Goal: Task Accomplishment & Management: Manage account settings

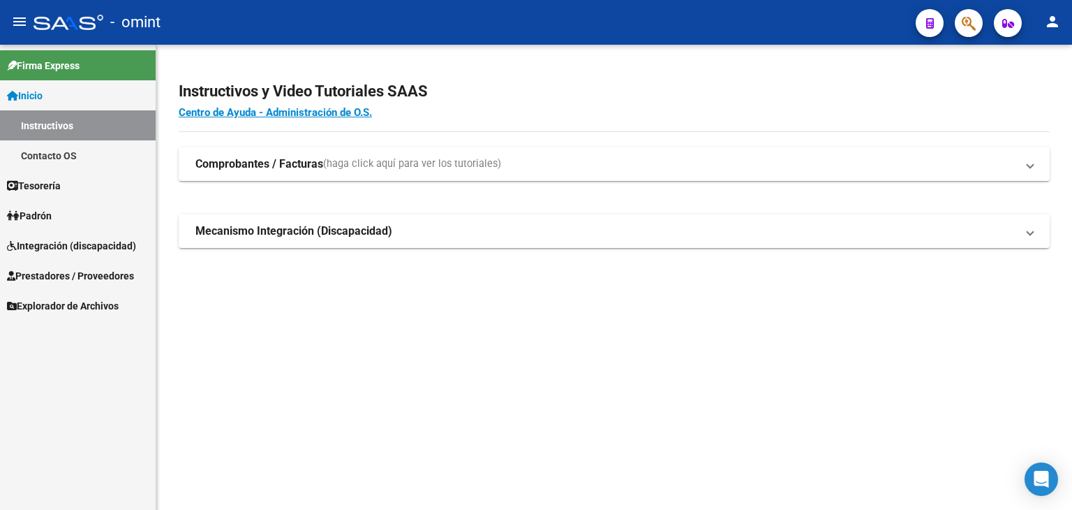
click at [57, 273] on span "Prestadores / Proveedores" at bounding box center [70, 275] width 127 height 15
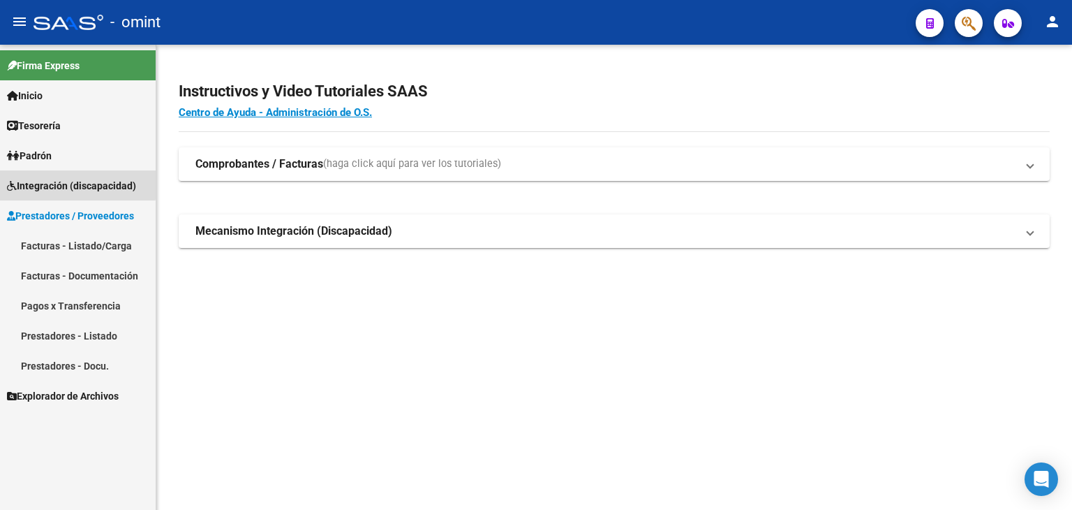
click at [39, 181] on span "Integración (discapacidad)" at bounding box center [71, 185] width 129 height 15
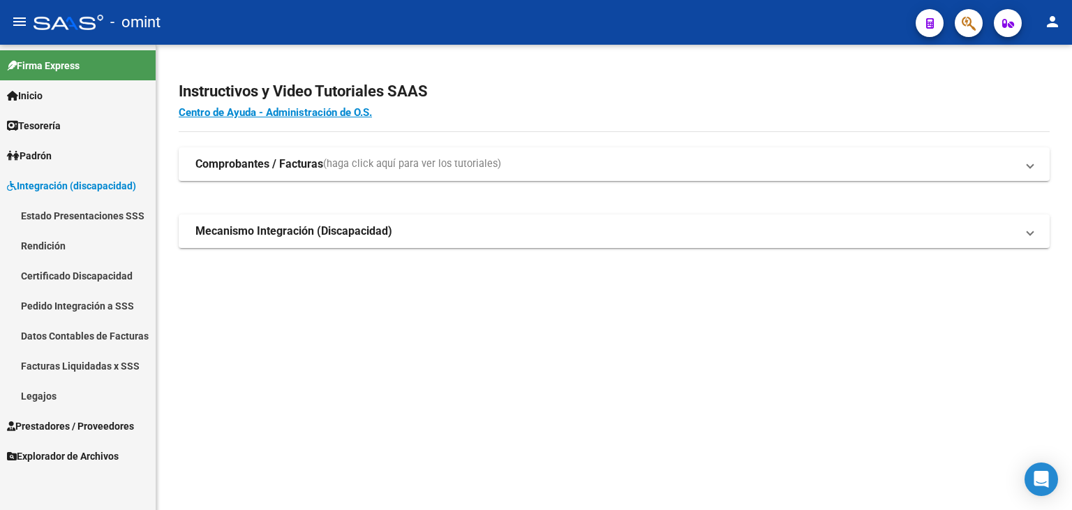
click at [53, 396] on link "Legajos" at bounding box center [78, 395] width 156 height 30
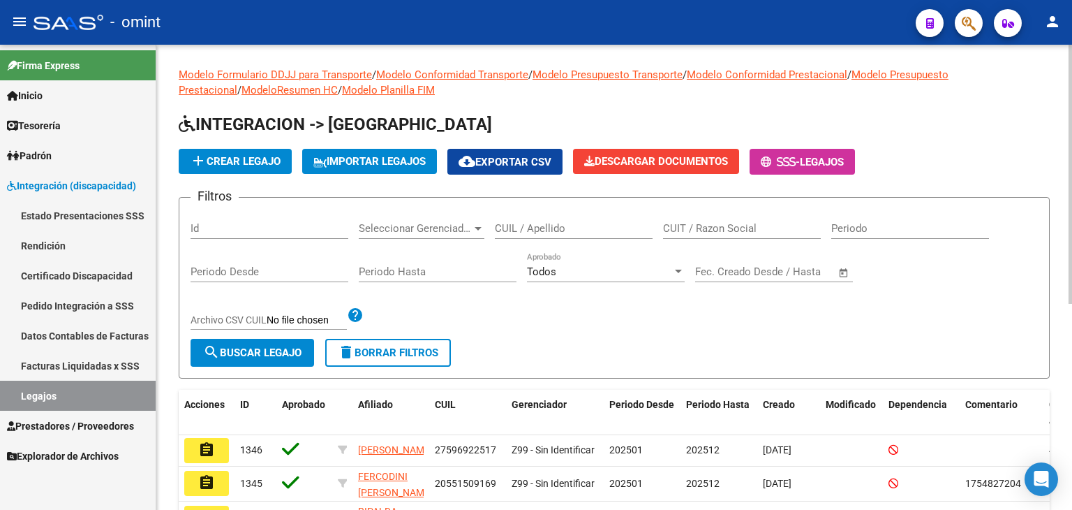
click at [602, 223] on input "CUIL / Apellido" at bounding box center [574, 228] width 158 height 13
paste input "20550671795"
type input "20550671795"
click at [266, 353] on span "search Buscar Legajo" at bounding box center [252, 352] width 98 height 13
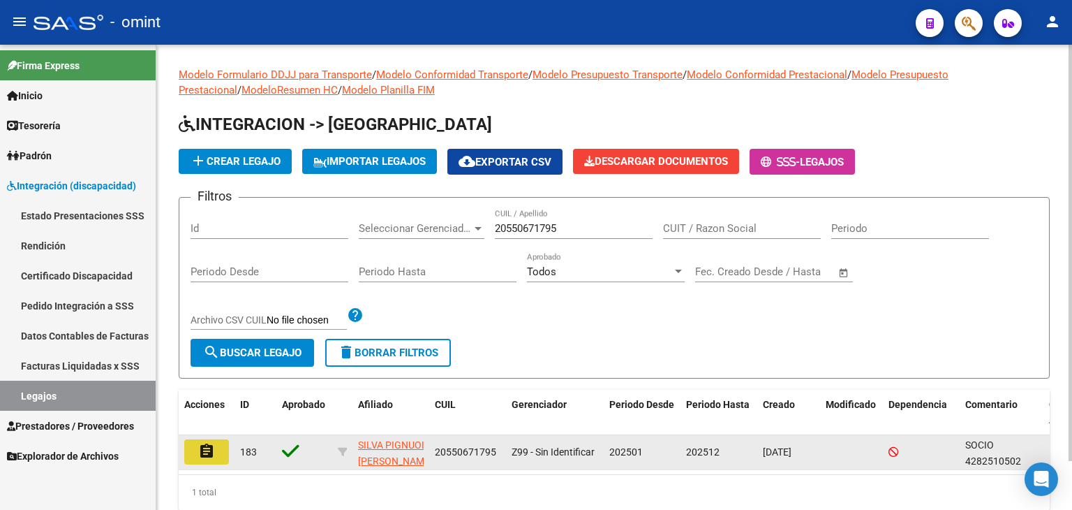
click at [216, 450] on button "assignment" at bounding box center [206, 451] width 45 height 25
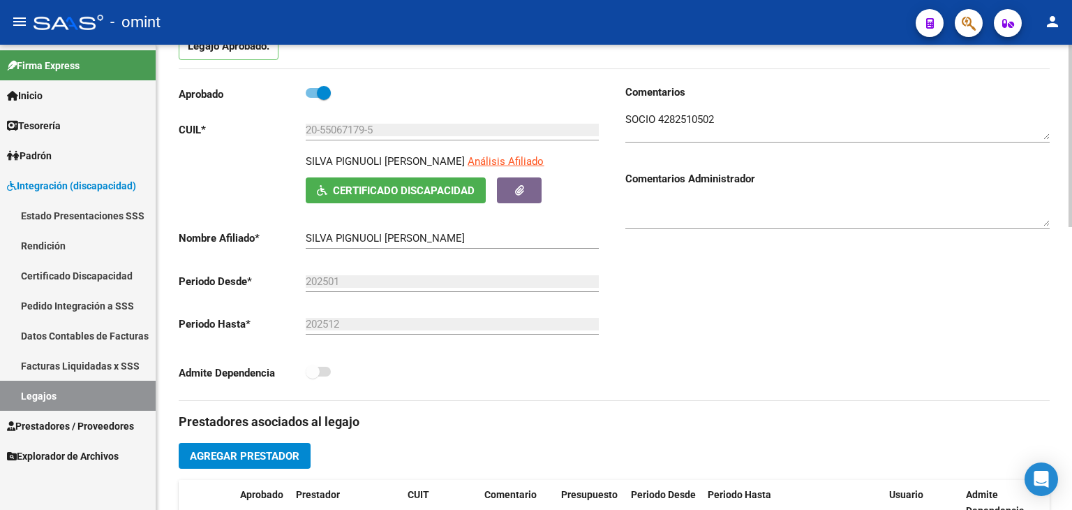
scroll to position [349, 0]
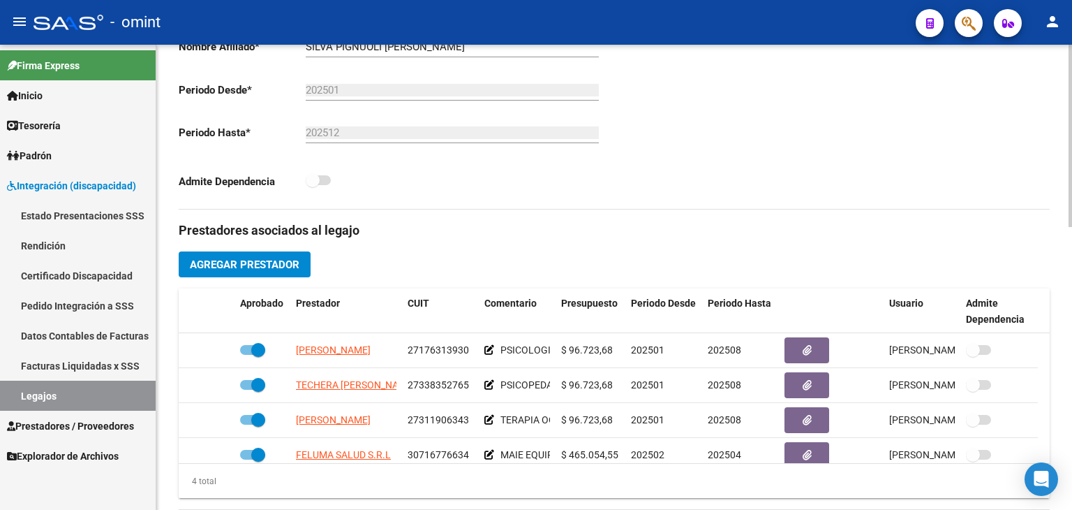
click at [877, 136] on div "Comentarios Comentarios Administrador" at bounding box center [832, 51] width 436 height 316
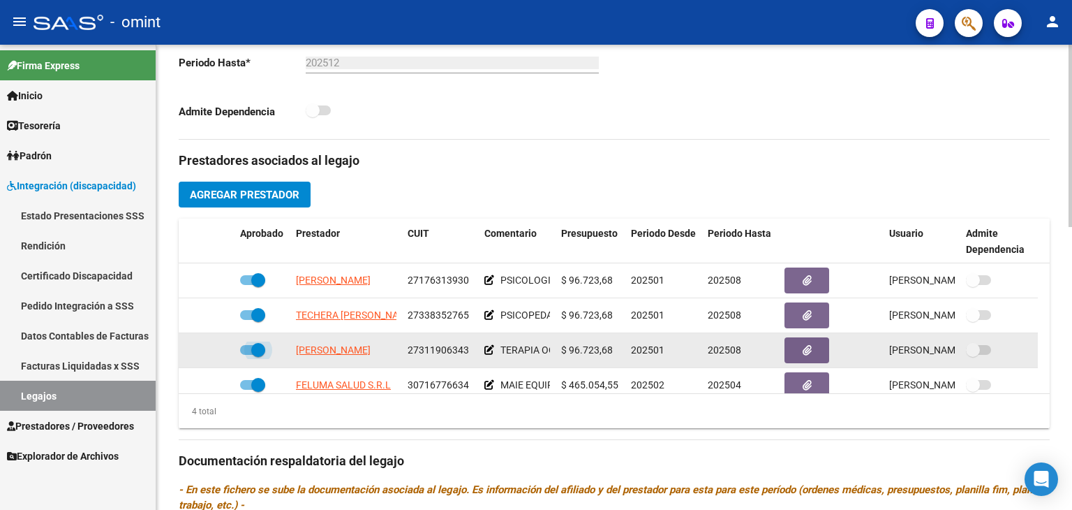
click at [262, 350] on span at bounding box center [258, 350] width 14 height 14
click at [247, 355] on input "checkbox" at bounding box center [246, 355] width 1 height 1
checkbox input "false"
click at [212, 349] on icon at bounding box center [214, 350] width 10 height 10
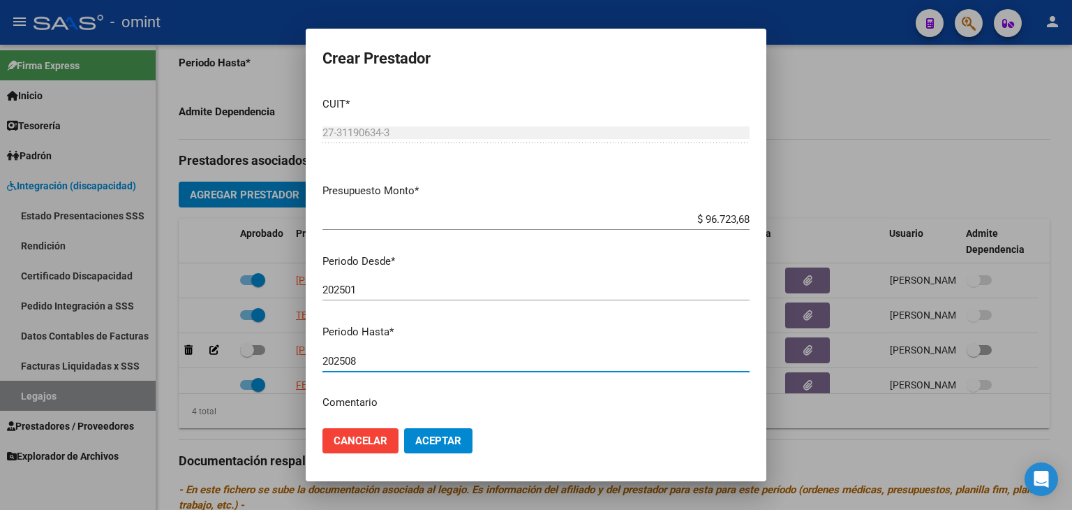
click at [385, 364] on input "202508" at bounding box center [536, 361] width 427 height 13
type input "202512"
click at [429, 445] on span "Aceptar" at bounding box center [438, 440] width 46 height 13
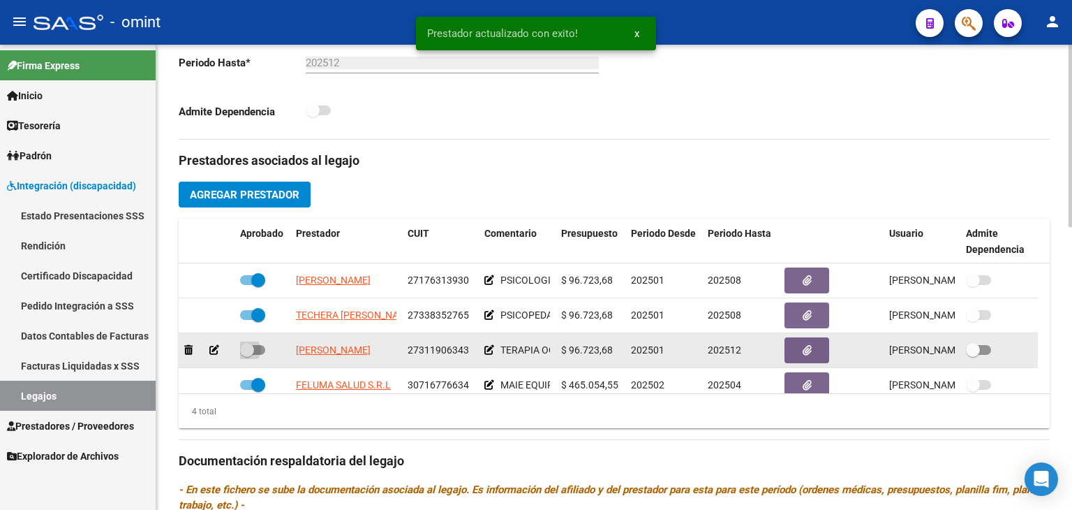
click at [249, 349] on span at bounding box center [247, 350] width 14 height 14
click at [247, 355] on input "checkbox" at bounding box center [246, 355] width 1 height 1
checkbox input "true"
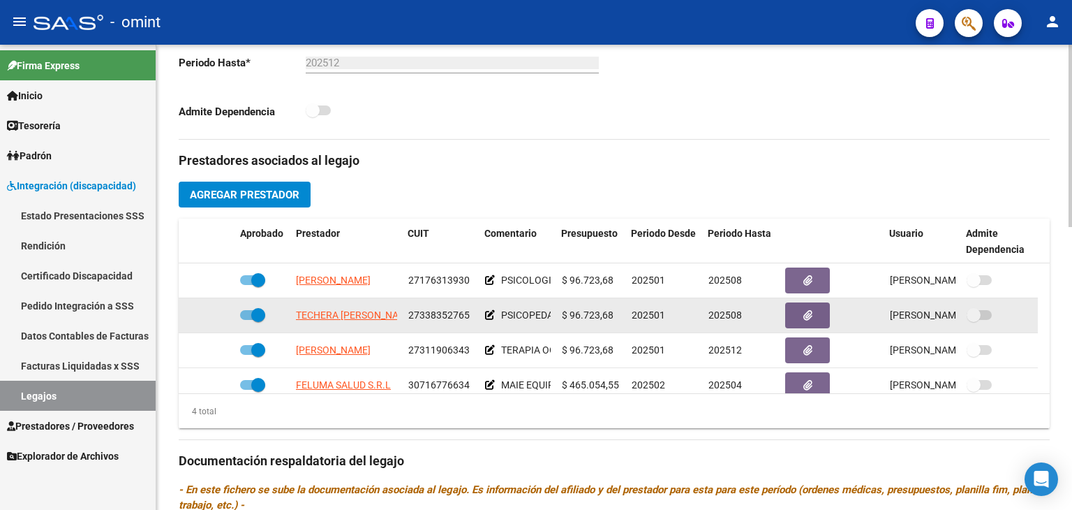
click at [259, 318] on span at bounding box center [258, 315] width 14 height 14
click at [247, 320] on input "checkbox" at bounding box center [246, 320] width 1 height 1
checkbox input "false"
click at [209, 312] on icon at bounding box center [214, 315] width 10 height 10
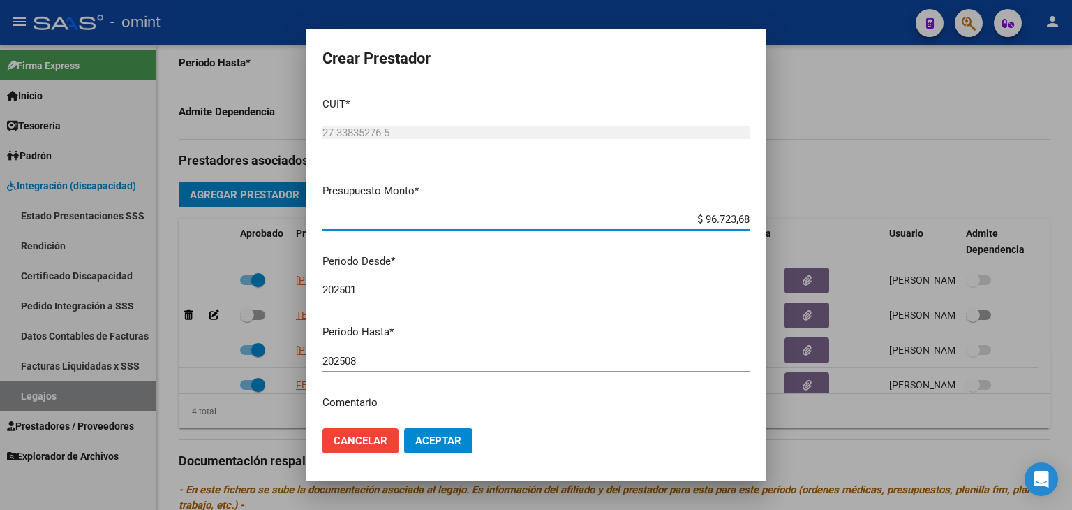
click at [389, 356] on input "202508" at bounding box center [536, 361] width 427 height 13
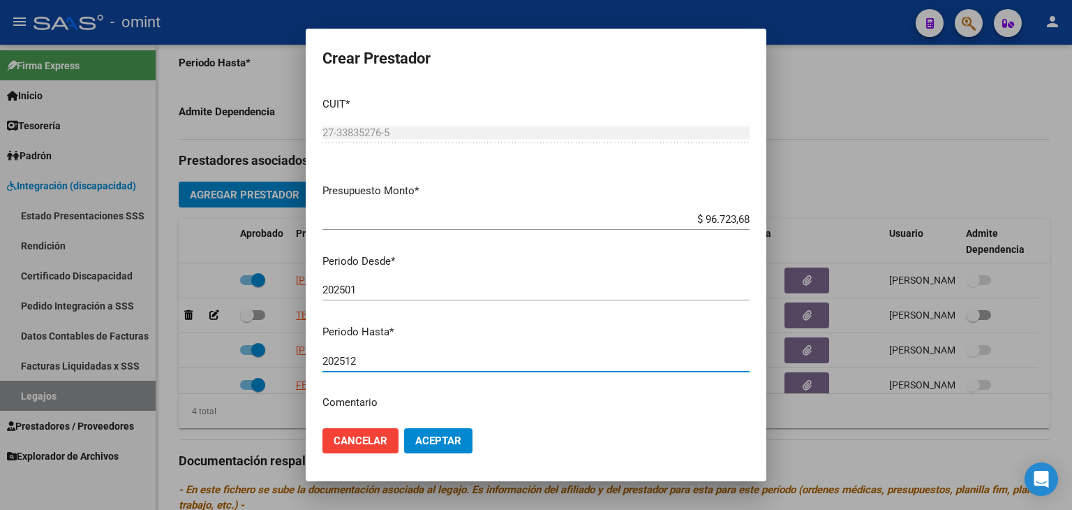
type input "202512"
click at [436, 436] on span "Aceptar" at bounding box center [438, 440] width 46 height 13
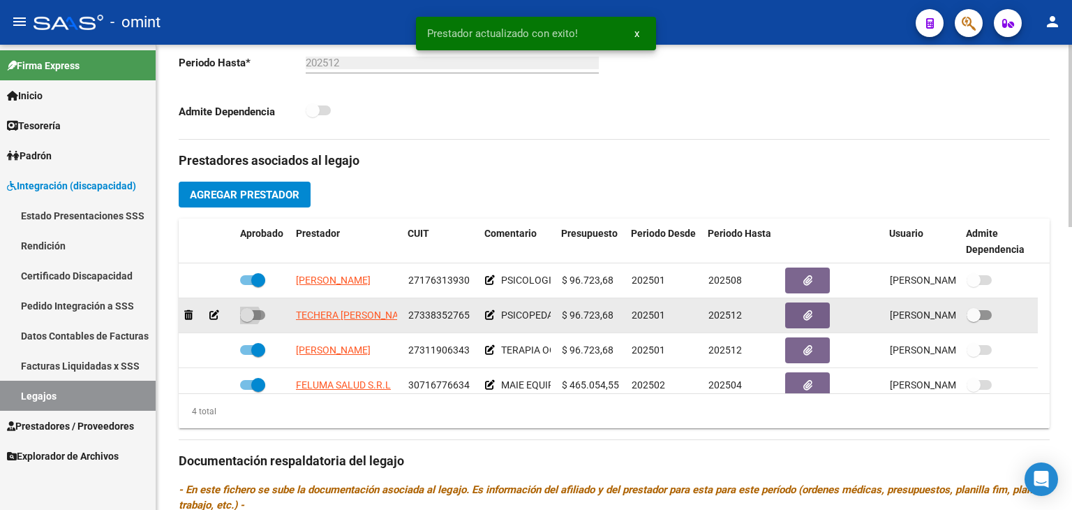
click at [259, 310] on span at bounding box center [252, 315] width 25 height 10
click at [247, 320] on input "checkbox" at bounding box center [246, 320] width 1 height 1
checkbox input "true"
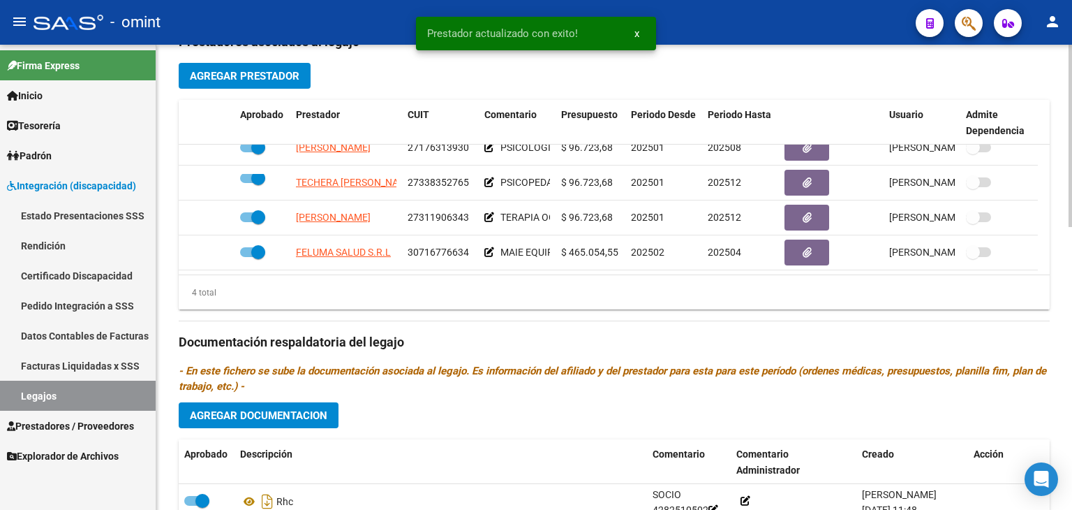
scroll to position [558, 0]
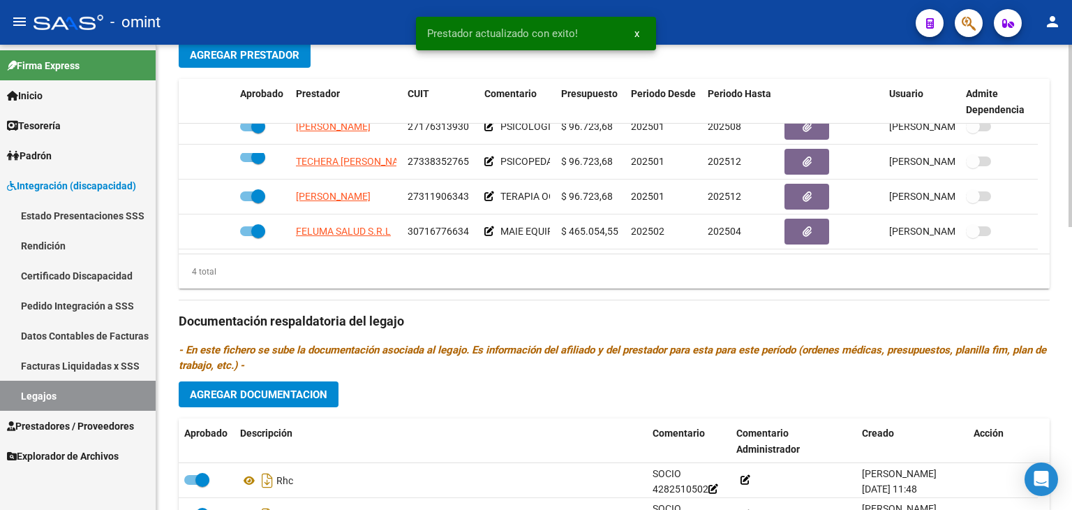
click at [288, 392] on span "Agregar Documentacion" at bounding box center [259, 394] width 138 height 13
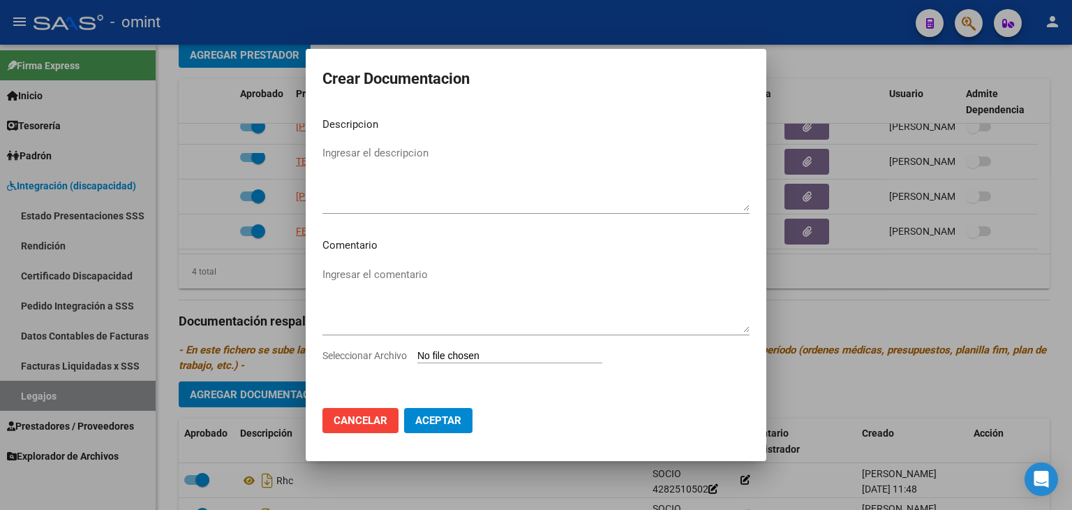
click at [475, 355] on input "Seleccionar Archivo" at bounding box center [509, 356] width 185 height 13
type input "C:\fakepath\PSP.pdf"
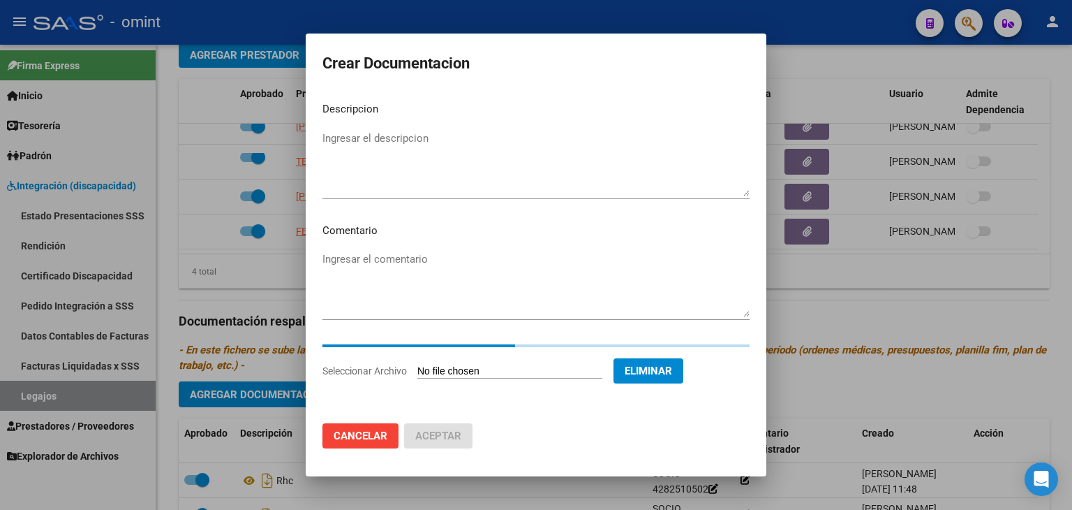
click at [347, 146] on textarea "Ingresar el descripcion" at bounding box center [536, 164] width 427 height 66
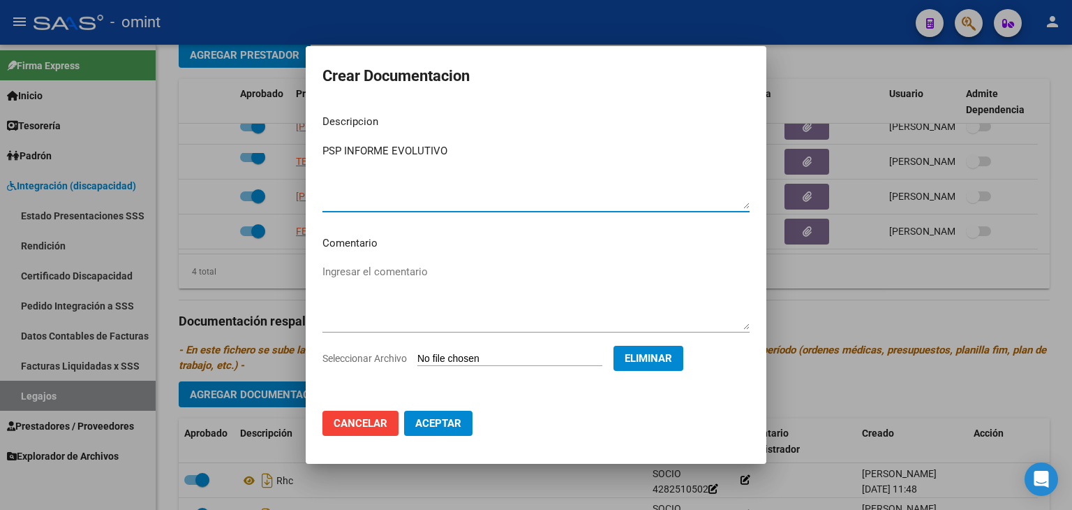
type textarea "PSP INFORME EVOLUTIVO"
click at [447, 420] on span "Aceptar" at bounding box center [438, 423] width 46 height 13
checkbox input "false"
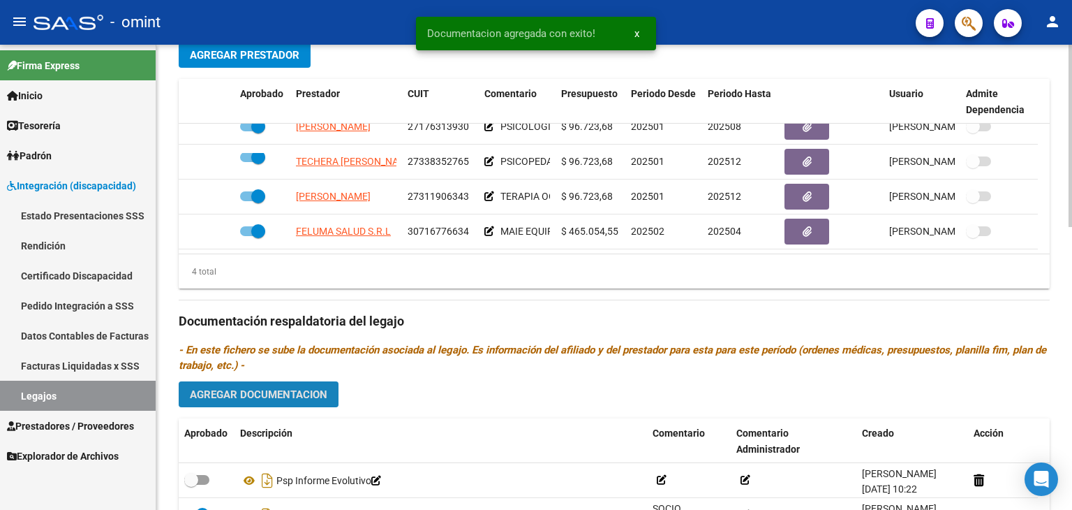
click at [255, 394] on span "Agregar Documentacion" at bounding box center [259, 394] width 138 height 13
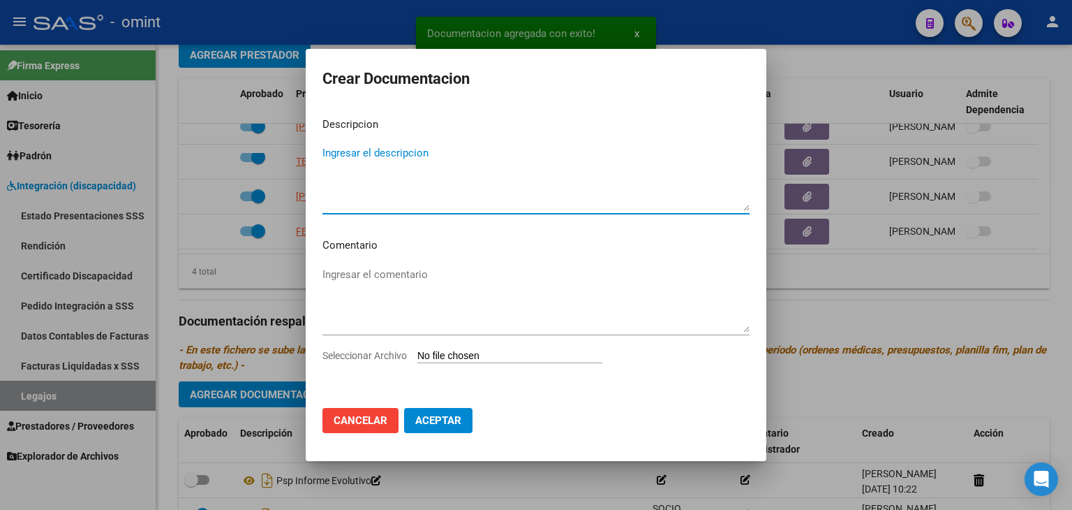
click at [496, 358] on input "Seleccionar Archivo" at bounding box center [509, 356] width 185 height 13
type input "C:\fakepath\TO.pdf"
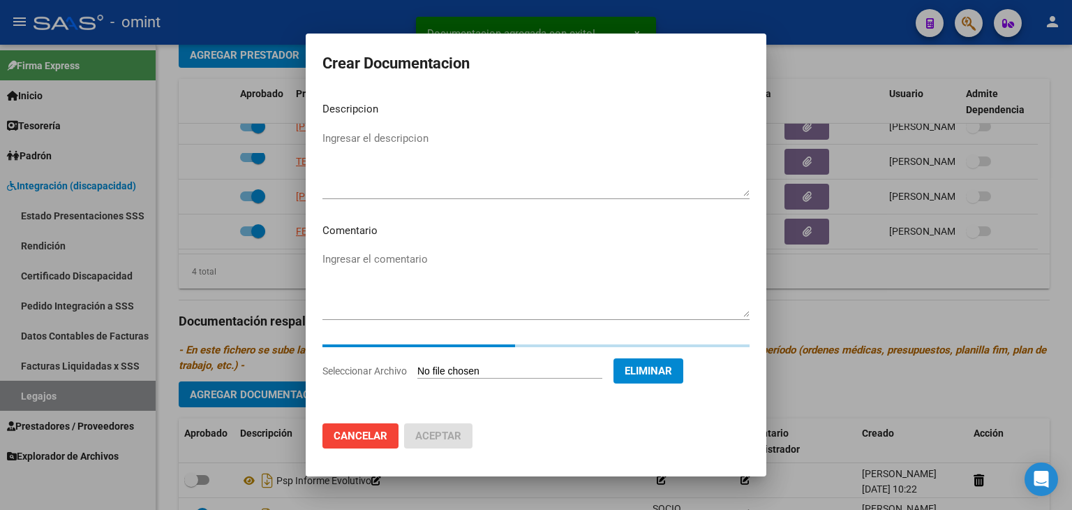
click at [355, 149] on textarea "Ingresar el descripcion" at bounding box center [536, 164] width 427 height 66
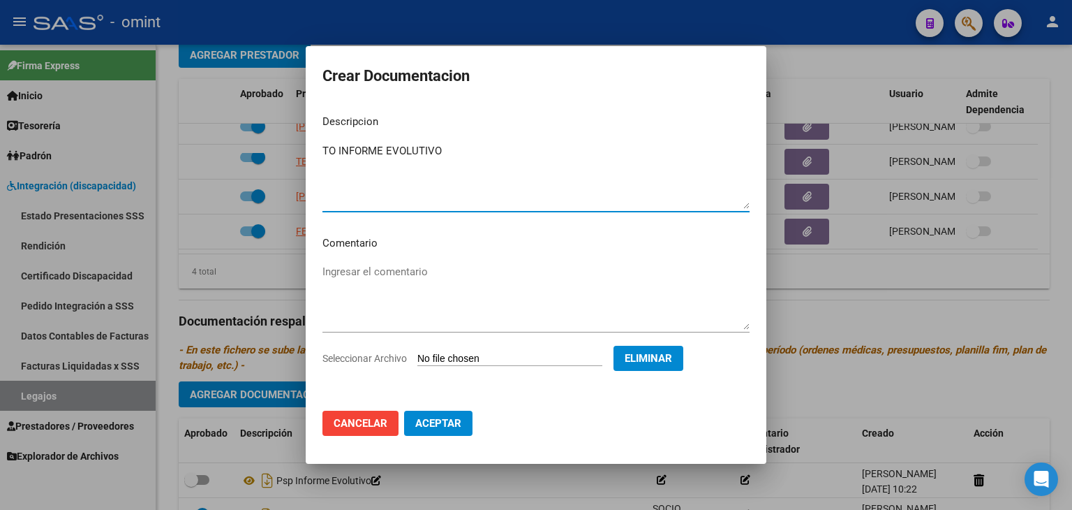
type textarea "TO INFORME EVOLUTIVO"
click at [445, 425] on span "Aceptar" at bounding box center [438, 423] width 46 height 13
checkbox input "false"
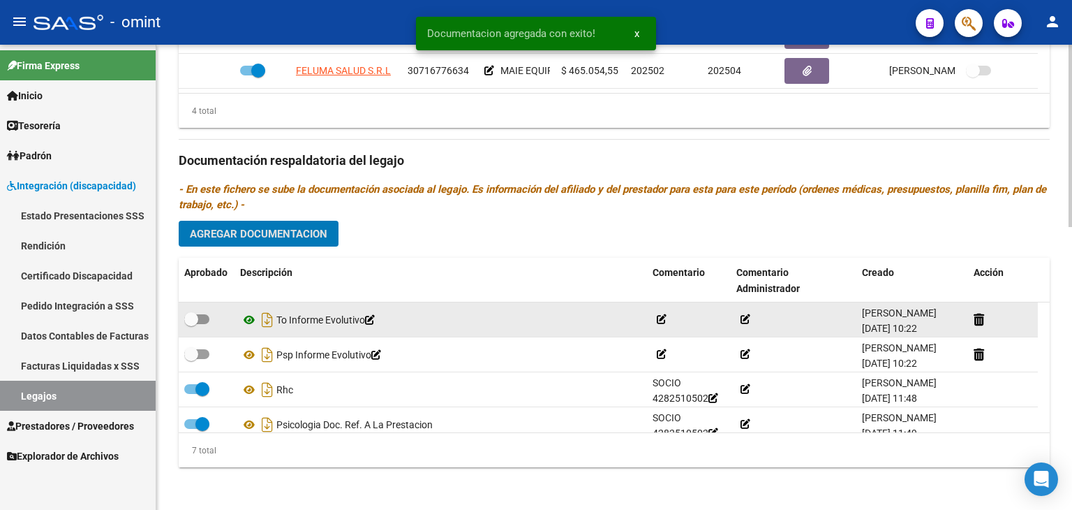
scroll to position [720, 0]
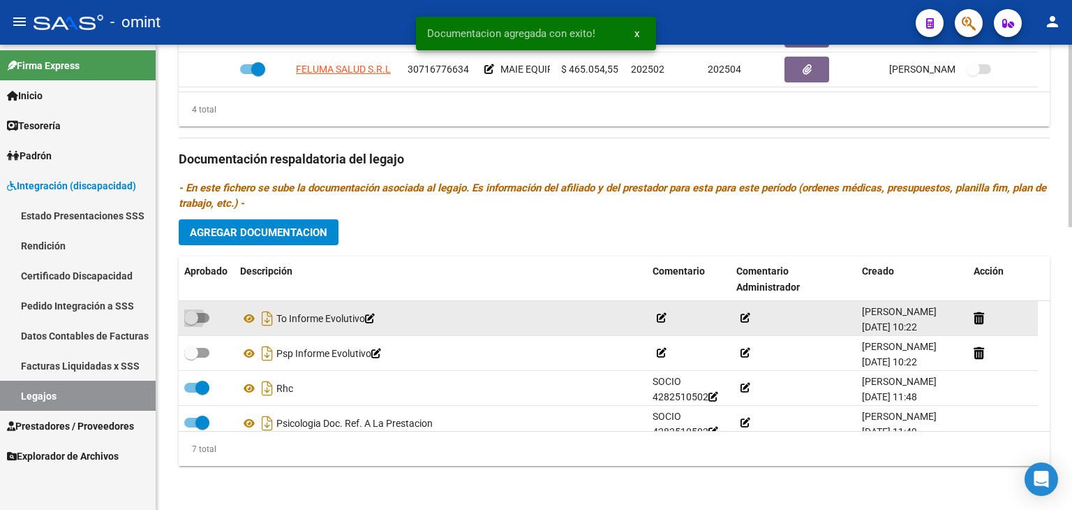
click at [194, 319] on span at bounding box center [191, 318] width 14 height 14
click at [191, 323] on input "checkbox" at bounding box center [191, 323] width 1 height 1
checkbox input "true"
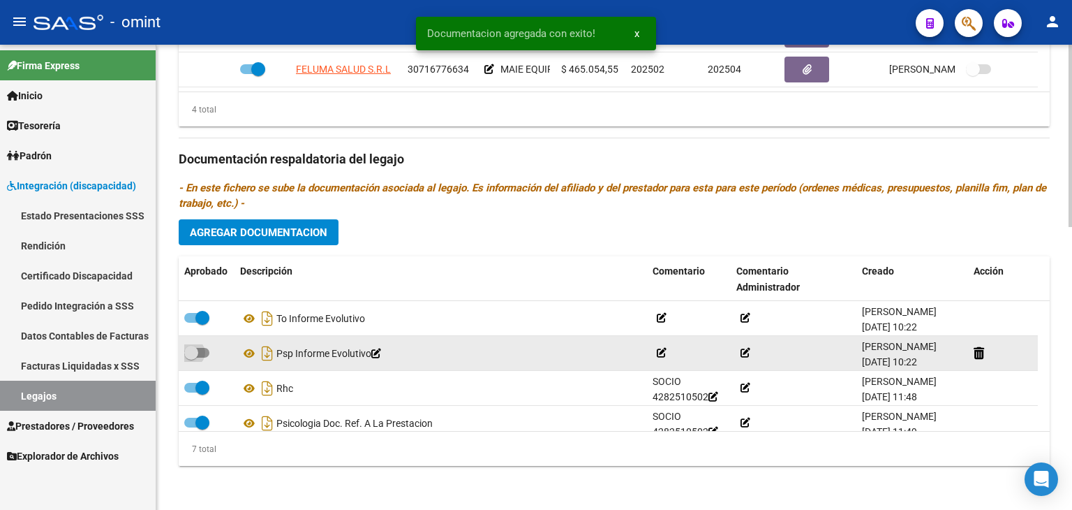
click at [200, 353] on span at bounding box center [196, 353] width 25 height 10
click at [191, 357] on input "checkbox" at bounding box center [191, 357] width 1 height 1
checkbox input "true"
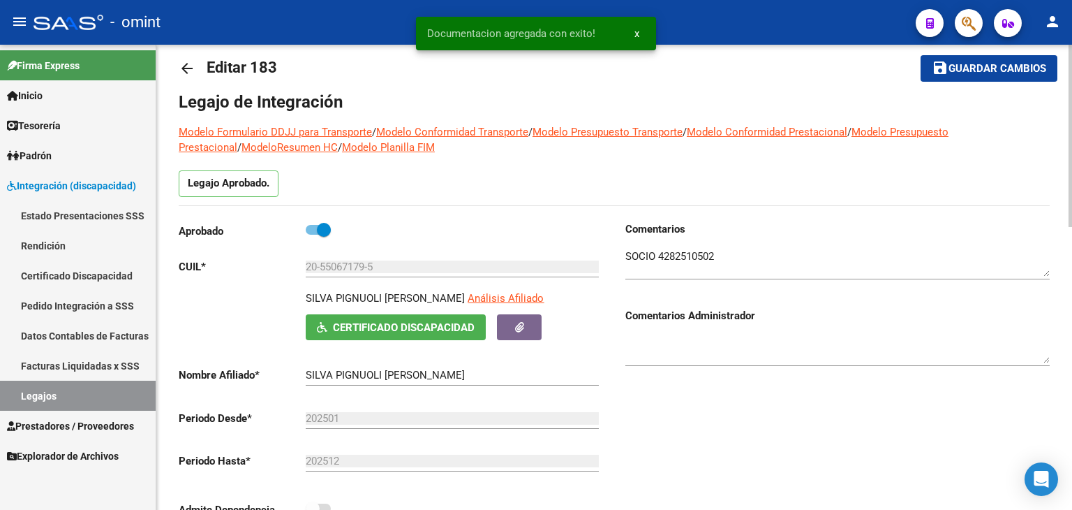
scroll to position [0, 0]
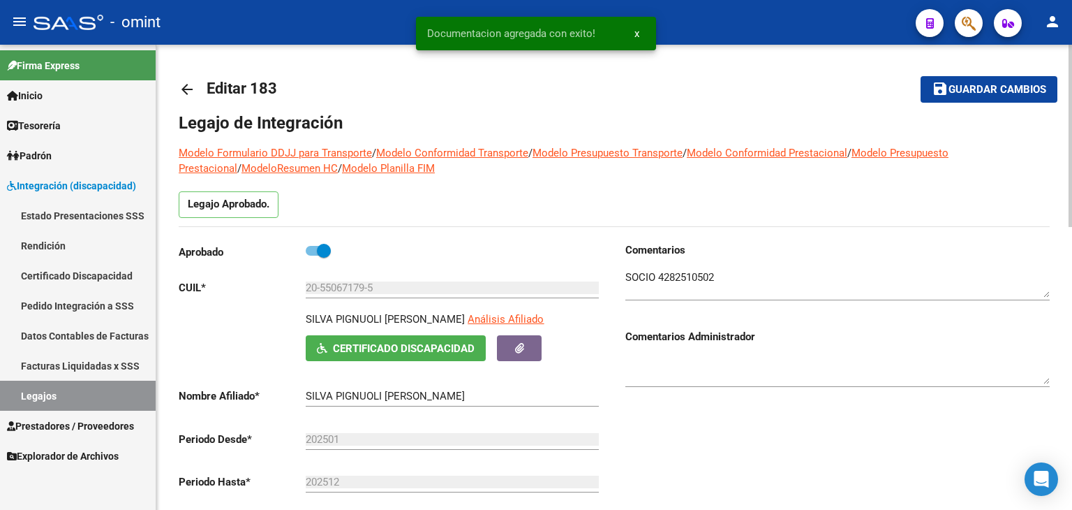
click at [982, 84] on span "Guardar cambios" at bounding box center [998, 90] width 98 height 13
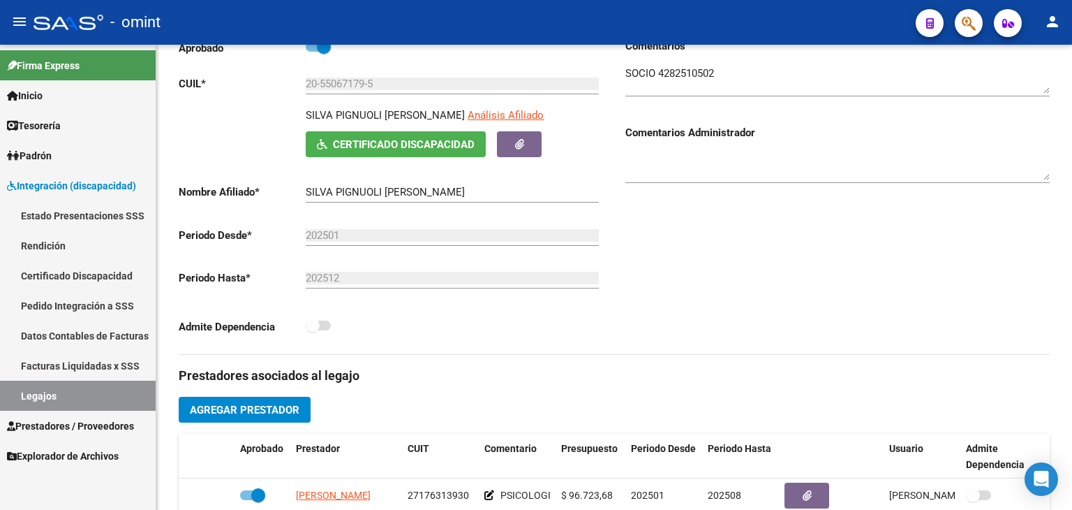
scroll to position [209, 0]
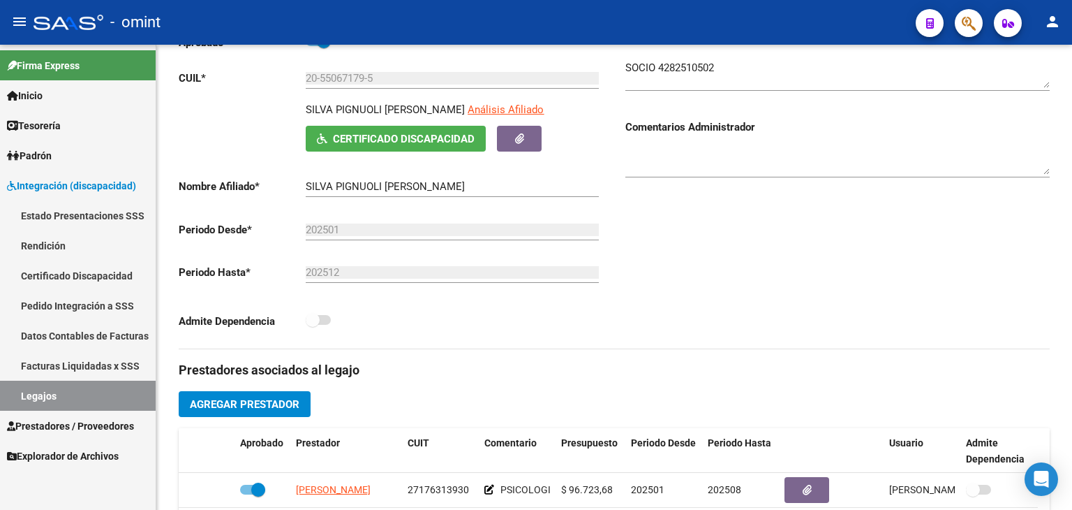
click at [24, 394] on link "Legajos" at bounding box center [78, 395] width 156 height 30
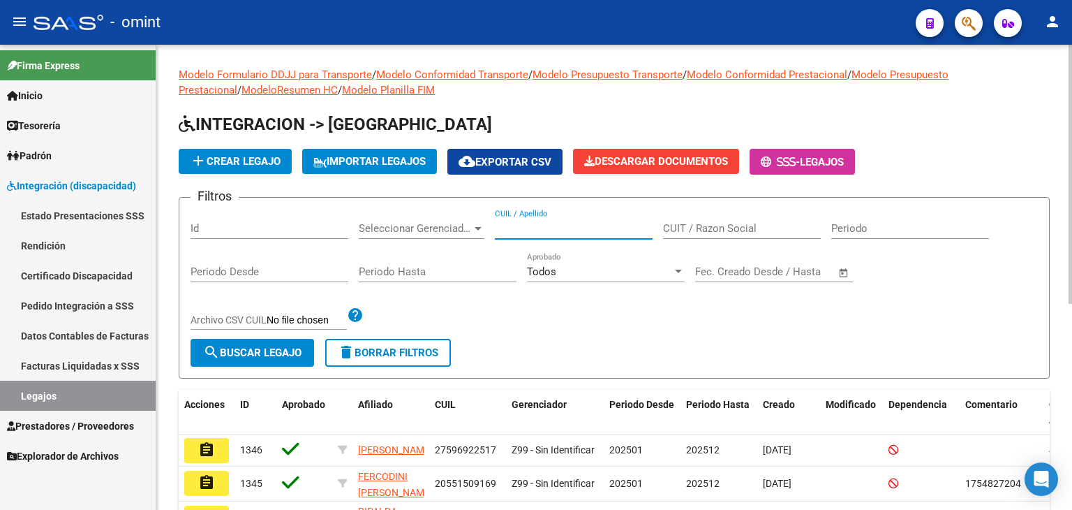
click at [544, 230] on input "CUIL / Apellido" at bounding box center [574, 228] width 158 height 13
paste input "20569705305"
type input "20569705305"
click at [292, 347] on span "search Buscar Legajo" at bounding box center [252, 352] width 98 height 13
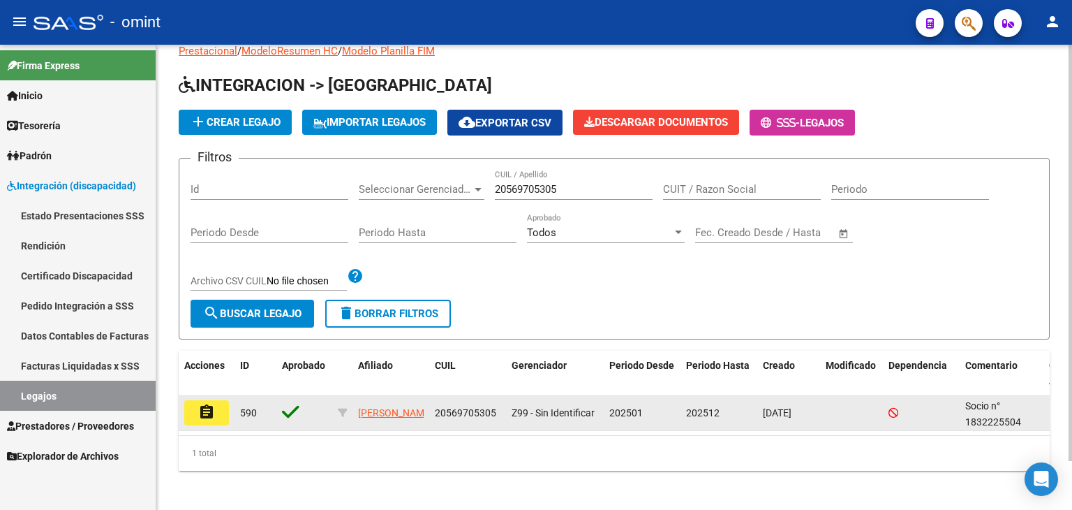
scroll to position [54, 0]
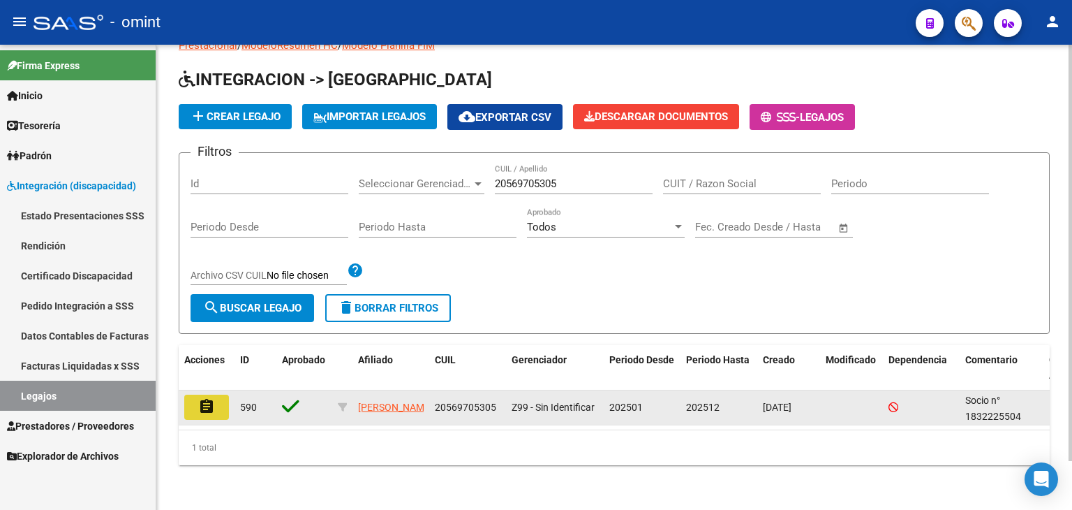
click at [195, 399] on button "assignment" at bounding box center [206, 406] width 45 height 25
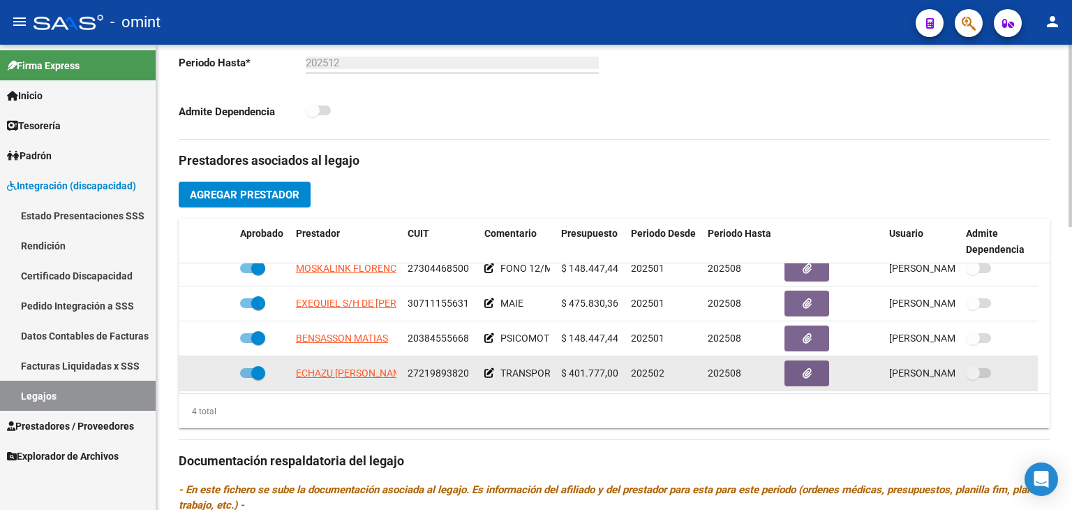
scroll to position [14, 0]
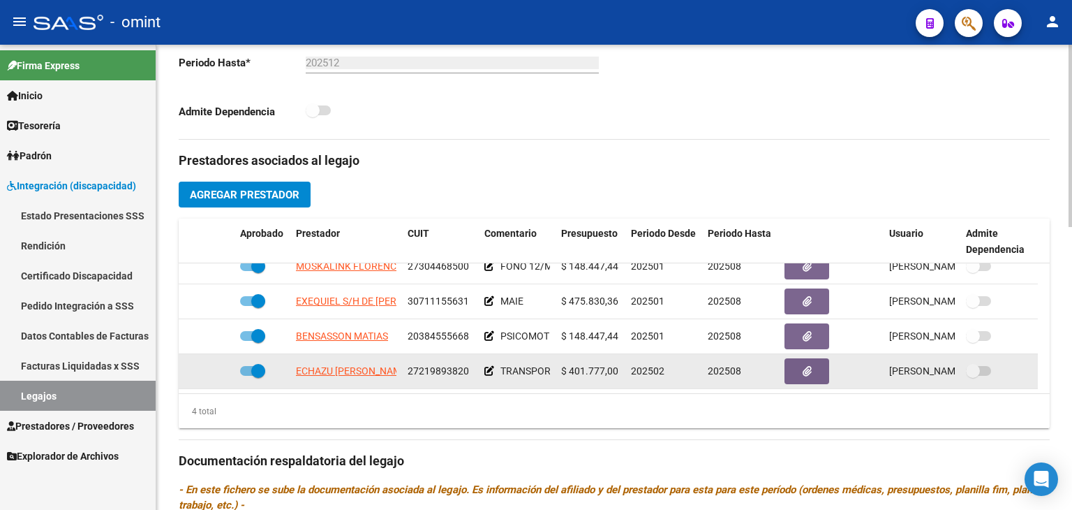
click at [252, 368] on span at bounding box center [258, 371] width 14 height 14
click at [247, 376] on input "checkbox" at bounding box center [246, 376] width 1 height 1
checkbox input "false"
click at [219, 369] on div at bounding box center [206, 371] width 45 height 16
click at [215, 367] on icon at bounding box center [214, 371] width 10 height 10
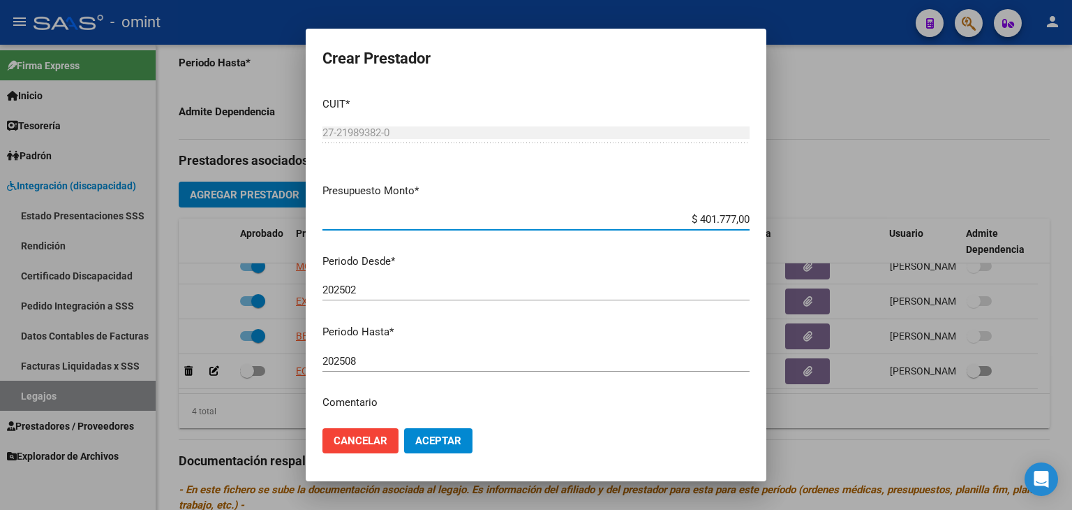
click at [366, 364] on input "202508" at bounding box center [536, 361] width 427 height 13
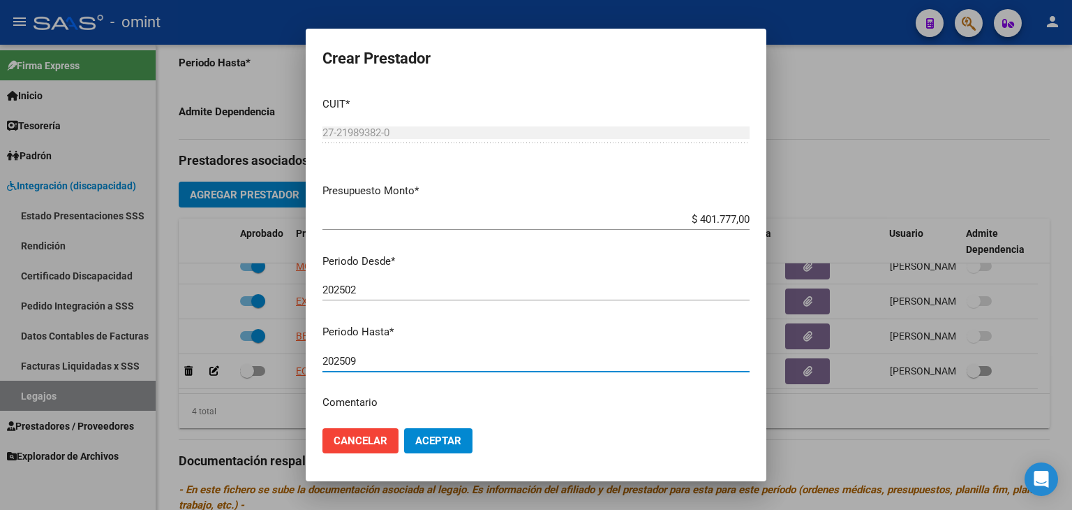
type input "202509"
click at [429, 438] on span "Aceptar" at bounding box center [438, 440] width 46 height 13
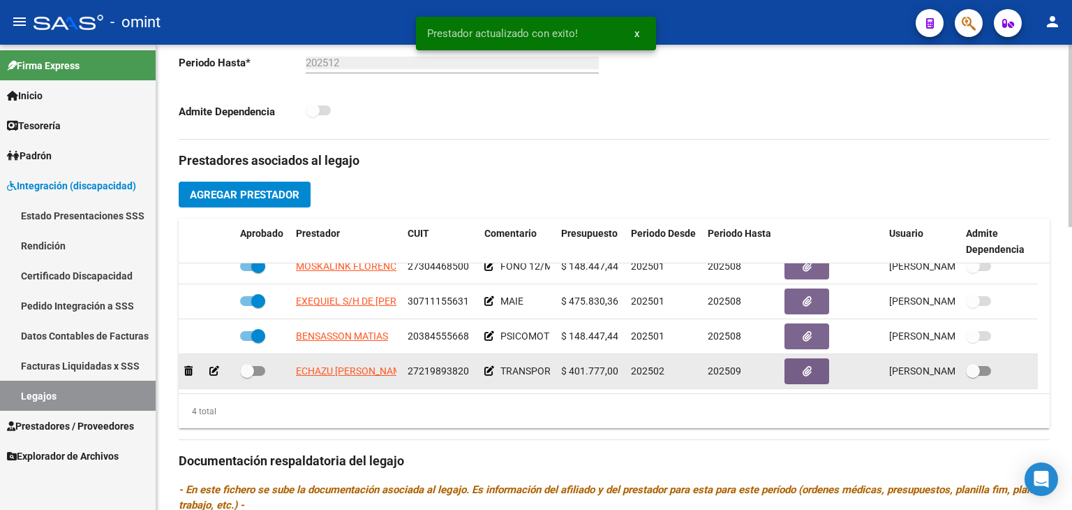
click at [253, 370] on span at bounding box center [247, 371] width 14 height 14
click at [247, 376] on input "checkbox" at bounding box center [246, 376] width 1 height 1
checkbox input "true"
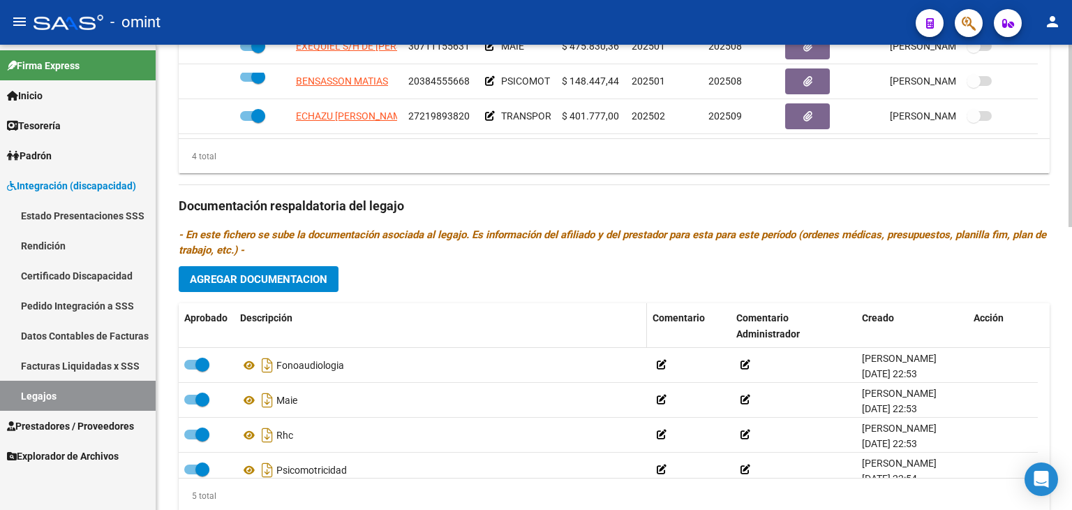
scroll to position [720, 0]
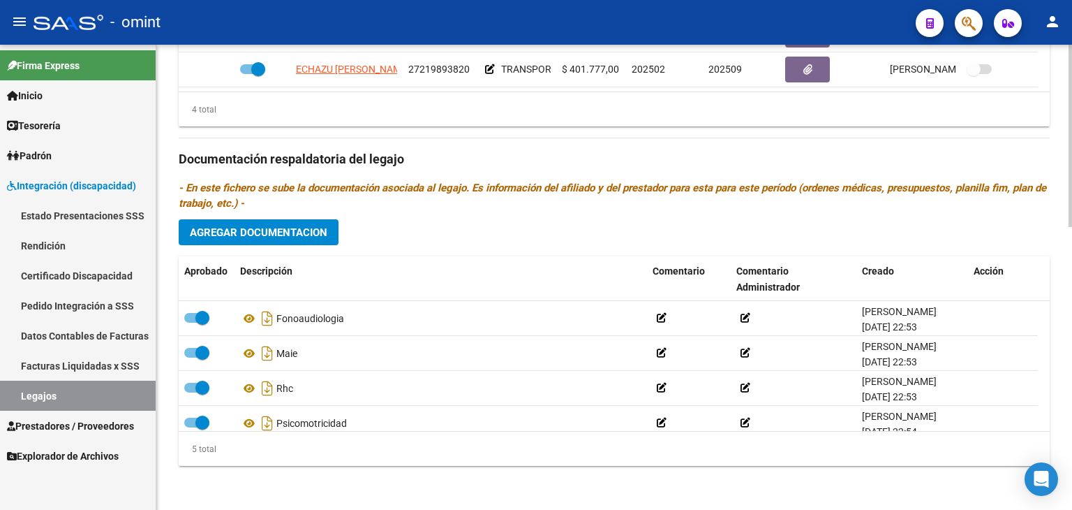
click at [283, 228] on span "Agregar Documentacion" at bounding box center [259, 232] width 138 height 13
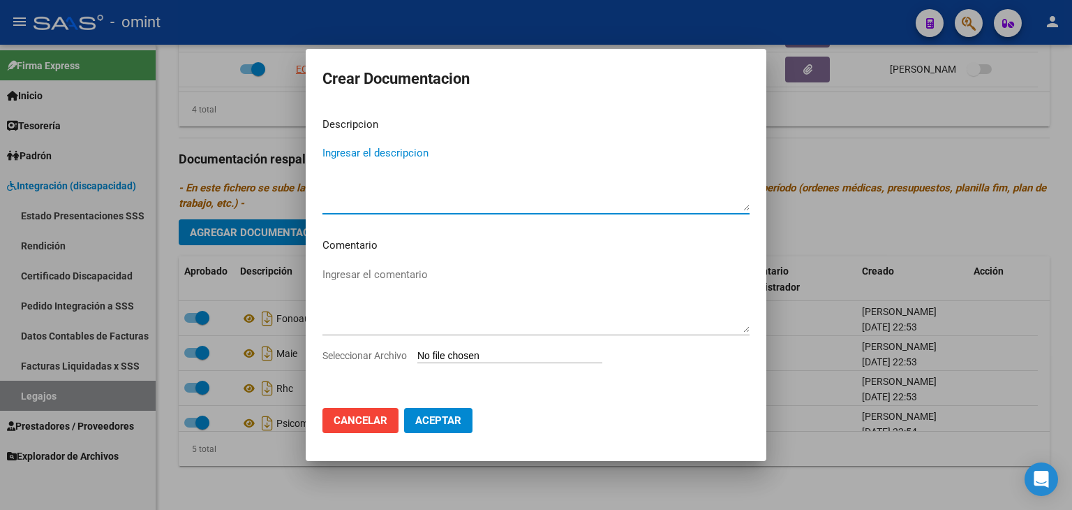
click at [538, 355] on input "Seleccionar Archivo" at bounding box center [509, 356] width 185 height 13
type input "C:\fakepath\1832225504_25082611040_foto-carnet-cond-vig.pdf"
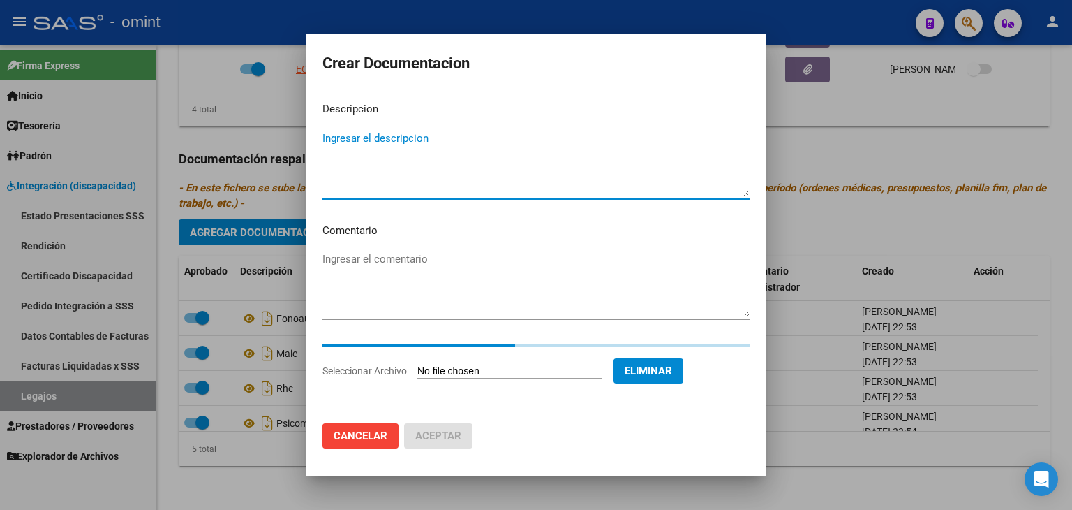
click at [394, 157] on textarea "Ingresar el descripcion" at bounding box center [536, 164] width 427 height 66
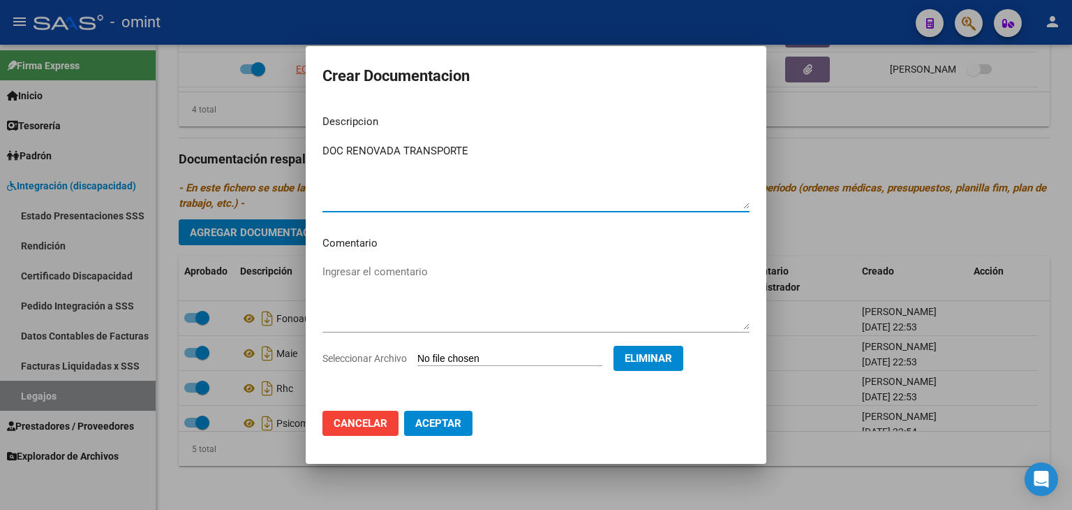
type textarea "DOC RENOVADA TRANSPORTE"
click at [448, 419] on span "Aceptar" at bounding box center [438, 423] width 46 height 13
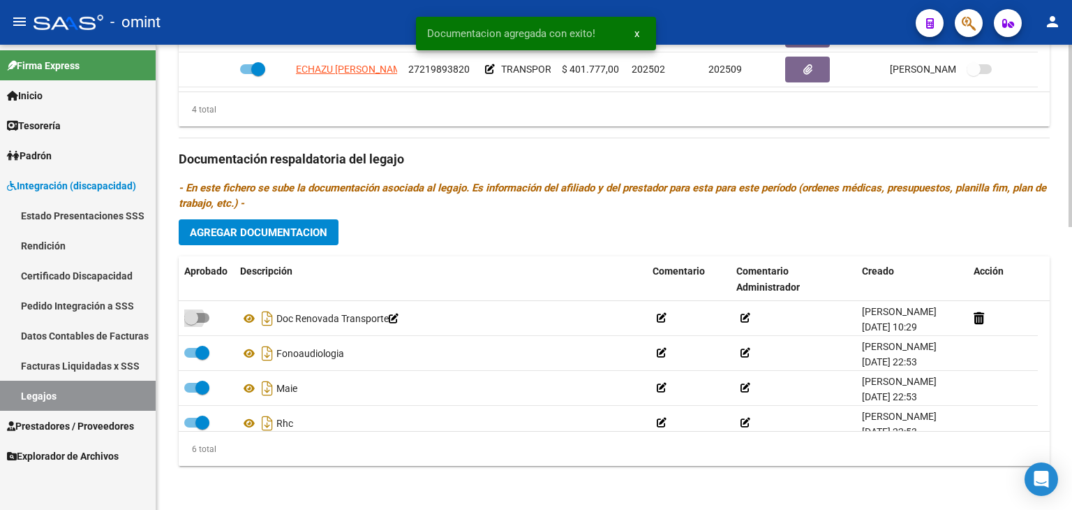
drag, startPoint x: 202, startPoint y: 309, endPoint x: 391, endPoint y: 243, distance: 200.5
click at [202, 309] on label at bounding box center [196, 317] width 25 height 17
click at [191, 323] on input "checkbox" at bounding box center [191, 323] width 1 height 1
checkbox input "true"
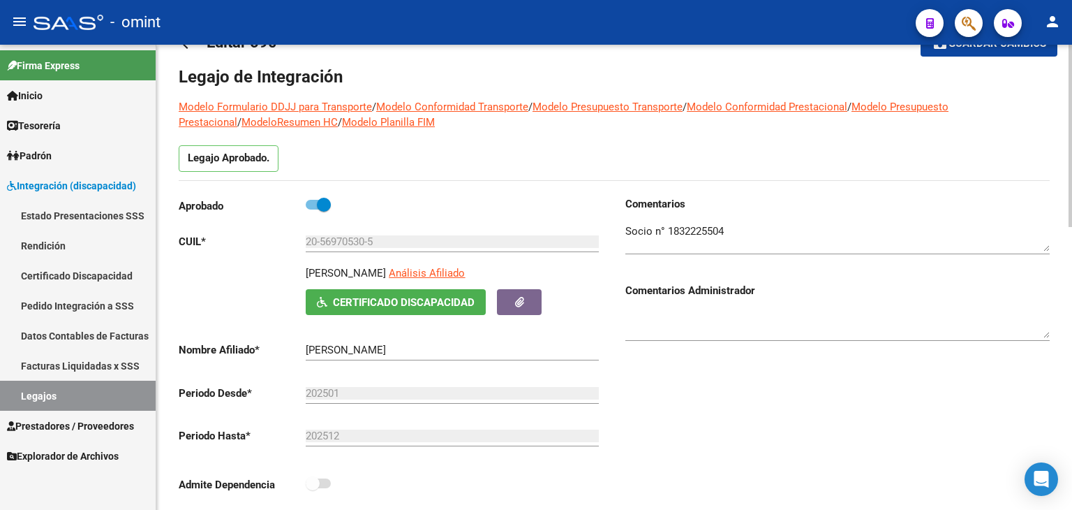
scroll to position [0, 0]
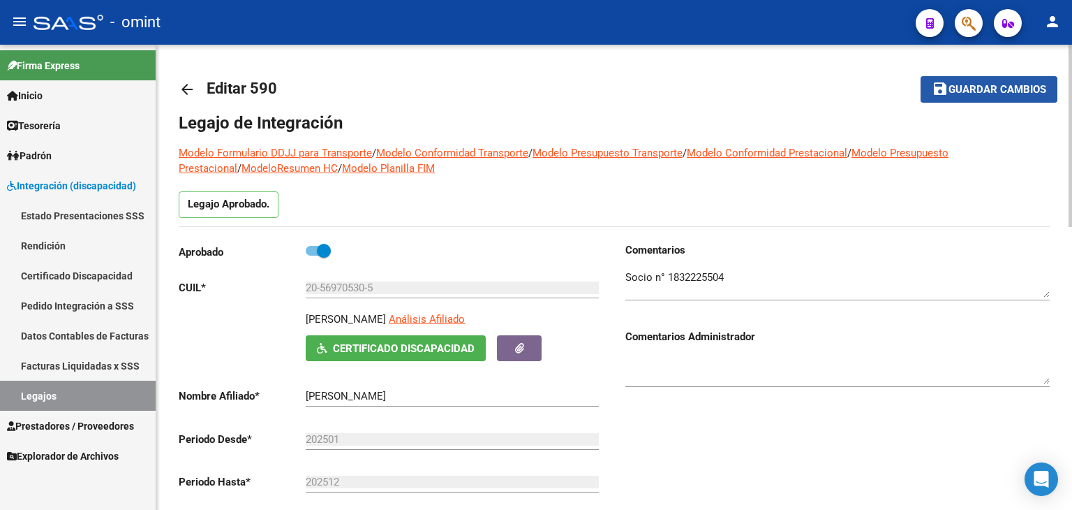
click at [985, 90] on span "Guardar cambios" at bounding box center [998, 90] width 98 height 13
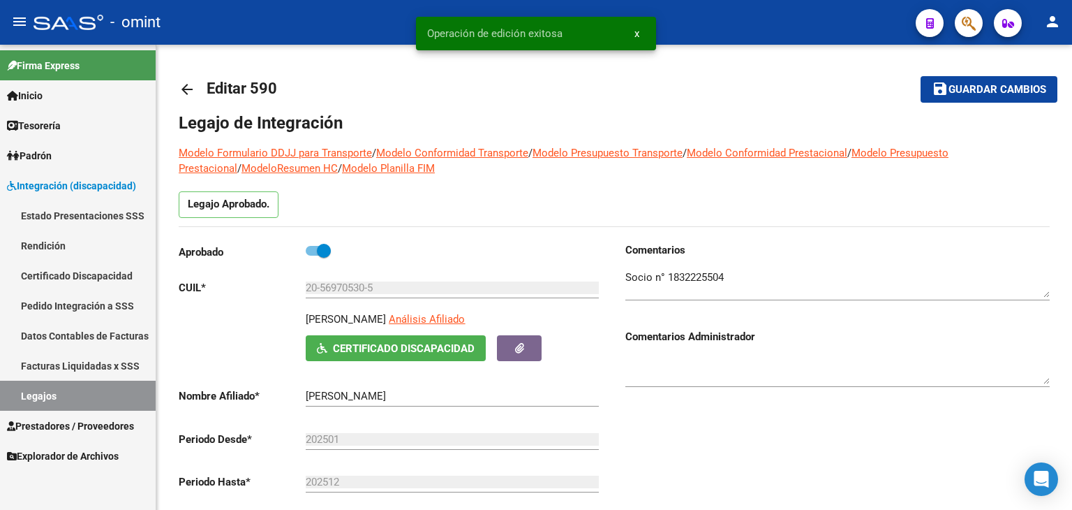
click at [37, 387] on link "Legajos" at bounding box center [78, 395] width 156 height 30
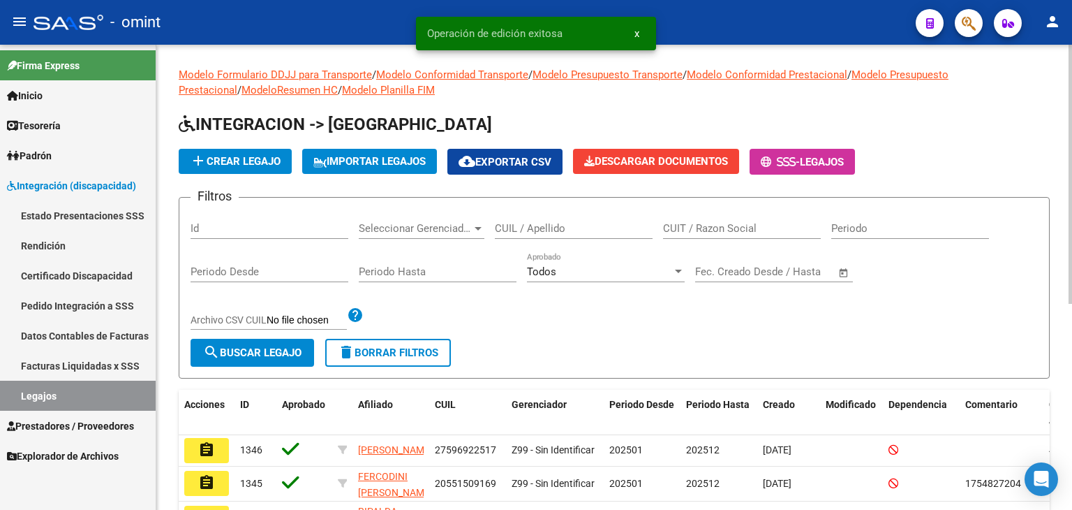
click at [538, 223] on input "CUIL / Apellido" at bounding box center [574, 228] width 158 height 13
paste input "20529256435"
type input "20529256435"
click at [244, 355] on span "search Buscar Legajo" at bounding box center [252, 352] width 98 height 13
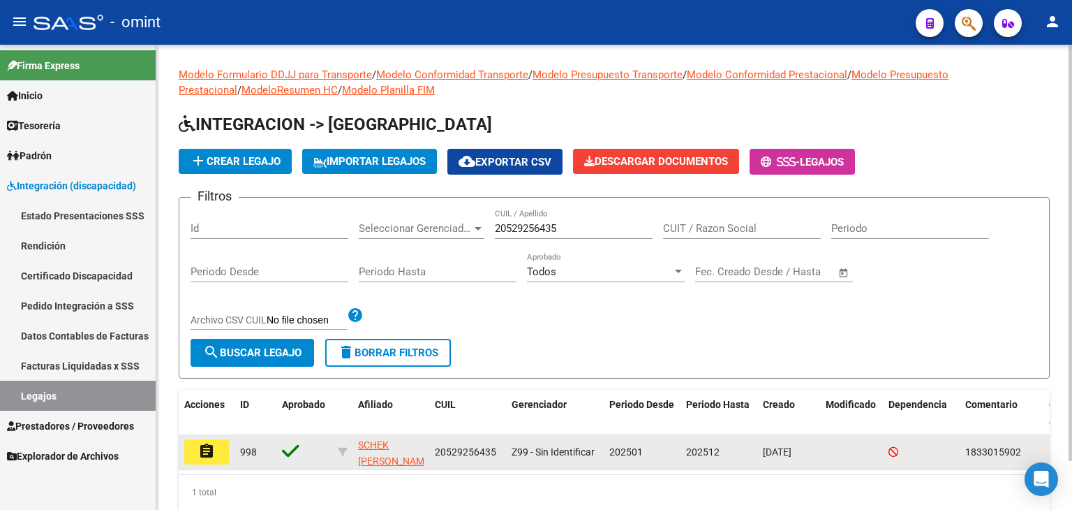
click at [215, 452] on button "assignment" at bounding box center [206, 451] width 45 height 25
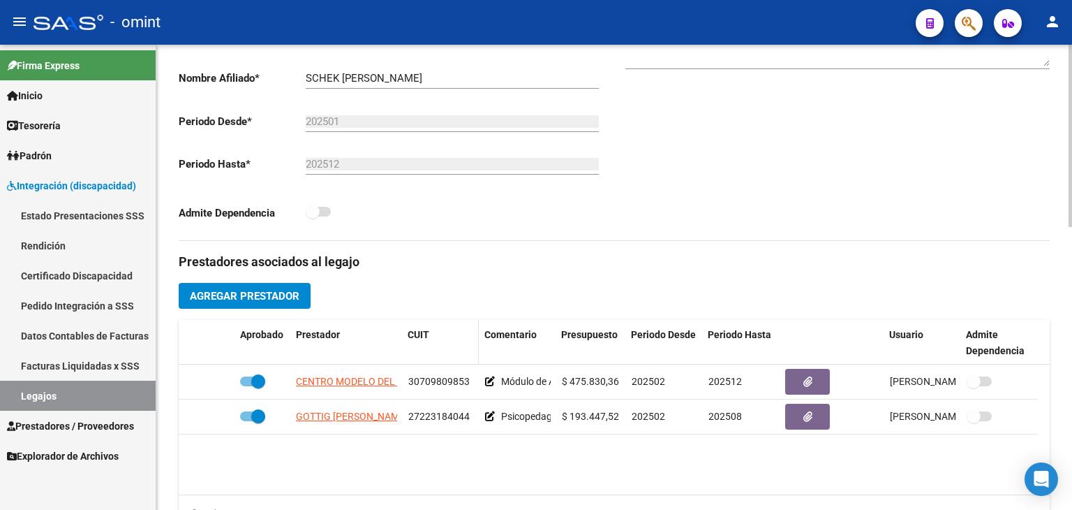
scroll to position [489, 0]
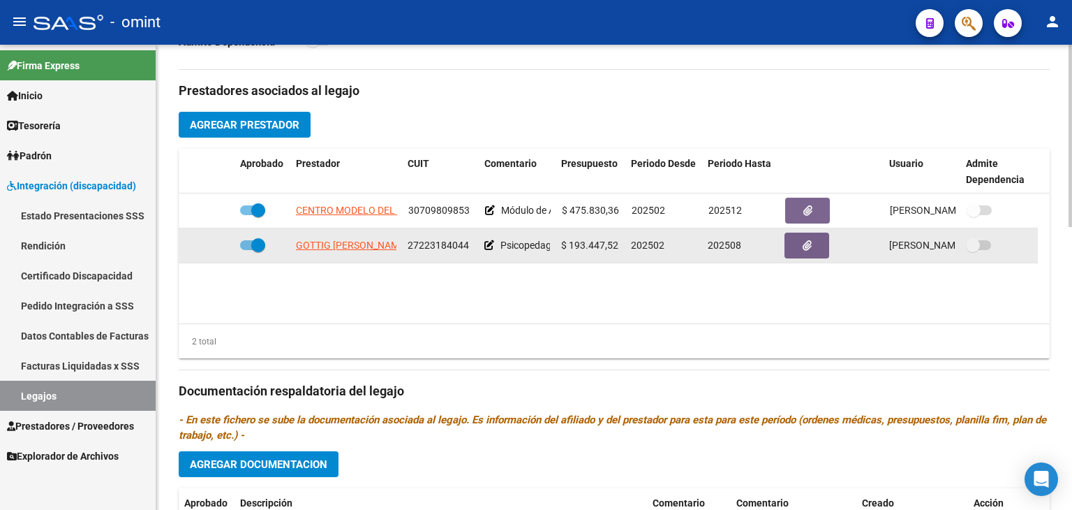
click at [254, 246] on span at bounding box center [258, 245] width 14 height 14
click at [247, 250] on input "checkbox" at bounding box center [246, 250] width 1 height 1
checkbox input "false"
click at [214, 245] on icon at bounding box center [214, 245] width 10 height 10
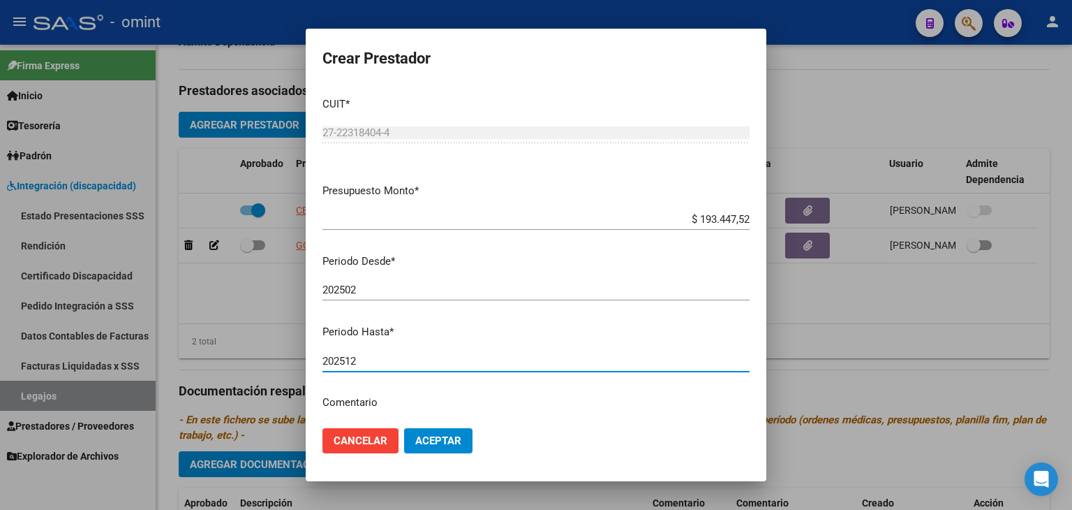
drag, startPoint x: 376, startPoint y: 361, endPoint x: 408, endPoint y: 400, distance: 50.6
click at [376, 361] on input "202512" at bounding box center [536, 361] width 427 height 13
type input "202512"
click at [440, 430] on button "Aceptar" at bounding box center [438, 440] width 68 height 25
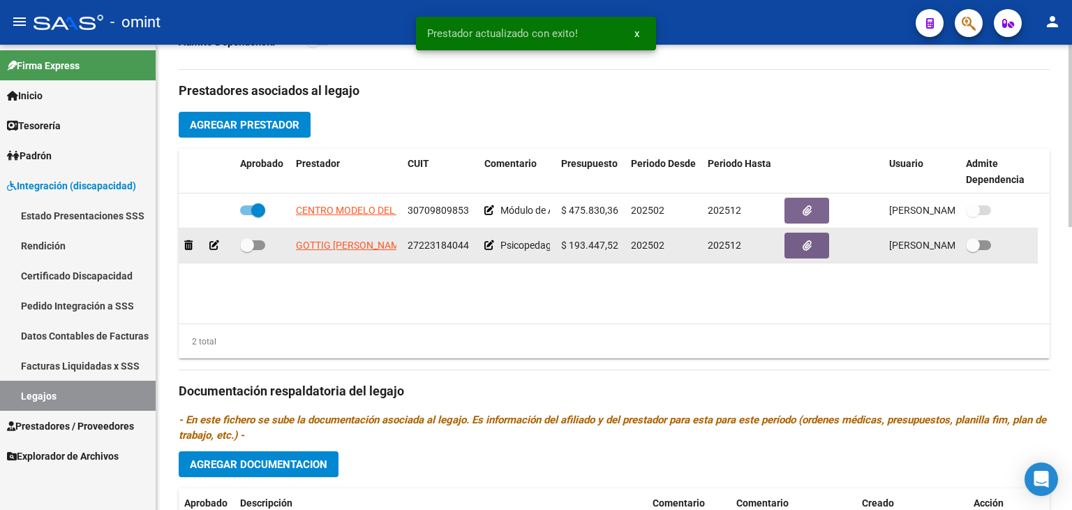
click at [257, 242] on span at bounding box center [252, 245] width 25 height 10
click at [247, 250] on input "checkbox" at bounding box center [246, 250] width 1 height 1
checkbox input "true"
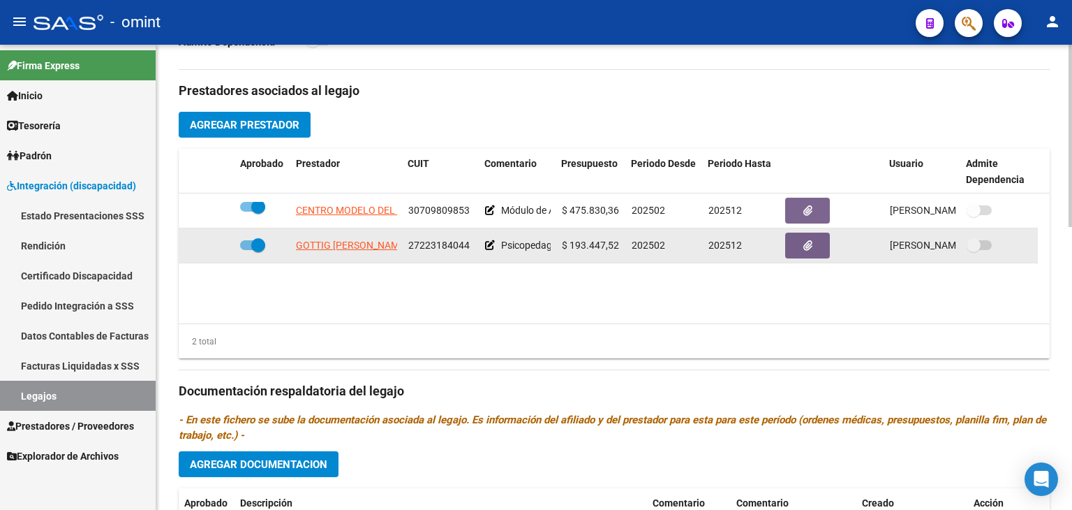
scroll to position [4, 0]
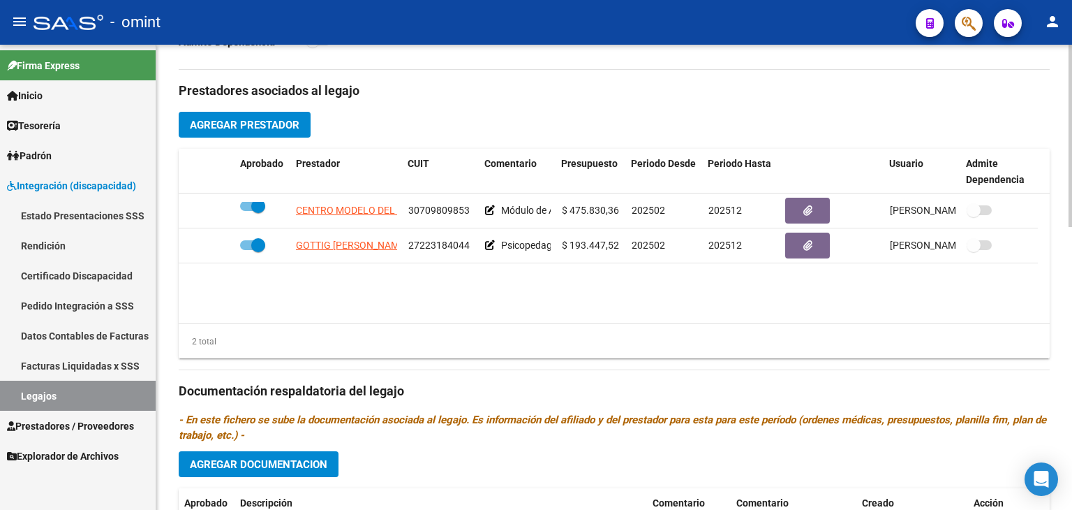
click at [276, 464] on span "Agregar Documentacion" at bounding box center [259, 464] width 138 height 13
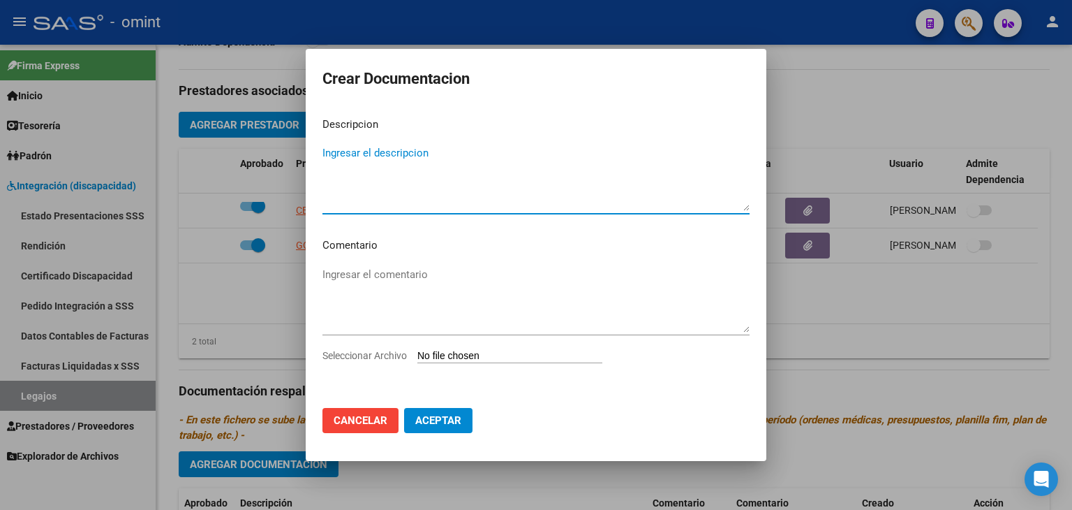
click at [440, 352] on input "Seleccionar Archivo" at bounding box center [509, 356] width 185 height 13
type input "C:\fakepath\PSP.pdf"
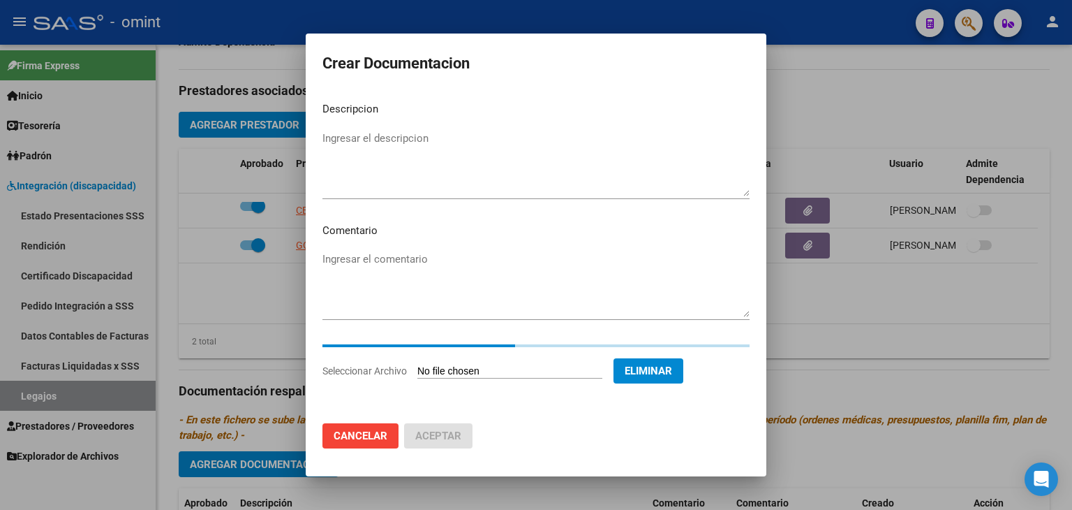
click at [332, 168] on textarea "Ingresar el descripcion" at bounding box center [536, 164] width 427 height 66
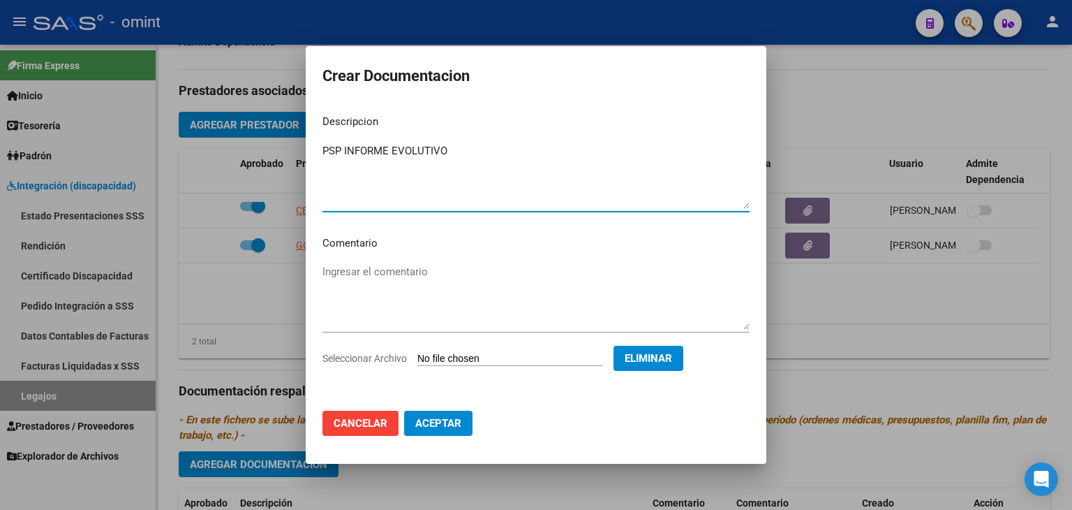
type textarea "PSP INFORME EVOLUTIVO"
click at [436, 431] on button "Aceptar" at bounding box center [438, 422] width 68 height 25
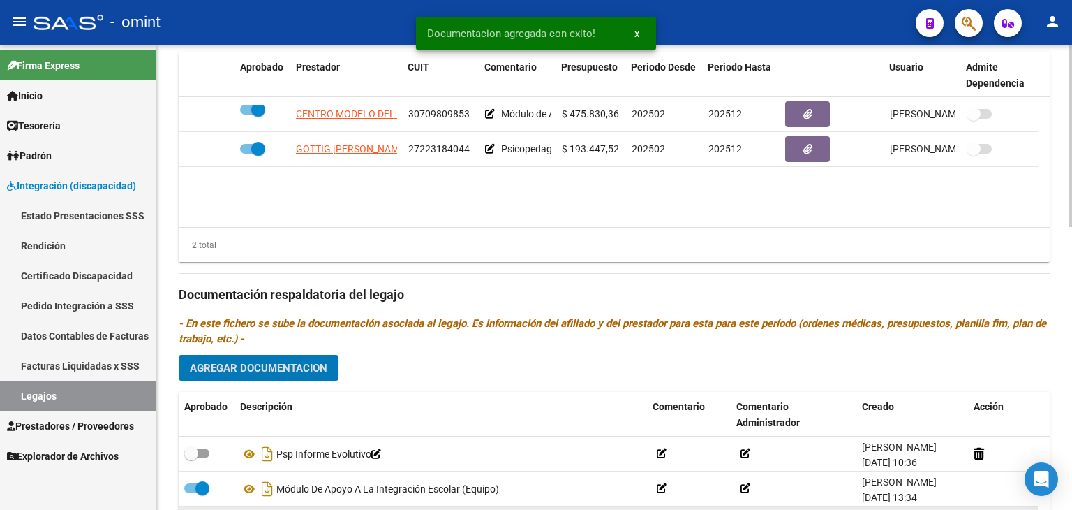
scroll to position [698, 0]
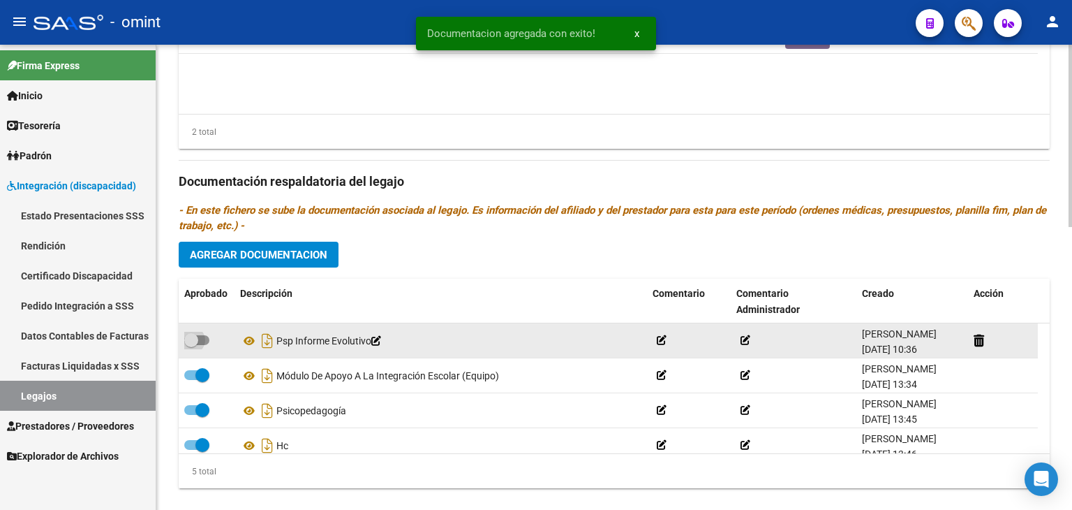
click at [205, 336] on span at bounding box center [196, 340] width 25 height 10
click at [191, 345] on input "checkbox" at bounding box center [191, 345] width 1 height 1
checkbox input "true"
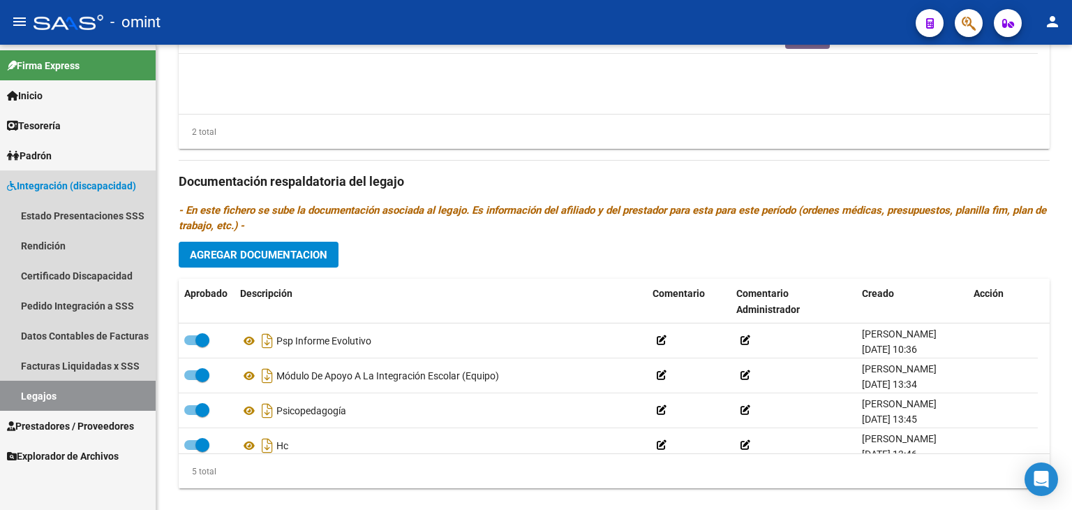
click at [70, 397] on link "Legajos" at bounding box center [78, 395] width 156 height 30
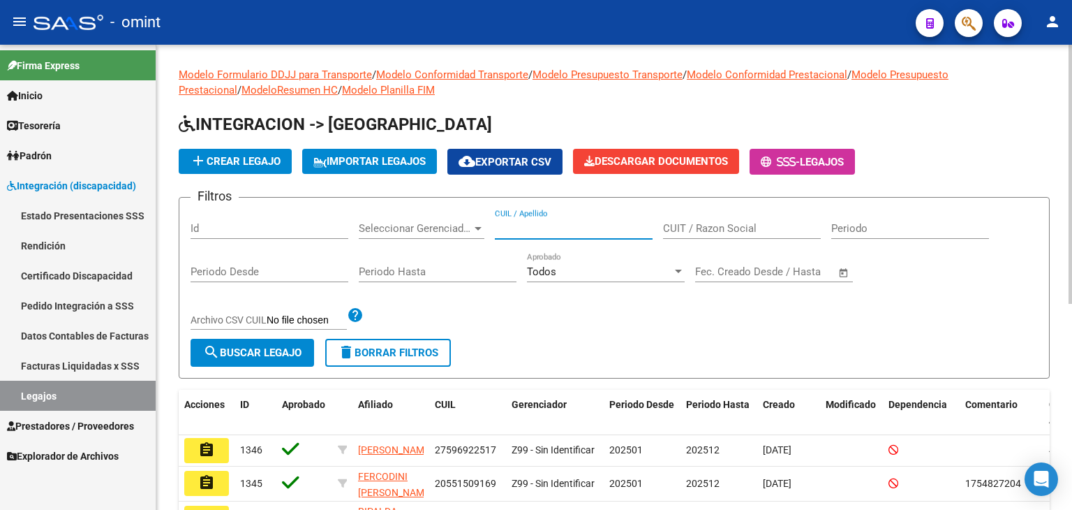
paste input "20558713594"
click at [577, 227] on input "20558713594" at bounding box center [574, 228] width 158 height 13
type input "20558713594"
click at [304, 342] on button "search Buscar Legajo" at bounding box center [253, 353] width 124 height 28
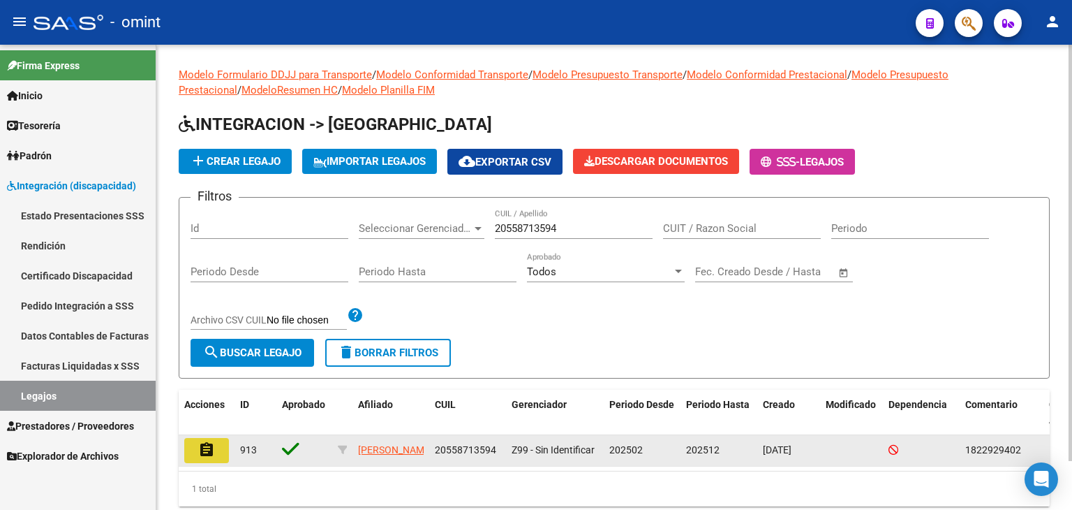
click at [207, 457] on mat-icon "assignment" at bounding box center [206, 449] width 17 height 17
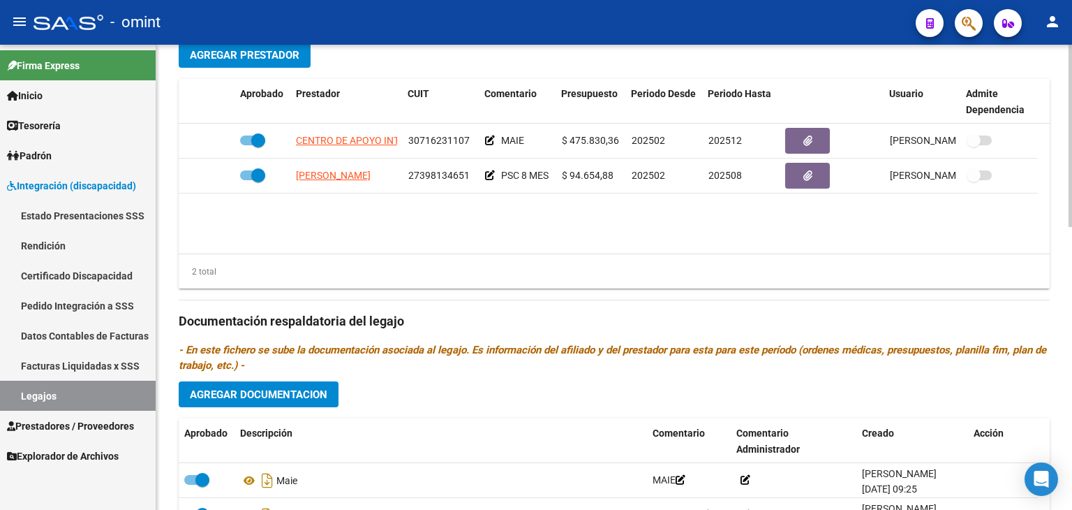
scroll to position [489, 0]
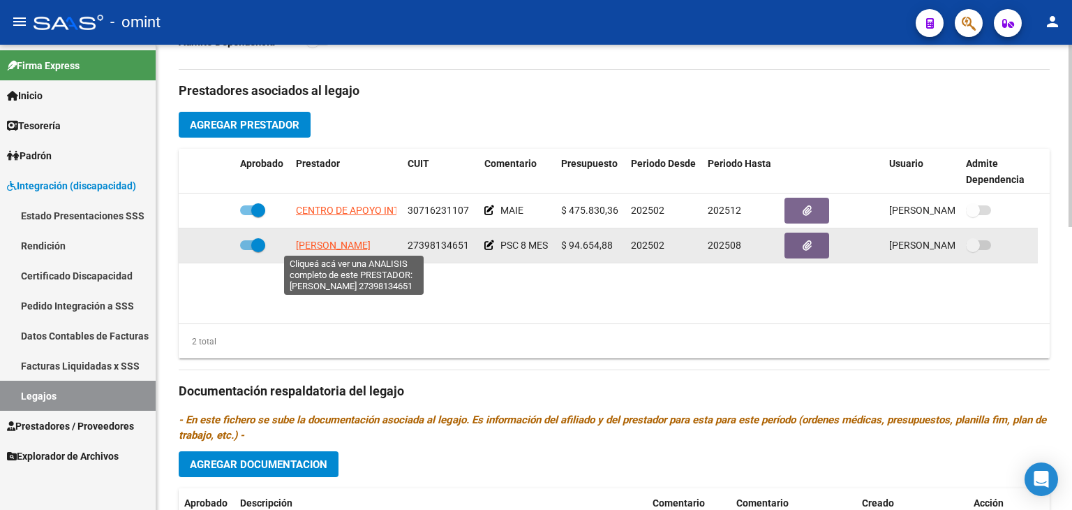
click at [356, 239] on span "[PERSON_NAME]" at bounding box center [333, 244] width 75 height 11
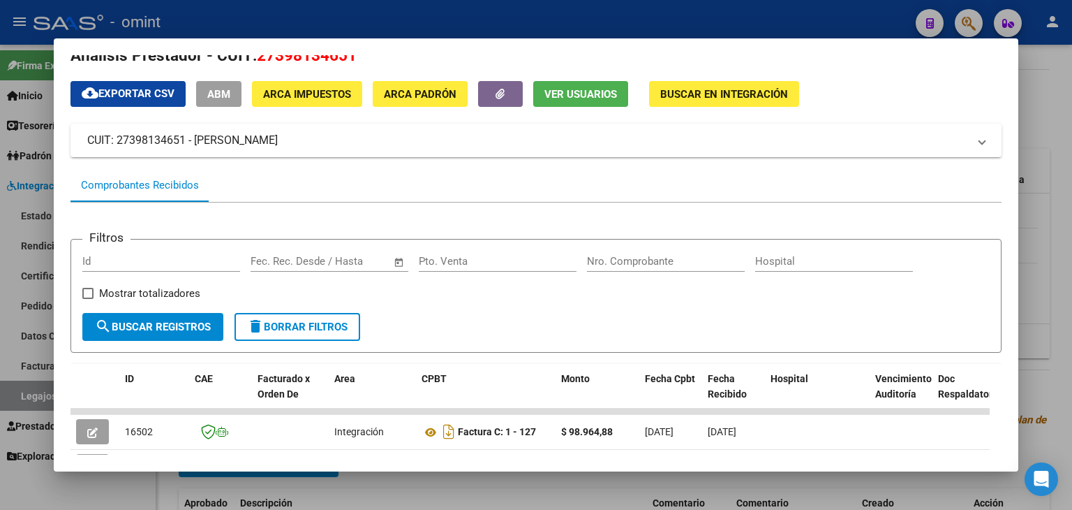
scroll to position [0, 0]
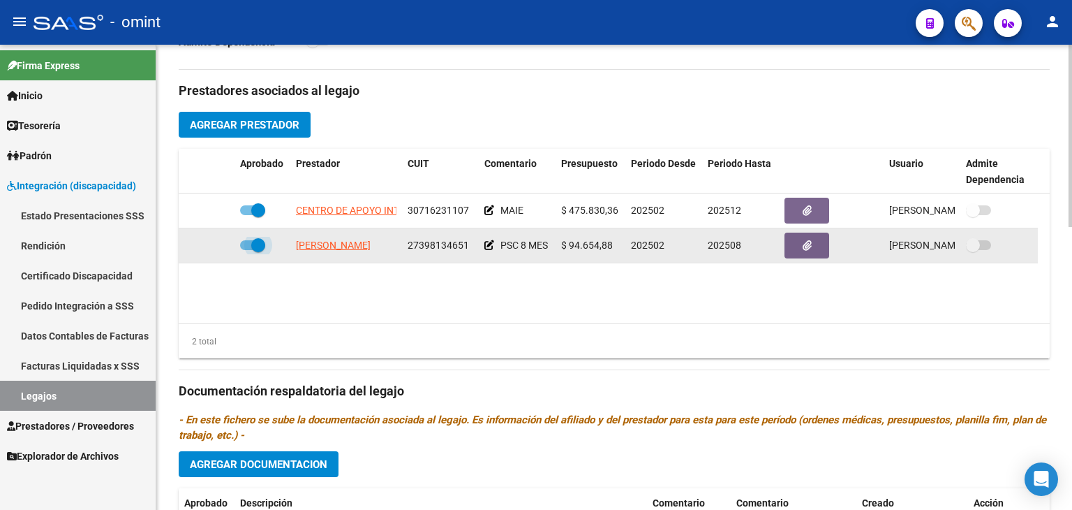
drag, startPoint x: 258, startPoint y: 249, endPoint x: 243, endPoint y: 255, distance: 15.7
click at [258, 249] on span at bounding box center [258, 245] width 14 height 14
click at [247, 250] on input "checkbox" at bounding box center [246, 250] width 1 height 1
checkbox input "false"
click at [215, 242] on icon at bounding box center [214, 245] width 10 height 10
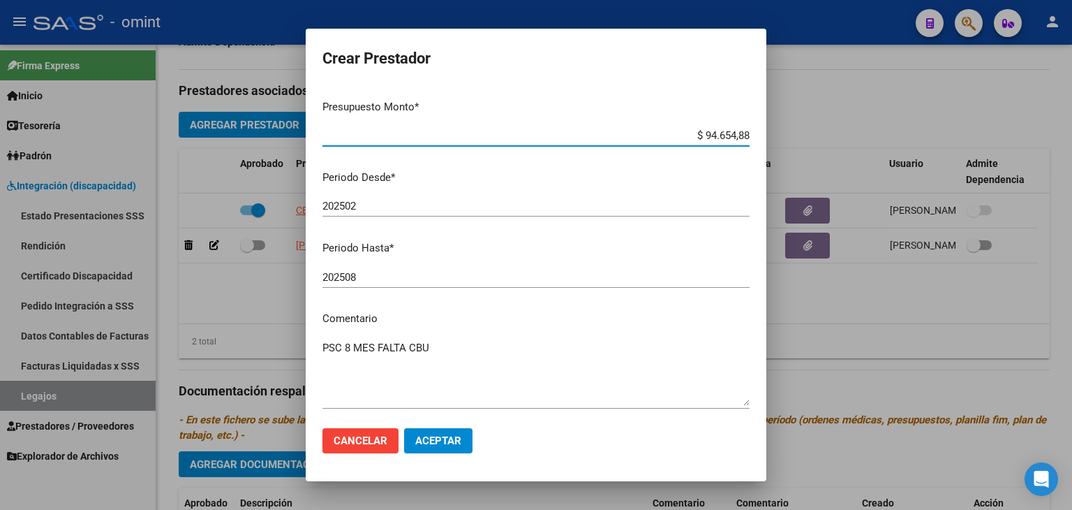
scroll to position [147, 0]
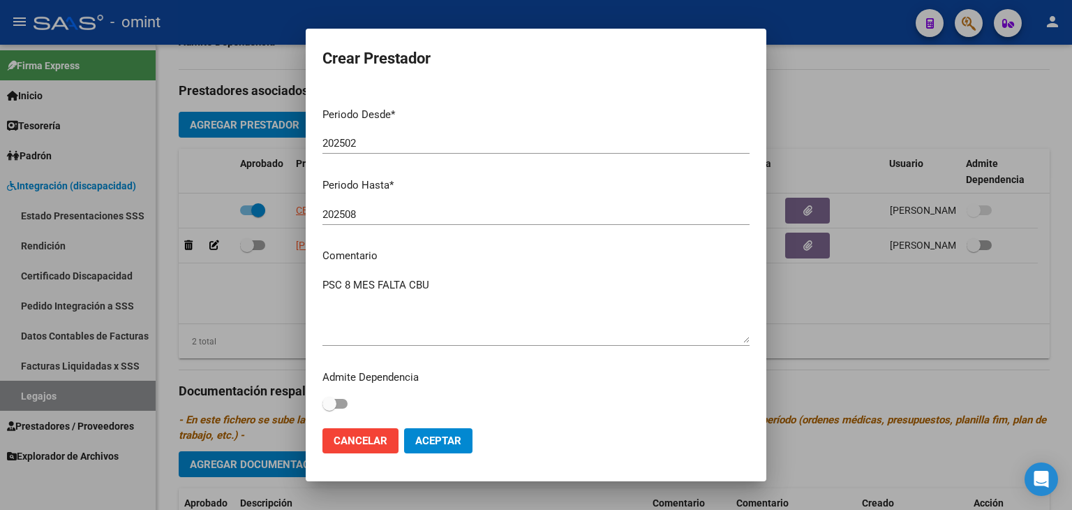
click at [444, 283] on textarea "PSC 8 MES FALTA CBU" at bounding box center [536, 310] width 427 height 66
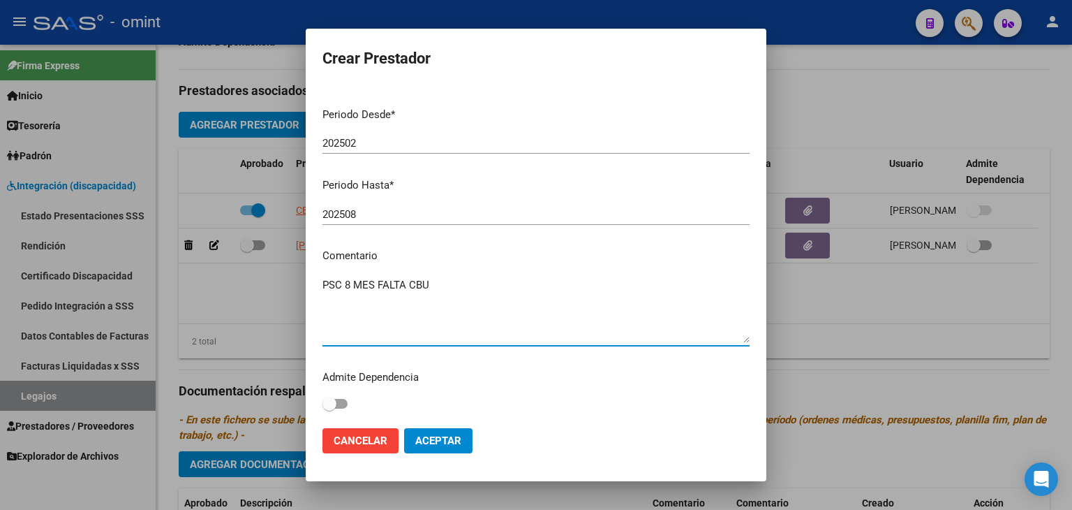
drag, startPoint x: 472, startPoint y: 283, endPoint x: 200, endPoint y: 277, distance: 272.3
click at [200, 277] on div "Crear Prestador CUIT * 27-39813465-1 Ingresar CUIT ARCA Padrón Presupuesto Mont…" at bounding box center [536, 255] width 1072 height 510
type textarea "PSICO - 8 SESIONES POR MES"
click at [446, 443] on span "Aceptar" at bounding box center [438, 440] width 46 height 13
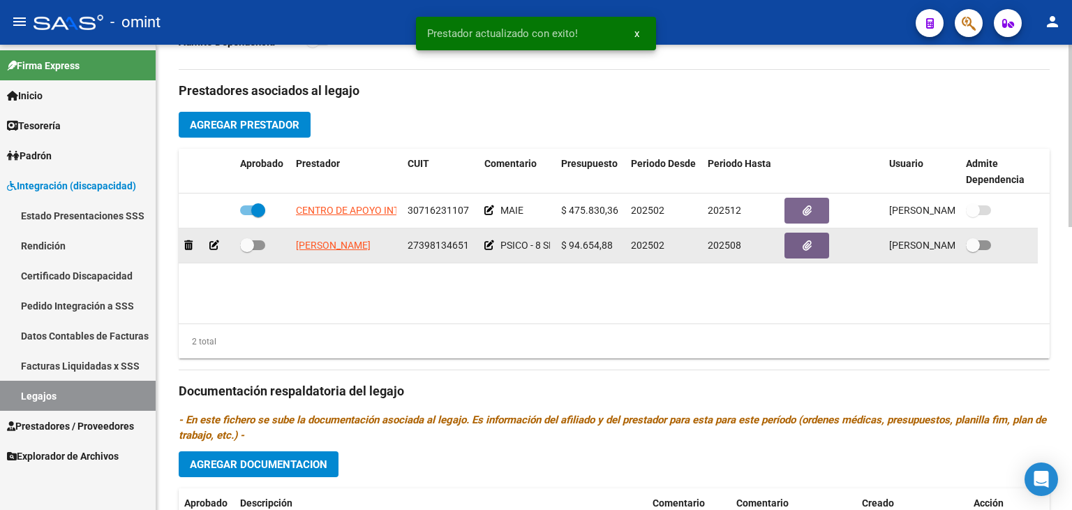
click at [216, 246] on icon at bounding box center [214, 245] width 10 height 10
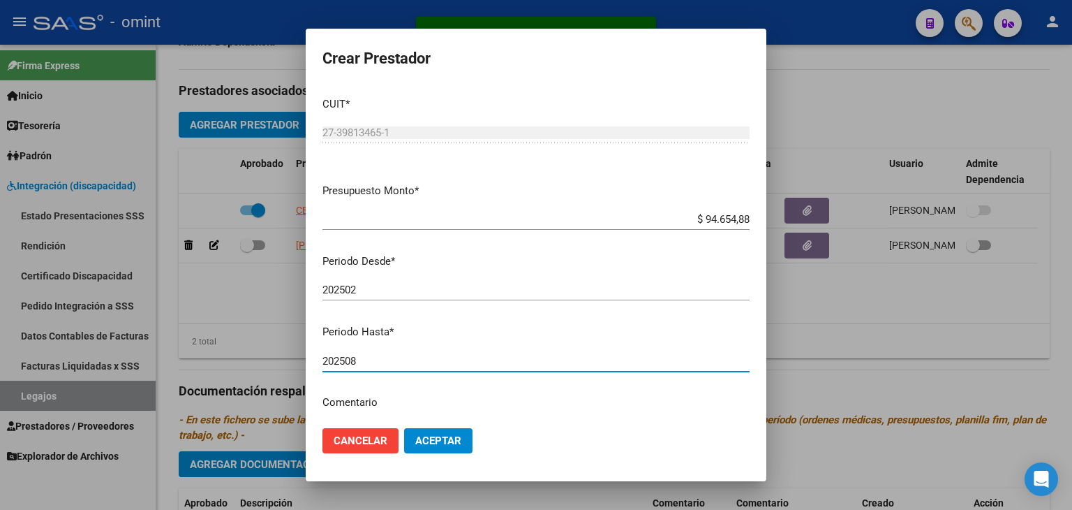
click at [353, 361] on input "202508" at bounding box center [536, 361] width 427 height 13
type input "202512"
click at [410, 436] on button "Aceptar" at bounding box center [438, 440] width 68 height 25
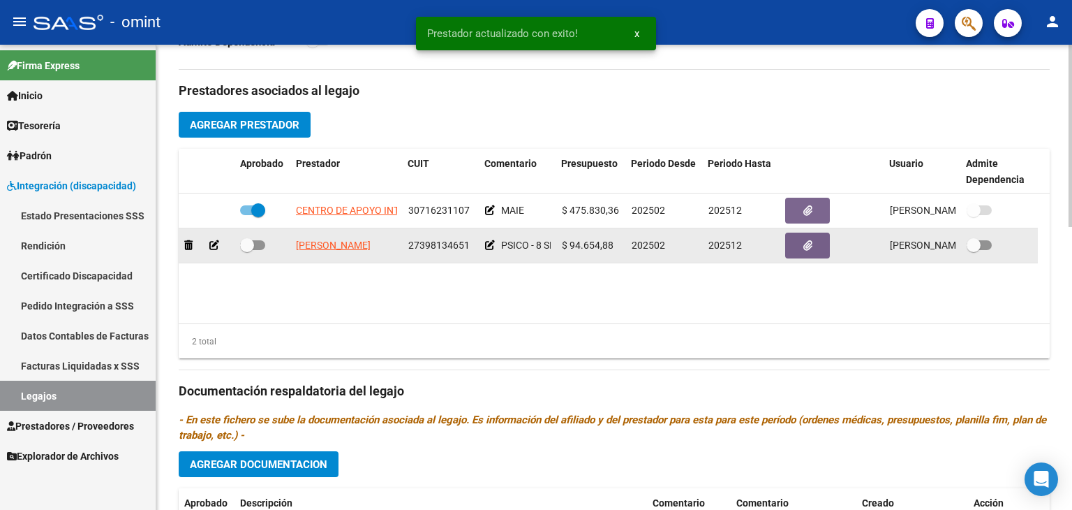
click at [259, 244] on span at bounding box center [252, 245] width 25 height 10
click at [247, 250] on input "checkbox" at bounding box center [246, 250] width 1 height 1
checkbox input "true"
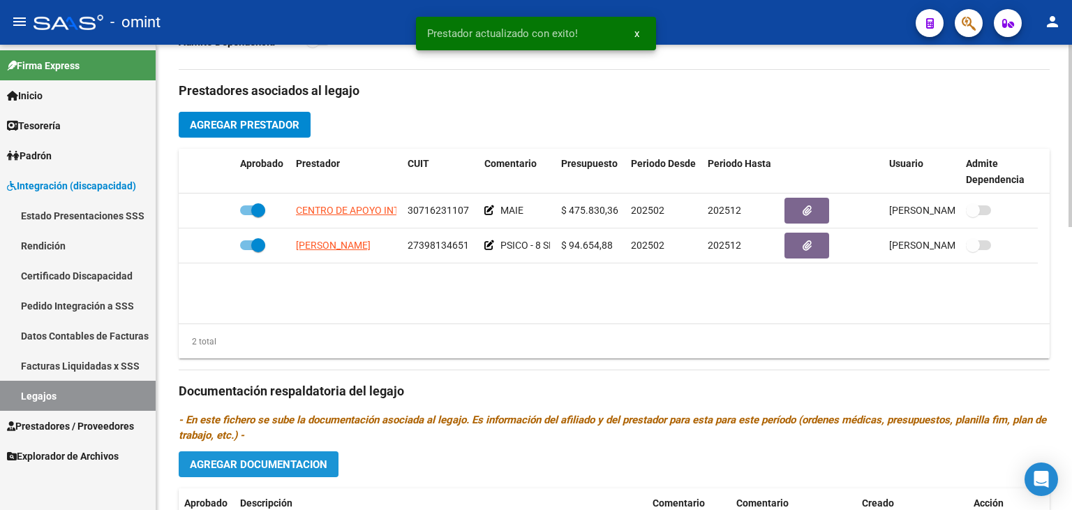
click at [276, 460] on span "Agregar Documentacion" at bounding box center [259, 464] width 138 height 13
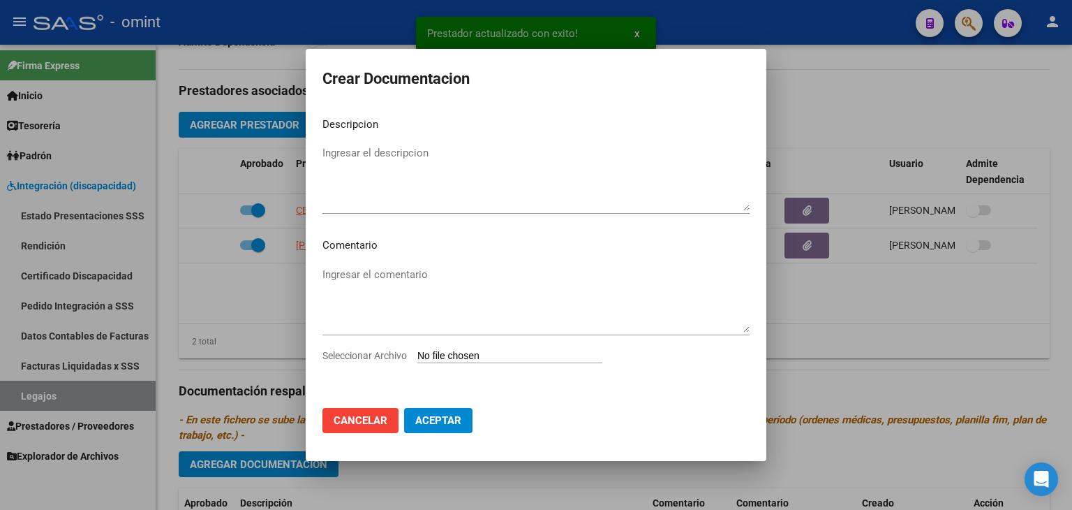
click at [472, 353] on input "Seleccionar Archivo" at bounding box center [509, 356] width 185 height 13
type input "C:\fakepath\CBU.pdf"
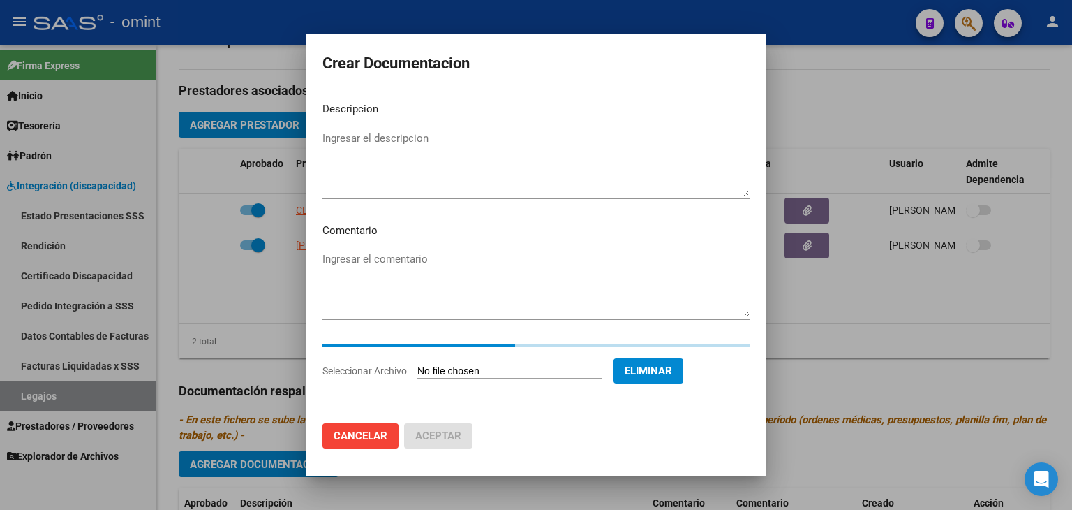
click at [341, 158] on textarea "Ingresar el descripcion" at bounding box center [536, 164] width 427 height 66
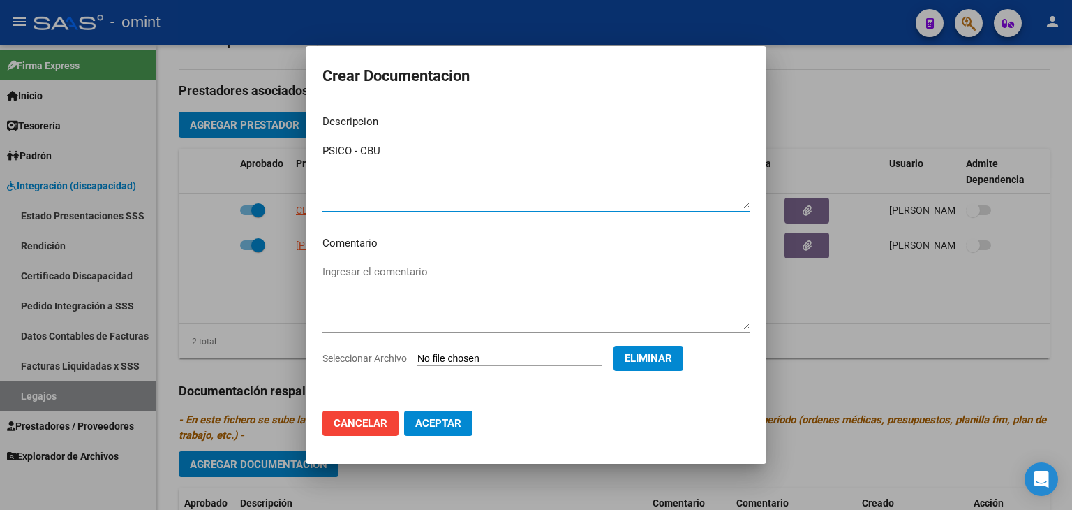
type textarea "PSICO - CBU"
click at [438, 430] on button "Aceptar" at bounding box center [438, 422] width 68 height 25
checkbox input "false"
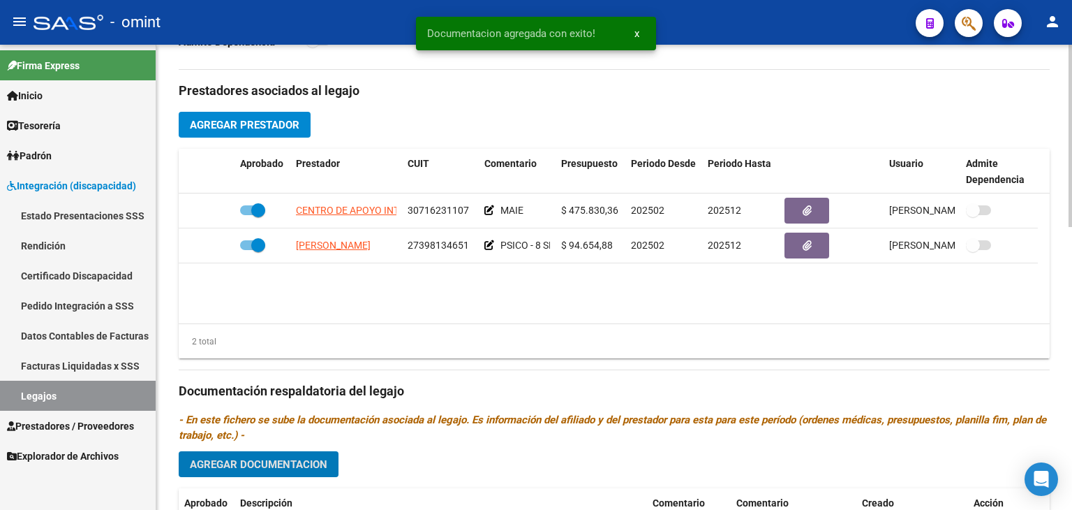
click at [317, 454] on button "Agregar Documentacion" at bounding box center [259, 464] width 160 height 26
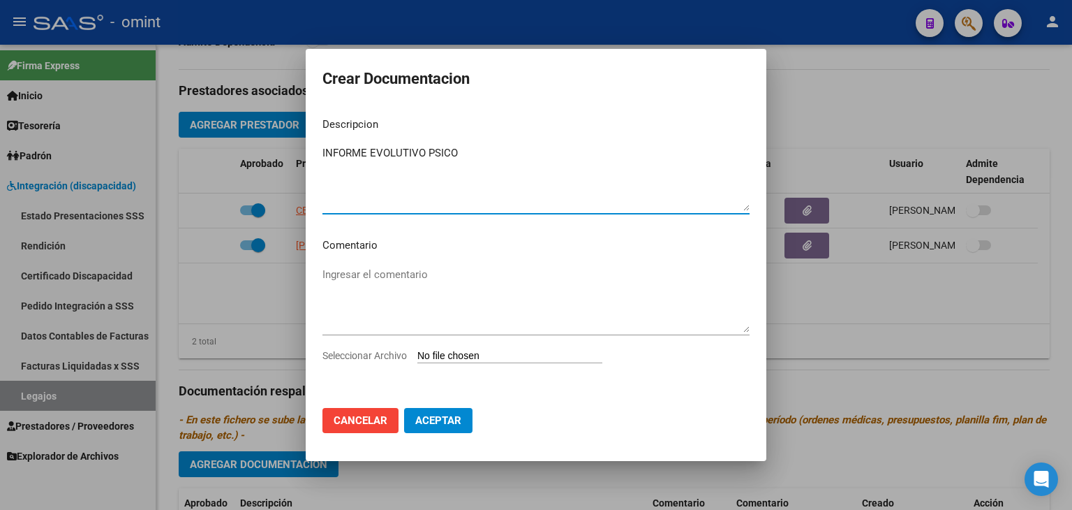
type textarea "INFORME EVOLUTIVO PSICO"
click at [531, 359] on input "Seleccionar Archivo" at bounding box center [509, 356] width 185 height 13
type input "C:\fakepath\PSICO INFORME.pdf"
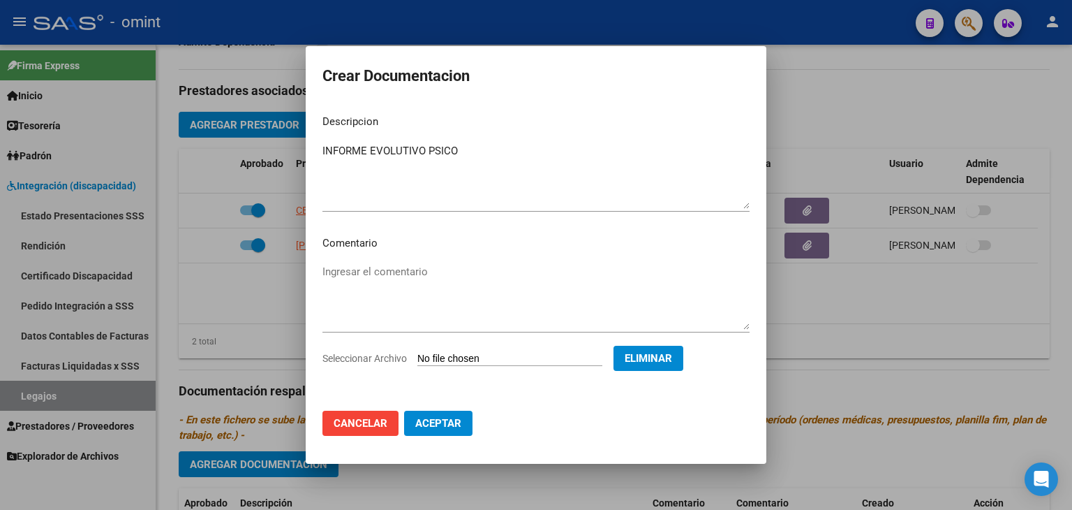
click at [437, 419] on span "Aceptar" at bounding box center [438, 423] width 46 height 13
checkbox input "false"
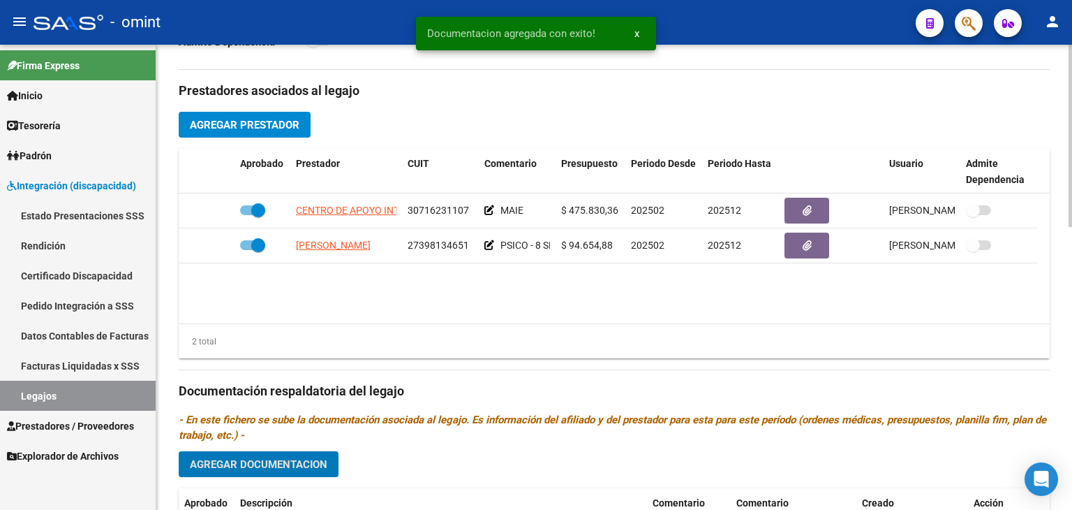
scroll to position [720, 0]
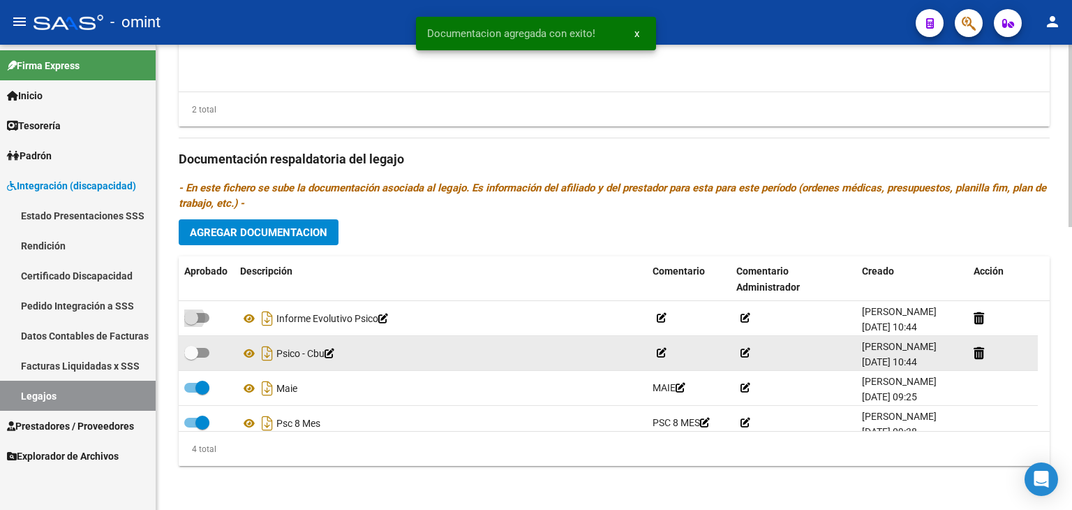
drag, startPoint x: 207, startPoint y: 317, endPoint x: 198, endPoint y: 337, distance: 22.2
click at [207, 317] on span at bounding box center [196, 318] width 25 height 10
click at [191, 323] on input "checkbox" at bounding box center [191, 323] width 1 height 1
checkbox input "true"
click at [198, 350] on span at bounding box center [191, 353] width 14 height 14
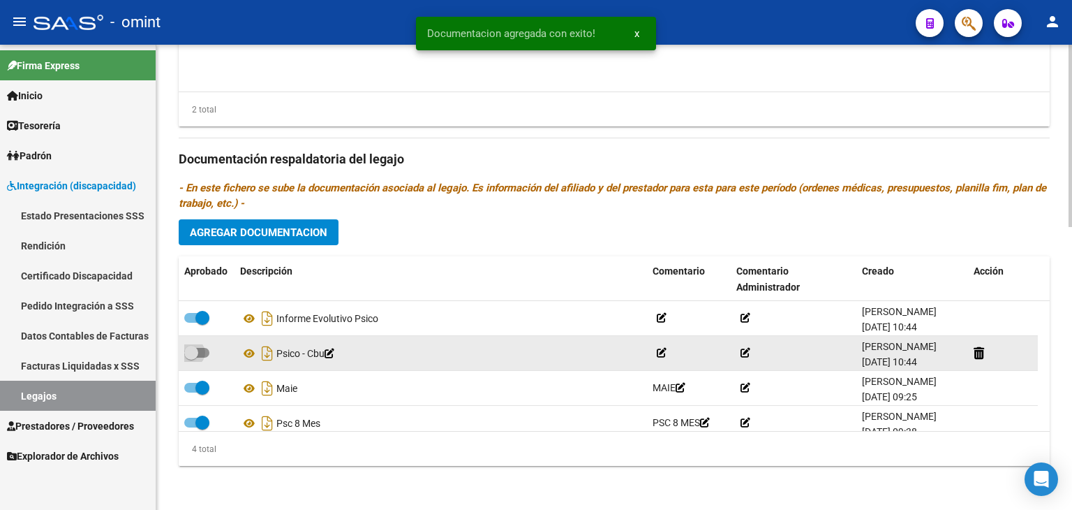
click at [191, 357] on input "checkbox" at bounding box center [191, 357] width 1 height 1
checkbox input "true"
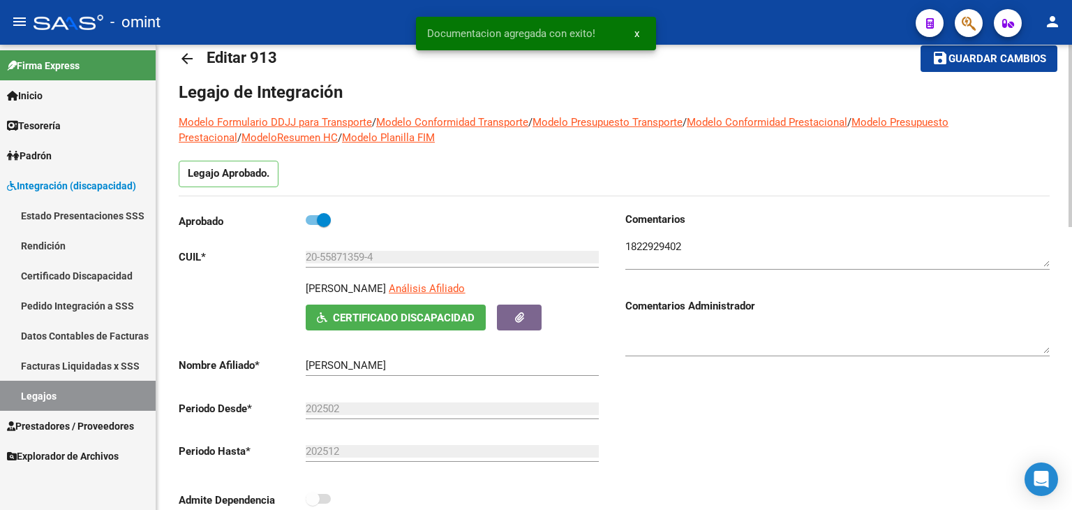
scroll to position [0, 0]
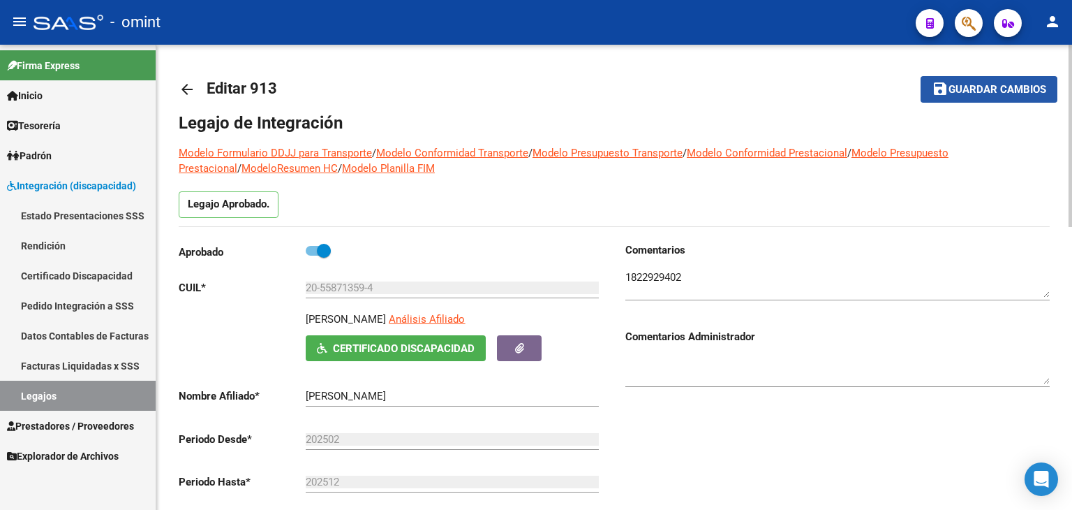
click at [986, 96] on button "save Guardar cambios" at bounding box center [989, 89] width 137 height 26
click at [1024, 85] on span "Guardar cambios" at bounding box center [998, 90] width 98 height 13
click at [50, 388] on link "Legajos" at bounding box center [78, 395] width 156 height 30
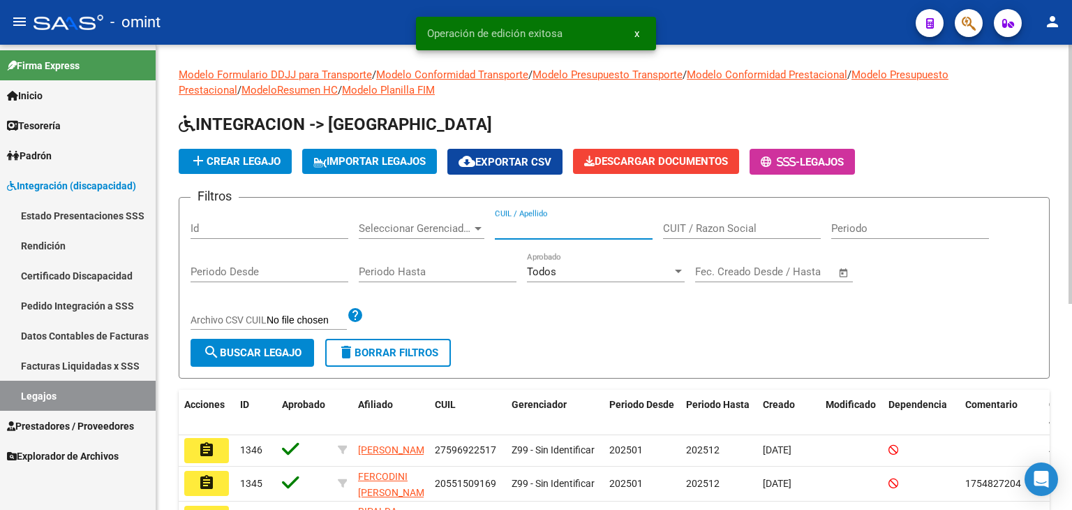
click at [526, 228] on input "CUIL / Apellido" at bounding box center [574, 228] width 158 height 13
paste input "20590955826"
type input "20590955826"
click at [262, 360] on button "search Buscar Legajo" at bounding box center [253, 353] width 124 height 28
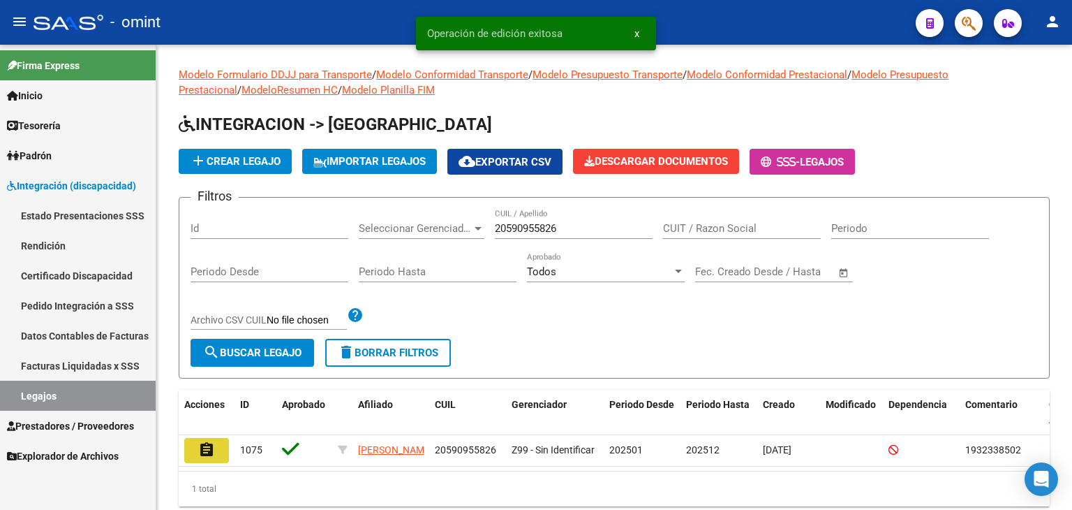
click at [214, 441] on button "assignment" at bounding box center [206, 450] width 45 height 25
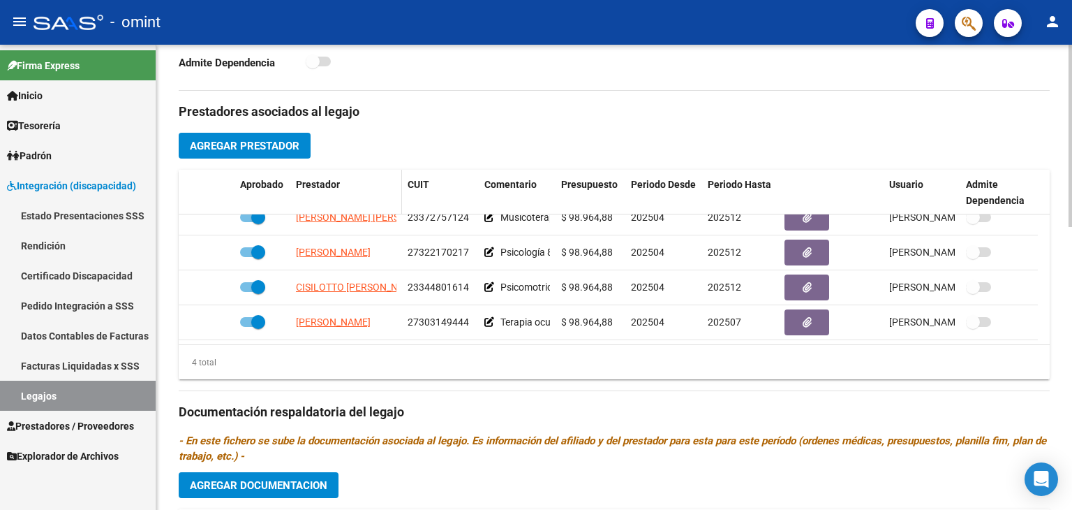
scroll to position [489, 0]
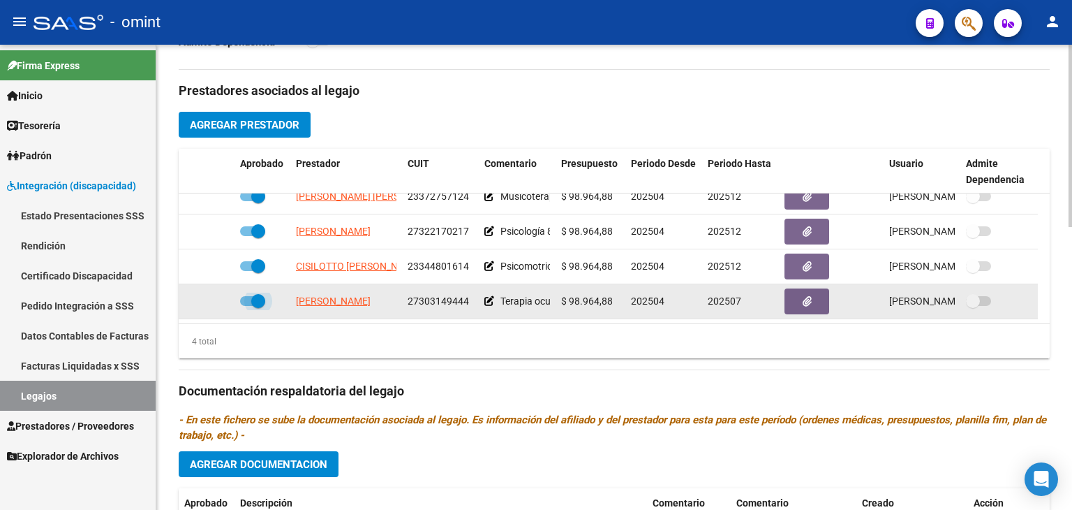
click at [256, 301] on span at bounding box center [258, 301] width 14 height 14
click at [247, 306] on input "checkbox" at bounding box center [246, 306] width 1 height 1
checkbox input "false"
click at [216, 302] on icon at bounding box center [214, 301] width 10 height 10
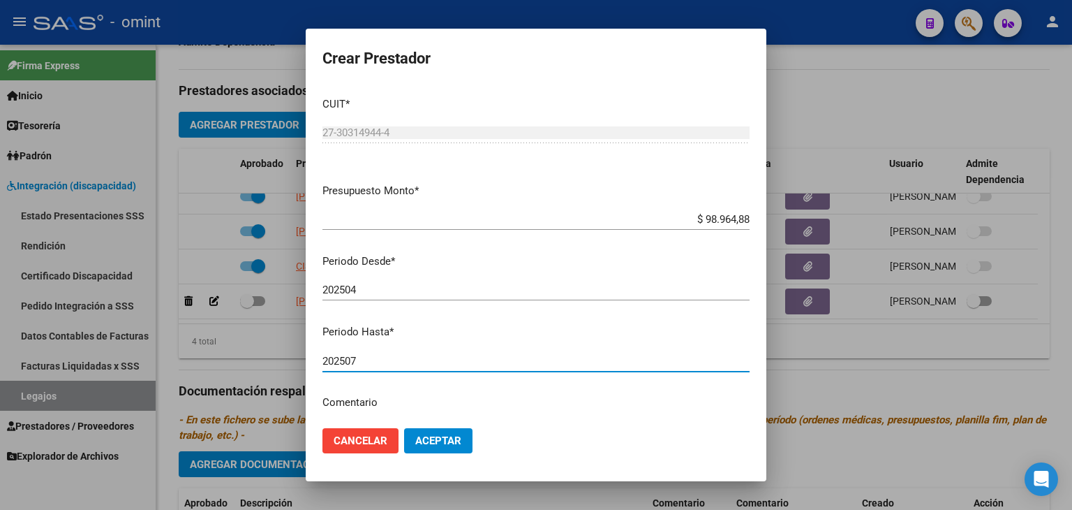
click at [367, 355] on input "202507" at bounding box center [536, 361] width 427 height 13
type input "202512"
click at [434, 436] on span "Aceptar" at bounding box center [438, 440] width 46 height 13
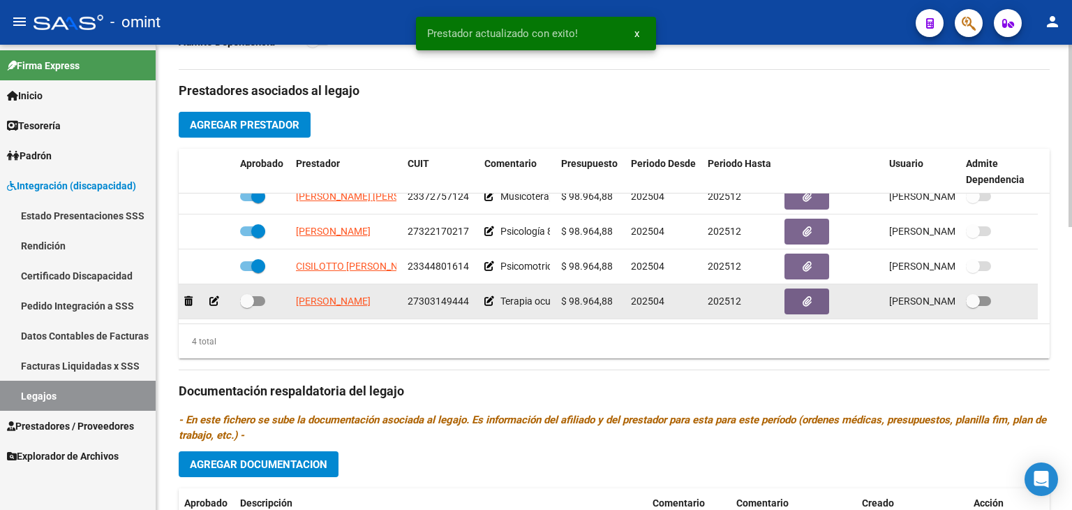
click at [245, 299] on span at bounding box center [247, 301] width 14 height 14
click at [246, 306] on input "checkbox" at bounding box center [246, 306] width 1 height 1
checkbox input "true"
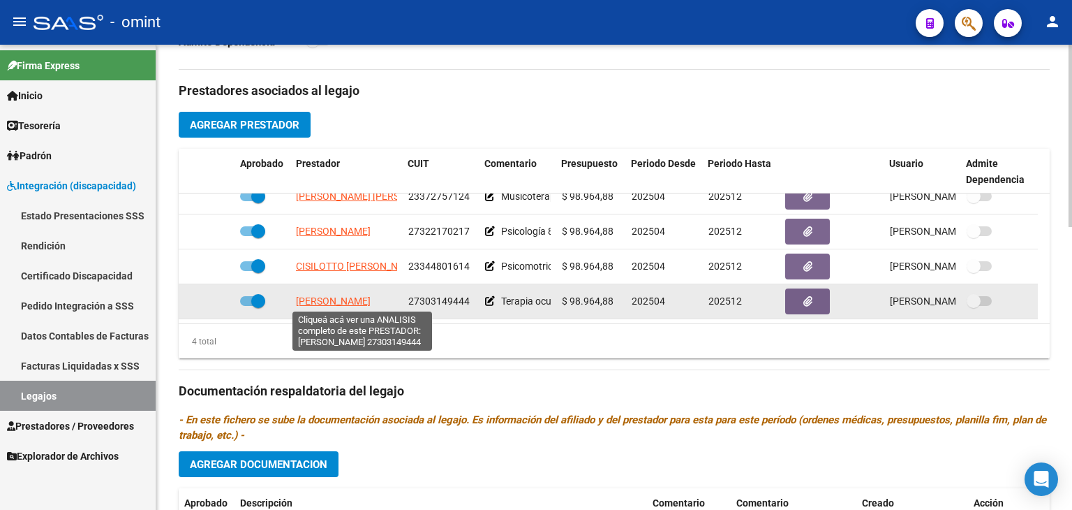
click at [334, 302] on span "[PERSON_NAME]" at bounding box center [333, 300] width 75 height 11
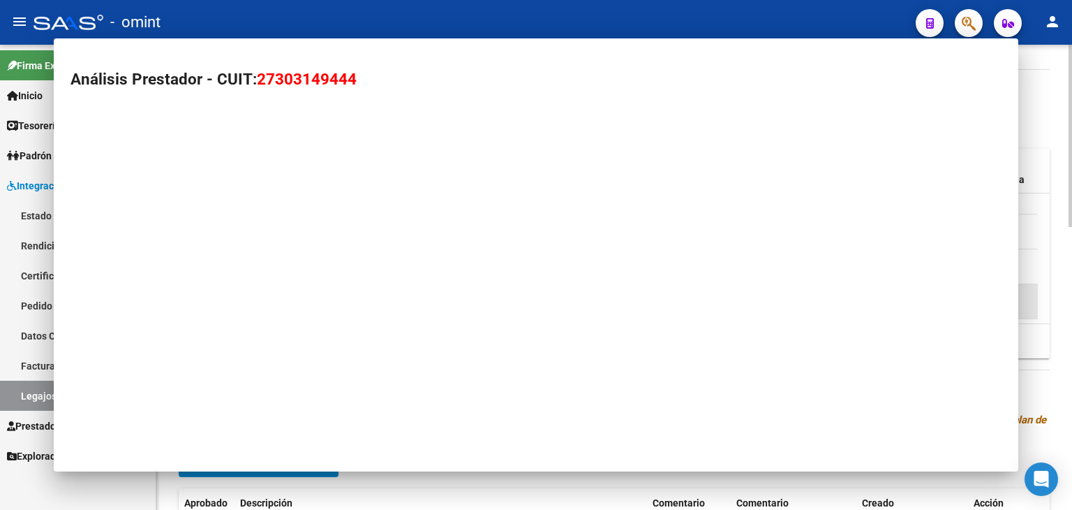
type textarea "27303149444"
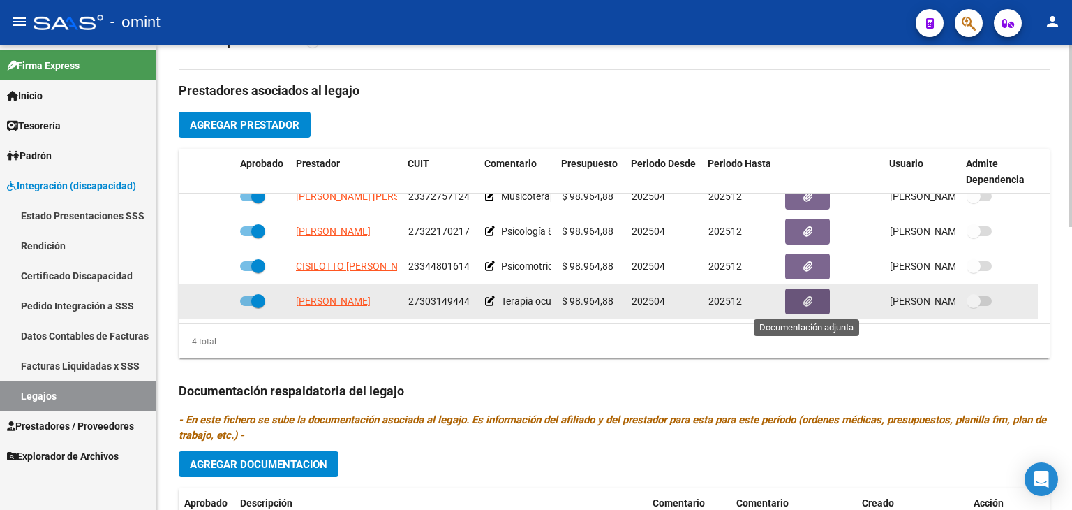
click at [797, 303] on button "button" at bounding box center [807, 301] width 45 height 26
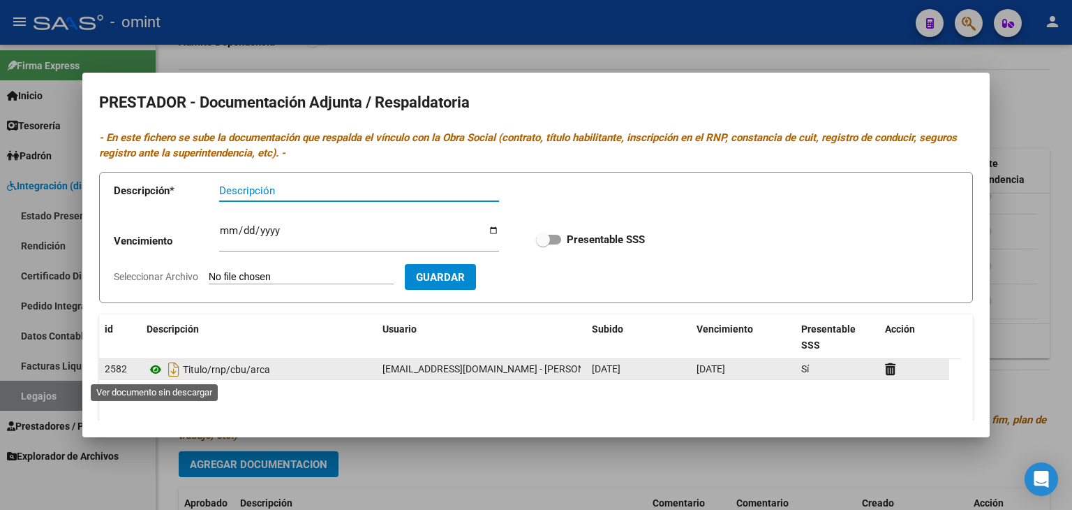
click at [154, 364] on icon at bounding box center [156, 369] width 18 height 17
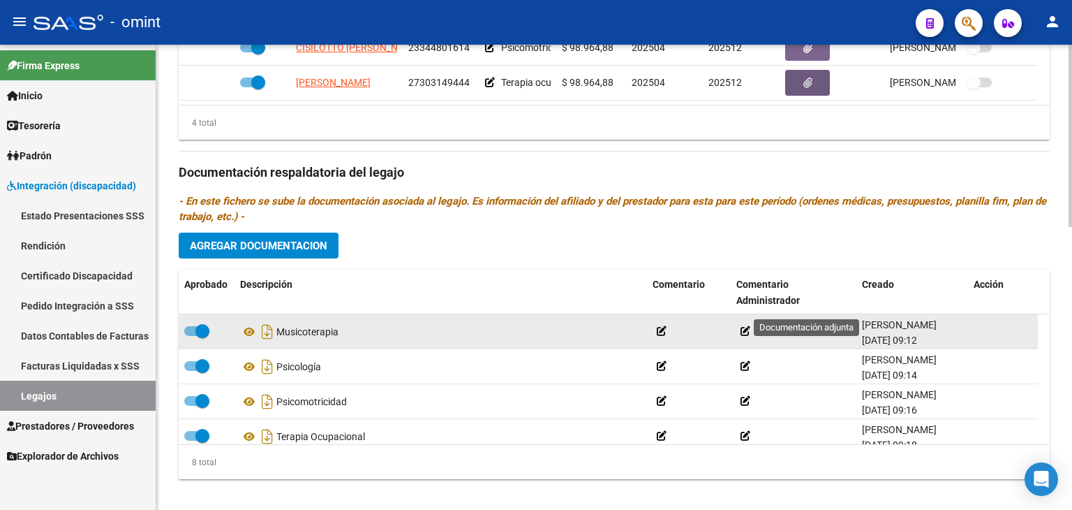
scroll to position [720, 0]
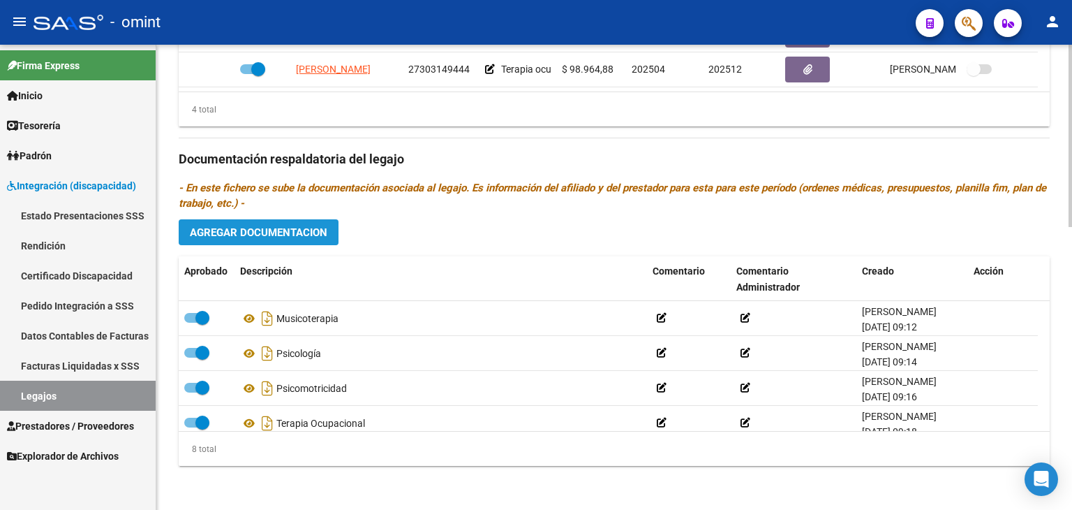
click at [298, 236] on span "Agregar Documentacion" at bounding box center [259, 232] width 138 height 13
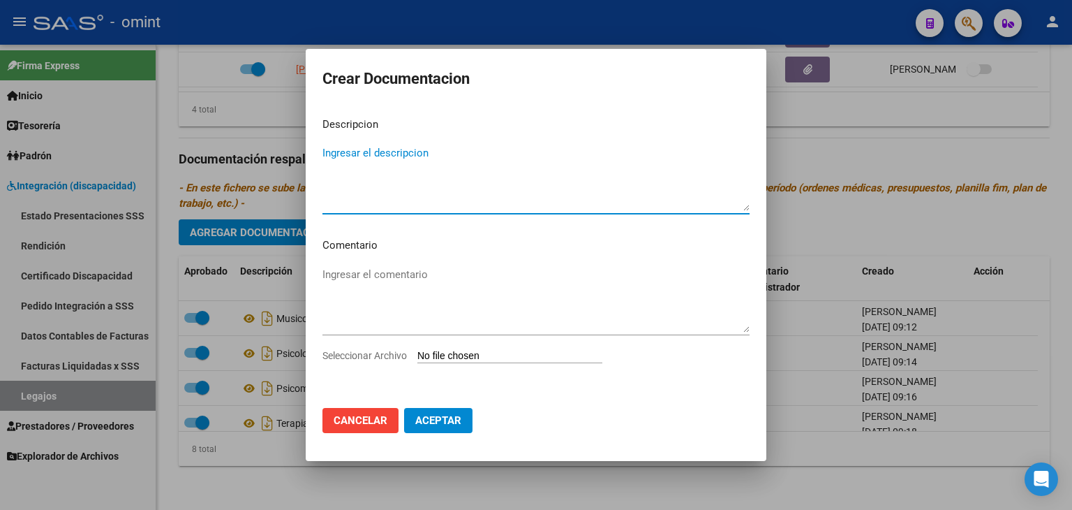
click at [464, 353] on input "Seleccionar Archivo" at bounding box center [509, 356] width 185 height 13
type input "C:\fakepath\INFORME TO.pdf"
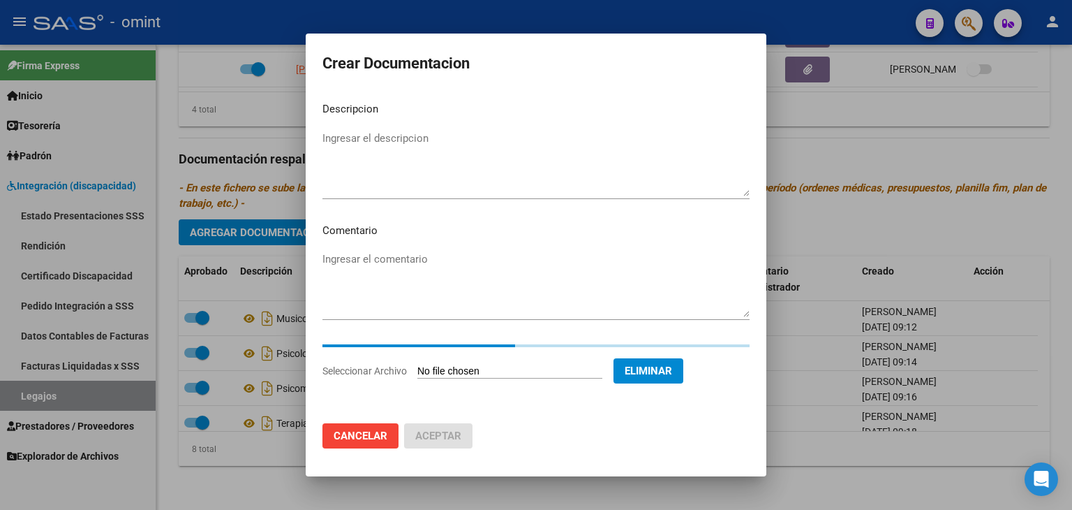
click at [414, 166] on textarea "Ingresar el descripcion" at bounding box center [536, 164] width 427 height 66
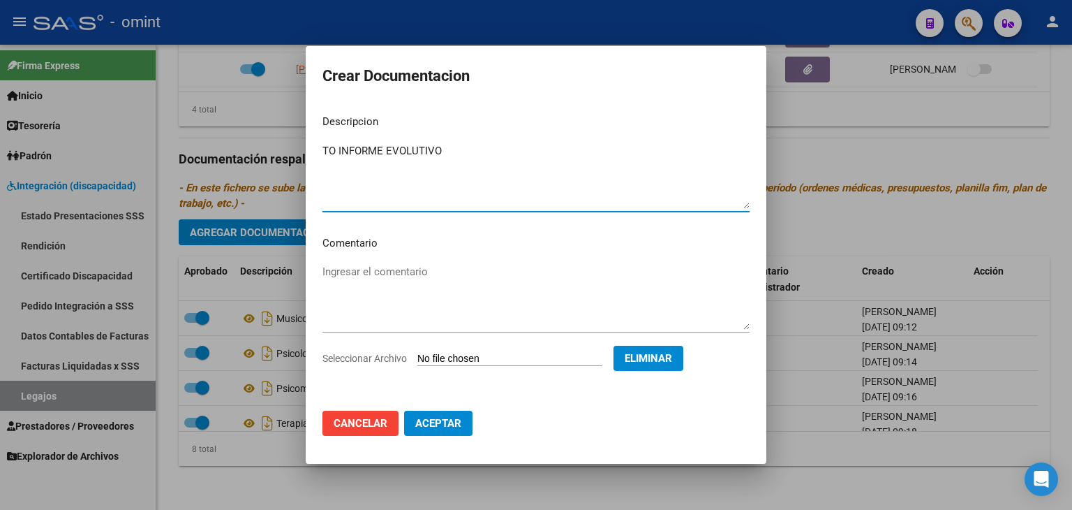
type textarea "TO INFORME EVOLUTIVO"
click at [447, 420] on span "Aceptar" at bounding box center [438, 423] width 46 height 13
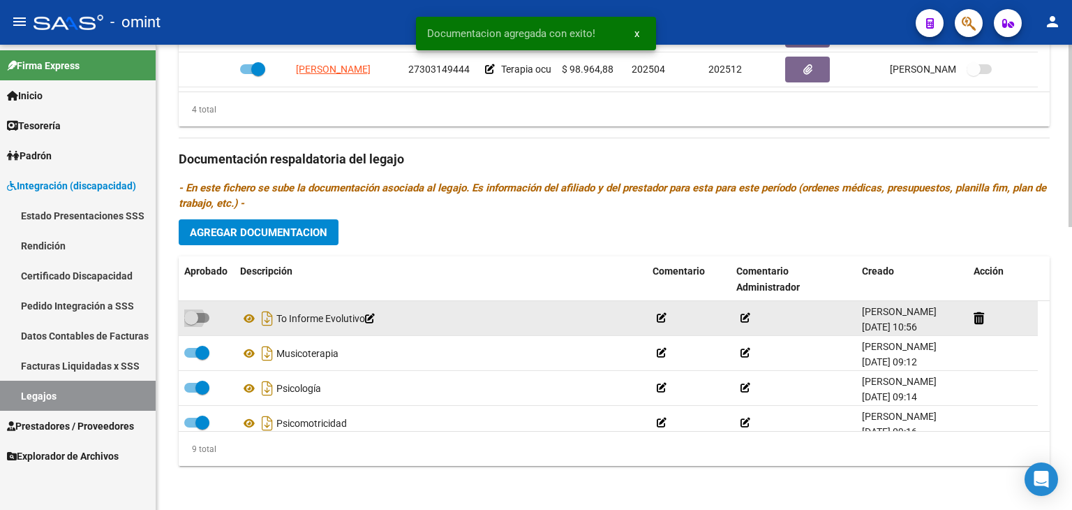
drag, startPoint x: 199, startPoint y: 316, endPoint x: 210, endPoint y: 321, distance: 12.5
click at [198, 316] on span at bounding box center [196, 318] width 25 height 10
click at [191, 323] on input "checkbox" at bounding box center [191, 323] width 1 height 1
checkbox input "true"
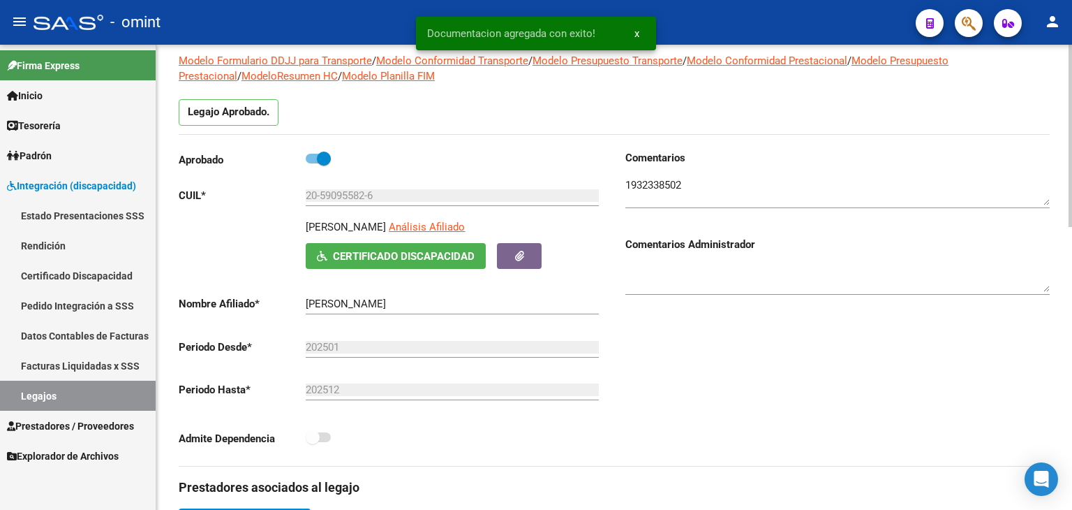
scroll to position [0, 0]
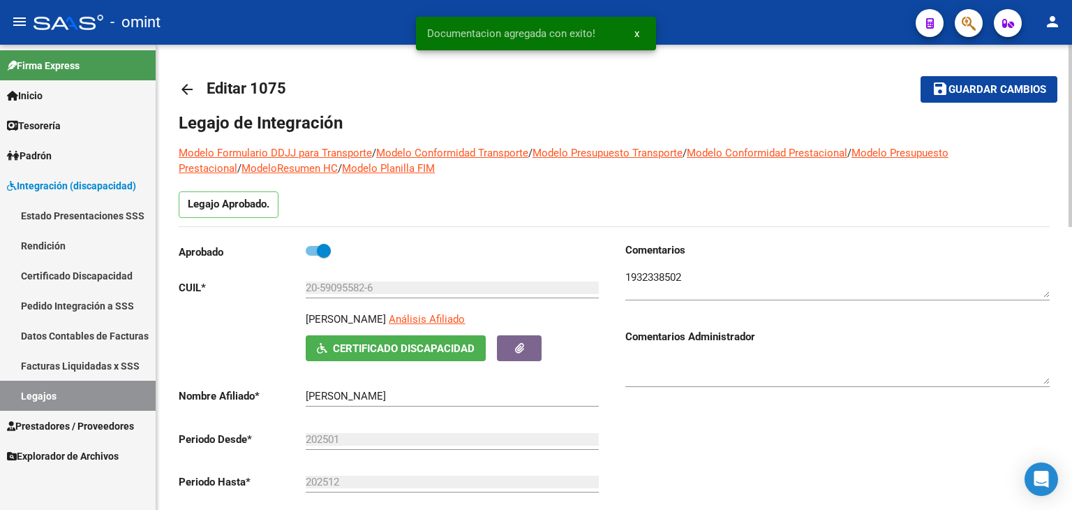
click at [943, 93] on mat-icon "save" at bounding box center [940, 88] width 17 height 17
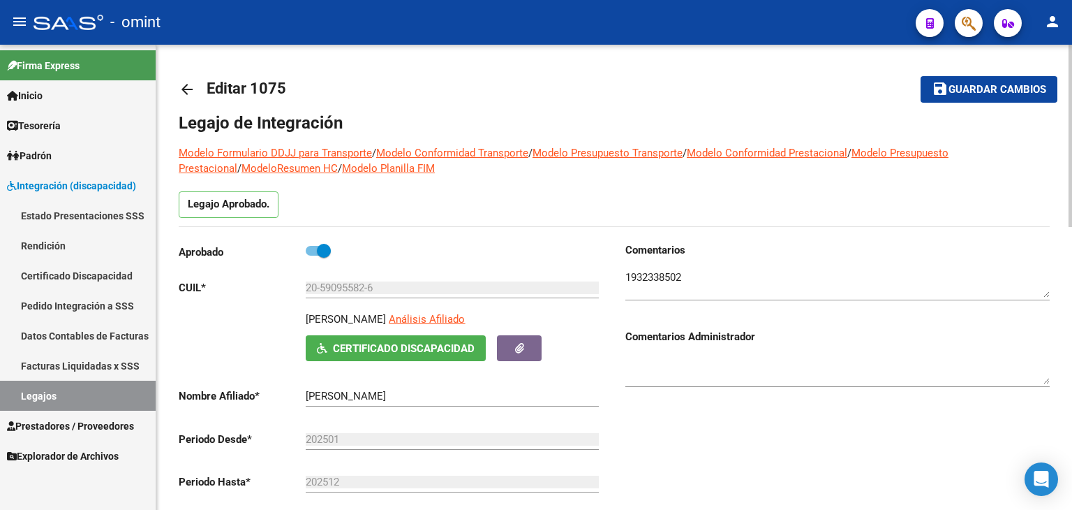
click at [994, 84] on span "Guardar cambios" at bounding box center [998, 90] width 98 height 13
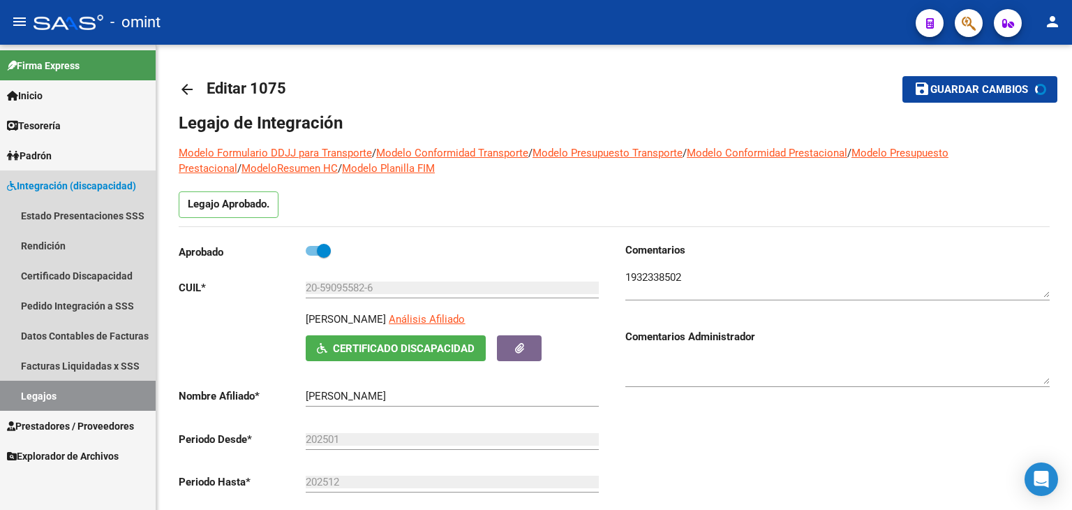
click at [103, 387] on link "Legajos" at bounding box center [78, 395] width 156 height 30
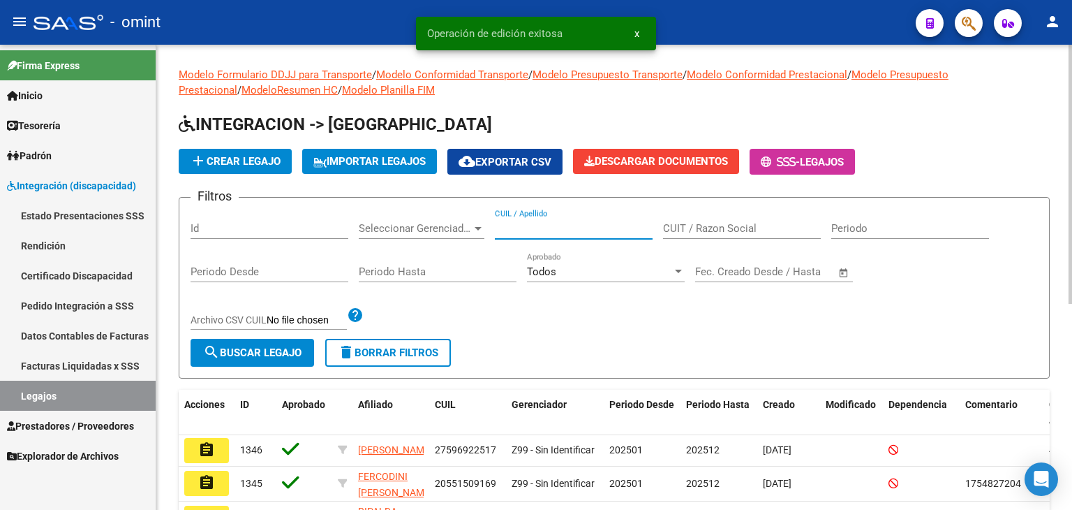
paste input "20555137274"
drag, startPoint x: 530, startPoint y: 227, endPoint x: 507, endPoint y: 246, distance: 30.2
click at [529, 226] on input "20555137274" at bounding box center [574, 228] width 158 height 13
type input "20555137274"
click at [276, 350] on span "search Buscar Legajo" at bounding box center [252, 352] width 98 height 13
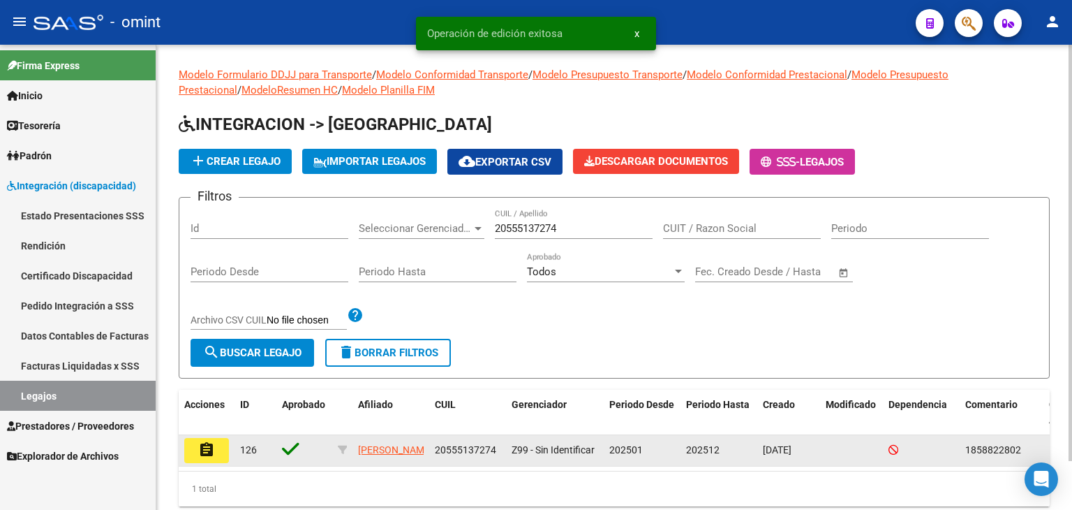
click at [201, 445] on mat-icon "assignment" at bounding box center [206, 449] width 17 height 17
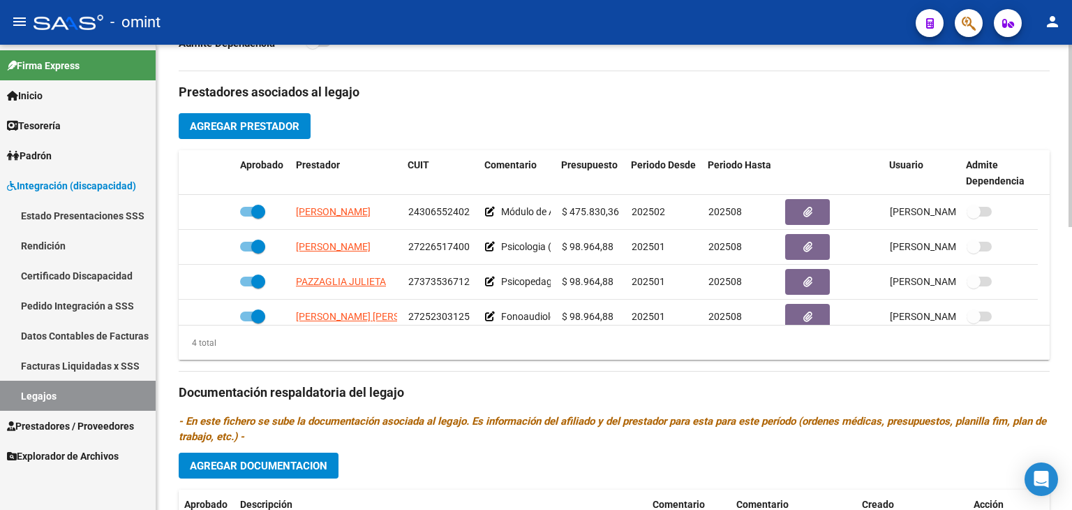
scroll to position [489, 0]
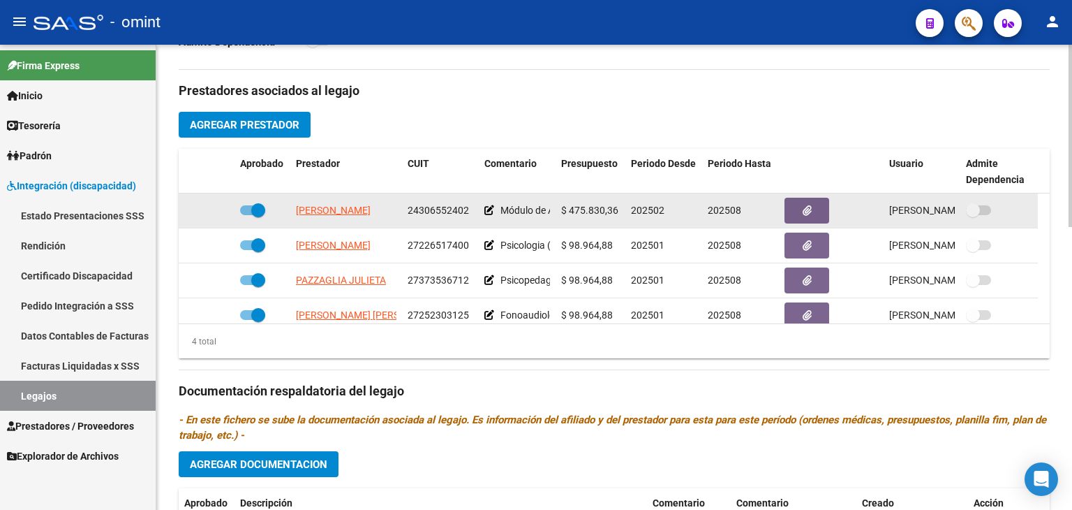
click at [259, 212] on span at bounding box center [258, 210] width 14 height 14
click at [247, 215] on input "checkbox" at bounding box center [246, 215] width 1 height 1
checkbox input "false"
click at [212, 210] on icon at bounding box center [214, 210] width 10 height 10
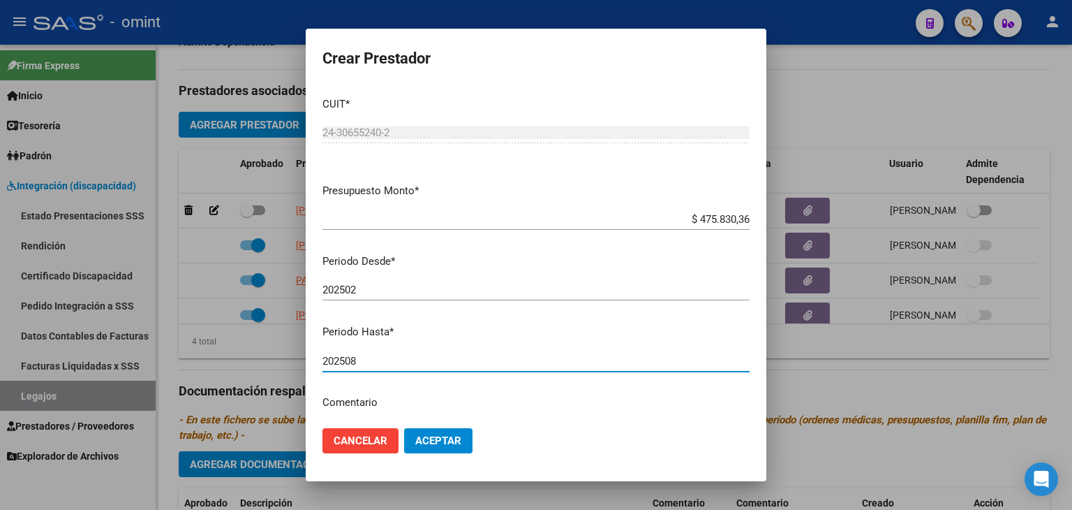
click at [353, 358] on input "202508" at bounding box center [536, 361] width 427 height 13
type input "202512"
click at [452, 436] on span "Aceptar" at bounding box center [438, 440] width 46 height 13
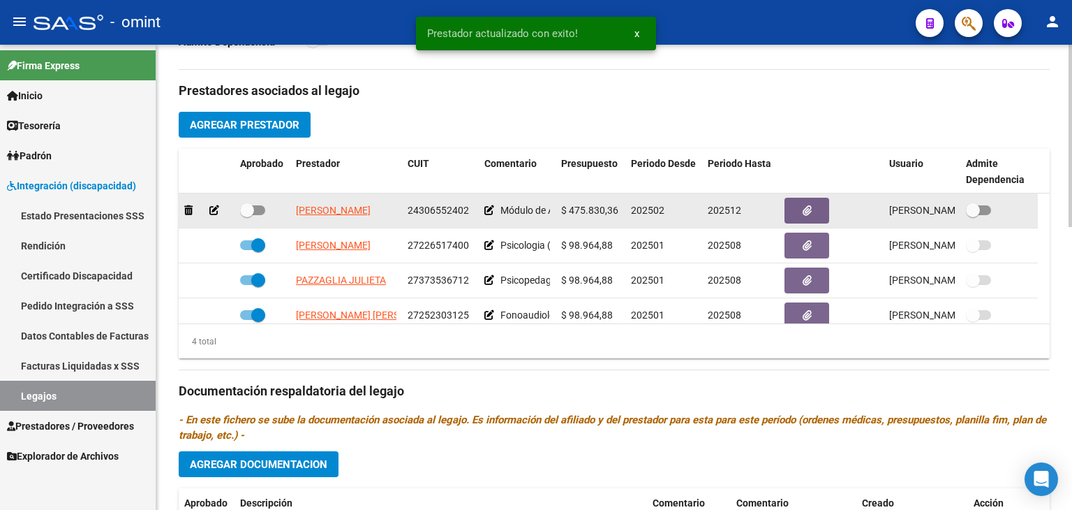
click at [246, 211] on span at bounding box center [247, 210] width 14 height 14
click at [246, 215] on input "checkbox" at bounding box center [246, 215] width 1 height 1
checkbox input "true"
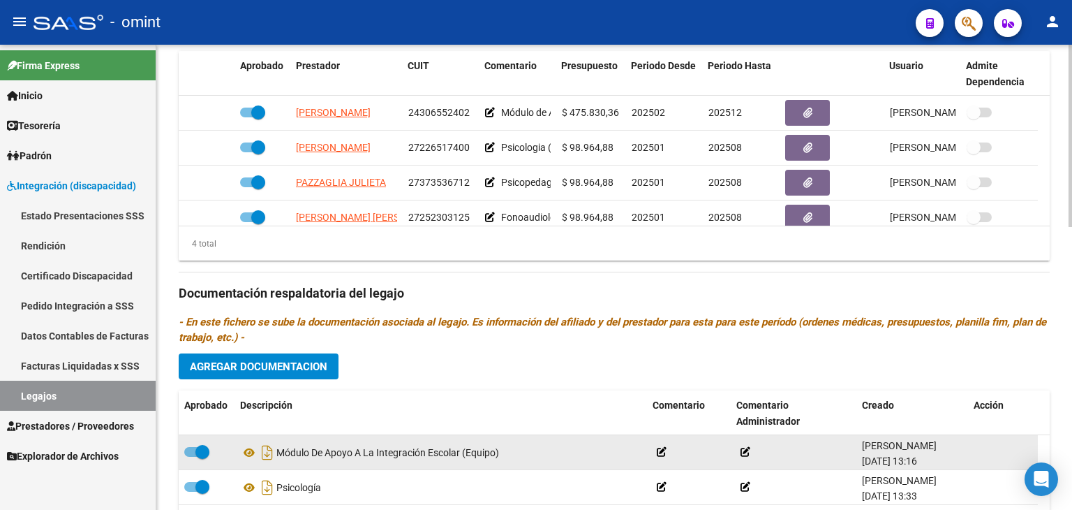
scroll to position [698, 0]
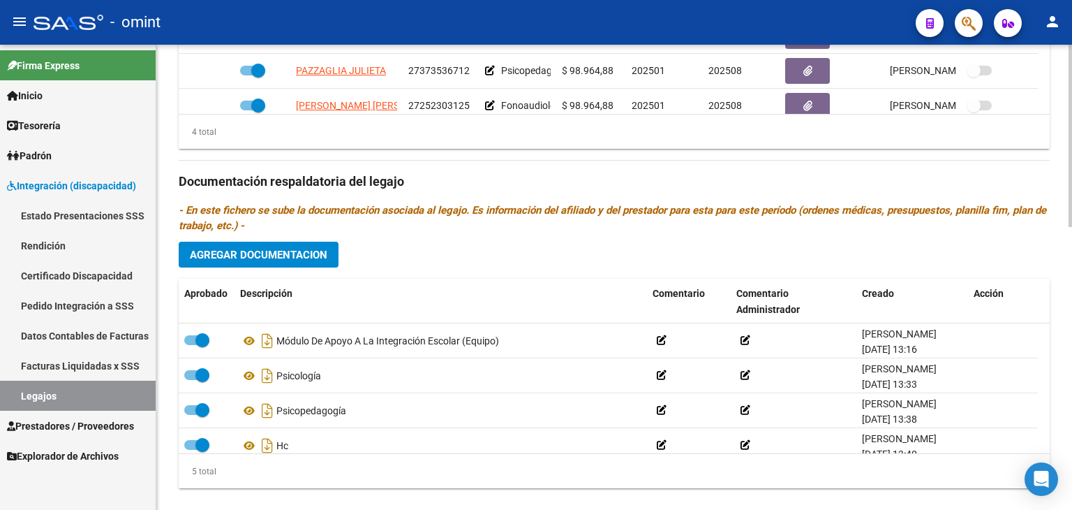
click at [272, 244] on button "Agregar Documentacion" at bounding box center [259, 255] width 160 height 26
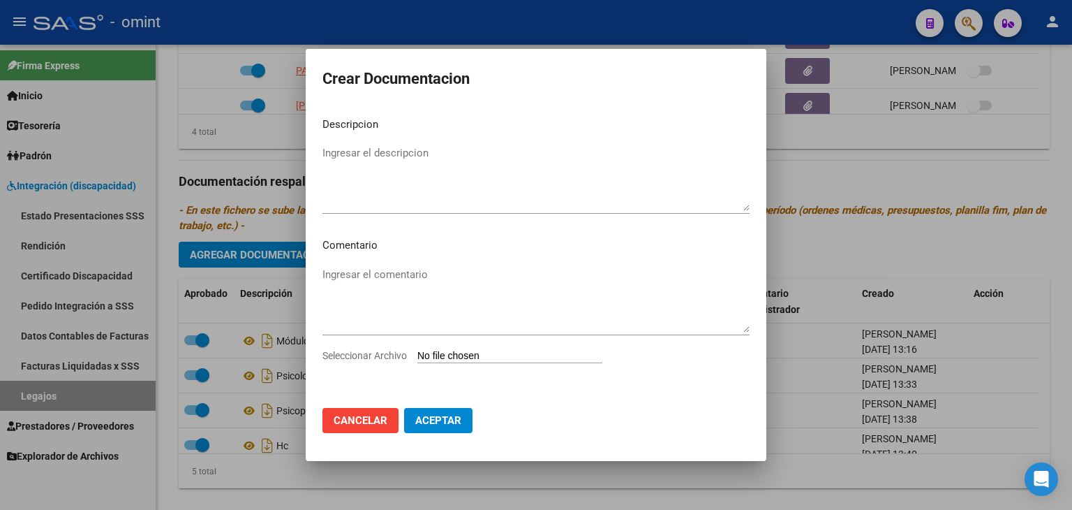
click at [497, 351] on input "Seleccionar Archivo" at bounding box center [509, 356] width 185 height 13
type input "C:\fakepath\INFORME EVOLUTIVO [PERSON_NAME].pdf"
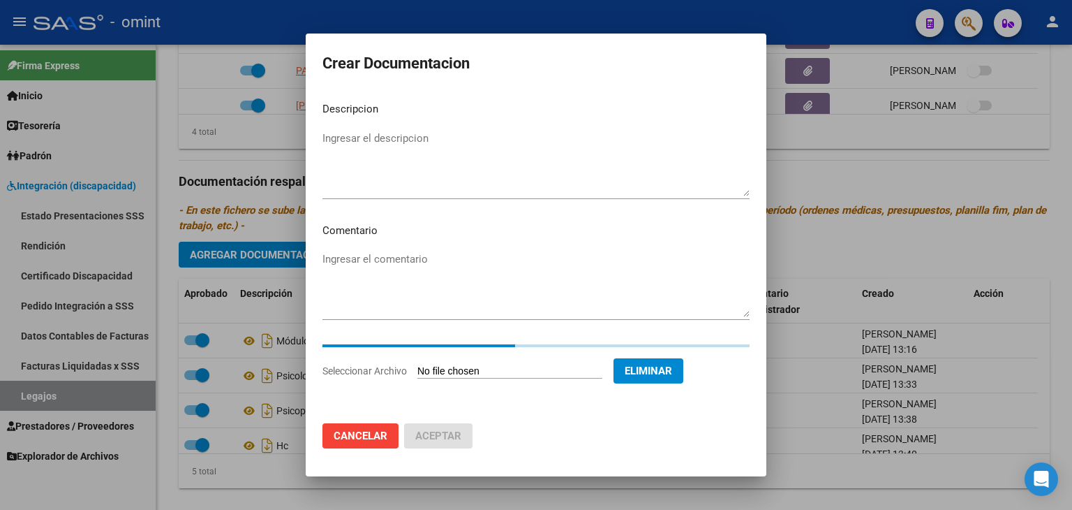
click at [320, 160] on mat-dialog-content "Descripcion Ingresar el descripcion Comentario Ingresar el comentario Seleccion…" at bounding box center [536, 251] width 461 height 321
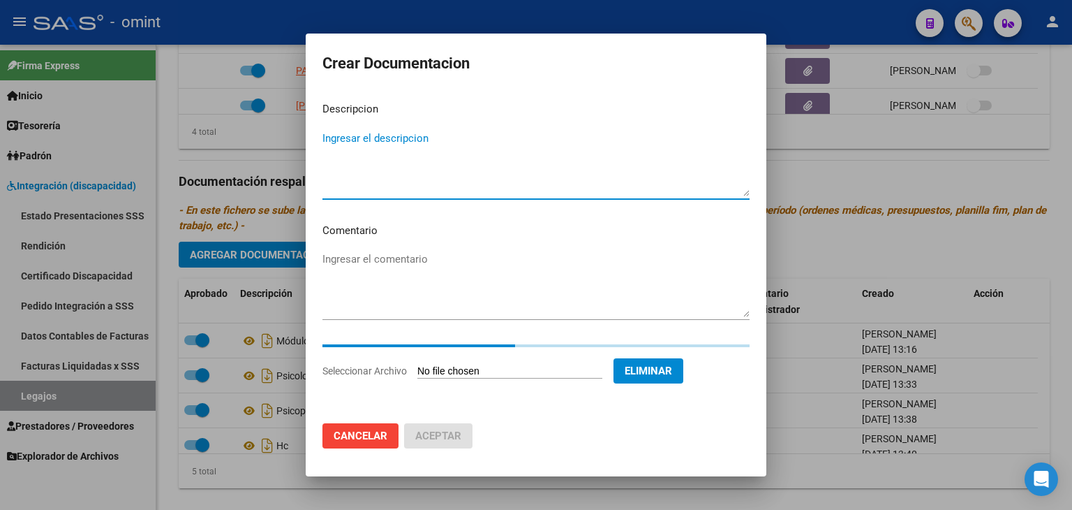
click at [359, 149] on textarea "Ingresar el descripcion" at bounding box center [536, 164] width 427 height 66
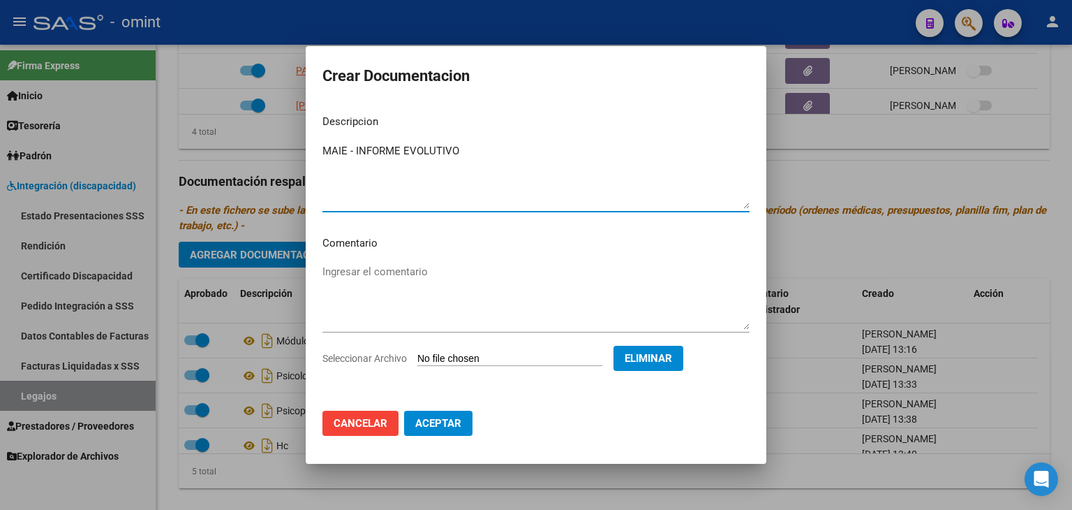
type textarea "MAIE - INFORME EVOLUTIVO"
click at [452, 422] on span "Aceptar" at bounding box center [438, 423] width 46 height 13
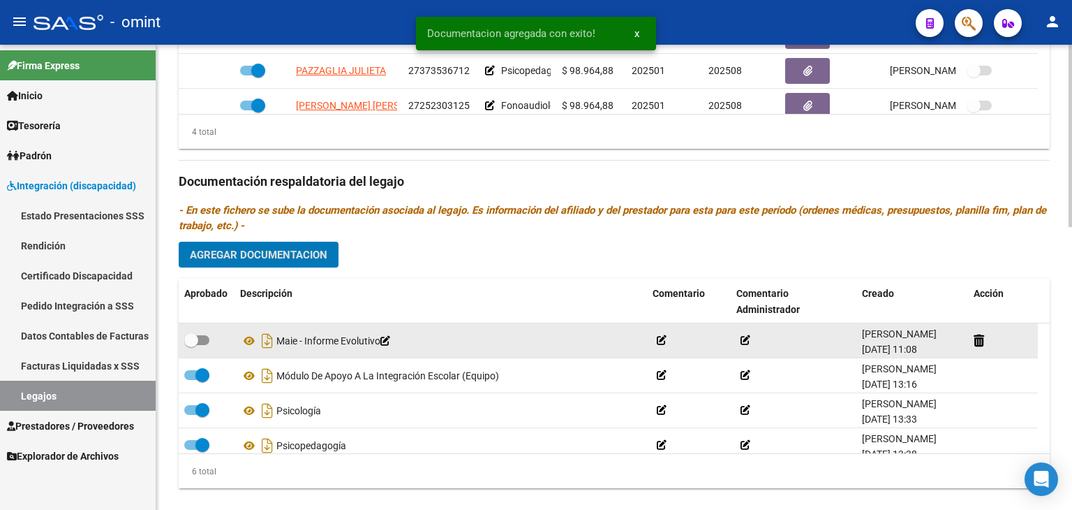
click at [195, 339] on span at bounding box center [191, 340] width 14 height 14
click at [191, 345] on input "checkbox" at bounding box center [191, 345] width 1 height 1
checkbox input "true"
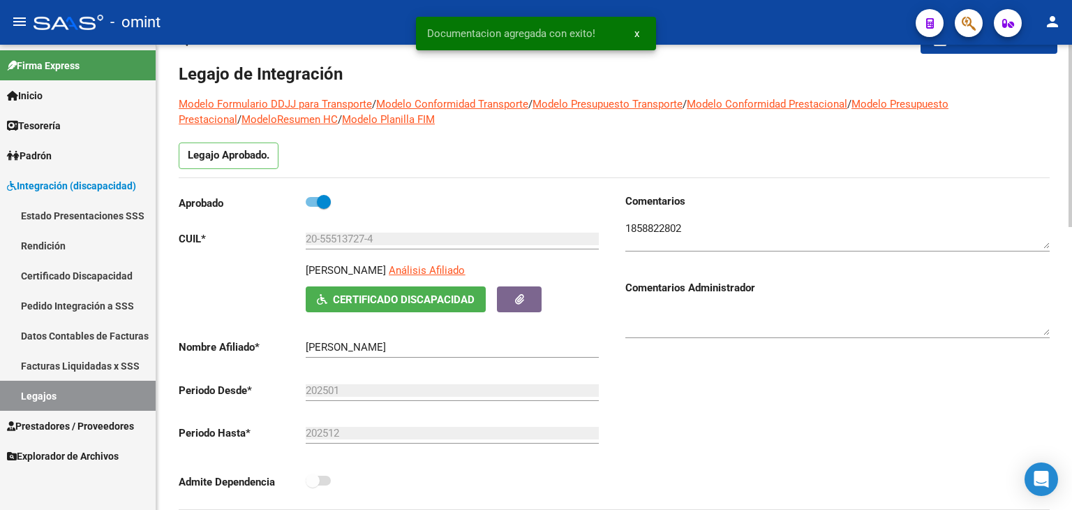
scroll to position [0, 0]
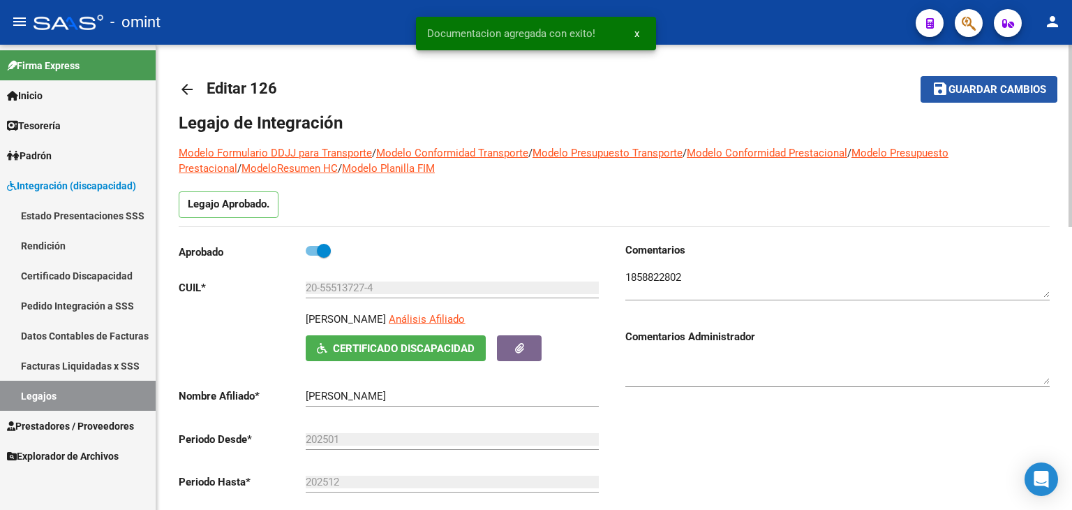
click at [970, 90] on span "Guardar cambios" at bounding box center [998, 90] width 98 height 13
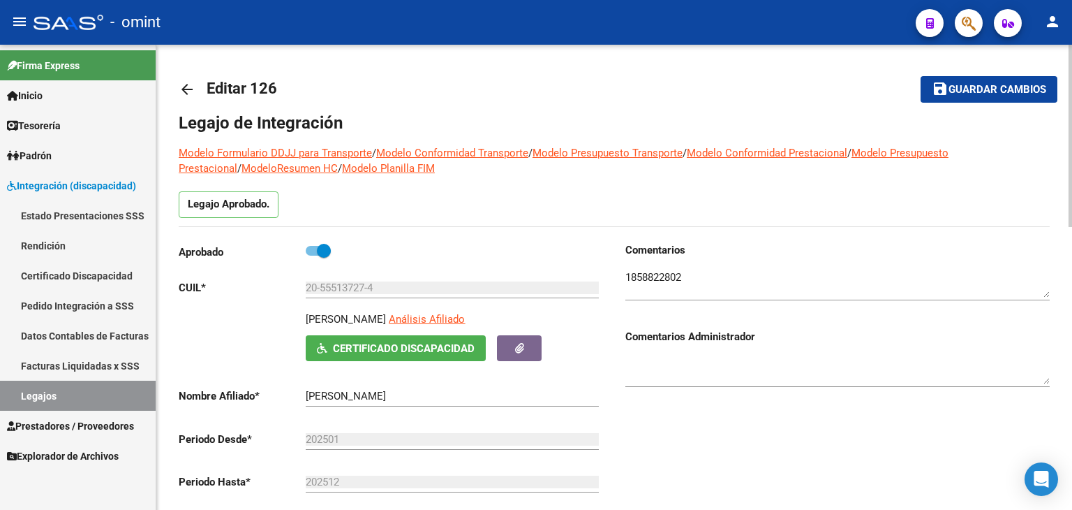
click at [958, 89] on span "Guardar cambios" at bounding box center [998, 90] width 98 height 13
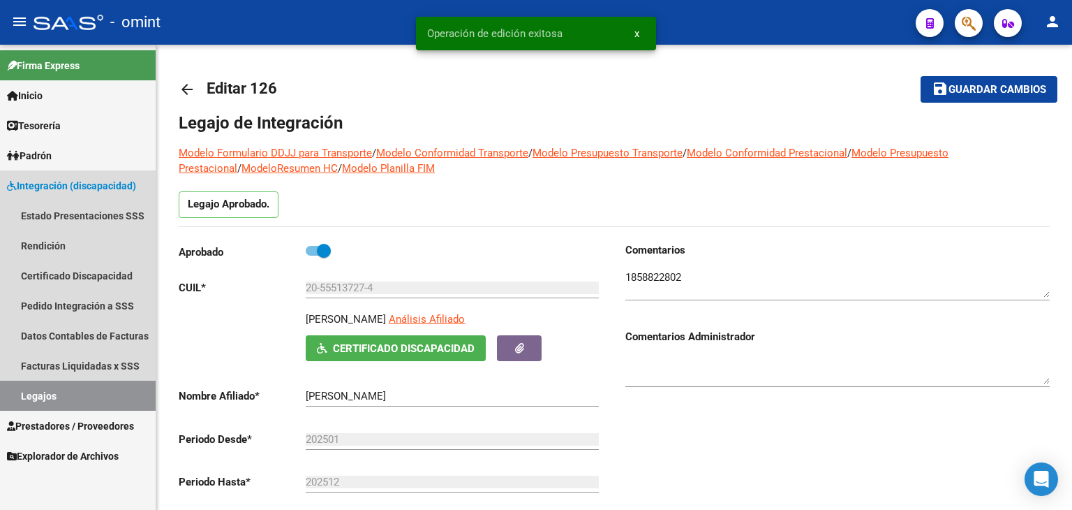
drag, startPoint x: 27, startPoint y: 389, endPoint x: 172, endPoint y: 369, distance: 146.5
click at [27, 389] on link "Legajos" at bounding box center [78, 395] width 156 height 30
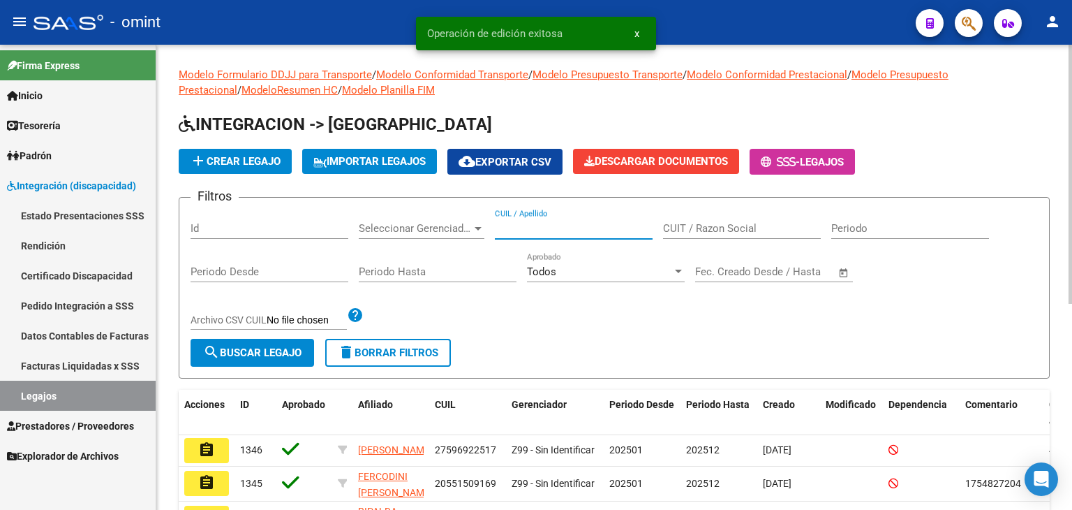
drag, startPoint x: 550, startPoint y: 221, endPoint x: 514, endPoint y: 240, distance: 40.3
click at [550, 222] on input "CUIL / Apellido" at bounding box center [574, 228] width 158 height 13
paste input "20435049142"
type input "20435049142"
click at [290, 346] on span "search Buscar Legajo" at bounding box center [252, 352] width 98 height 13
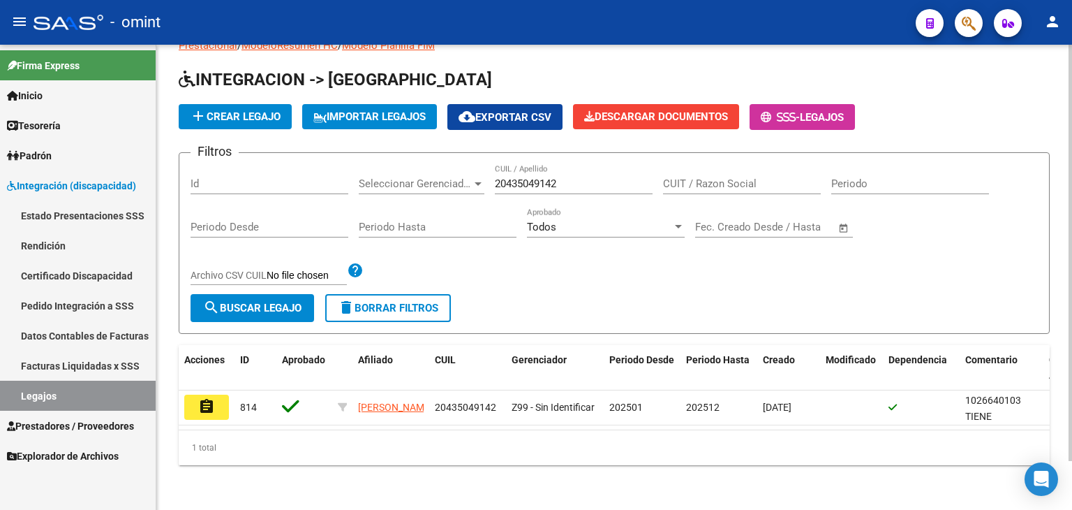
scroll to position [54, 0]
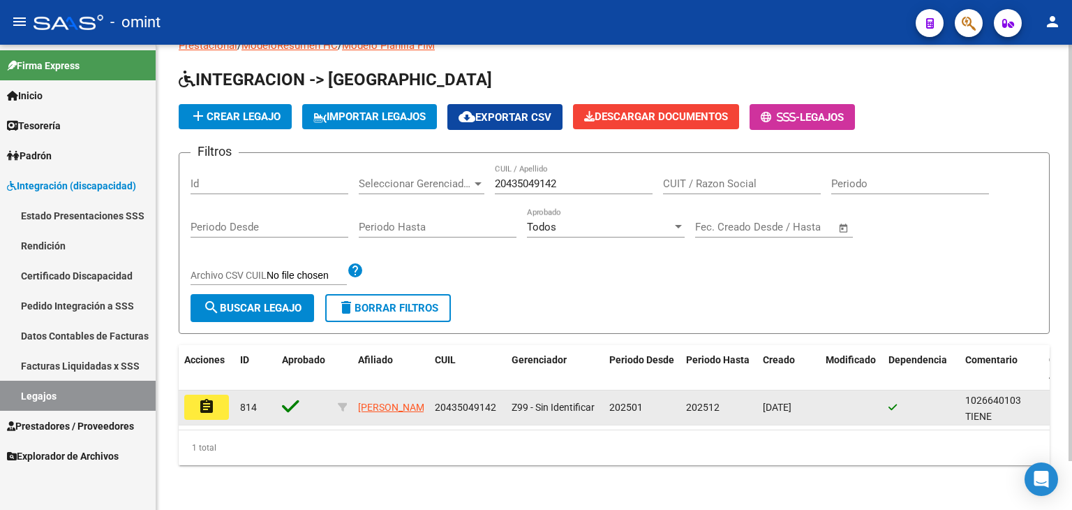
click at [184, 390] on datatable-body-cell "assignment" at bounding box center [207, 407] width 56 height 34
click at [207, 399] on mat-icon "assignment" at bounding box center [206, 406] width 17 height 17
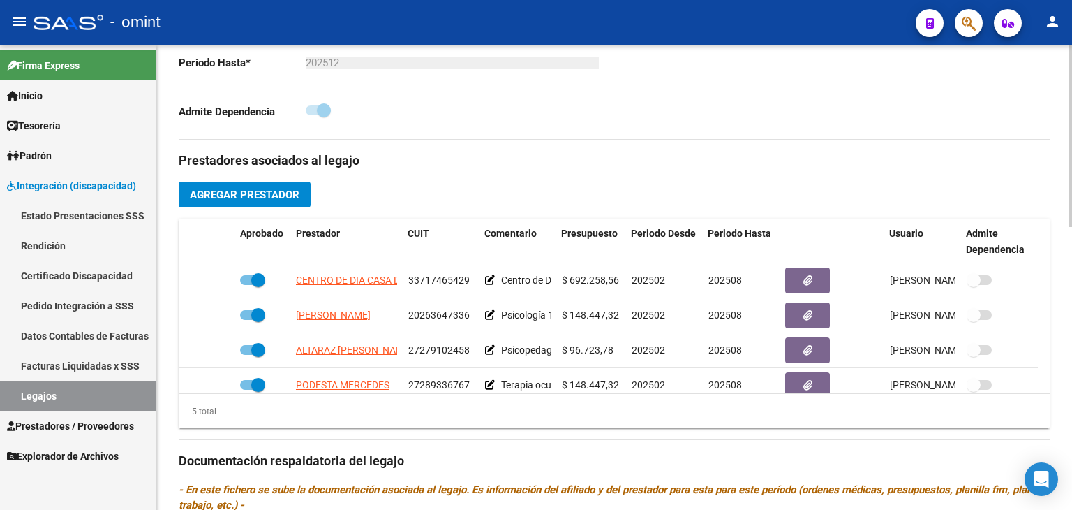
scroll to position [489, 0]
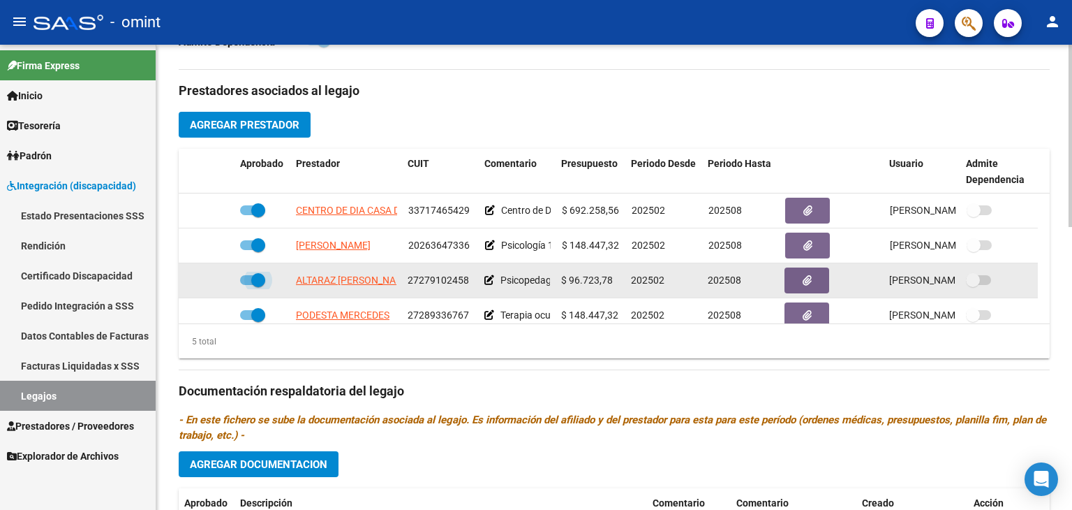
click at [251, 276] on span at bounding box center [258, 280] width 14 height 14
click at [247, 285] on input "checkbox" at bounding box center [246, 285] width 1 height 1
checkbox input "false"
click at [216, 279] on icon at bounding box center [214, 280] width 10 height 10
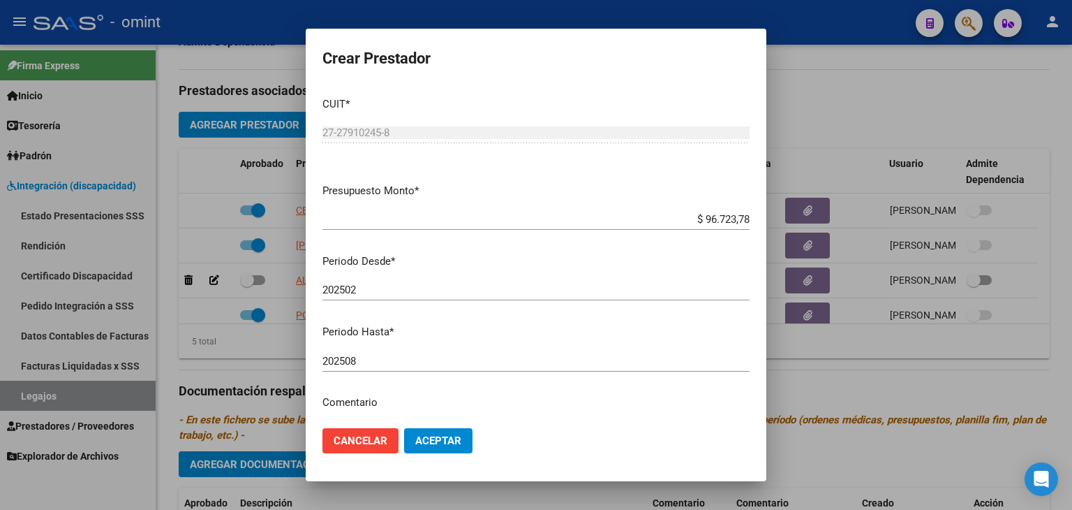
click at [382, 369] on div "202508 Ingresar el periodo" at bounding box center [536, 360] width 427 height 21
type input "202512"
click at [419, 430] on button "Aceptar" at bounding box center [438, 440] width 68 height 25
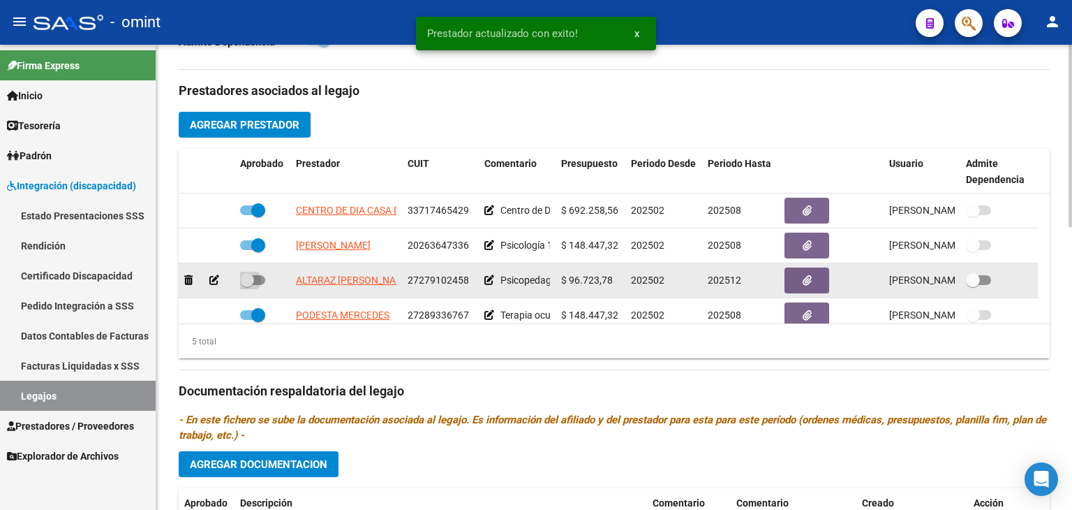
click at [254, 279] on span at bounding box center [252, 280] width 25 height 10
click at [247, 285] on input "checkbox" at bounding box center [246, 285] width 1 height 1
checkbox input "true"
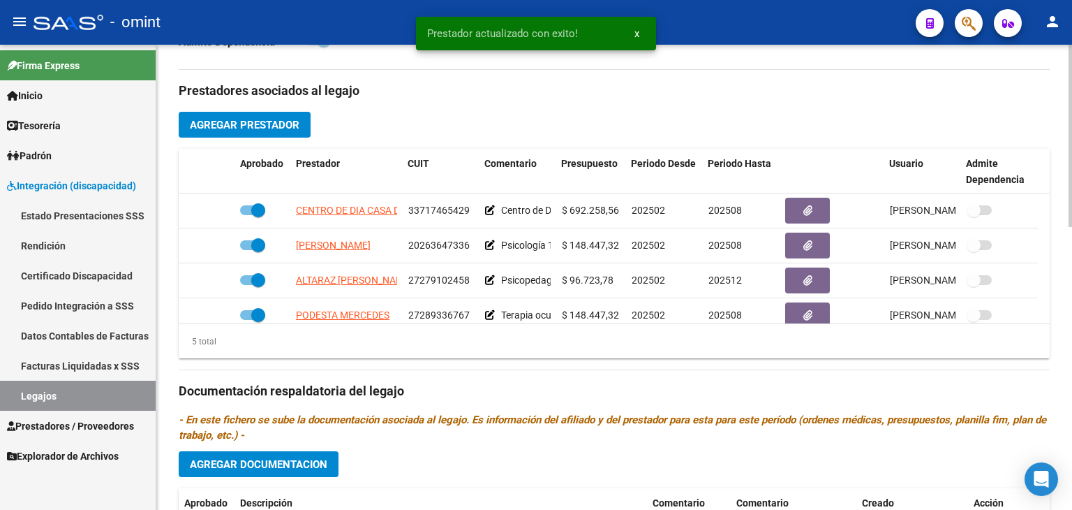
scroll to position [558, 0]
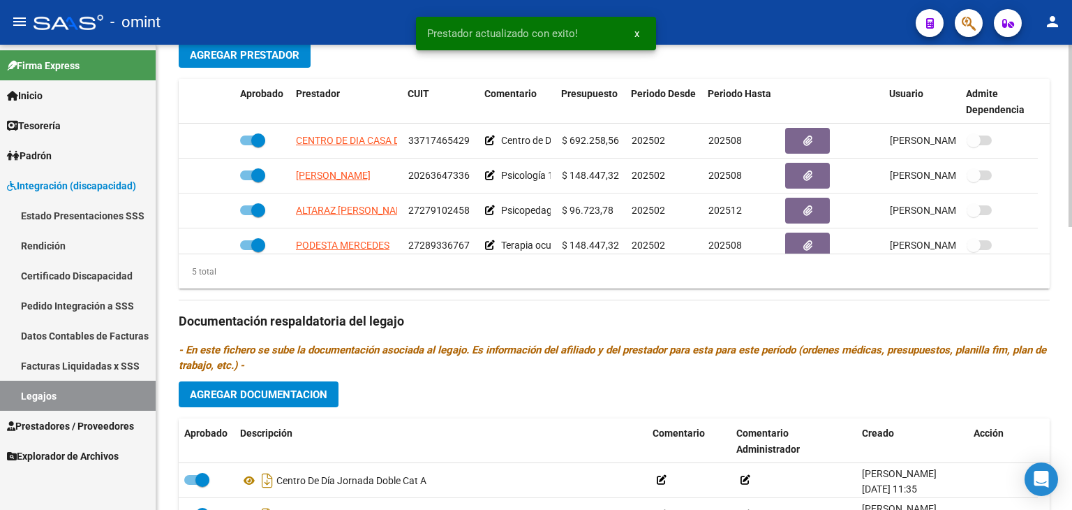
click at [298, 397] on span "Agregar Documentacion" at bounding box center [259, 394] width 138 height 13
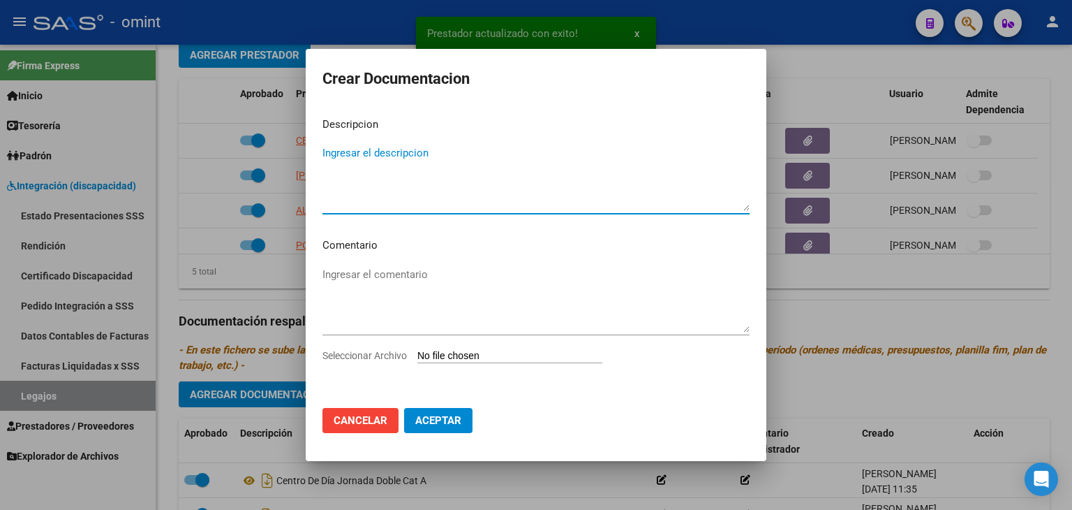
click at [440, 355] on input "Seleccionar Archivo" at bounding box center [509, 356] width 185 height 13
type input "C:\fakepath\PSP INFORME.pdf"
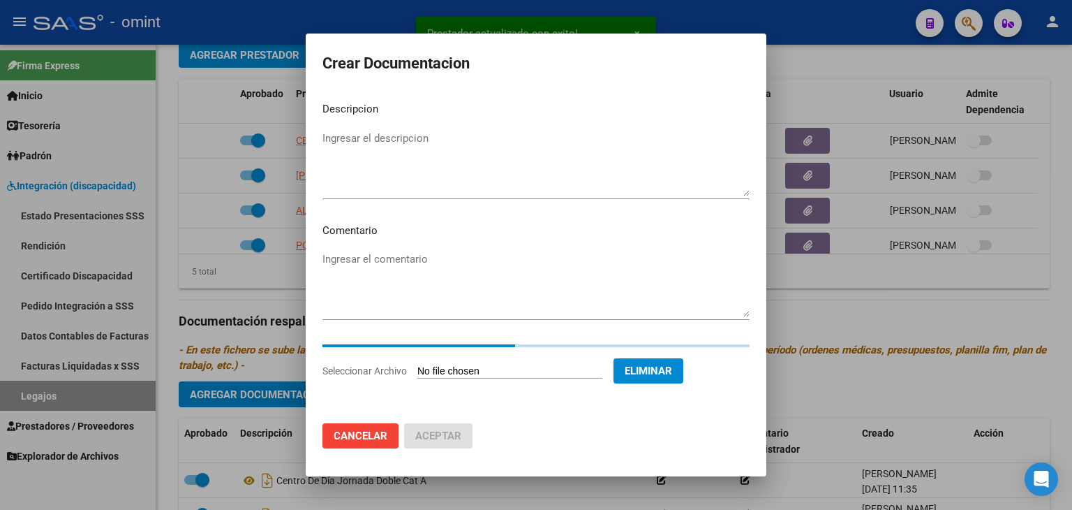
click at [335, 175] on textarea "Ingresar el descripcion" at bounding box center [536, 164] width 427 height 66
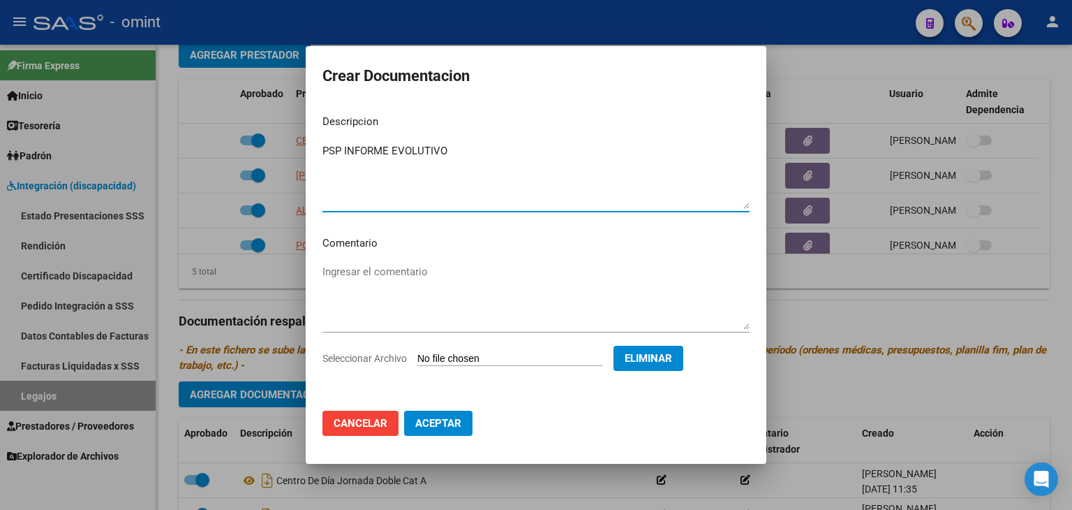
type textarea "PSP INFORME EVOLUTIVO"
click at [457, 429] on span "Aceptar" at bounding box center [438, 423] width 46 height 13
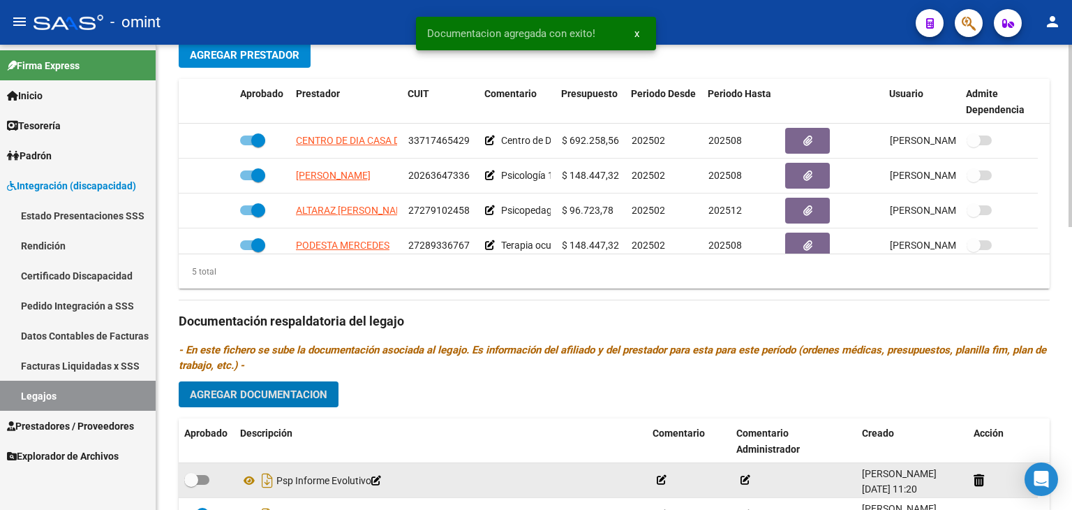
click at [196, 478] on span at bounding box center [191, 480] width 14 height 14
click at [191, 484] on input "checkbox" at bounding box center [191, 484] width 1 height 1
checkbox input "true"
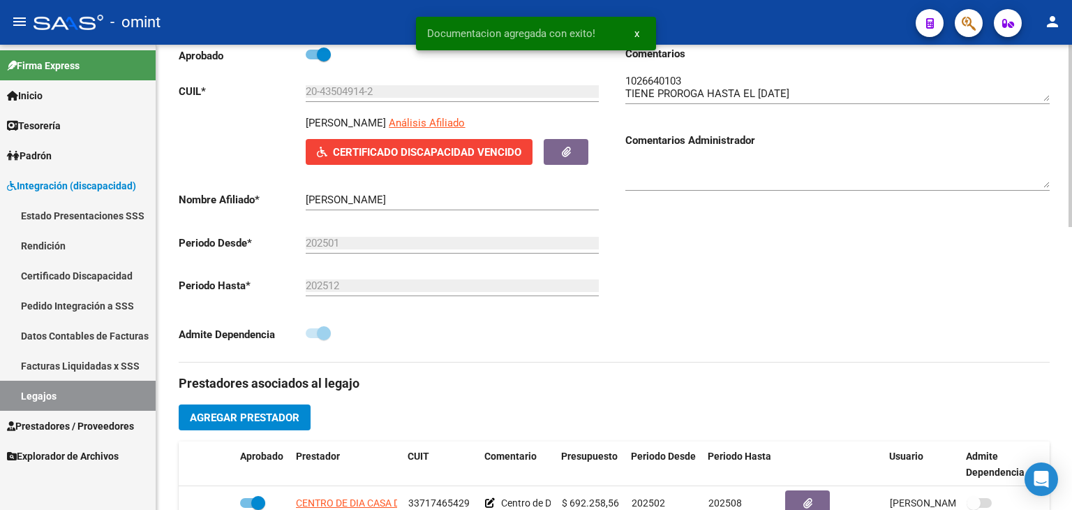
scroll to position [0, 0]
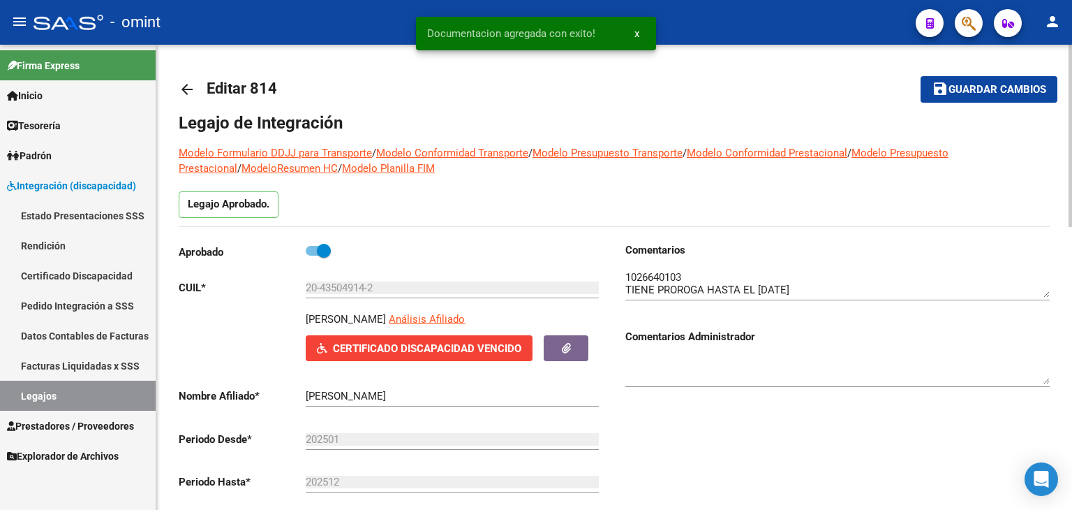
click at [1019, 90] on span "Guardar cambios" at bounding box center [998, 90] width 98 height 13
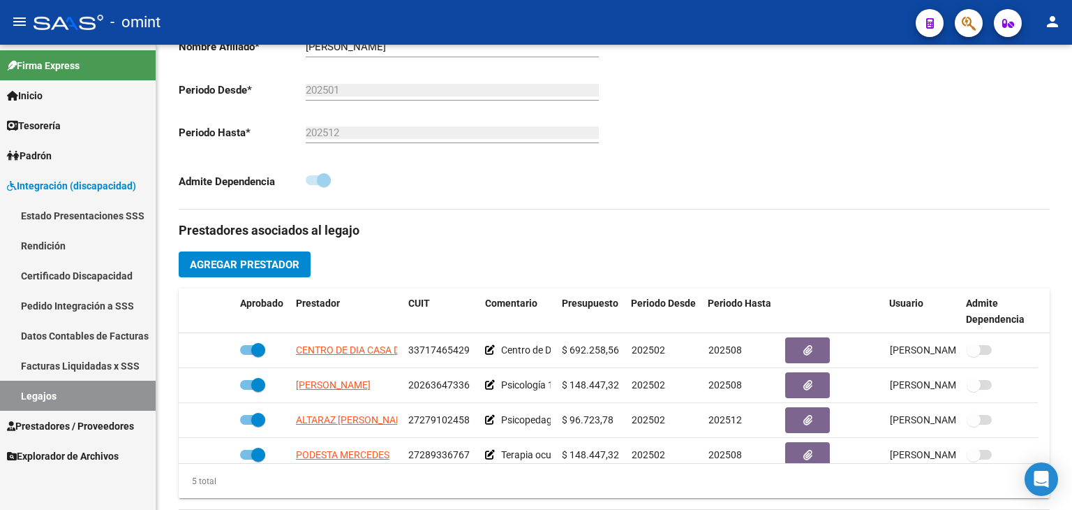
click at [87, 397] on link "Legajos" at bounding box center [78, 395] width 156 height 30
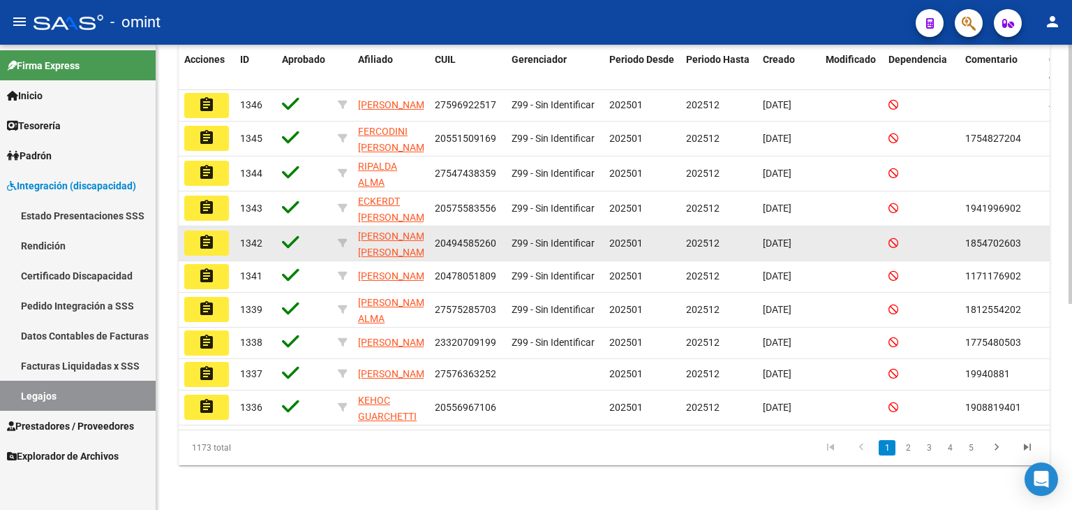
click at [544, 226] on datatable-body-cell "Z99 - Sin Identificar" at bounding box center [555, 243] width 98 height 34
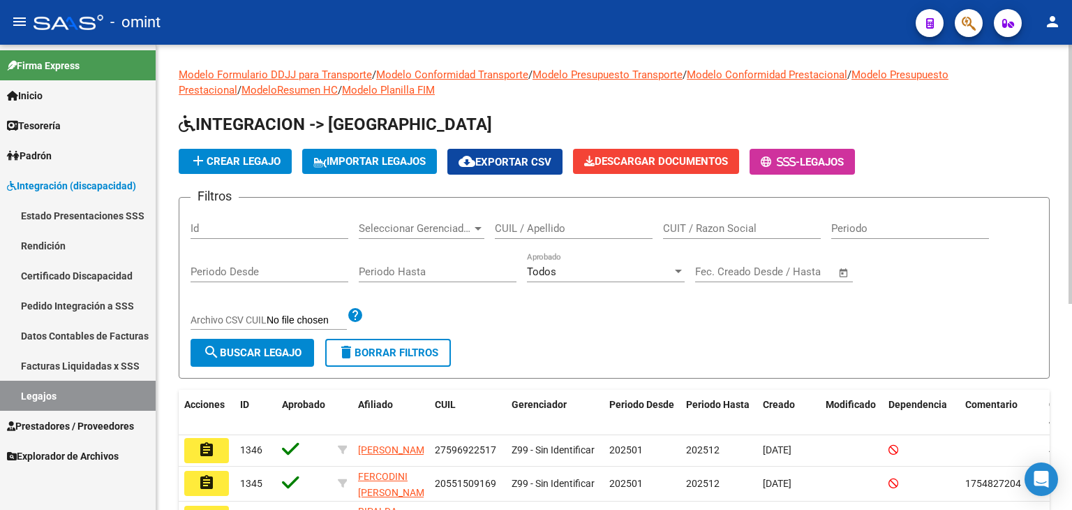
click at [551, 230] on input "CUIL / Apellido" at bounding box center [574, 228] width 158 height 13
paste input "27574302760"
type input "27574302760"
click at [274, 352] on span "search Buscar Legajo" at bounding box center [252, 352] width 98 height 13
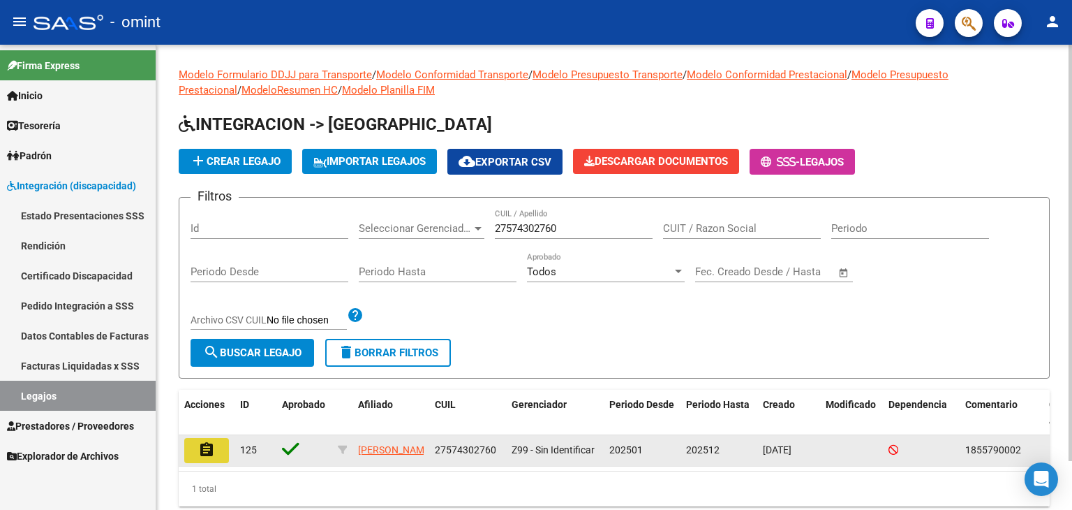
click at [198, 445] on button "assignment" at bounding box center [206, 450] width 45 height 25
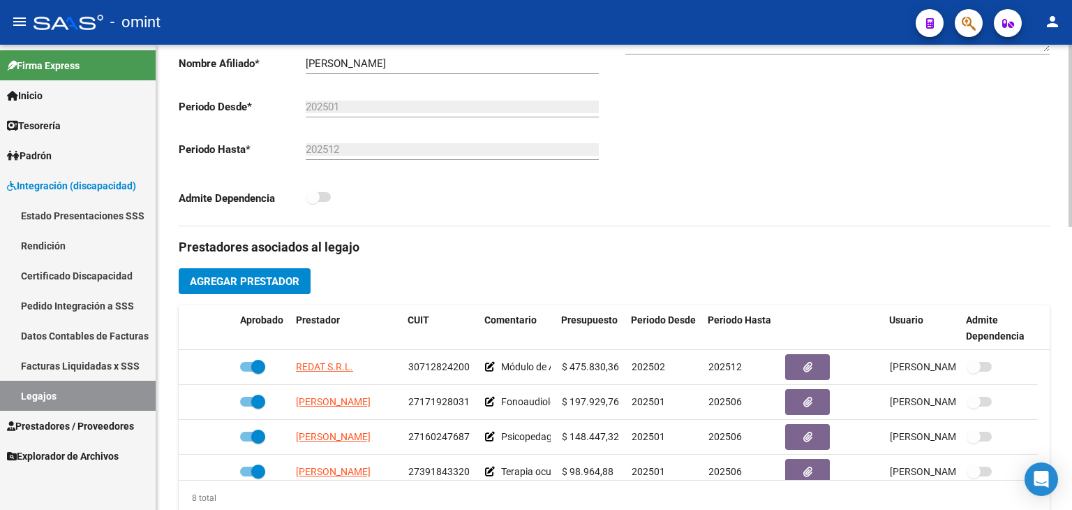
scroll to position [419, 0]
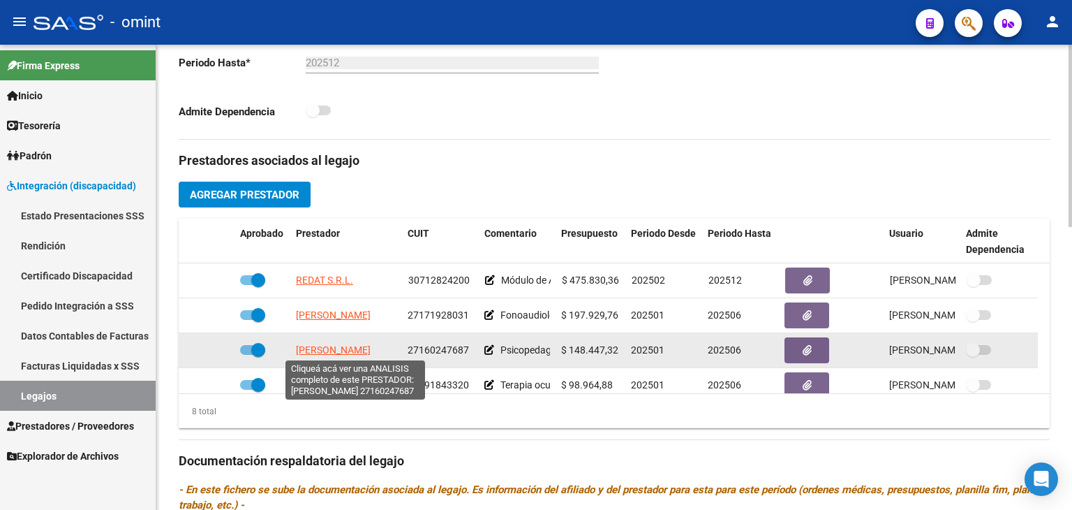
click at [353, 346] on span "[PERSON_NAME]" at bounding box center [333, 349] width 75 height 11
type textarea "27160247687"
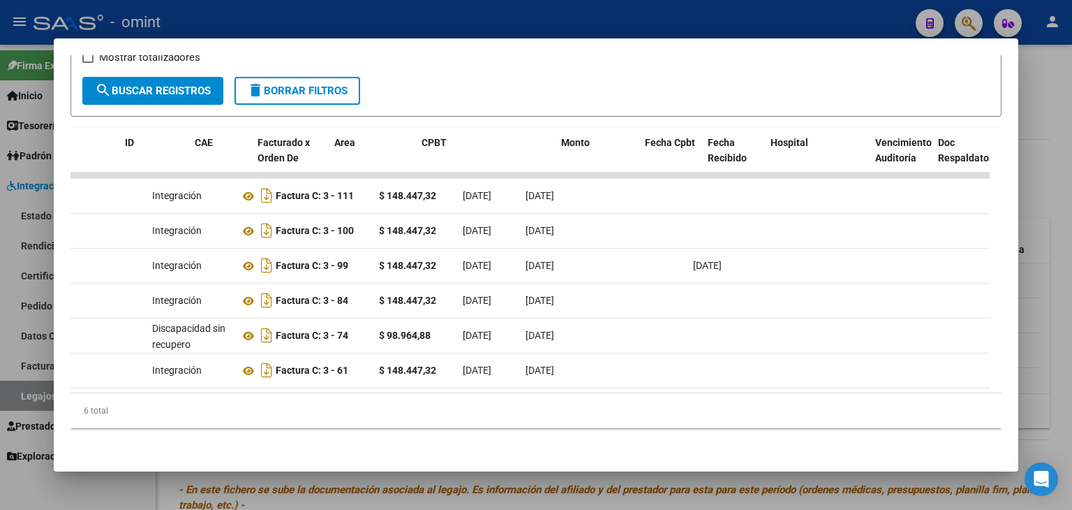
scroll to position [0, 0]
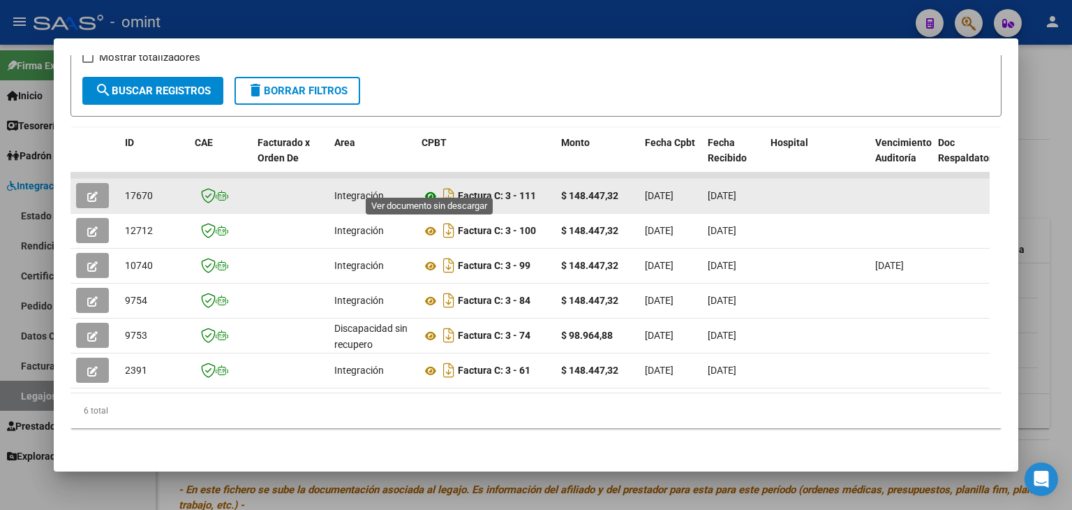
click at [430, 188] on icon at bounding box center [431, 196] width 18 height 17
click at [89, 191] on icon "button" at bounding box center [92, 196] width 10 height 10
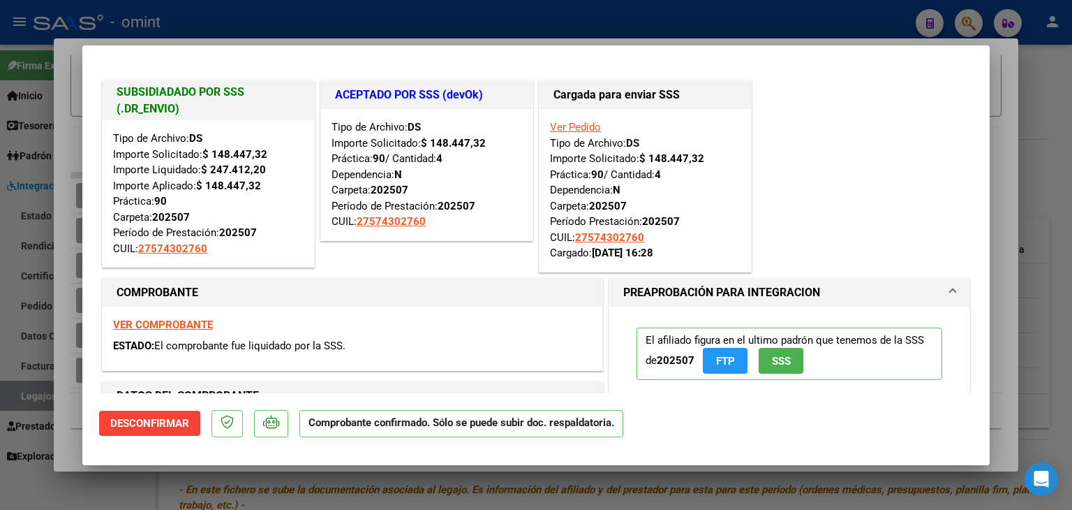
type input "$ 0,00"
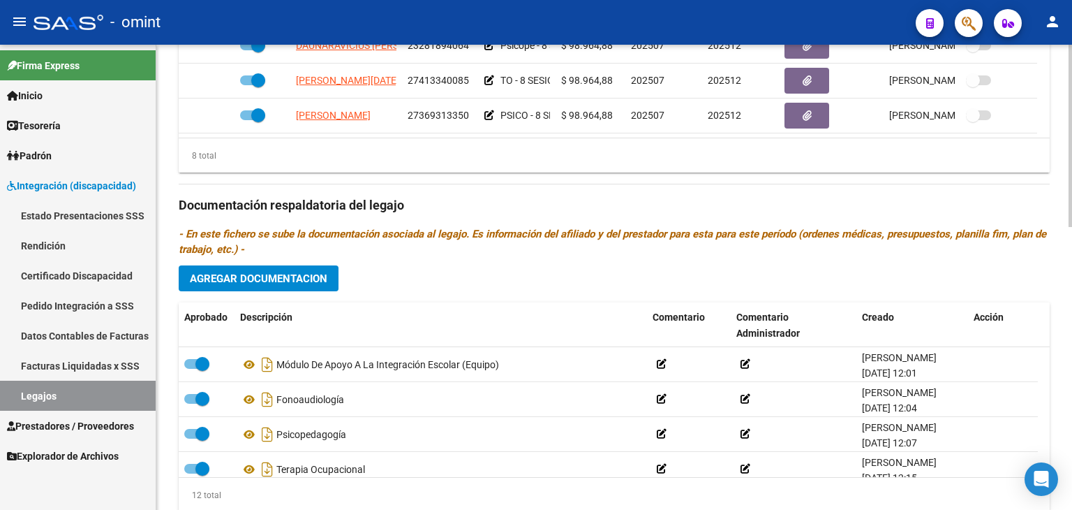
scroll to position [720, 0]
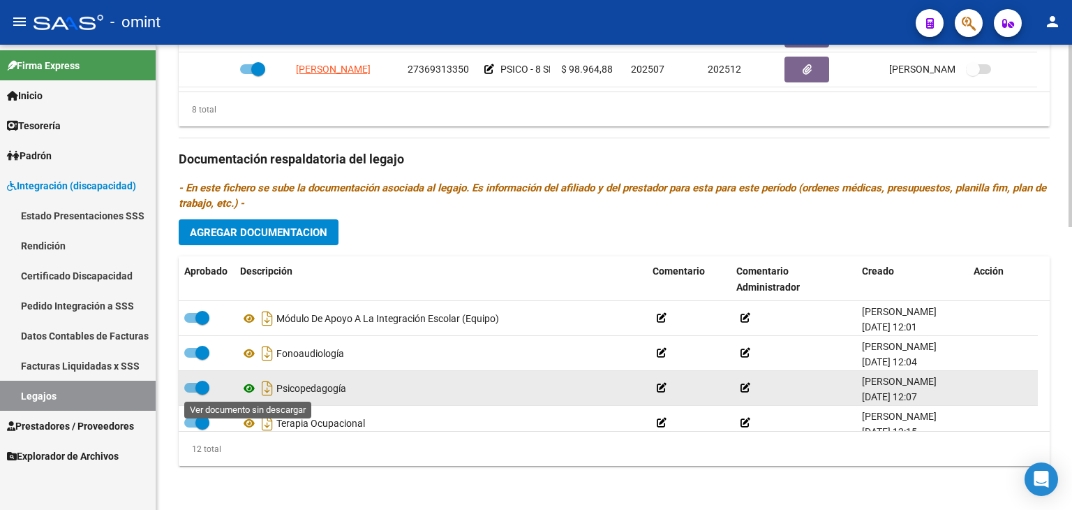
click at [245, 386] on icon at bounding box center [249, 388] width 18 height 17
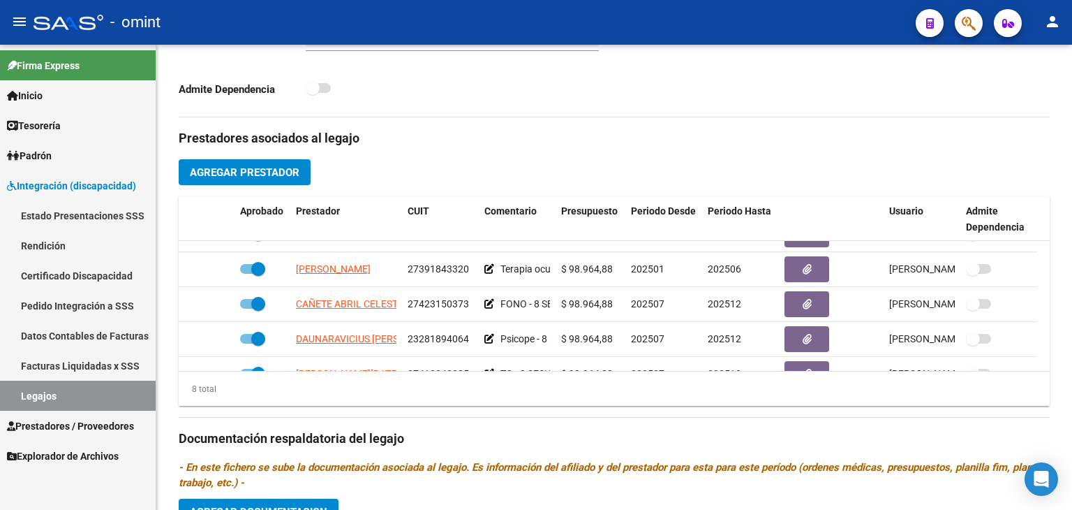
scroll to position [84, 0]
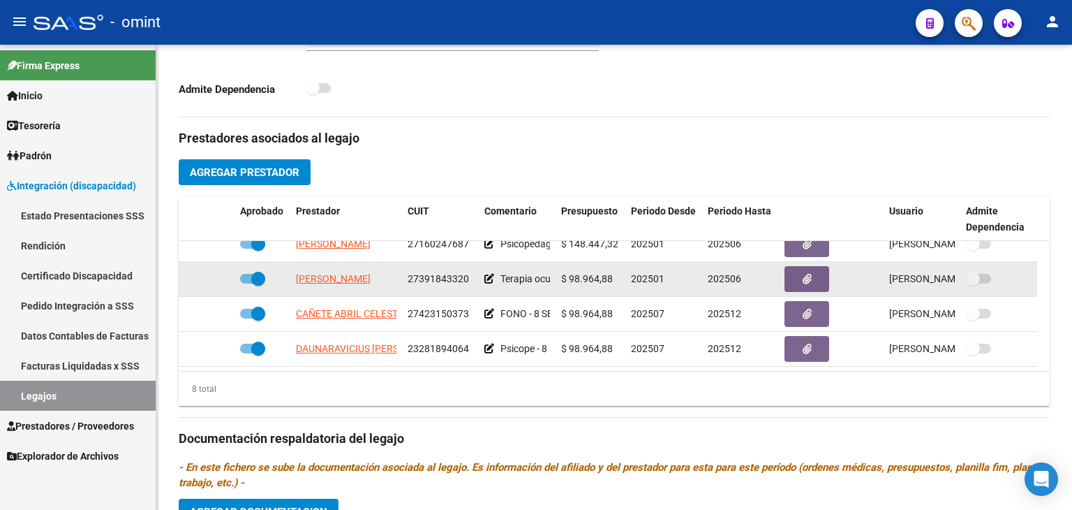
click at [257, 277] on span at bounding box center [258, 279] width 14 height 14
click at [247, 283] on input "checkbox" at bounding box center [246, 283] width 1 height 1
click at [212, 279] on icon at bounding box center [214, 279] width 10 height 10
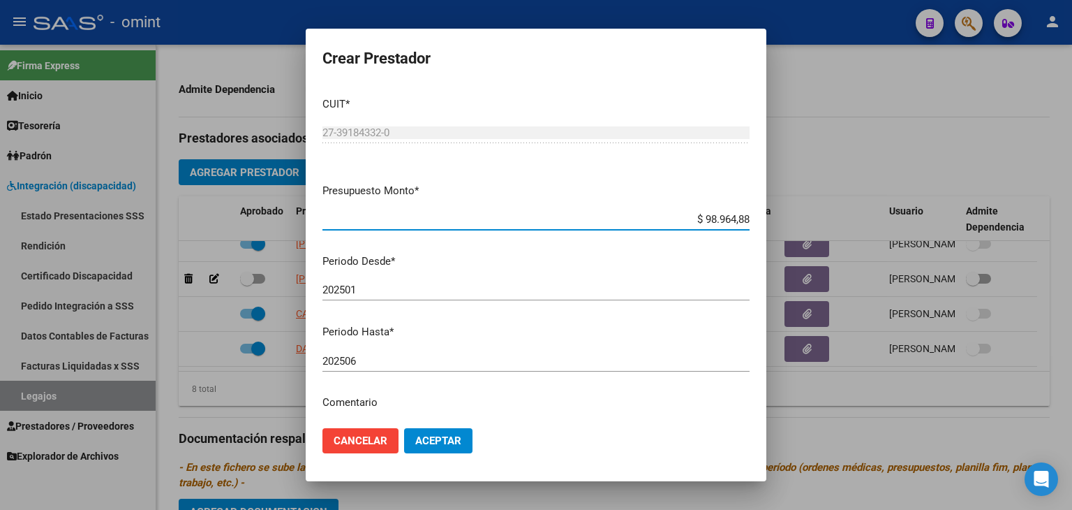
scroll to position [0, 0]
click at [443, 443] on span "Aceptar" at bounding box center [438, 440] width 46 height 13
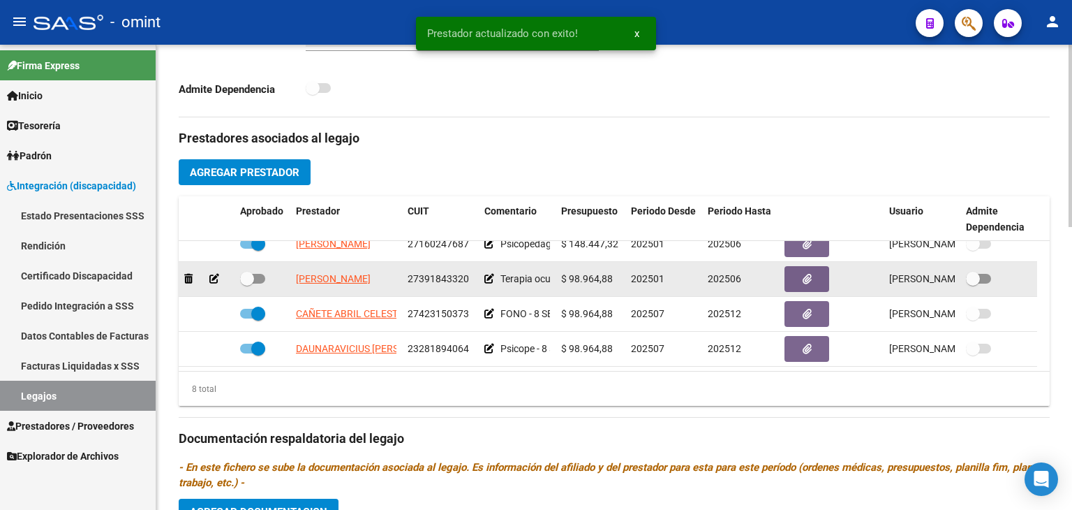
click at [487, 280] on icon at bounding box center [489, 279] width 10 height 10
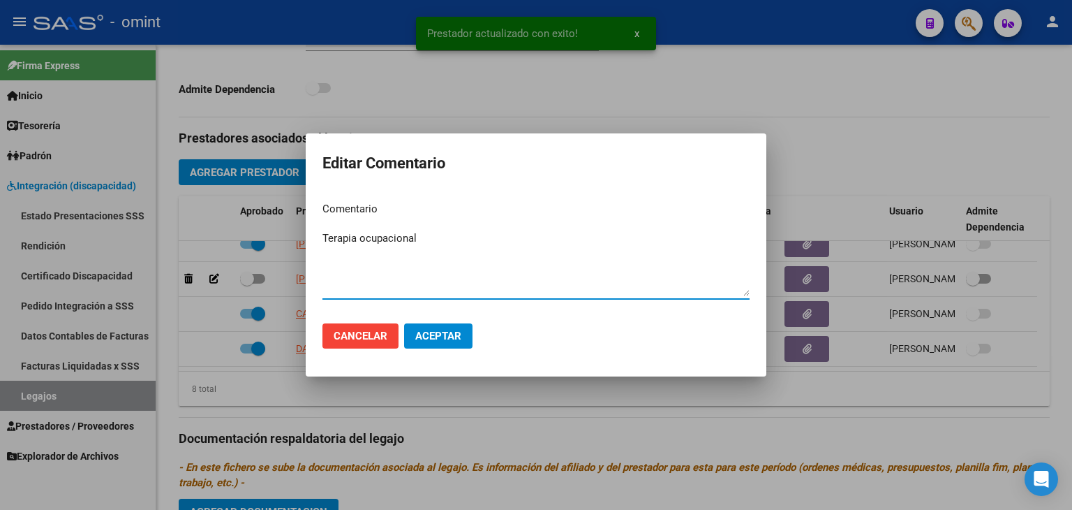
click at [444, 235] on textarea "Terapia ocupacional" at bounding box center [536, 263] width 427 height 66
click at [374, 330] on span "Cancelar" at bounding box center [361, 335] width 54 height 13
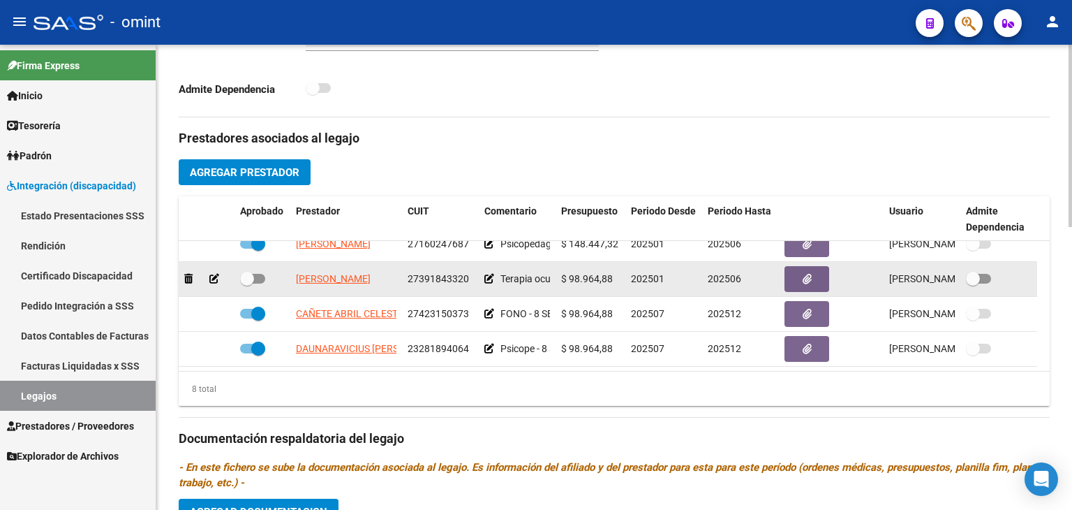
click at [257, 279] on span at bounding box center [252, 279] width 25 height 10
click at [247, 283] on input "checkbox" at bounding box center [246, 283] width 1 height 1
checkbox input "true"
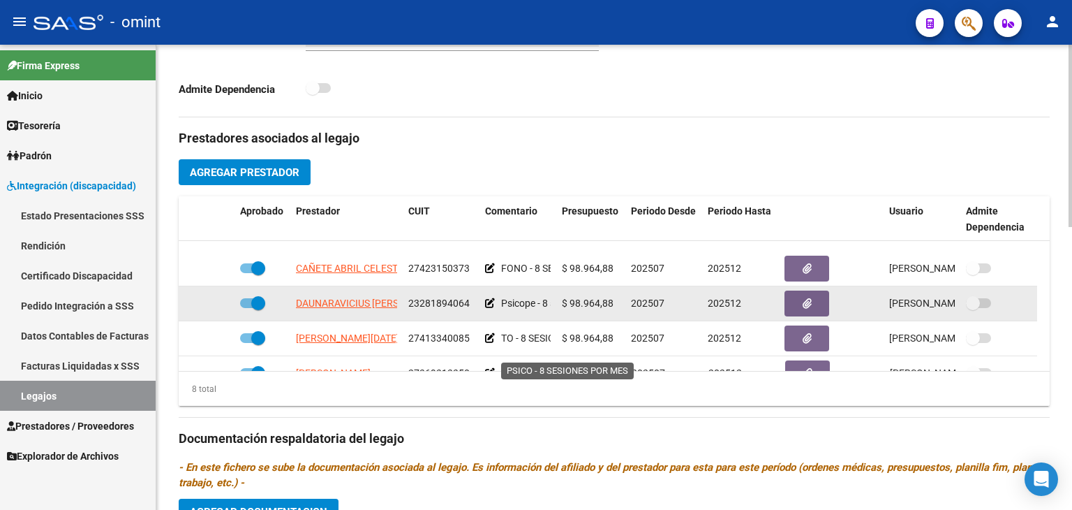
scroll to position [154, 0]
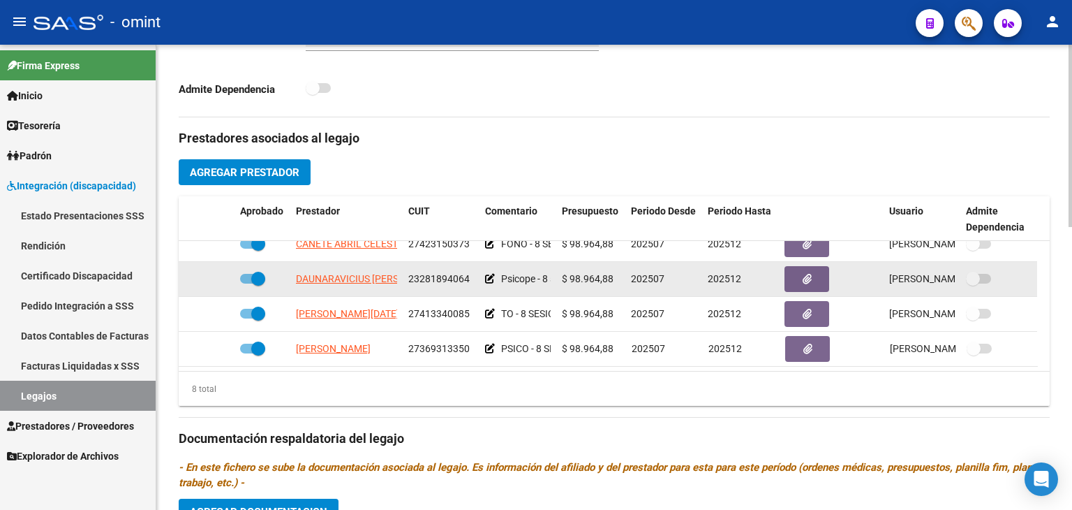
click at [489, 280] on icon at bounding box center [490, 279] width 10 height 10
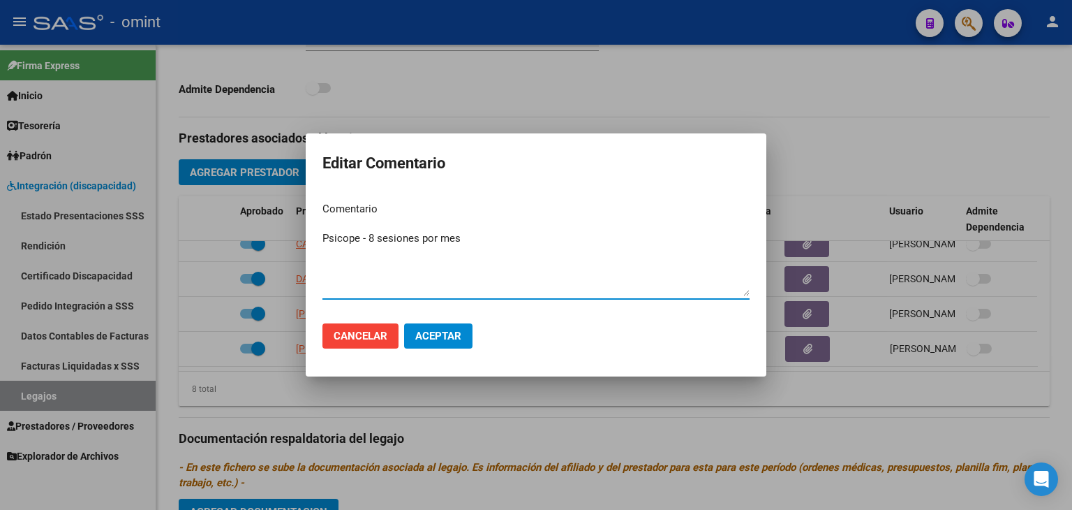
click at [371, 235] on textarea "Psicope - 8 sesiones por mes" at bounding box center [536, 263] width 427 height 66
type textarea "Psicope - 12 sesiones por mes"
click at [447, 336] on span "Aceptar" at bounding box center [438, 335] width 46 height 13
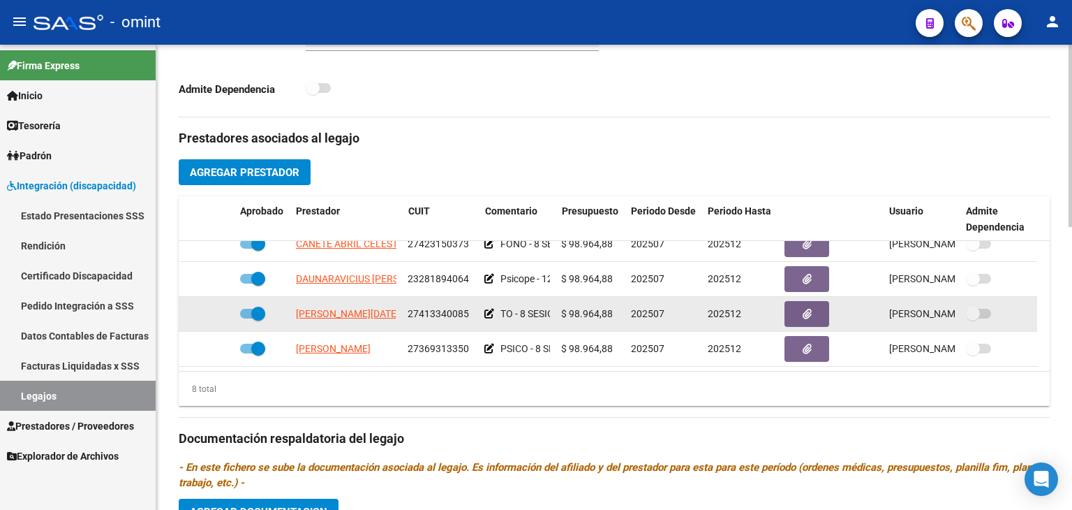
click at [492, 311] on icon at bounding box center [489, 314] width 10 height 10
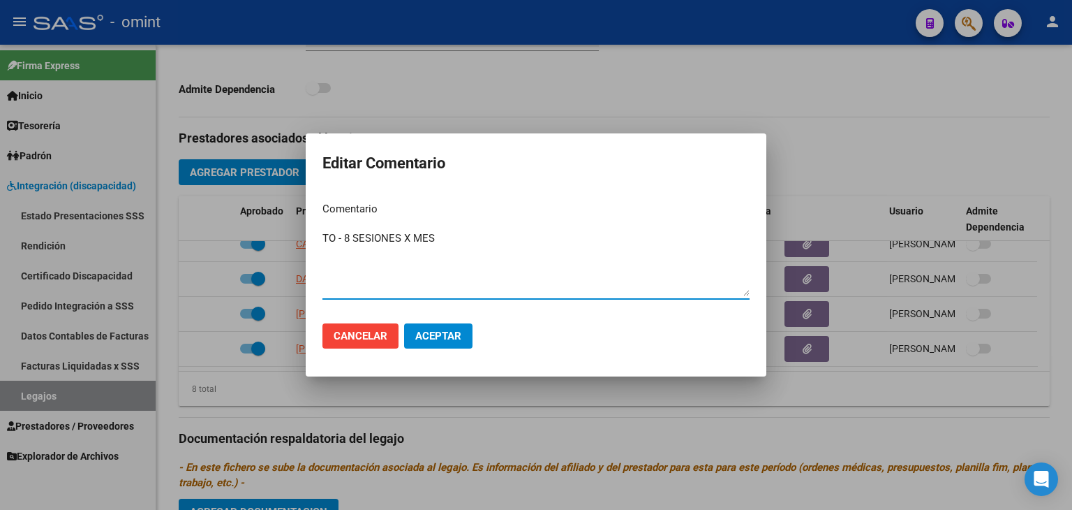
click at [367, 334] on span "Cancelar" at bounding box center [361, 335] width 54 height 13
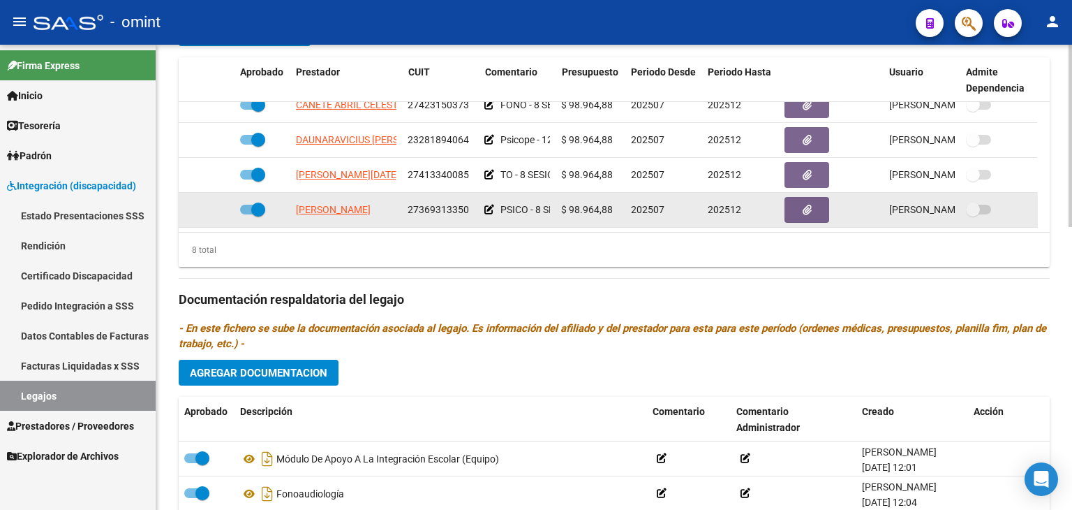
scroll to position [581, 0]
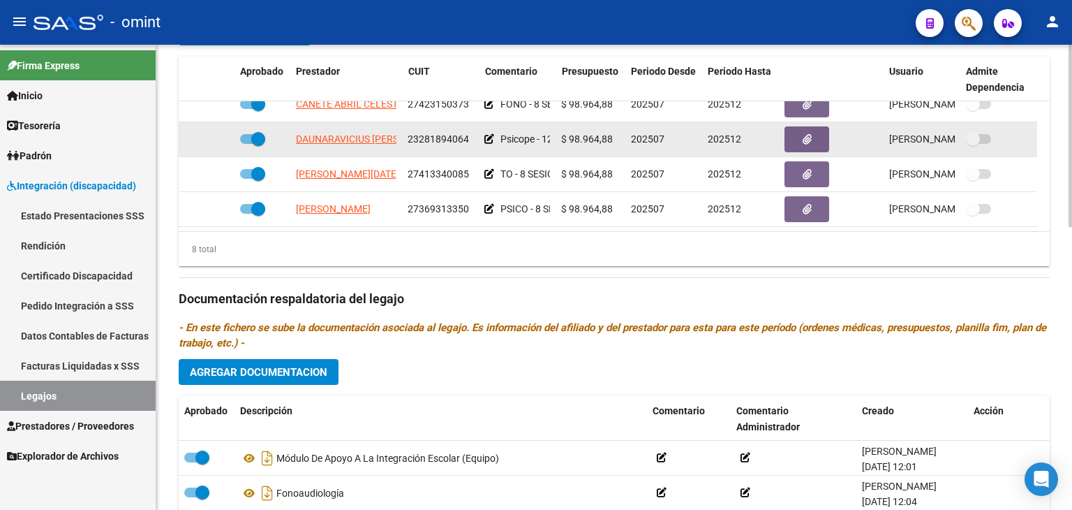
click at [489, 140] on icon at bounding box center [489, 139] width 10 height 10
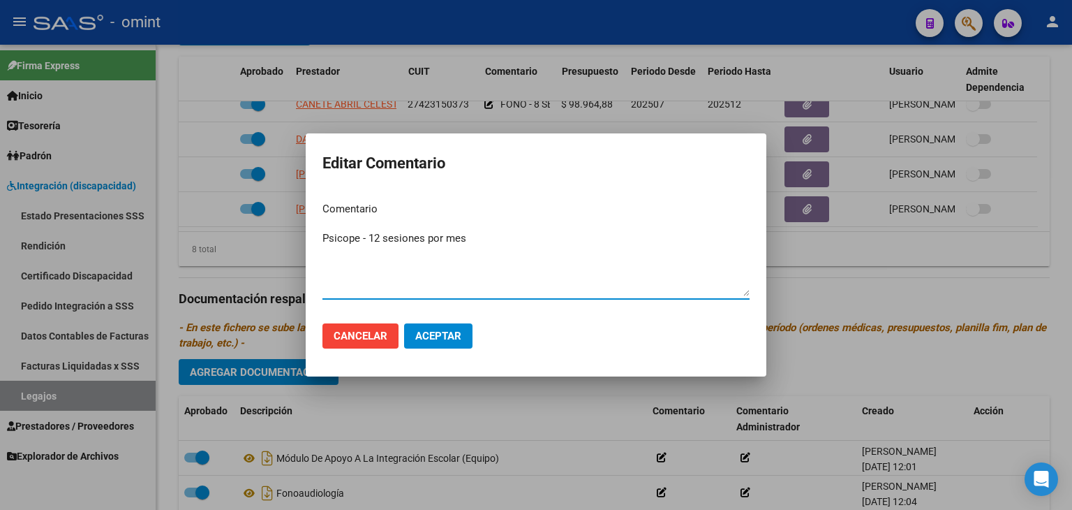
click at [441, 336] on span "Aceptar" at bounding box center [438, 335] width 46 height 13
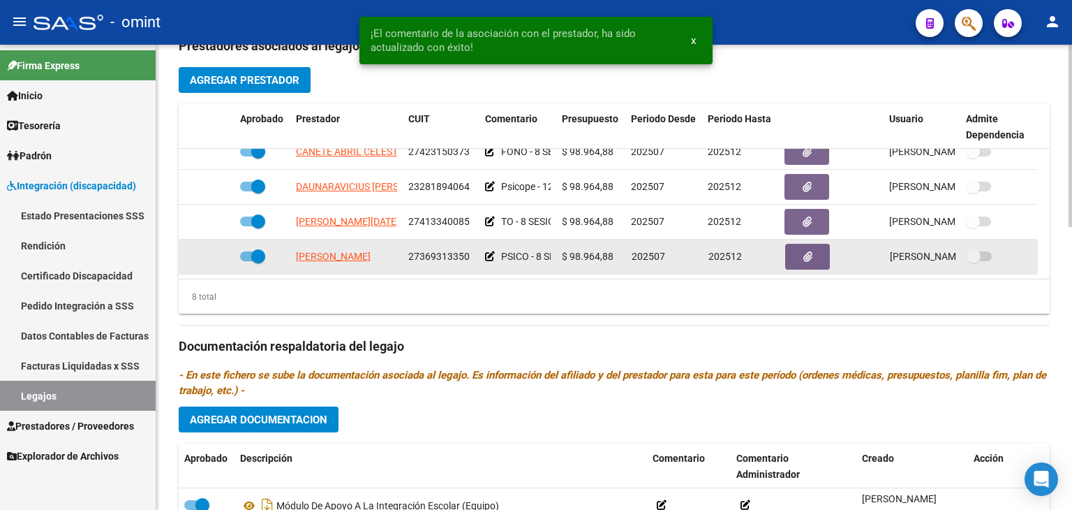
scroll to position [511, 0]
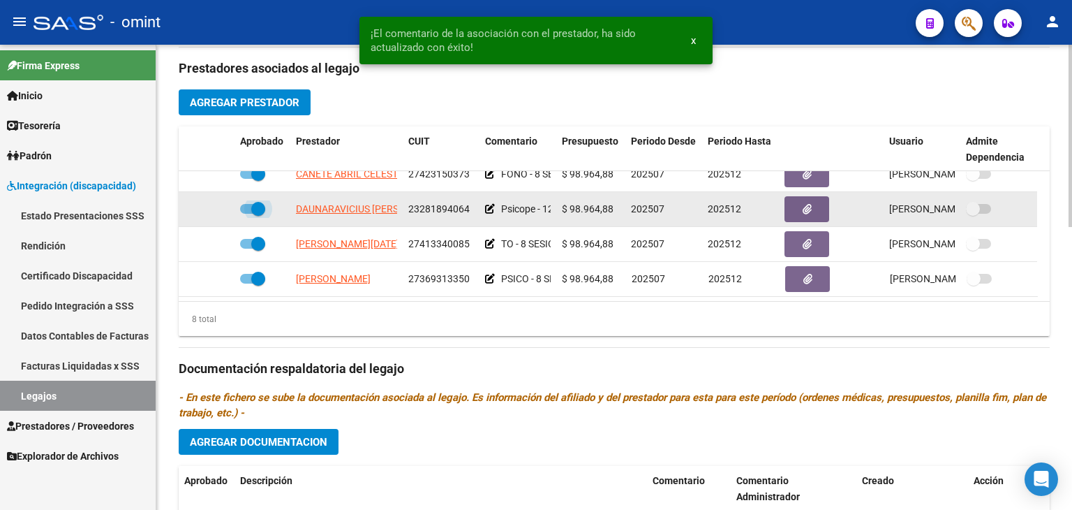
click at [254, 207] on span at bounding box center [258, 209] width 14 height 14
click at [247, 214] on input "checkbox" at bounding box center [246, 214] width 1 height 1
checkbox input "false"
click at [212, 208] on icon at bounding box center [214, 209] width 10 height 10
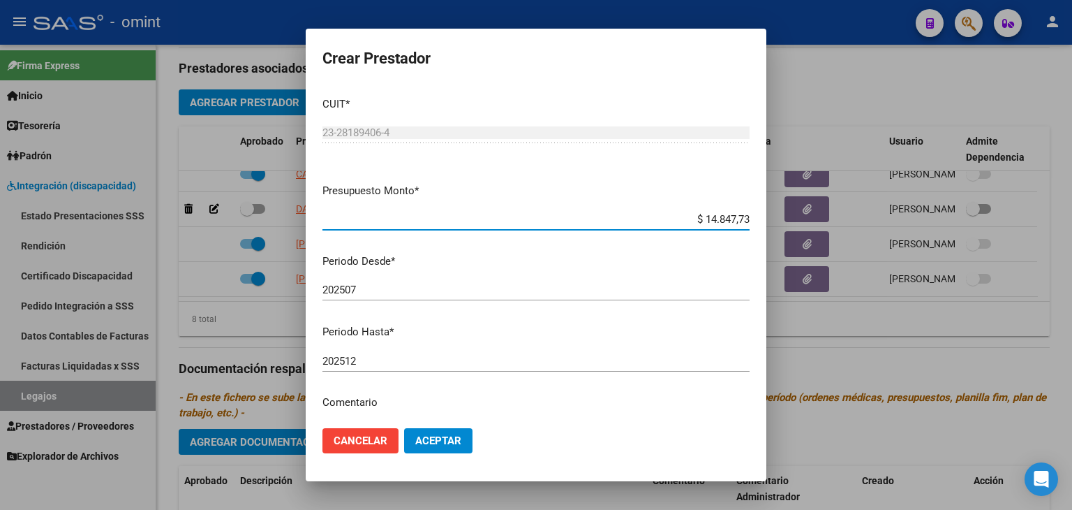
type input "$ 148.477,32"
click at [589, 422] on mat-dialog-actions "Cancelar Aceptar" at bounding box center [536, 440] width 427 height 47
click at [448, 439] on span "Aceptar" at bounding box center [438, 440] width 46 height 13
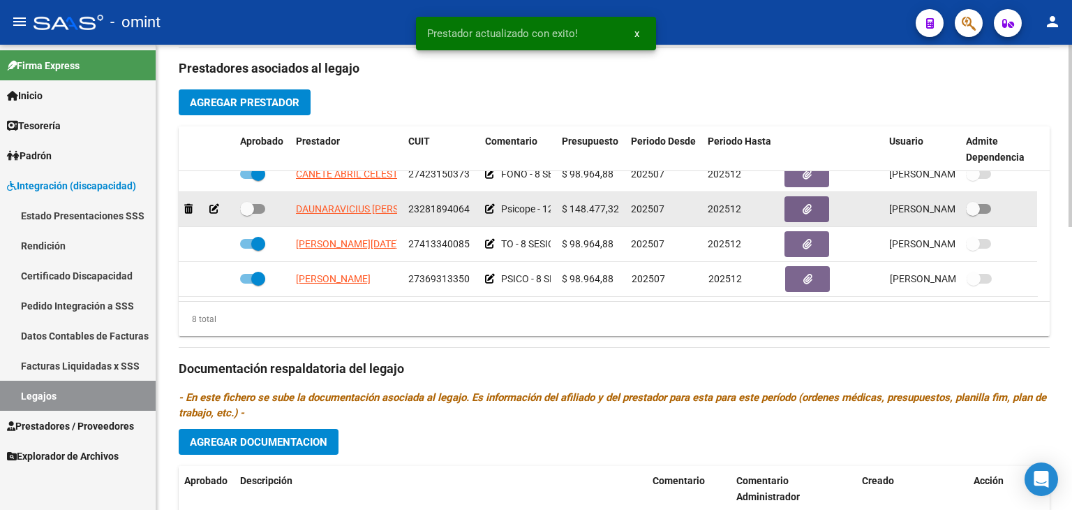
click at [244, 205] on span at bounding box center [247, 209] width 14 height 14
click at [246, 214] on input "checkbox" at bounding box center [246, 214] width 1 height 1
checkbox input "true"
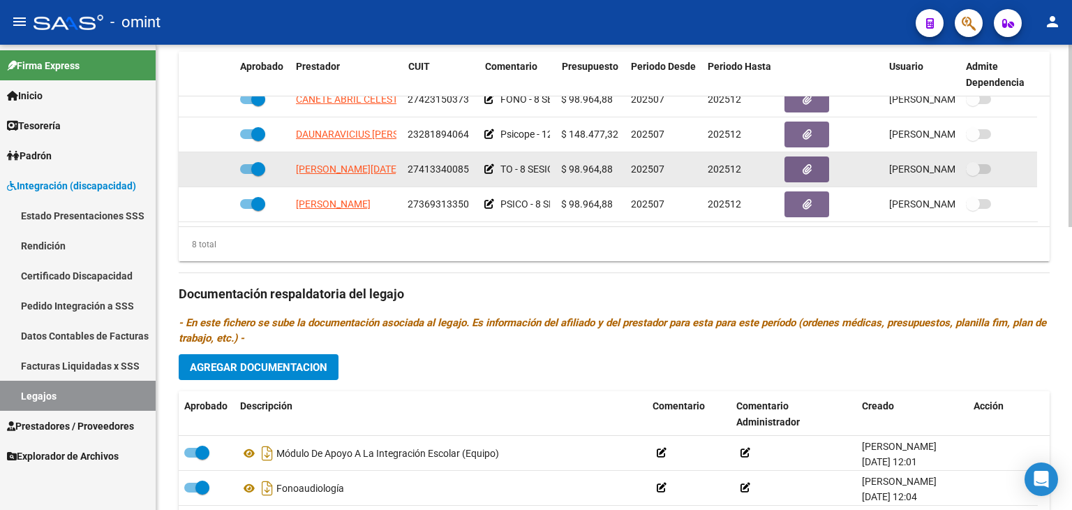
scroll to position [720, 0]
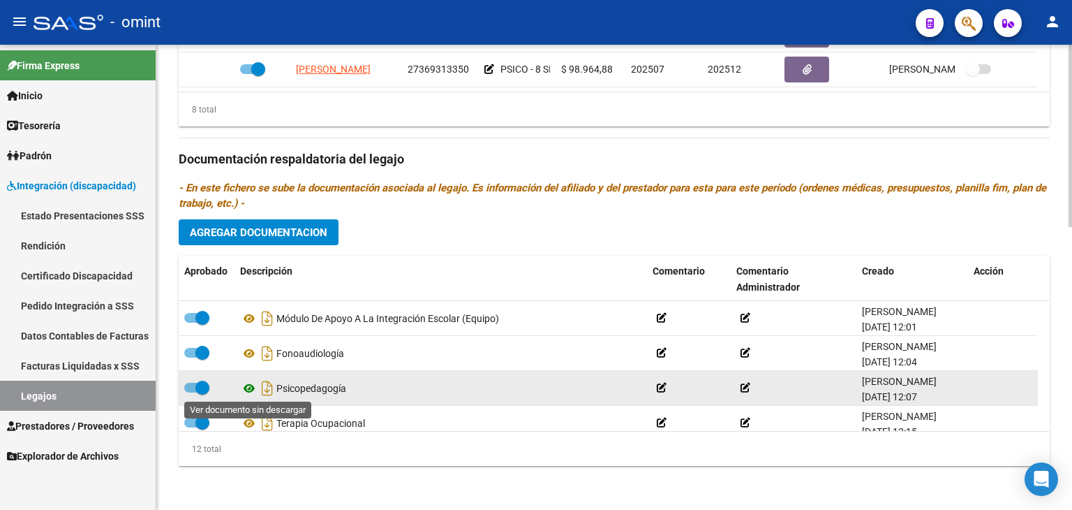
click at [253, 385] on icon at bounding box center [249, 388] width 18 height 17
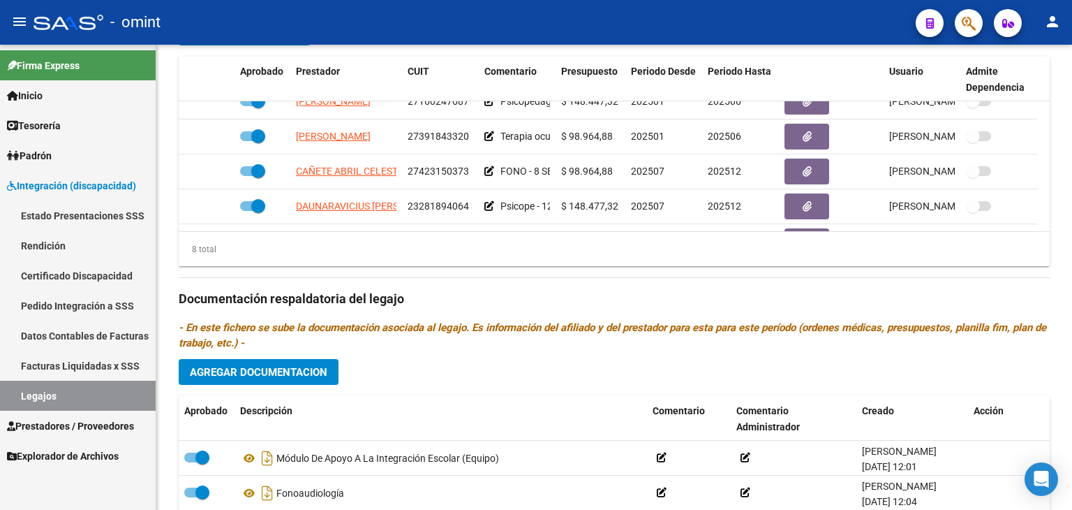
scroll to position [84, 0]
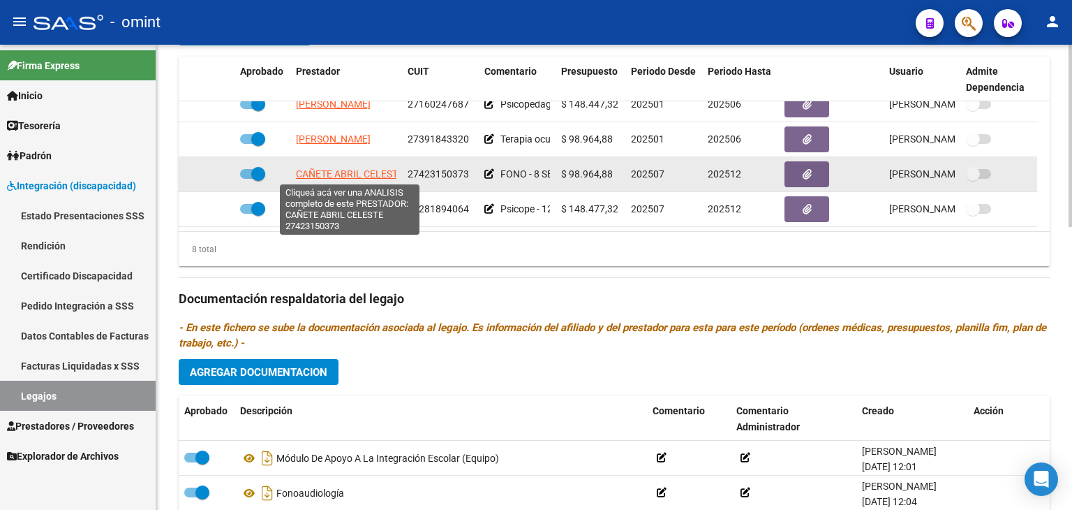
click at [342, 171] on span "CAÑETE ABRIL CELESTE" at bounding box center [350, 173] width 108 height 11
type textarea "27423150373"
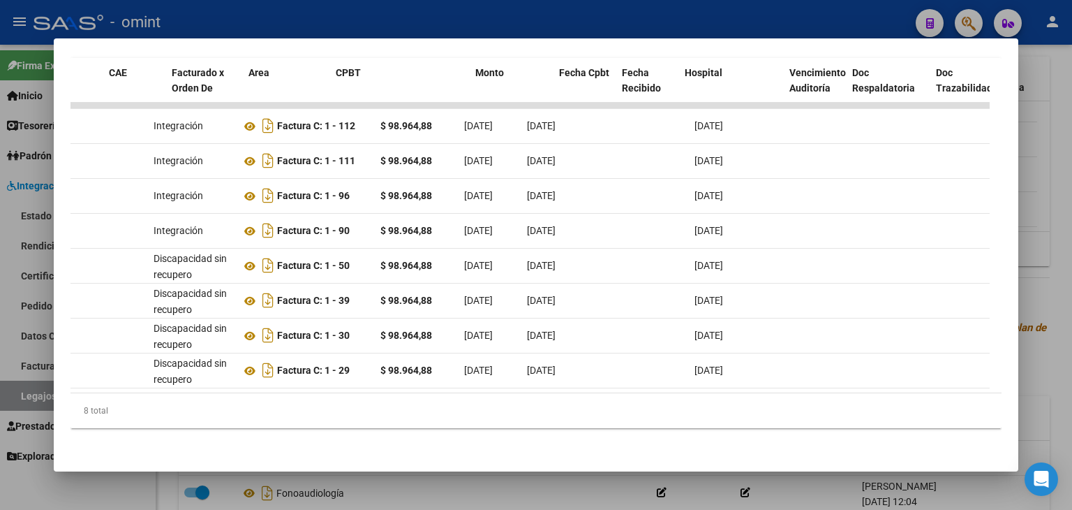
scroll to position [0, 0]
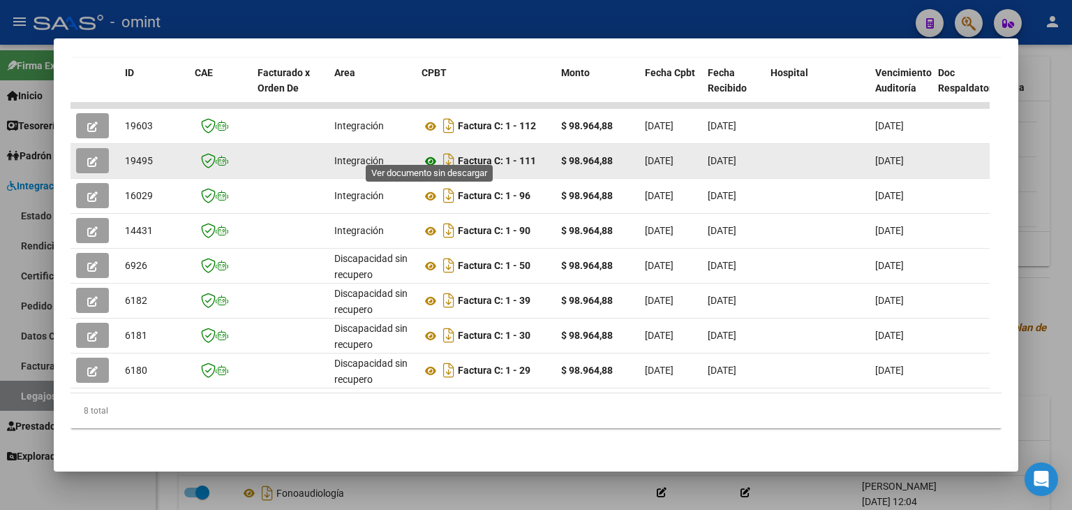
click at [427, 153] on icon at bounding box center [431, 161] width 18 height 17
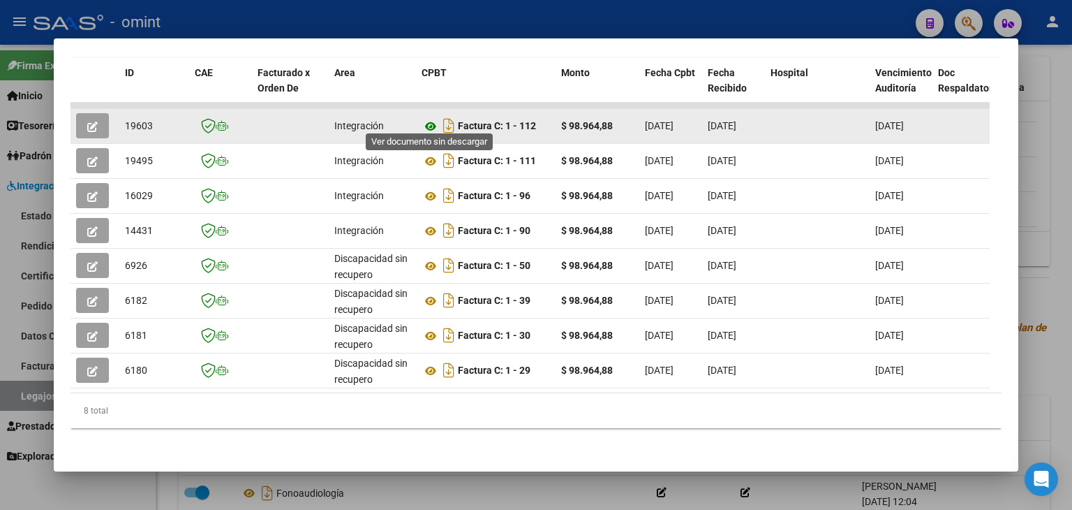
click at [429, 118] on icon at bounding box center [431, 126] width 18 height 17
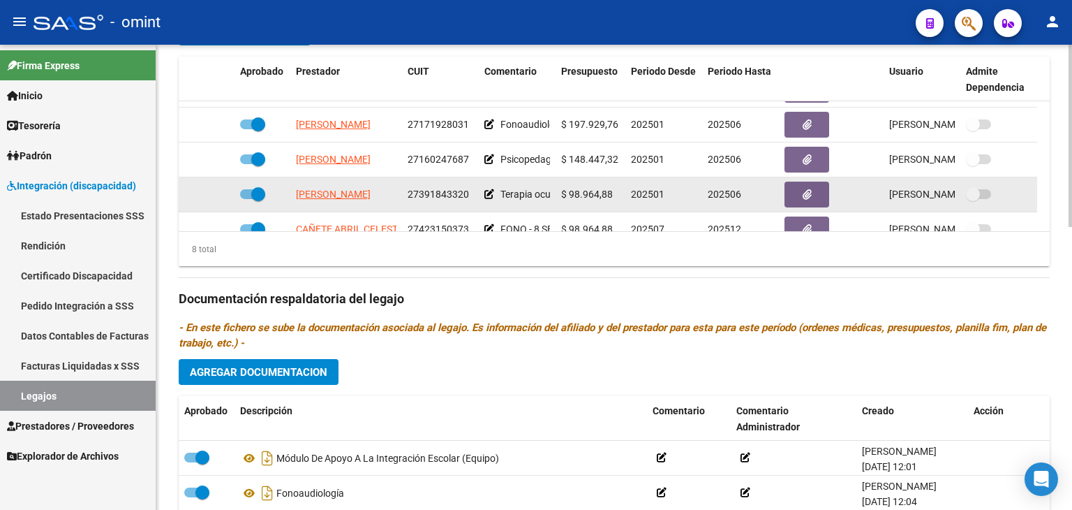
scroll to position [14, 0]
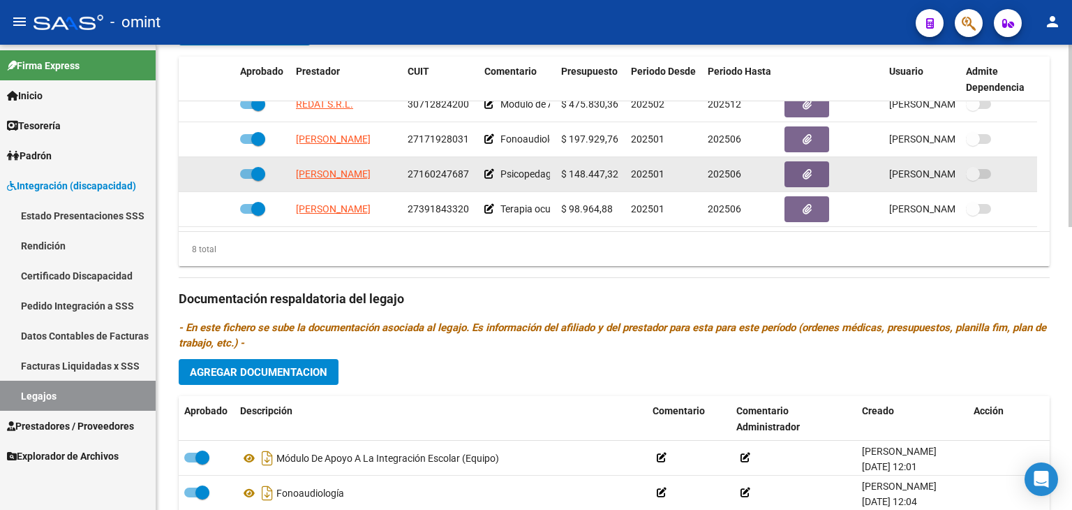
drag, startPoint x: 614, startPoint y: 174, endPoint x: 578, endPoint y: 170, distance: 36.5
click at [578, 170] on span "$ 148.447,32" at bounding box center [589, 173] width 57 height 11
drag, startPoint x: 618, startPoint y: 170, endPoint x: 565, endPoint y: 166, distance: 53.2
click at [565, 166] on div "$ 148.447,32" at bounding box center [590, 174] width 59 height 16
copy span "148.447,32"
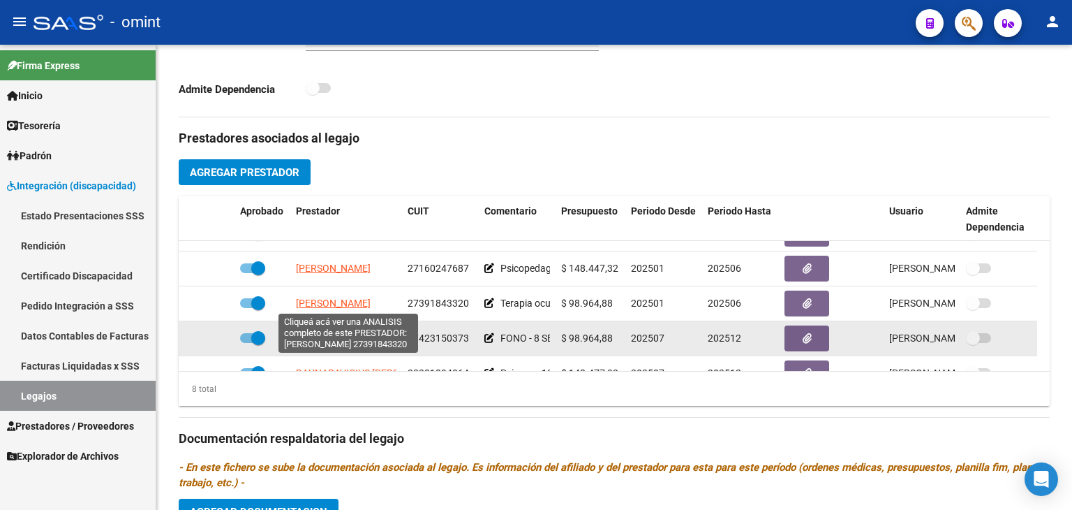
scroll to position [84, 0]
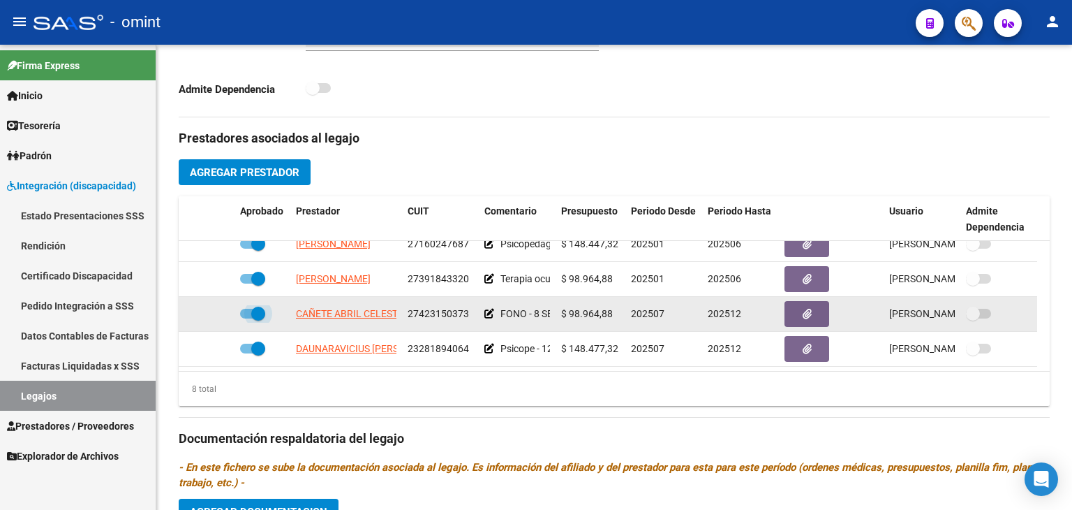
click at [257, 312] on span at bounding box center [258, 313] width 14 height 14
click at [247, 318] on input "checkbox" at bounding box center [246, 318] width 1 height 1
checkbox input "false"
click at [212, 313] on icon at bounding box center [214, 314] width 10 height 10
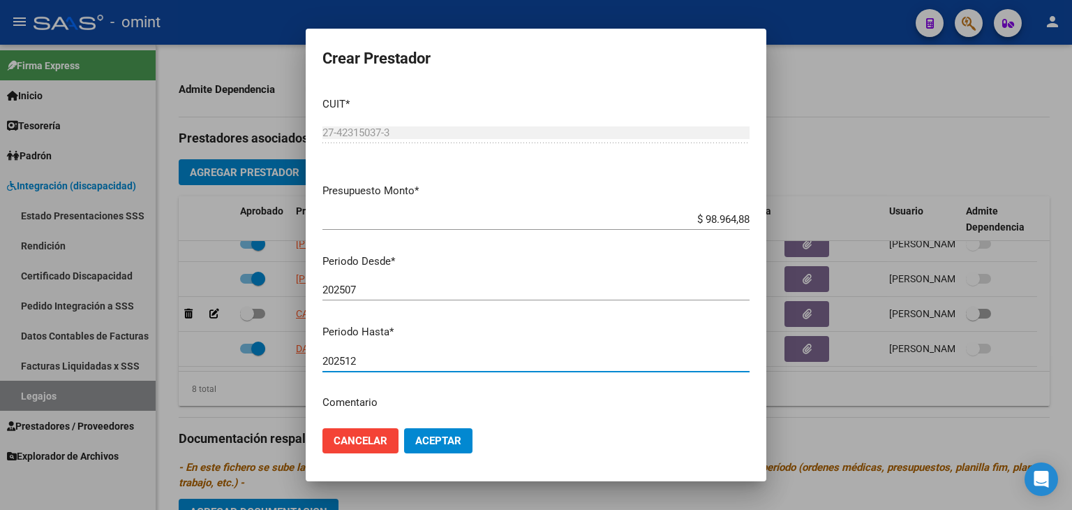
click at [380, 357] on input "202512" at bounding box center [536, 361] width 427 height 13
drag, startPoint x: 740, startPoint y: 221, endPoint x: 607, endPoint y: 219, distance: 132.7
click at [607, 219] on app-form-text-field "Presupuesto Monto * $ 98.964,88 Ingresar el monto" at bounding box center [542, 204] width 438 height 43
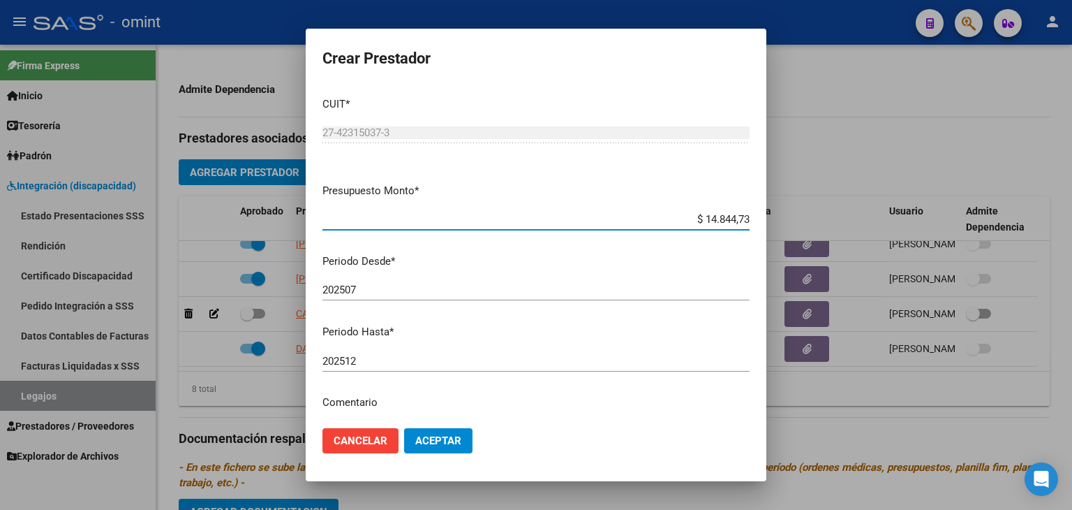
type input "$ 148.447,32"
click at [445, 443] on span "Aceptar" at bounding box center [438, 440] width 46 height 13
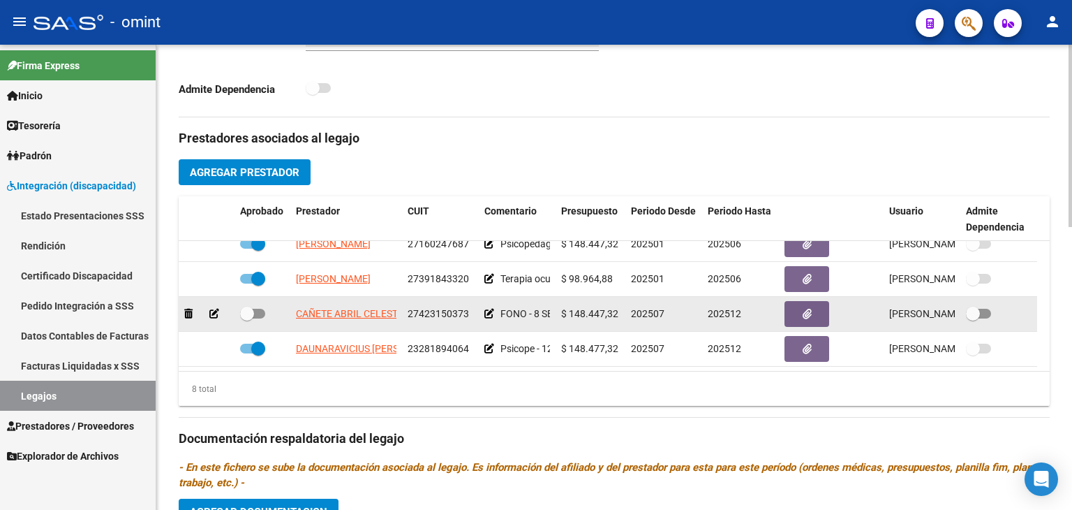
click at [255, 309] on span at bounding box center [252, 314] width 25 height 10
click at [247, 318] on input "checkbox" at bounding box center [246, 318] width 1 height 1
checkbox input "true"
click at [490, 313] on icon at bounding box center [490, 314] width 10 height 10
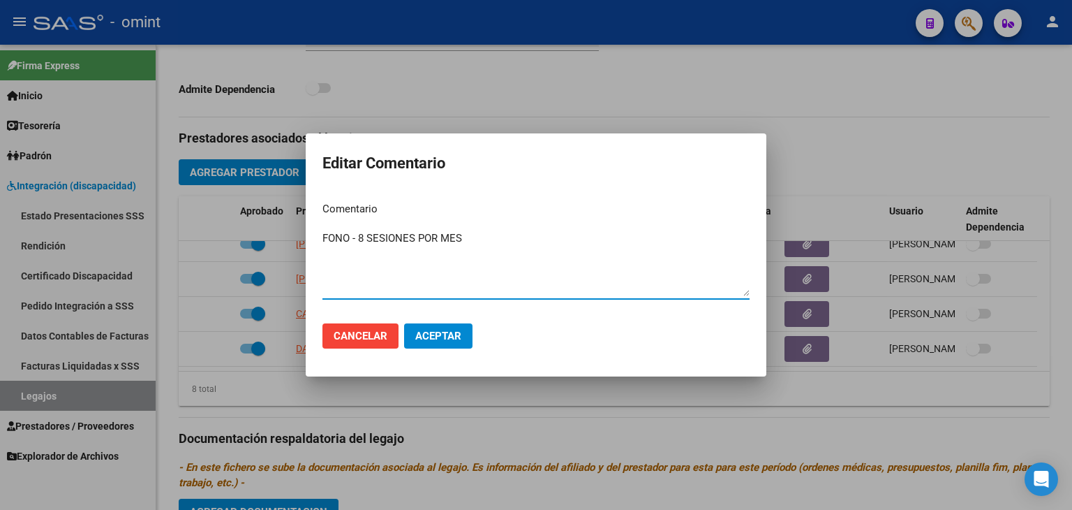
click at [363, 237] on textarea "FONO - 8 SESIONES POR MES" at bounding box center [536, 263] width 427 height 66
type textarea "FONO - 12 SESIONES POR MES"
click at [452, 338] on span "Aceptar" at bounding box center [438, 335] width 46 height 13
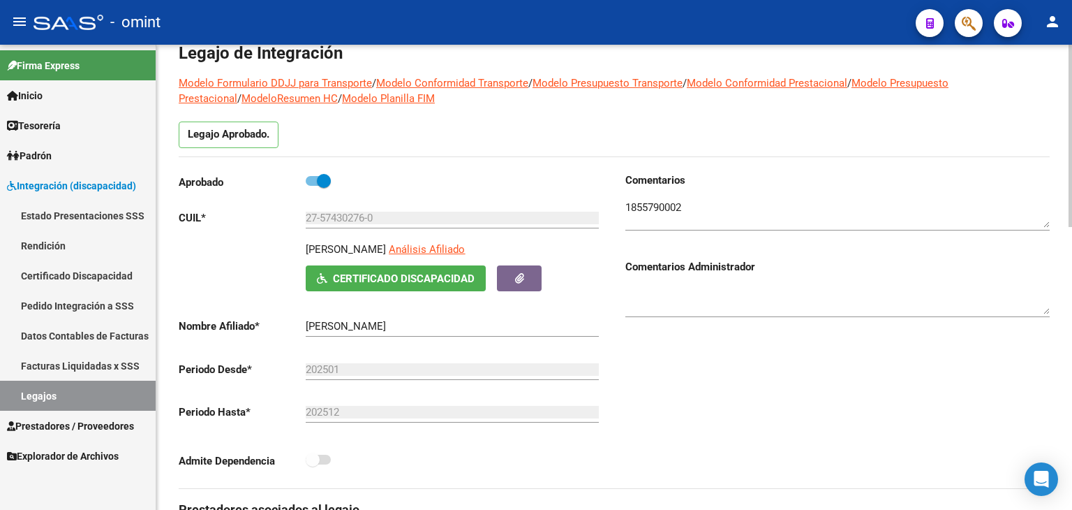
scroll to position [0, 0]
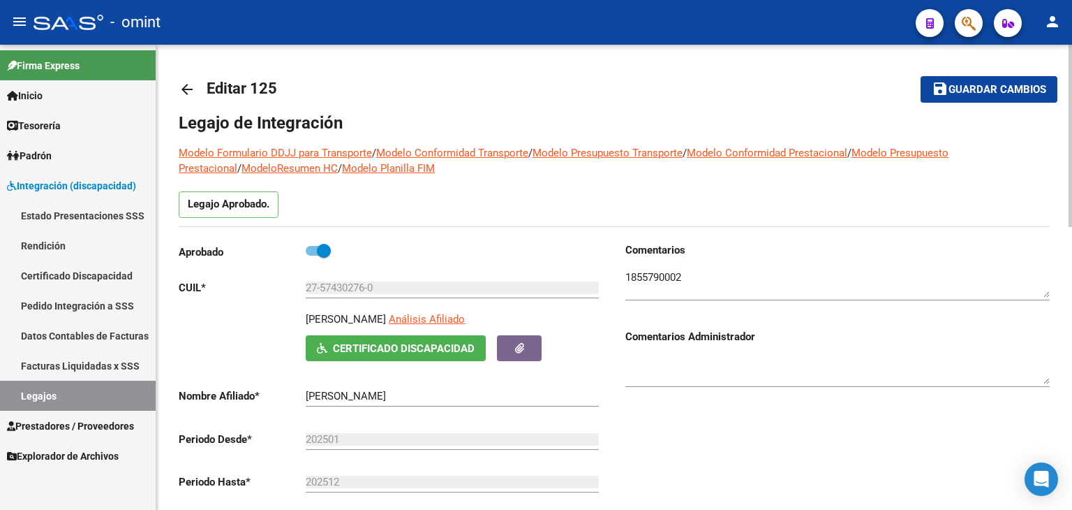
click at [941, 91] on mat-icon "save" at bounding box center [940, 88] width 17 height 17
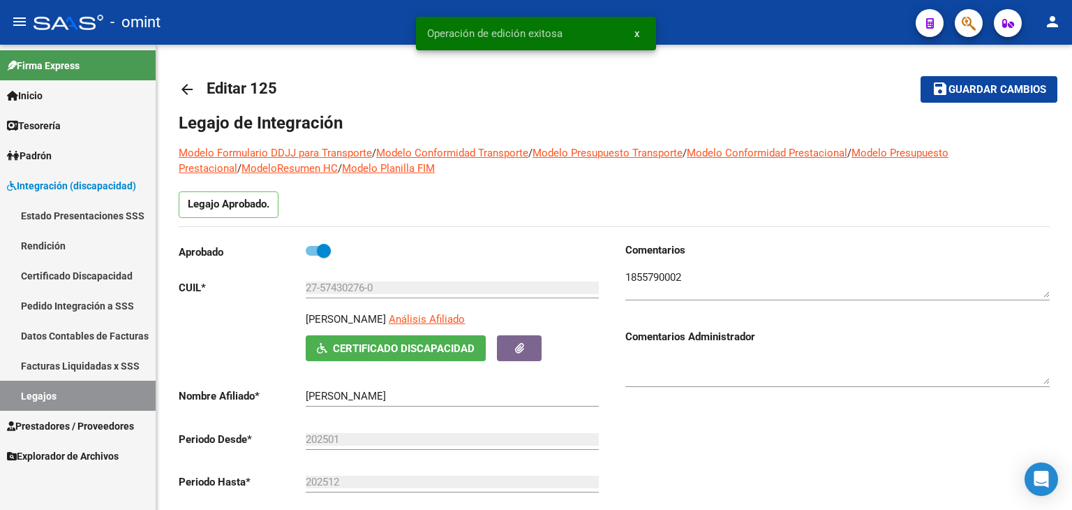
click at [50, 389] on link "Legajos" at bounding box center [78, 395] width 156 height 30
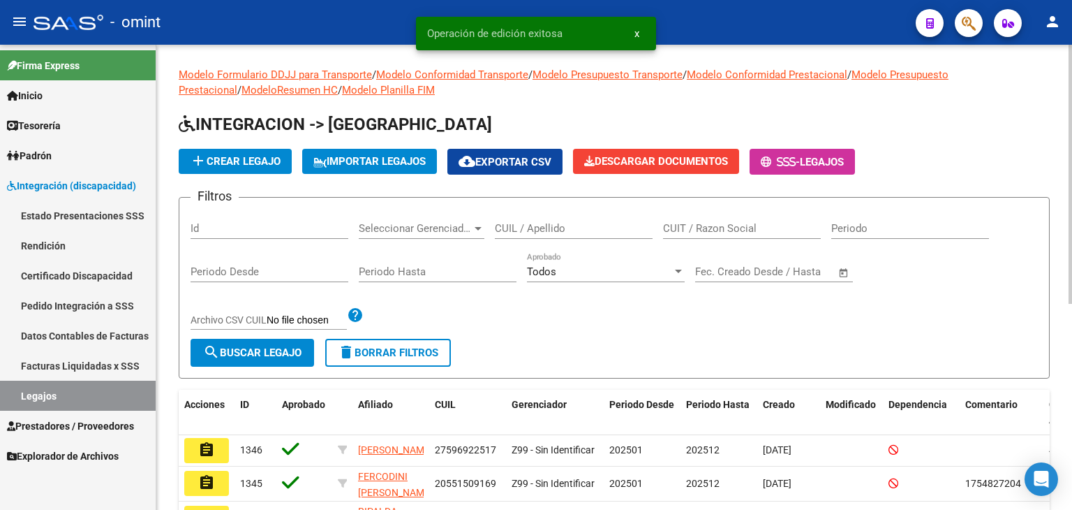
click at [548, 226] on input "CUIL / Apellido" at bounding box center [574, 228] width 158 height 13
paste input "27533297949"
type input "27533297949"
click at [244, 346] on span "search Buscar Legajo" at bounding box center [252, 352] width 98 height 13
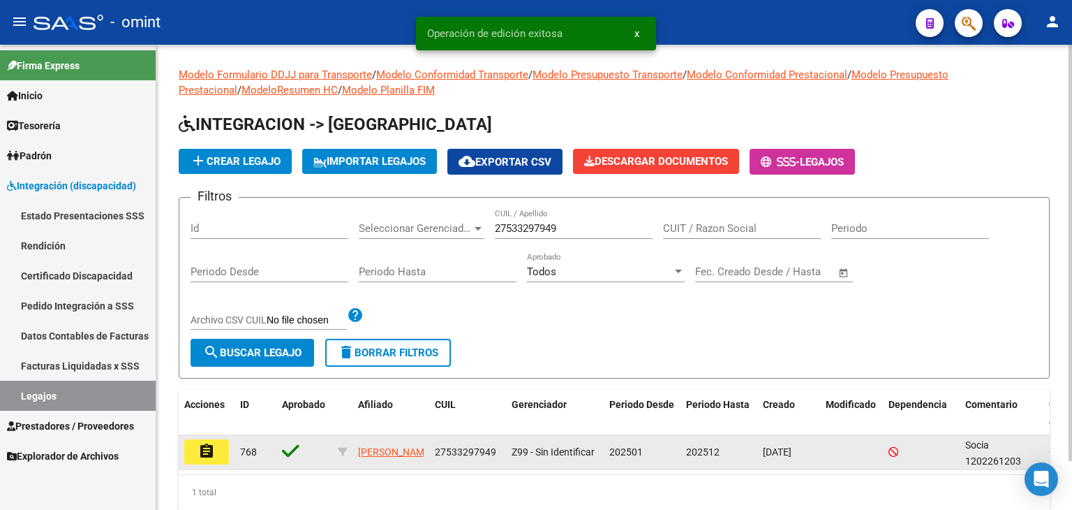
click at [209, 456] on mat-icon "assignment" at bounding box center [206, 451] width 17 height 17
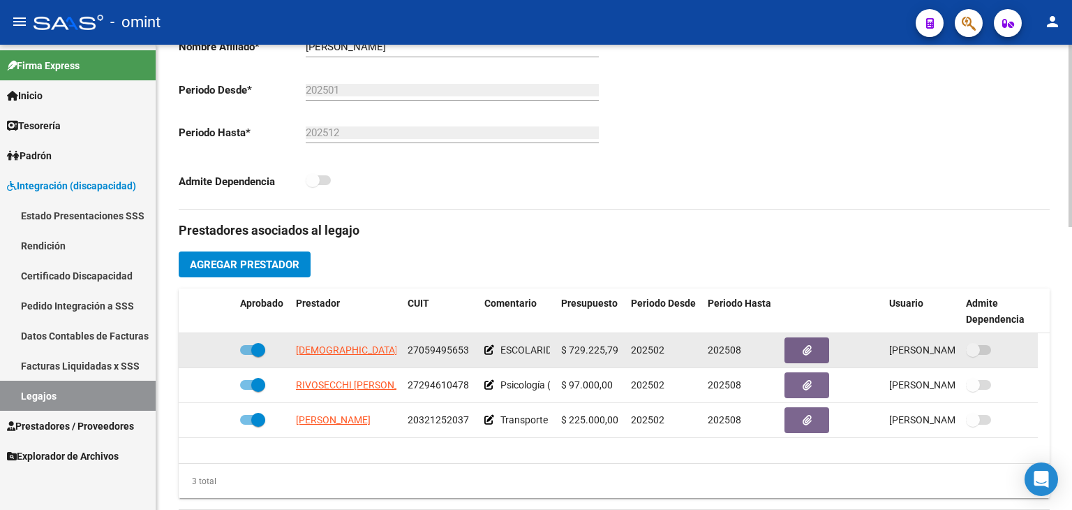
scroll to position [489, 0]
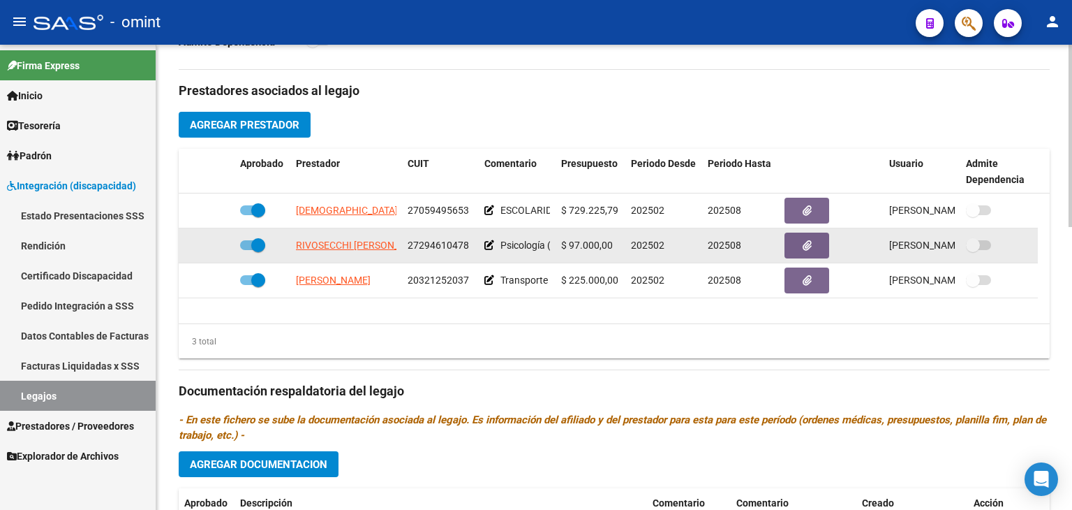
click at [249, 249] on label at bounding box center [252, 245] width 25 height 17
click at [247, 250] on input "checkbox" at bounding box center [246, 250] width 1 height 1
checkbox input "false"
click at [218, 244] on icon at bounding box center [214, 245] width 10 height 10
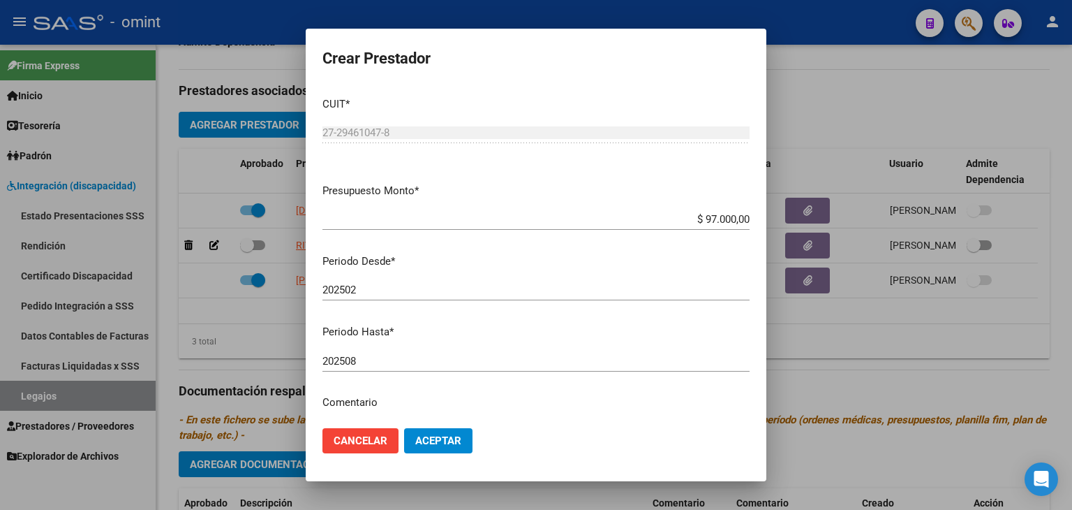
click at [366, 363] on div "202508 Ingresar el periodo" at bounding box center [536, 360] width 427 height 21
click at [366, 363] on input "202508" at bounding box center [536, 361] width 427 height 13
type input "202512"
click at [448, 443] on span "Aceptar" at bounding box center [438, 440] width 46 height 13
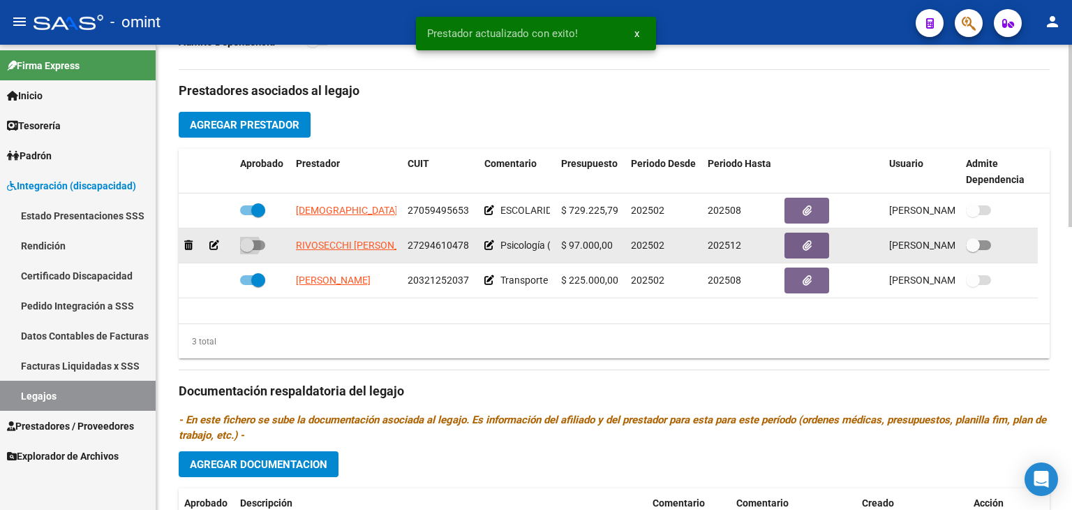
click at [246, 243] on span at bounding box center [247, 245] width 14 height 14
click at [246, 250] on input "checkbox" at bounding box center [246, 250] width 1 height 1
checkbox input "true"
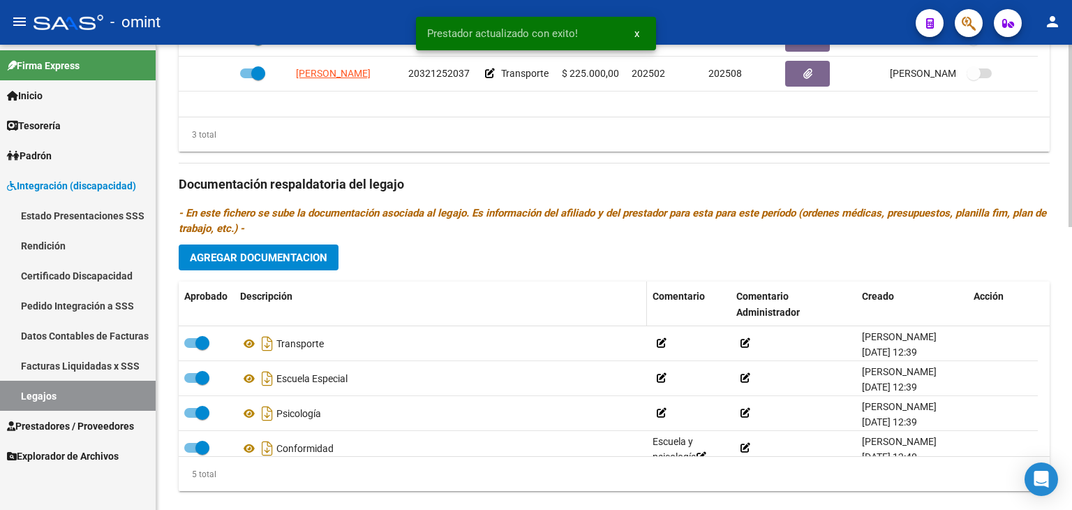
scroll to position [698, 0]
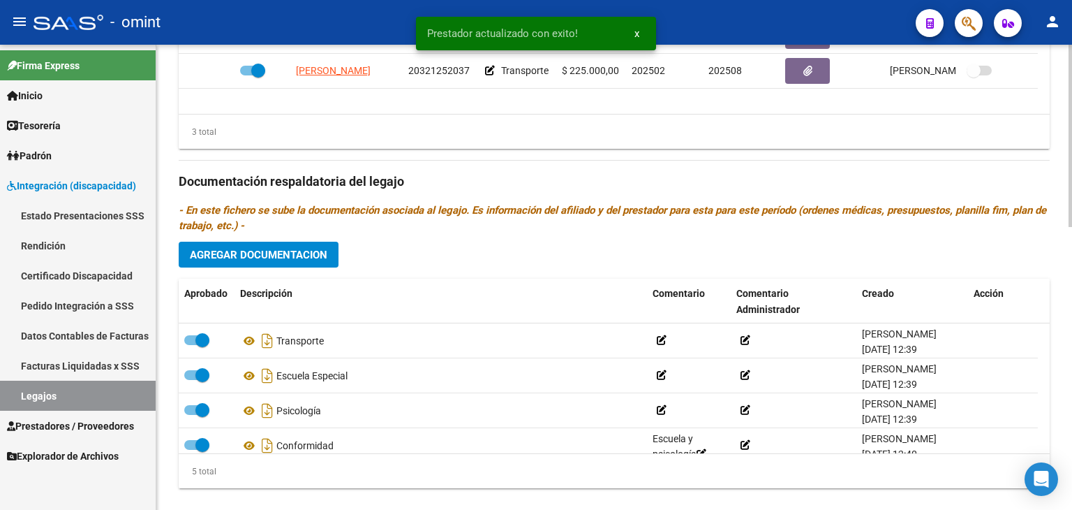
click at [281, 252] on span "Agregar Documentacion" at bounding box center [259, 255] width 138 height 13
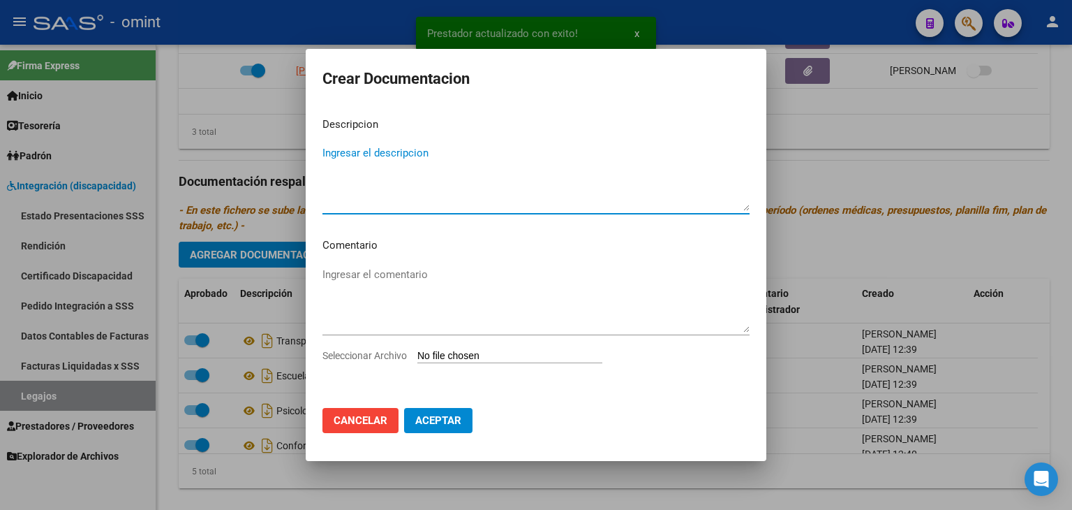
click at [547, 361] on input "Seleccionar Archivo" at bounding box center [509, 356] width 185 height 13
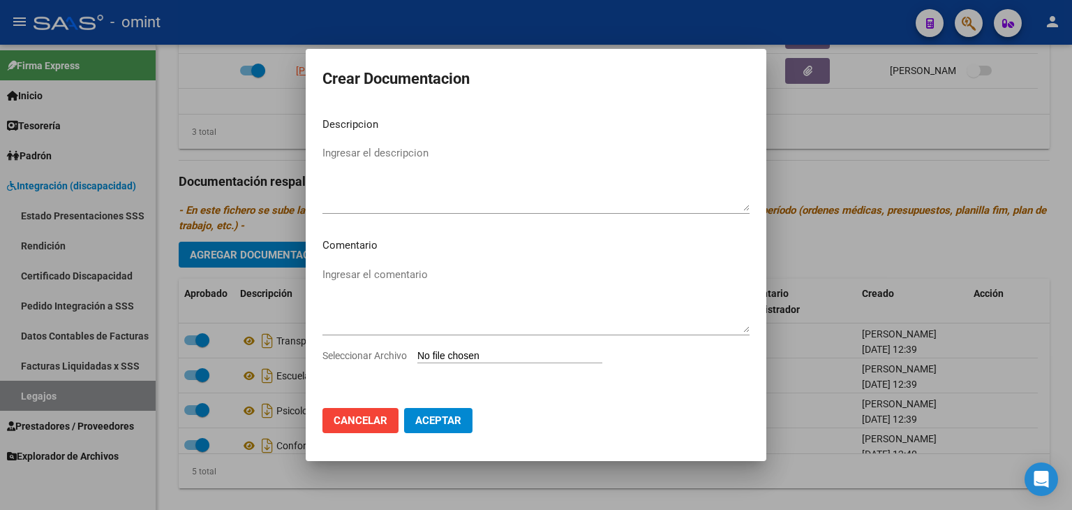
type input "C:\fakepath\PSICO INFORME.pdf"
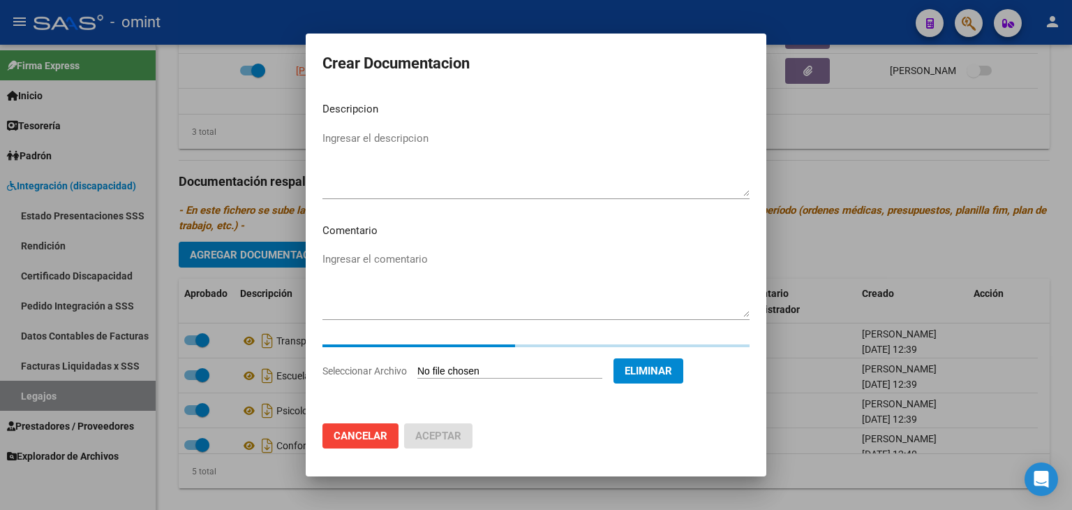
click at [355, 168] on textarea "Ingresar el descripcion" at bounding box center [536, 164] width 427 height 66
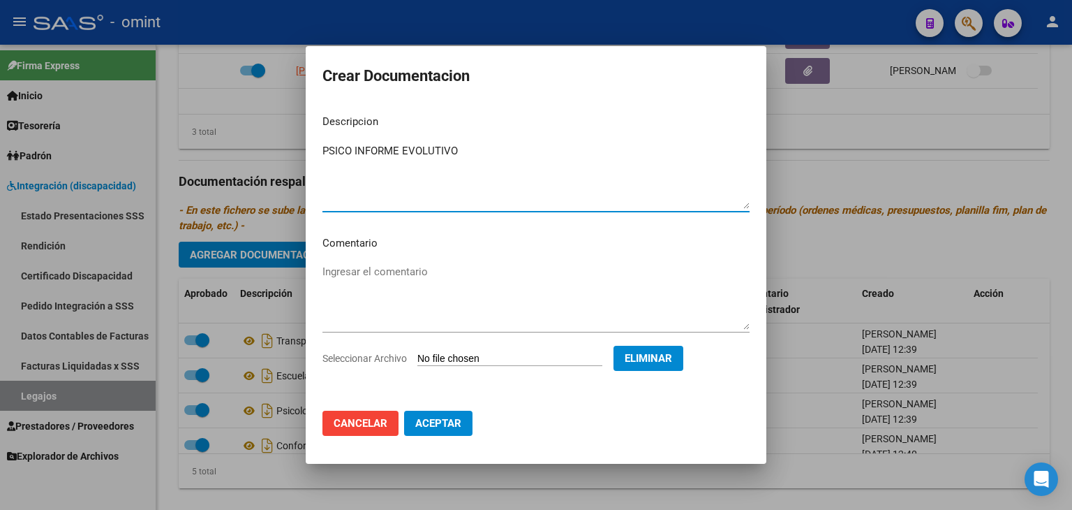
type textarea "PSICO INFORME EVOLUTIVO"
click at [438, 422] on span "Aceptar" at bounding box center [438, 423] width 46 height 13
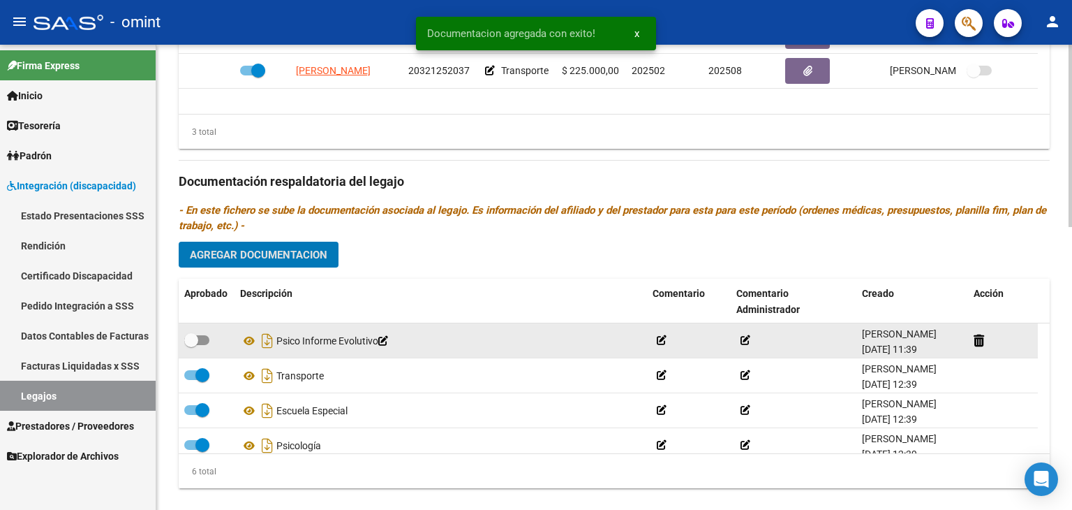
click at [192, 337] on span at bounding box center [191, 340] width 14 height 14
click at [191, 345] on input "checkbox" at bounding box center [191, 345] width 1 height 1
checkbox input "true"
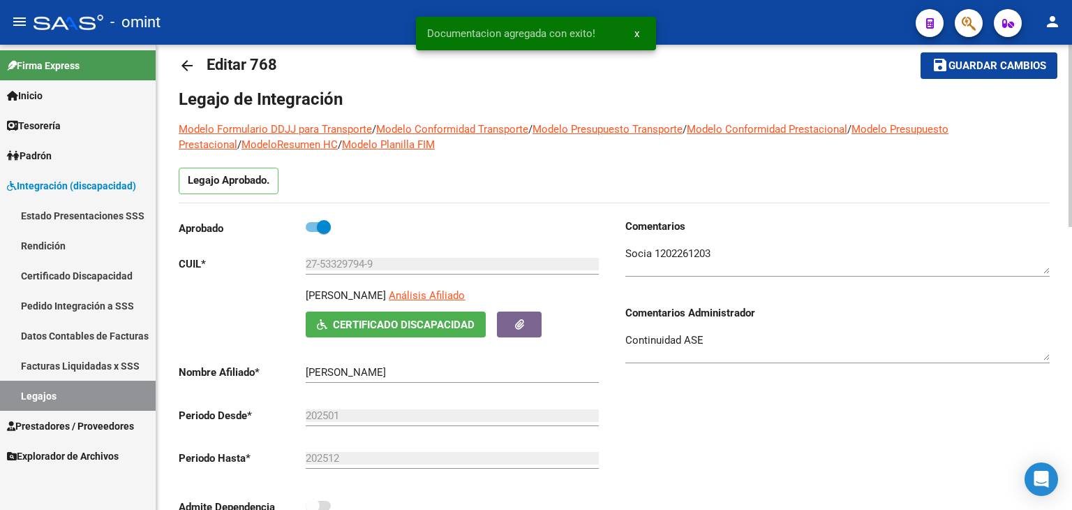
scroll to position [0, 0]
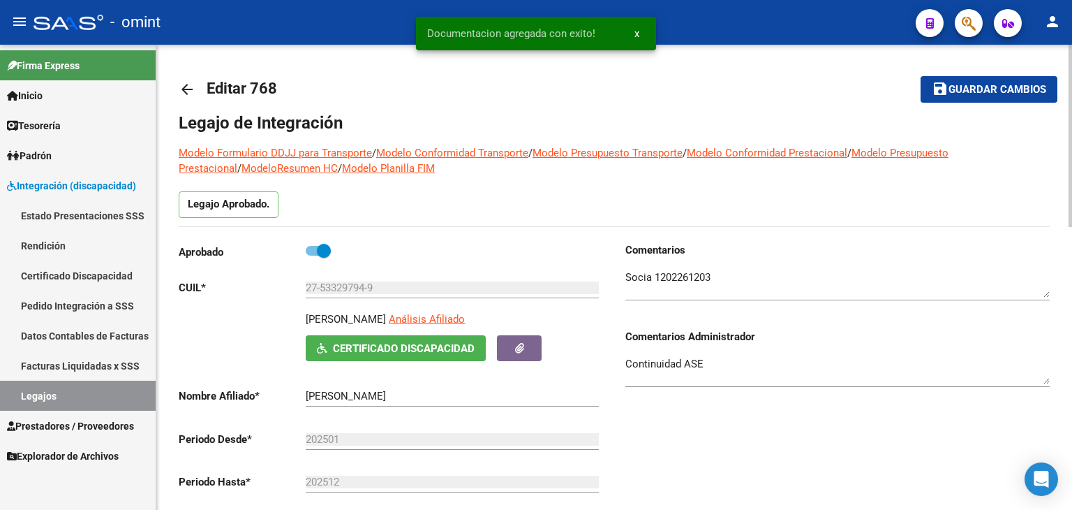
click at [972, 94] on span "Guardar cambios" at bounding box center [998, 90] width 98 height 13
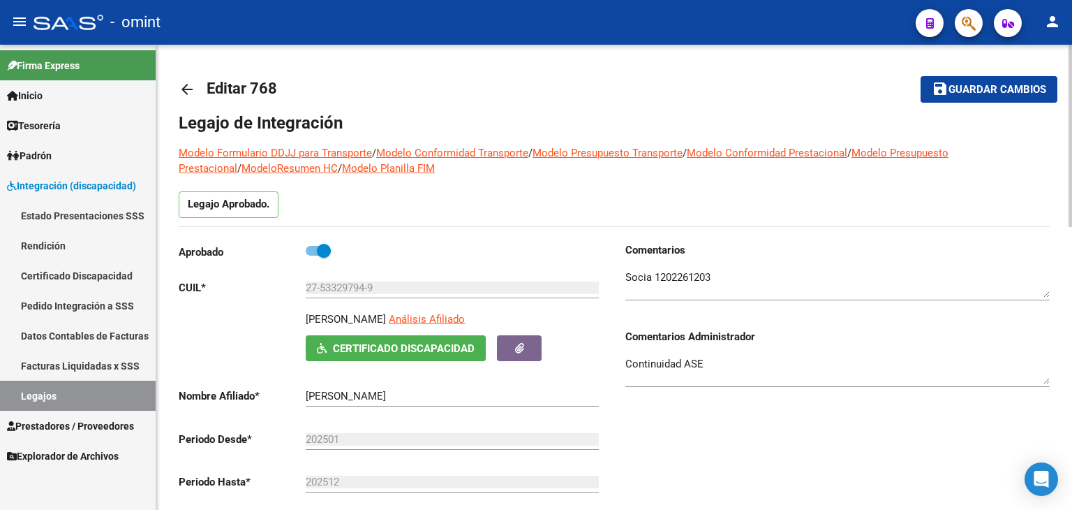
click at [1002, 84] on span "Guardar cambios" at bounding box center [998, 90] width 98 height 13
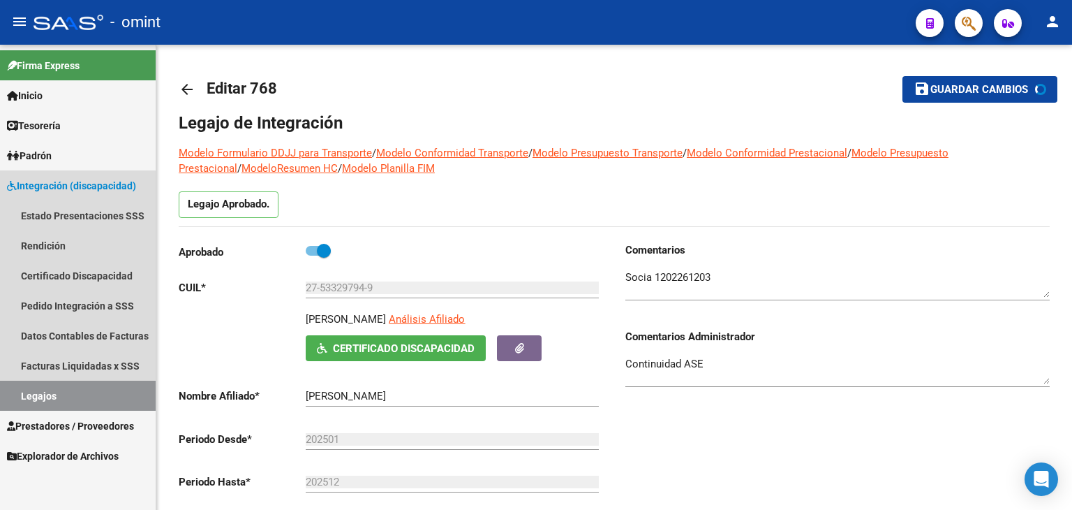
click at [53, 401] on link "Legajos" at bounding box center [78, 395] width 156 height 30
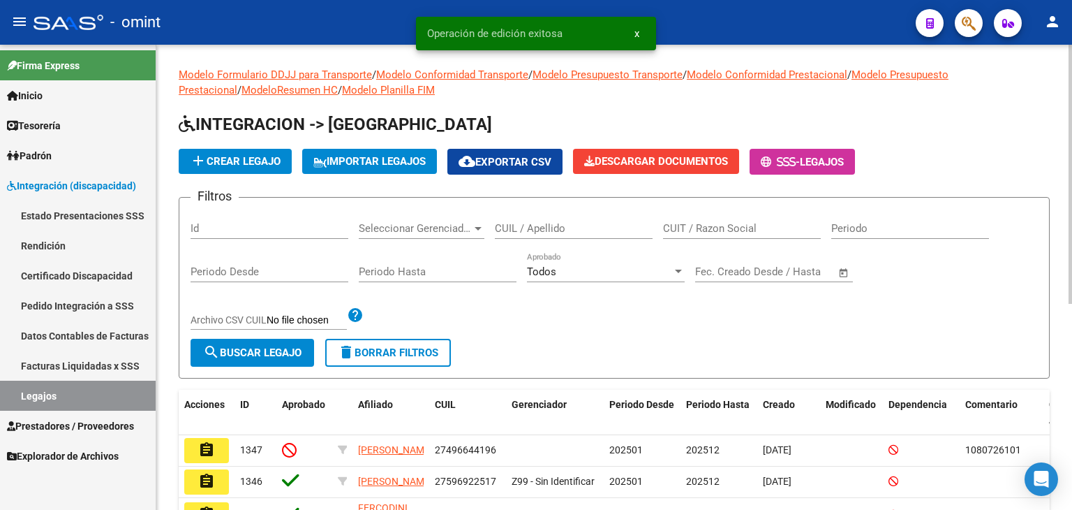
click at [528, 229] on input "CUIL / Apellido" at bounding box center [574, 228] width 158 height 13
paste input "20135290409"
type input "20135290409"
click at [274, 350] on span "search Buscar Legajo" at bounding box center [252, 352] width 98 height 13
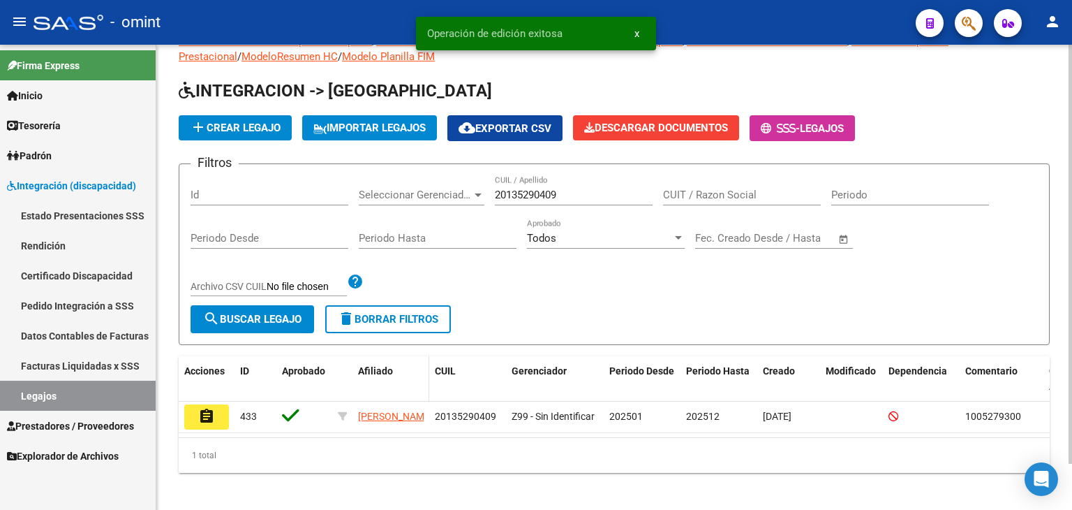
scroll to position [51, 0]
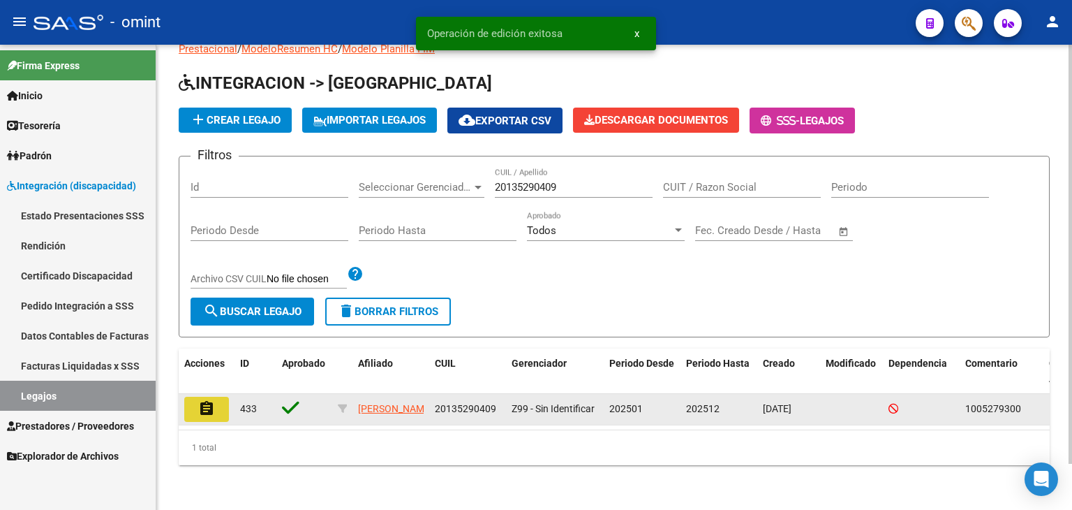
click at [199, 403] on mat-icon "assignment" at bounding box center [206, 408] width 17 height 17
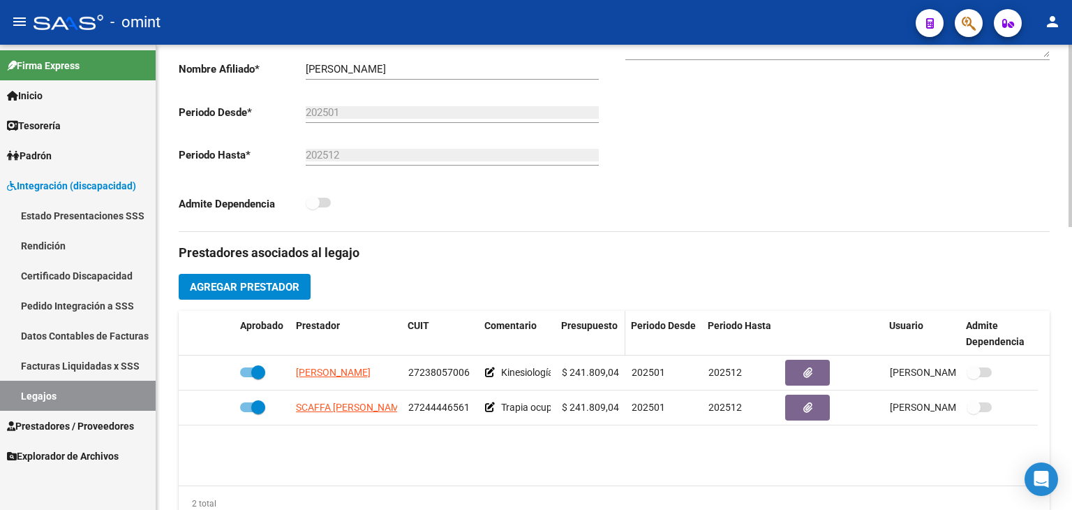
scroll to position [349, 0]
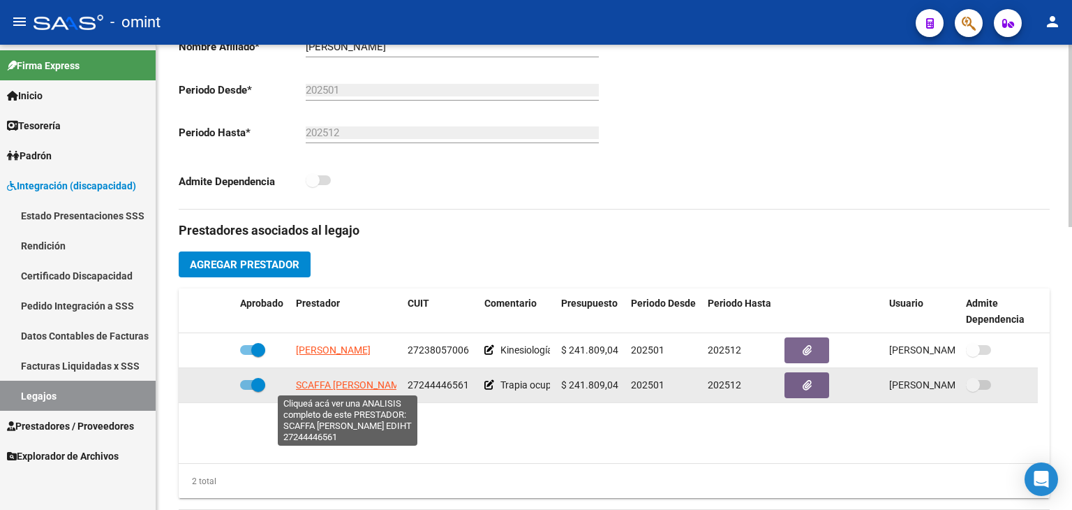
click at [347, 380] on span "SCAFFA [PERSON_NAME] EDIHT" at bounding box center [366, 384] width 141 height 11
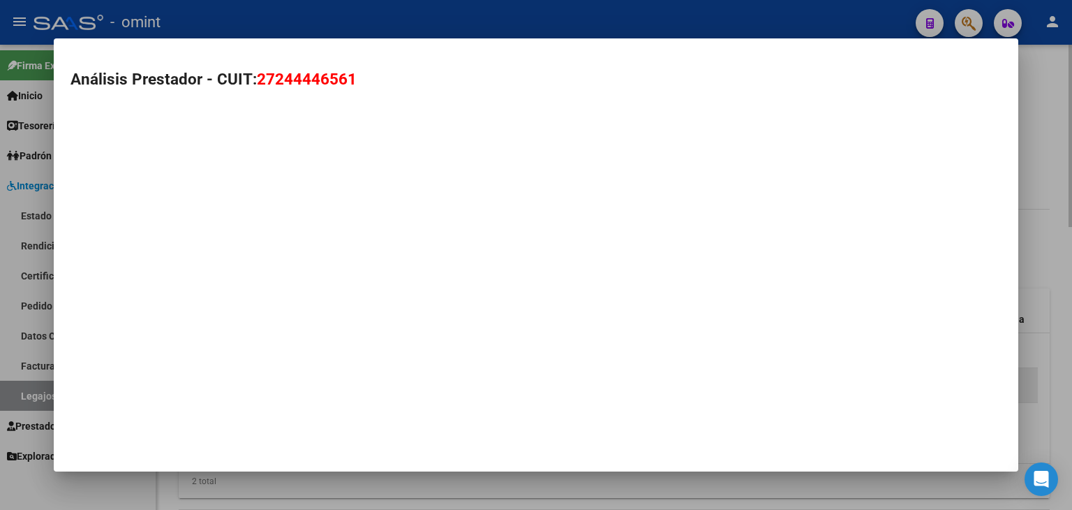
type textarea "27244446561"
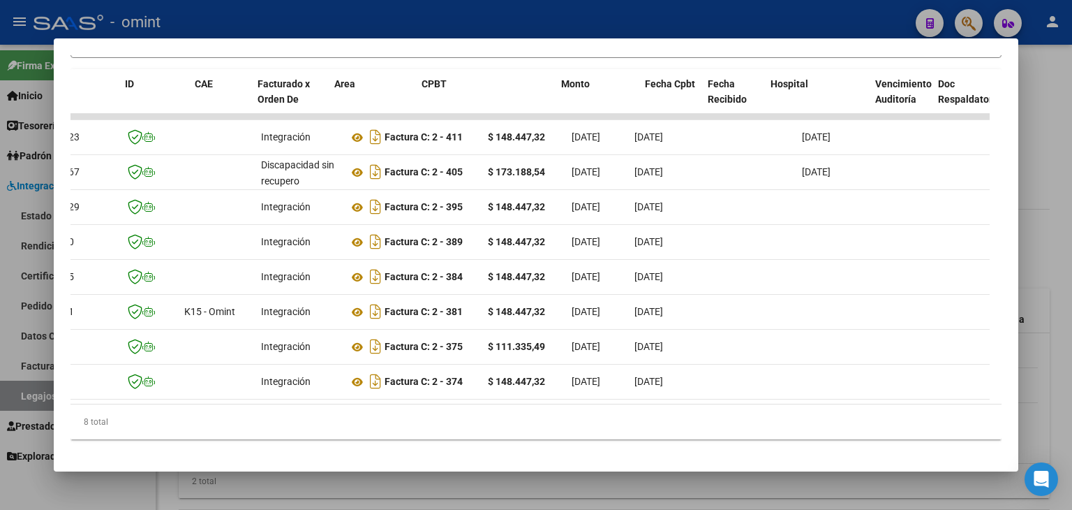
scroll to position [0, 0]
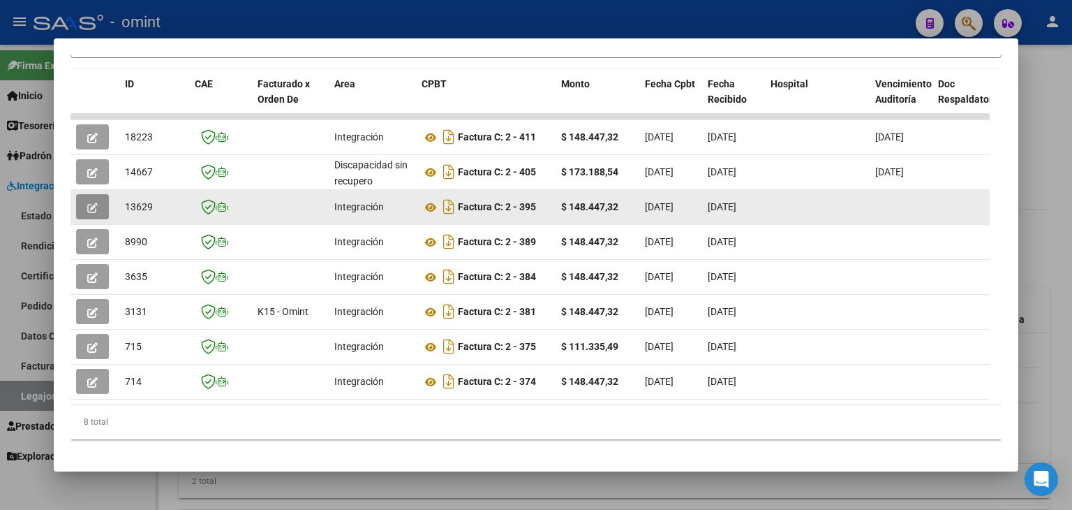
click at [89, 194] on button "button" at bounding box center [92, 206] width 33 height 25
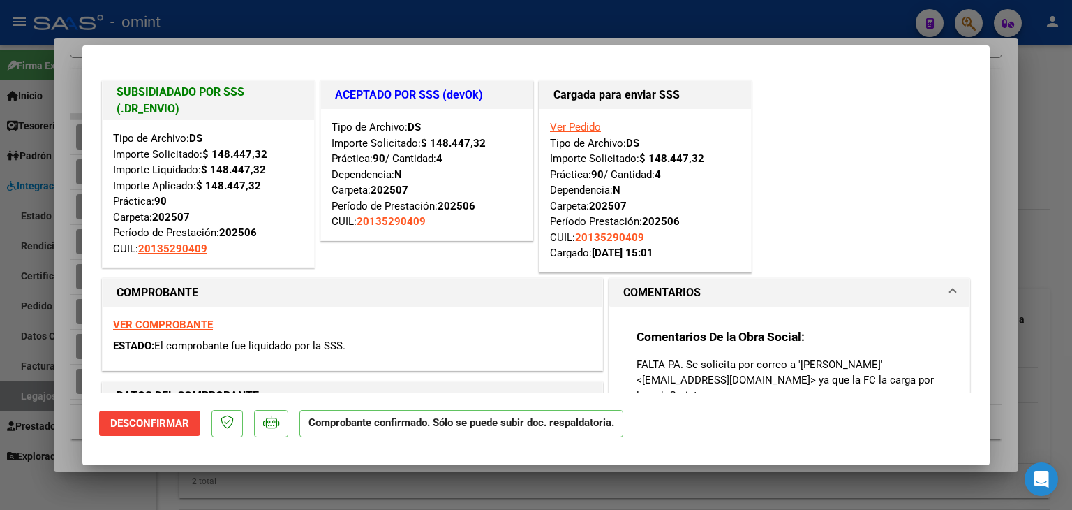
type input "$ 0,00"
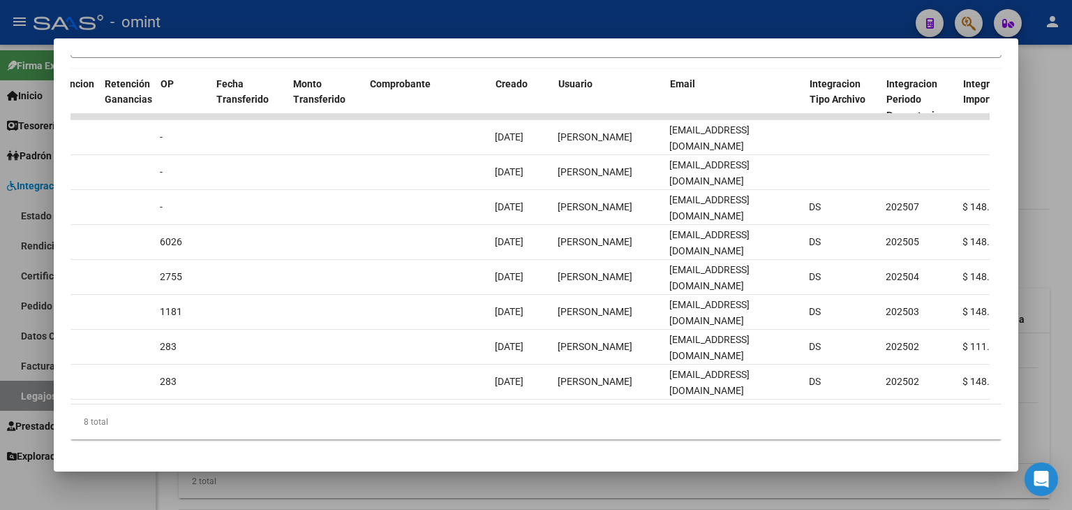
scroll to position [0, 1171]
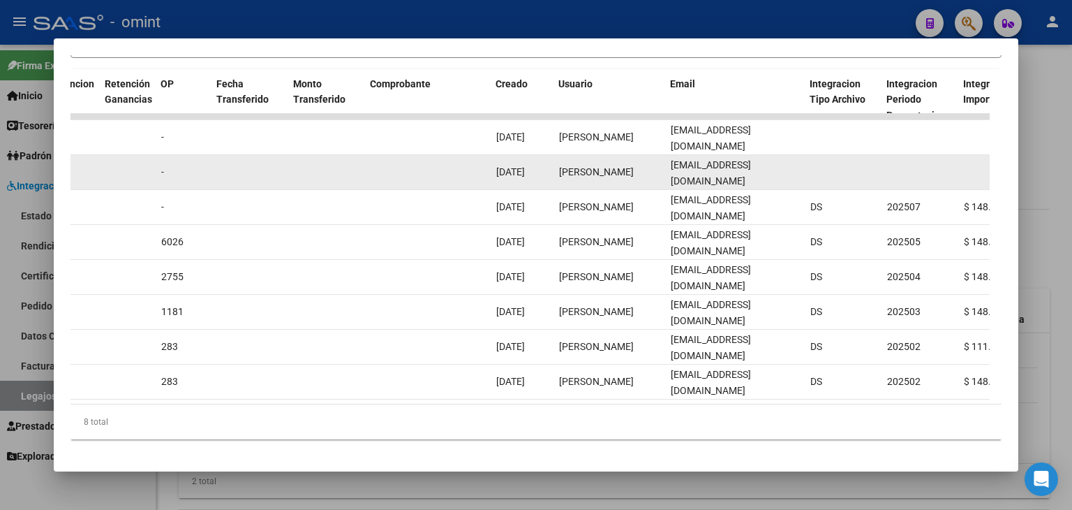
drag, startPoint x: 670, startPoint y: 163, endPoint x: 796, endPoint y: 163, distance: 125.7
click at [796, 163] on div "[EMAIL_ADDRESS][DOMAIN_NAME]" at bounding box center [735, 171] width 128 height 29
copy span "[EMAIL_ADDRESS][DOMAIN_NAME]"
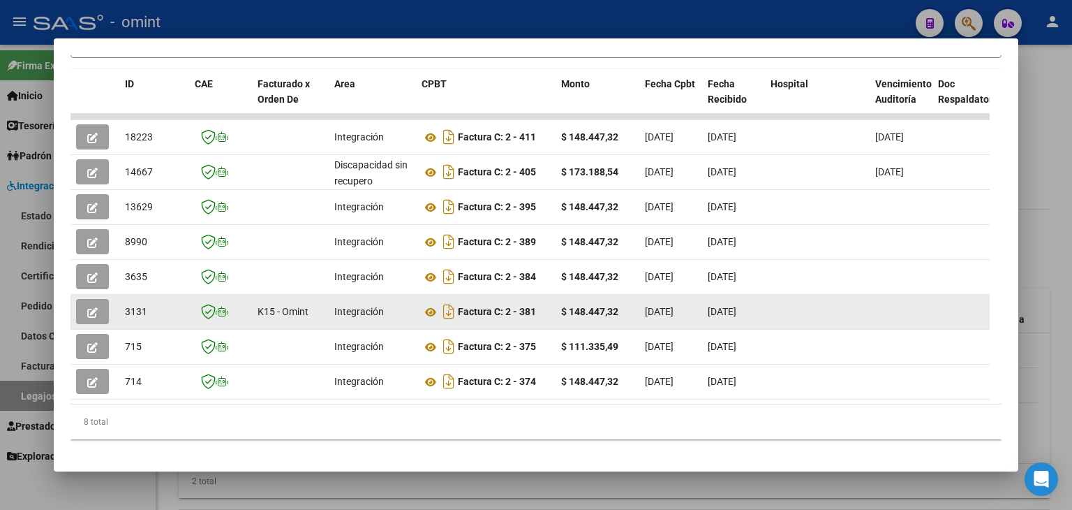
scroll to position [249, 0]
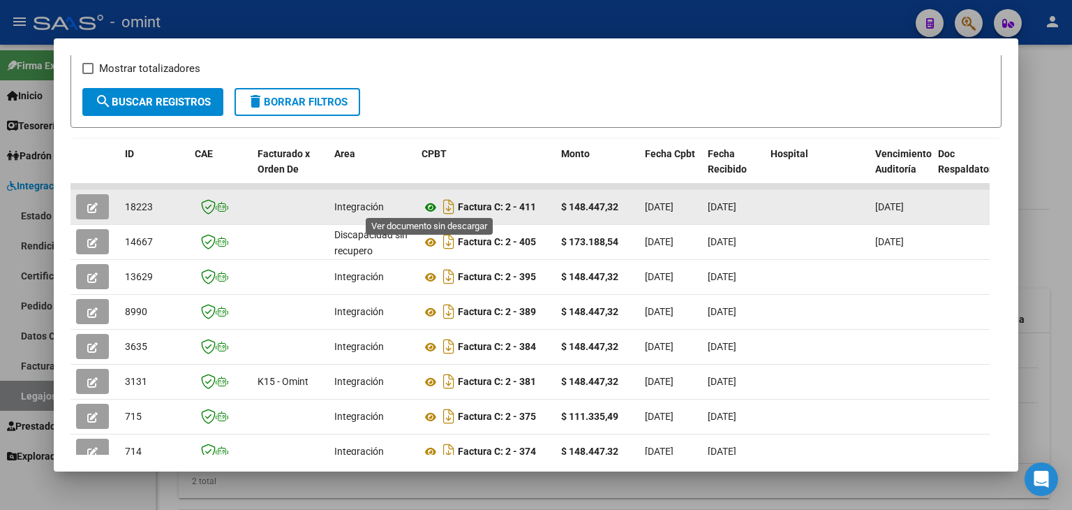
click at [431, 204] on icon at bounding box center [431, 207] width 18 height 17
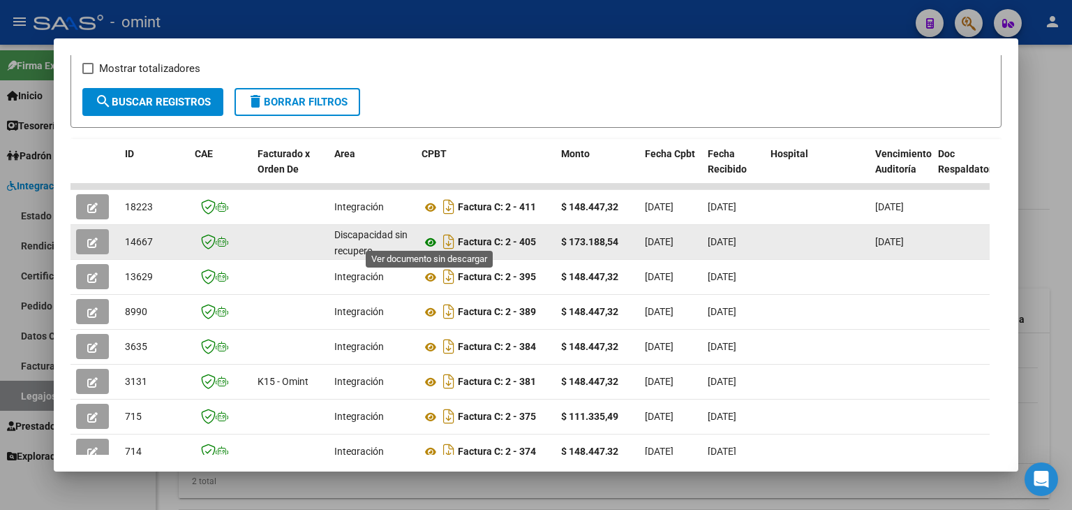
click at [430, 234] on icon at bounding box center [431, 242] width 18 height 17
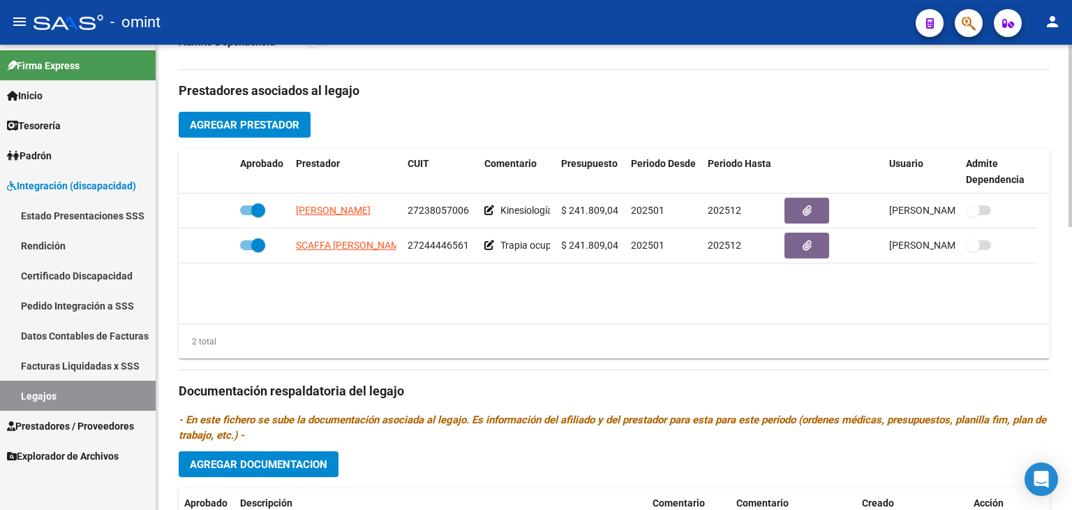
scroll to position [720, 0]
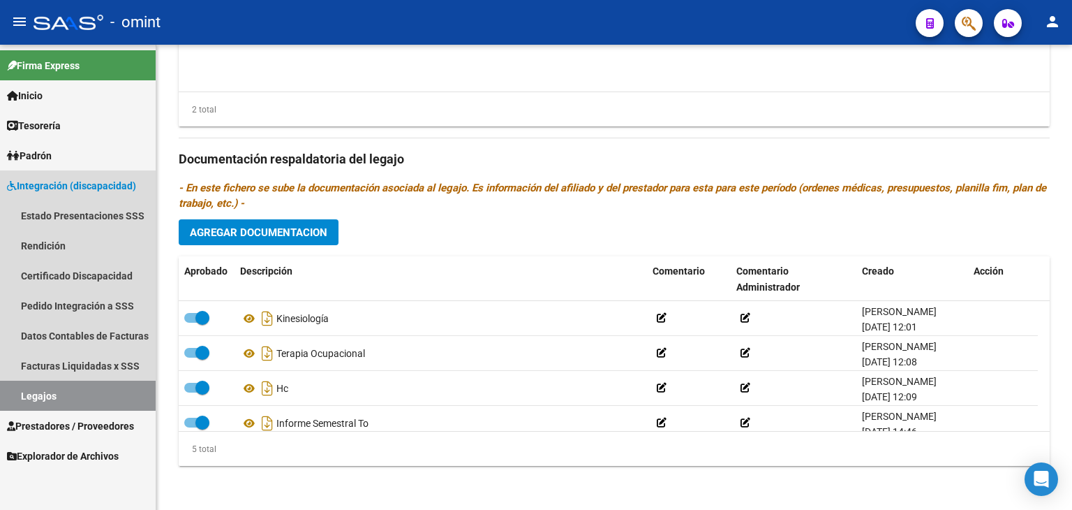
click at [59, 385] on link "Legajos" at bounding box center [78, 395] width 156 height 30
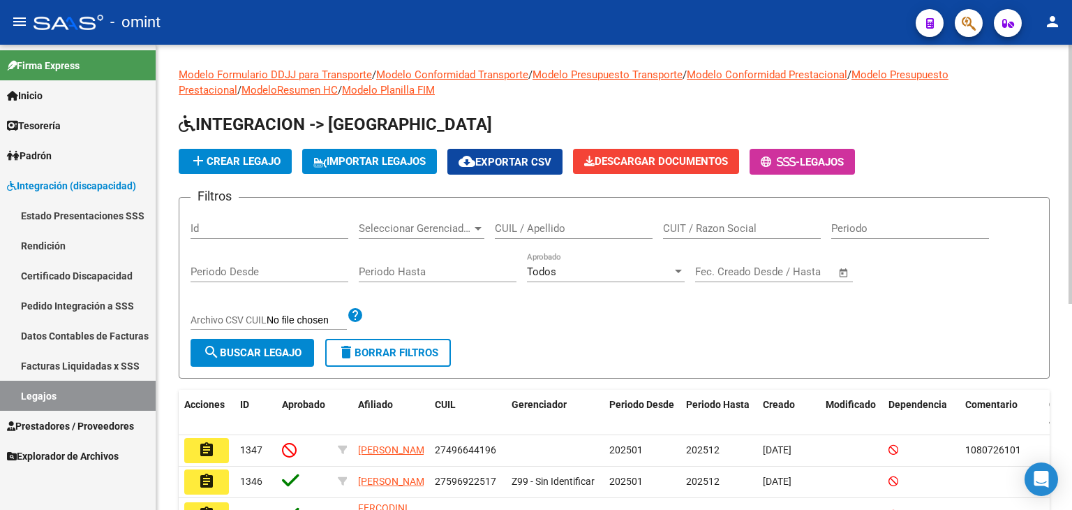
click at [572, 223] on input "CUIL / Apellido" at bounding box center [574, 228] width 158 height 13
paste input "27533297949"
type input "27533297949"
click at [288, 350] on span "search Buscar Legajo" at bounding box center [252, 352] width 98 height 13
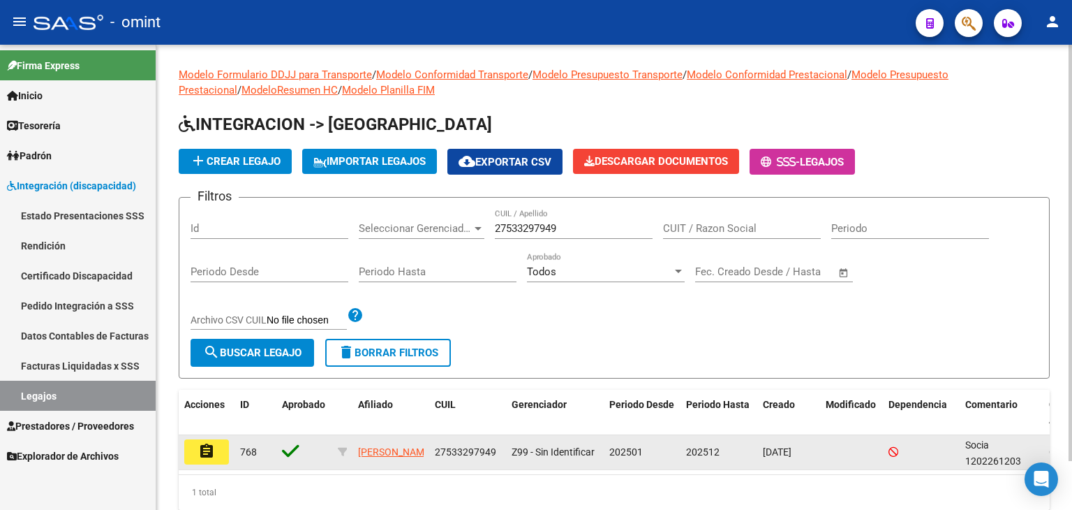
click at [198, 454] on button "assignment" at bounding box center [206, 451] width 45 height 25
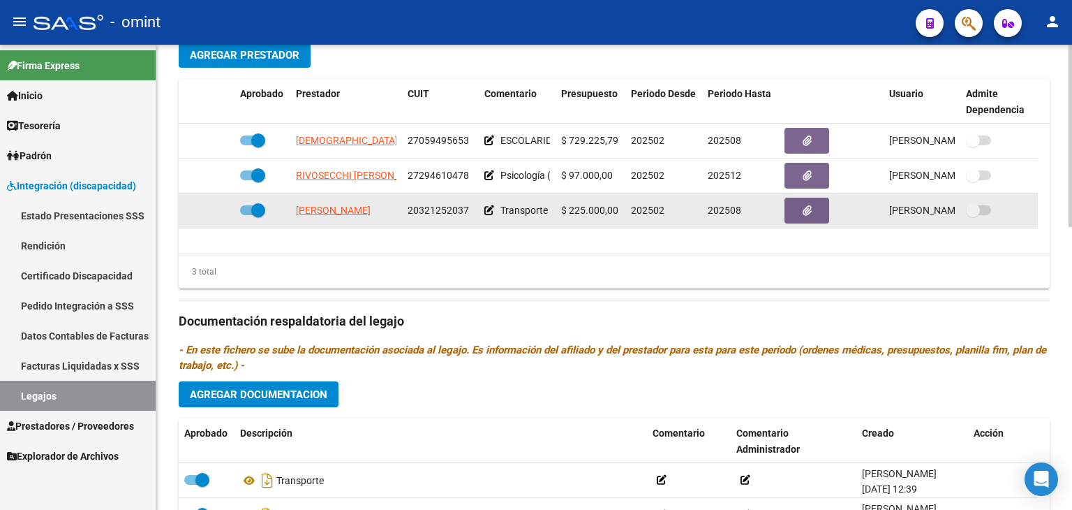
scroll to position [558, 0]
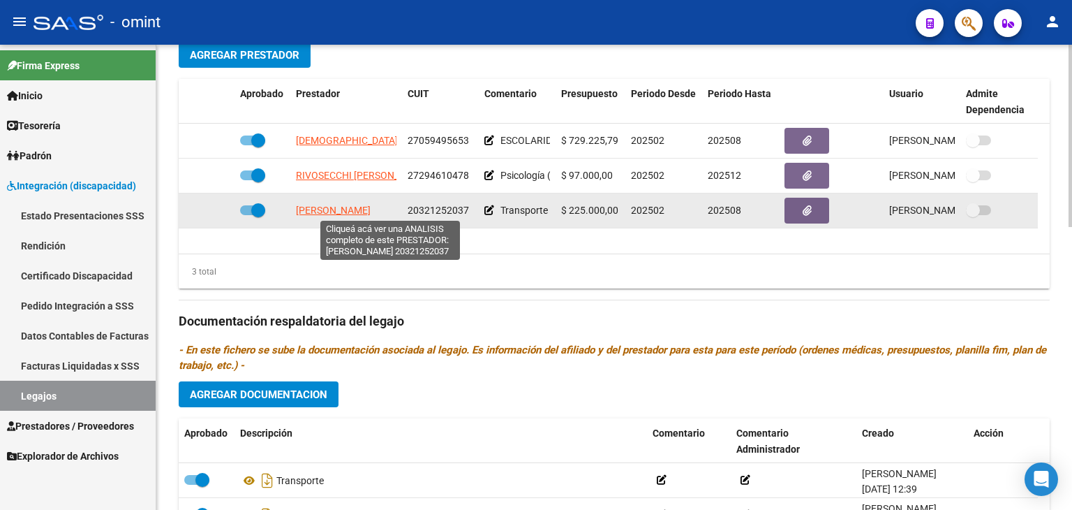
click at [352, 205] on span "[PERSON_NAME]" at bounding box center [333, 210] width 75 height 11
type textarea "20321252037"
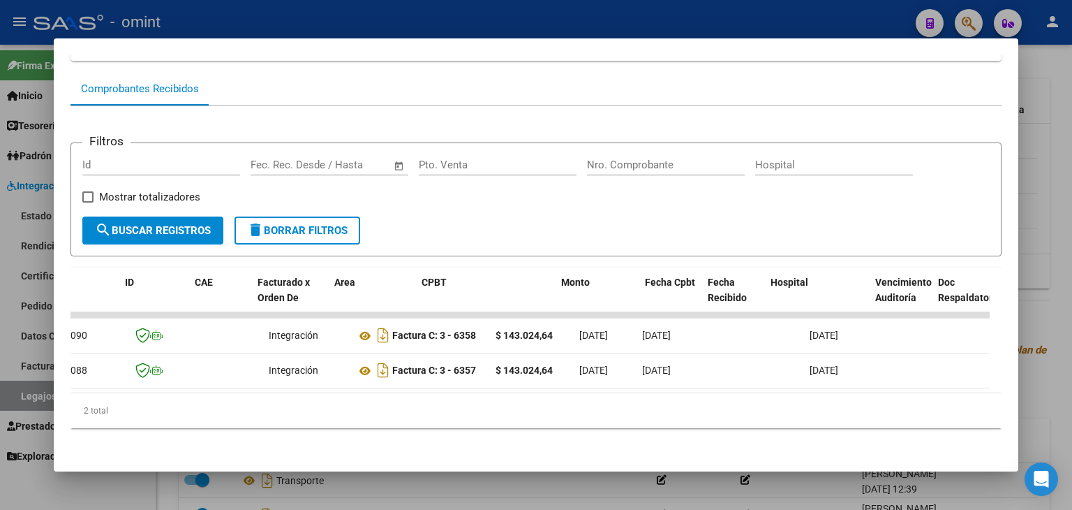
scroll to position [0, 0]
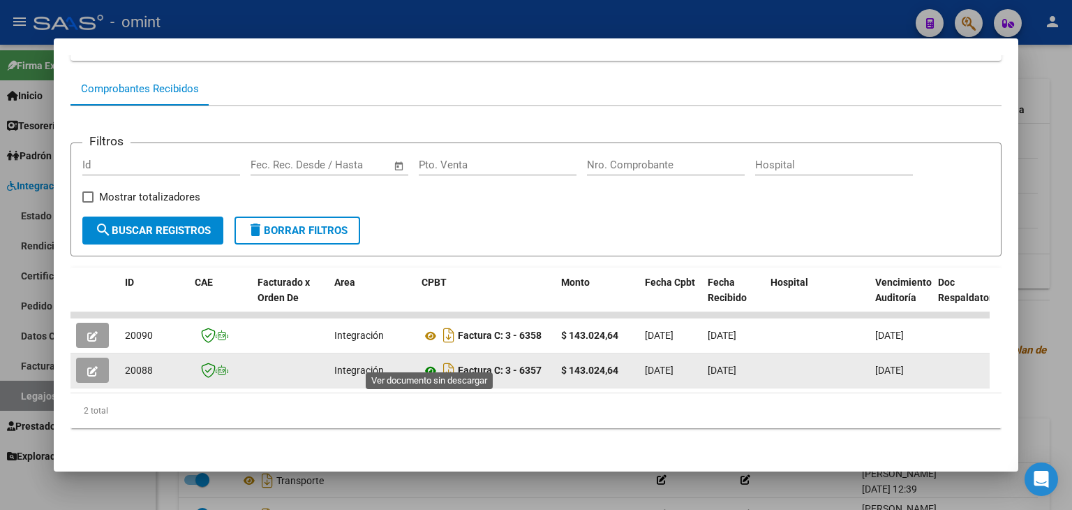
click at [424, 362] on icon at bounding box center [431, 370] width 18 height 17
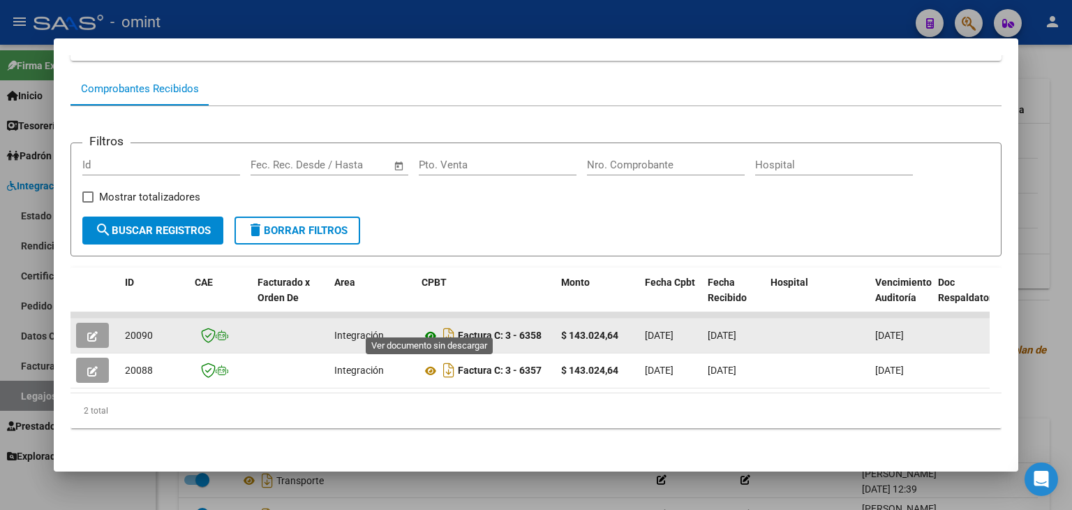
click at [429, 327] on icon at bounding box center [431, 335] width 18 height 17
click at [93, 331] on icon "button" at bounding box center [92, 336] width 10 height 10
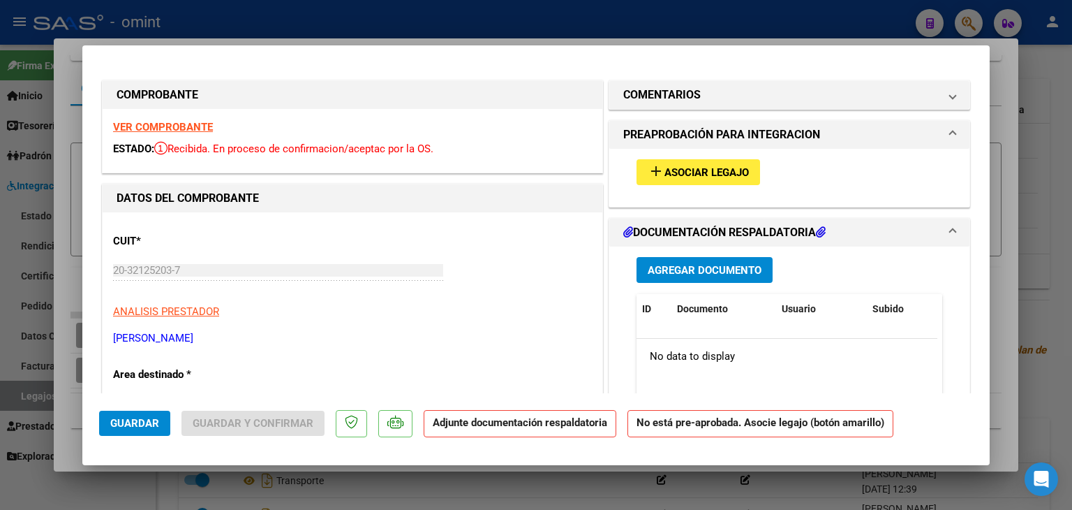
type input "$ 0,00"
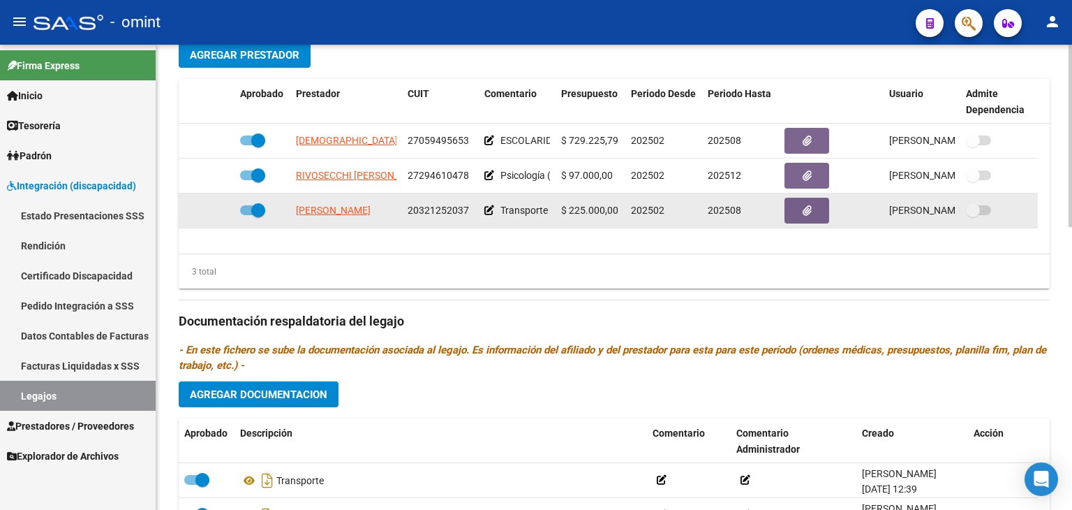
click at [254, 209] on span at bounding box center [258, 210] width 14 height 14
click at [247, 215] on input "checkbox" at bounding box center [246, 215] width 1 height 1
checkbox input "false"
click at [218, 207] on icon at bounding box center [214, 210] width 10 height 10
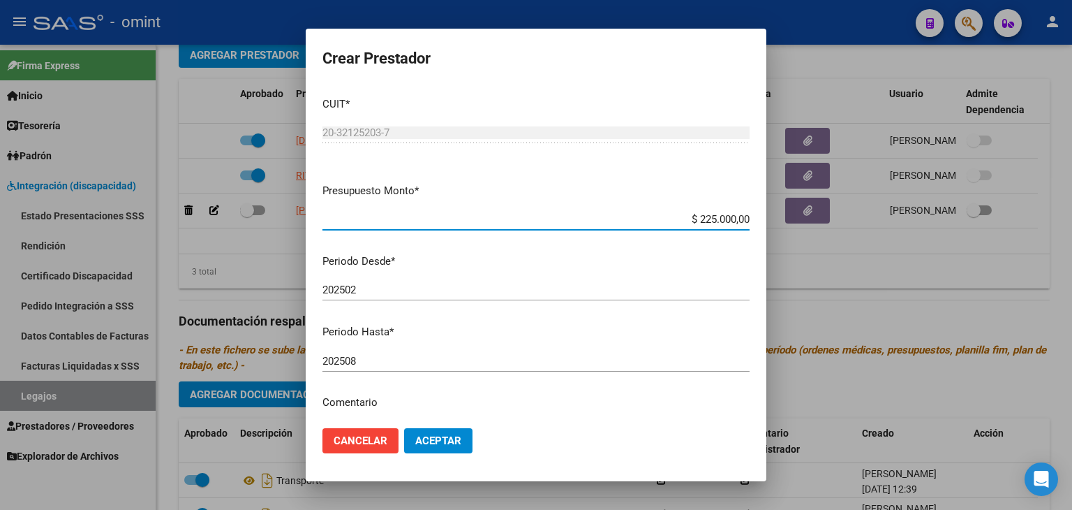
click at [385, 353] on div "202508 Ingresar el periodo" at bounding box center [536, 360] width 427 height 21
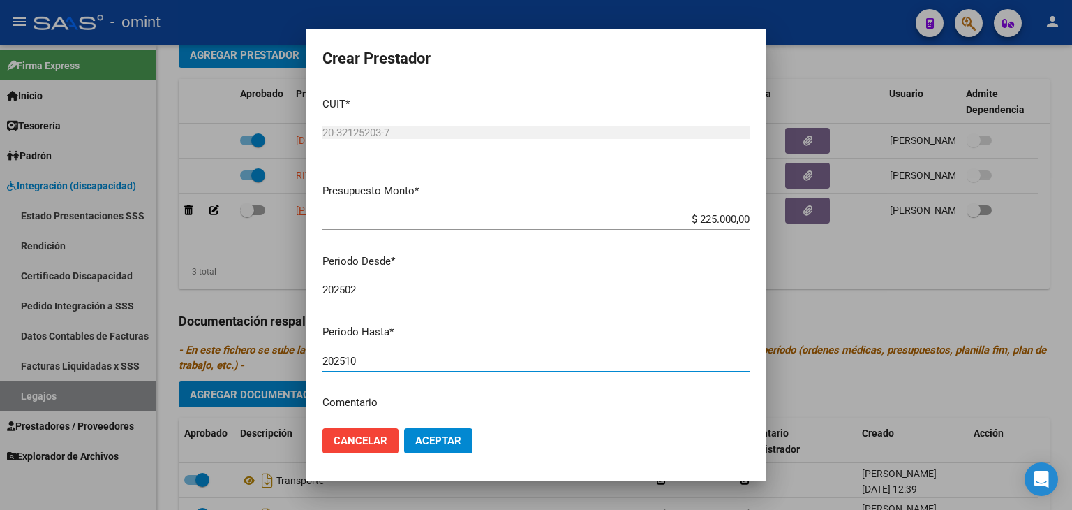
type input "202510"
click at [453, 444] on span "Aceptar" at bounding box center [438, 440] width 46 height 13
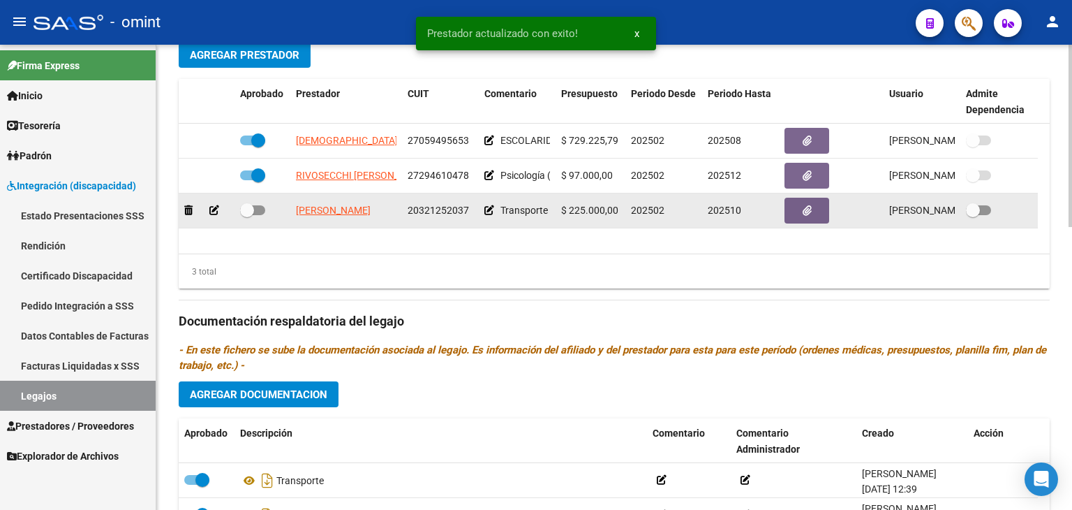
click at [249, 207] on span at bounding box center [247, 210] width 14 height 14
click at [247, 215] on input "checkbox" at bounding box center [246, 215] width 1 height 1
checkbox input "true"
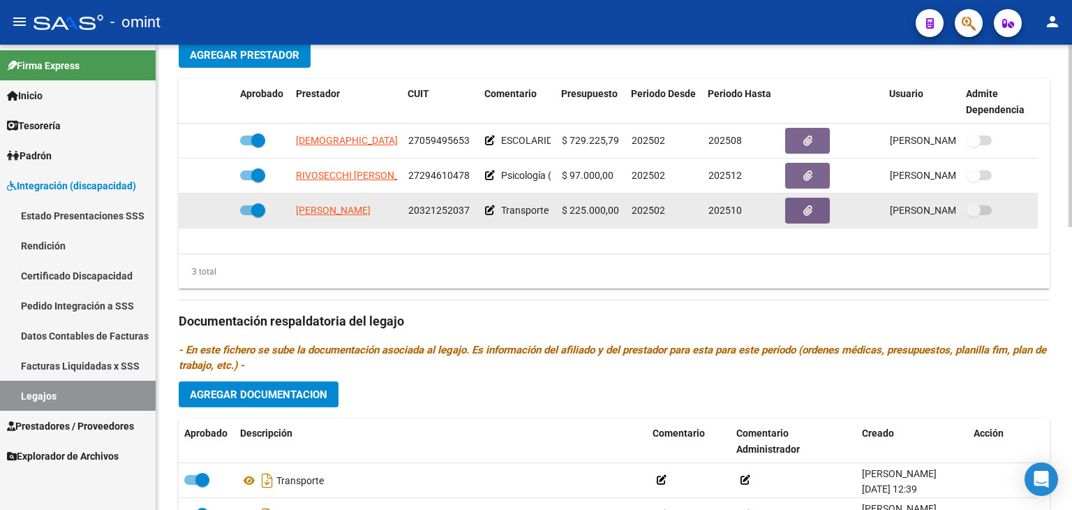
drag, startPoint x: 469, startPoint y: 206, endPoint x: 413, endPoint y: 207, distance: 56.5
click at [413, 207] on div "20321252037" at bounding box center [441, 210] width 66 height 16
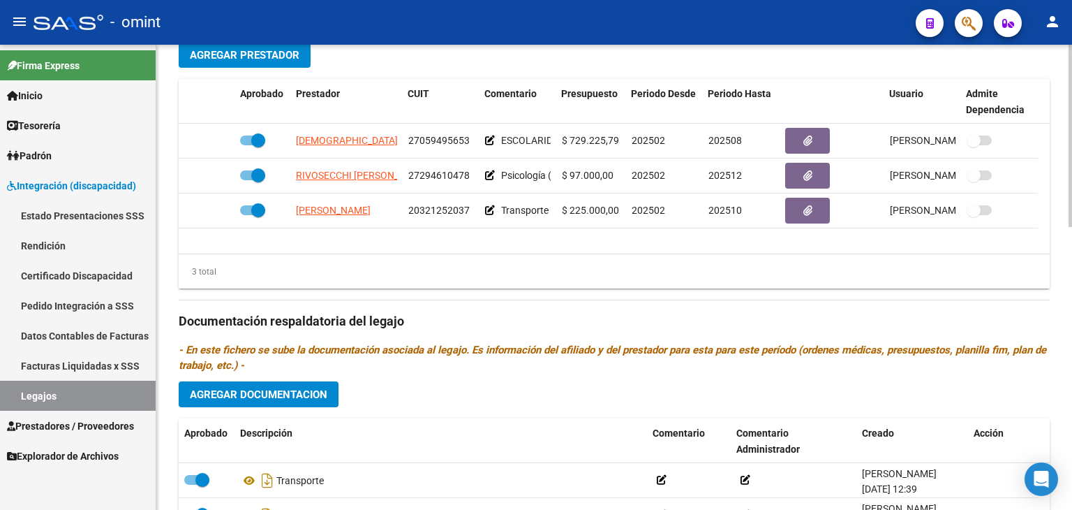
click at [410, 256] on div "3 total" at bounding box center [614, 271] width 871 height 35
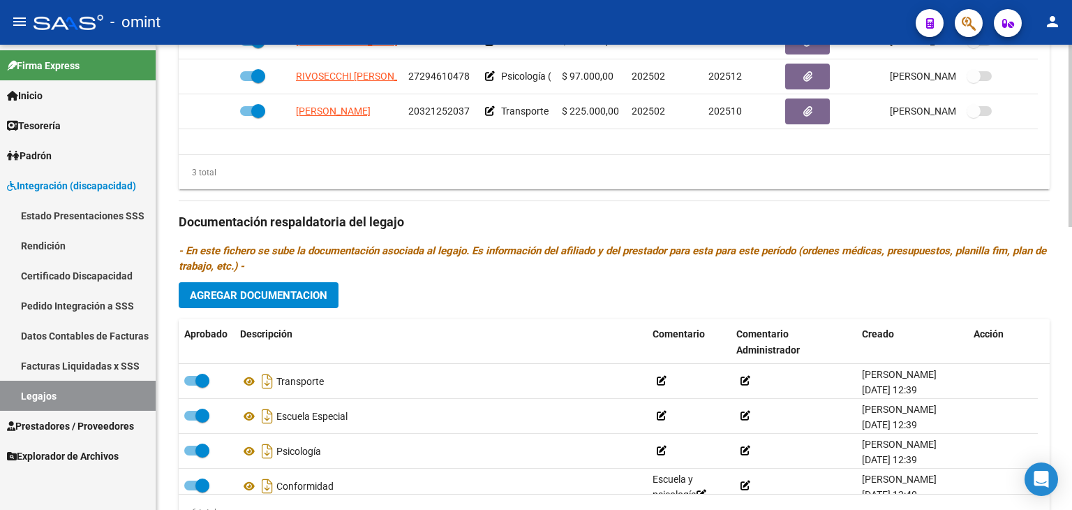
scroll to position [581, 0]
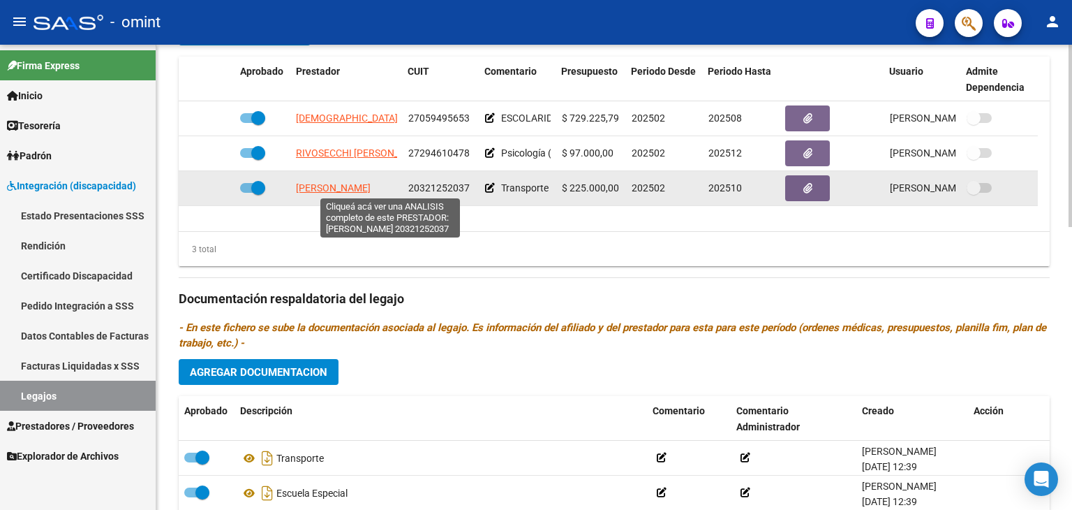
click at [324, 185] on span "[PERSON_NAME]" at bounding box center [333, 187] width 75 height 11
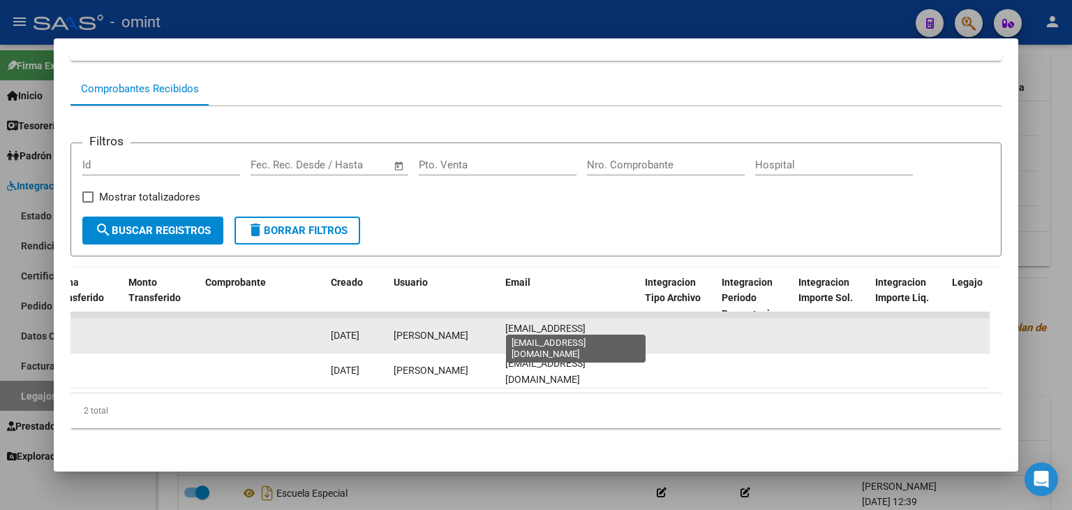
scroll to position [0, 13]
drag, startPoint x: 503, startPoint y: 323, endPoint x: 640, endPoint y: 322, distance: 137.5
click at [640, 322] on div "20090 Integración Factura C: 3 - 6358 $ 143.024,64 [DATE] [DATE] [DATE] - [DATE…" at bounding box center [242, 335] width 3016 height 35
copy div "[EMAIL_ADDRESS][DOMAIN_NAME]"
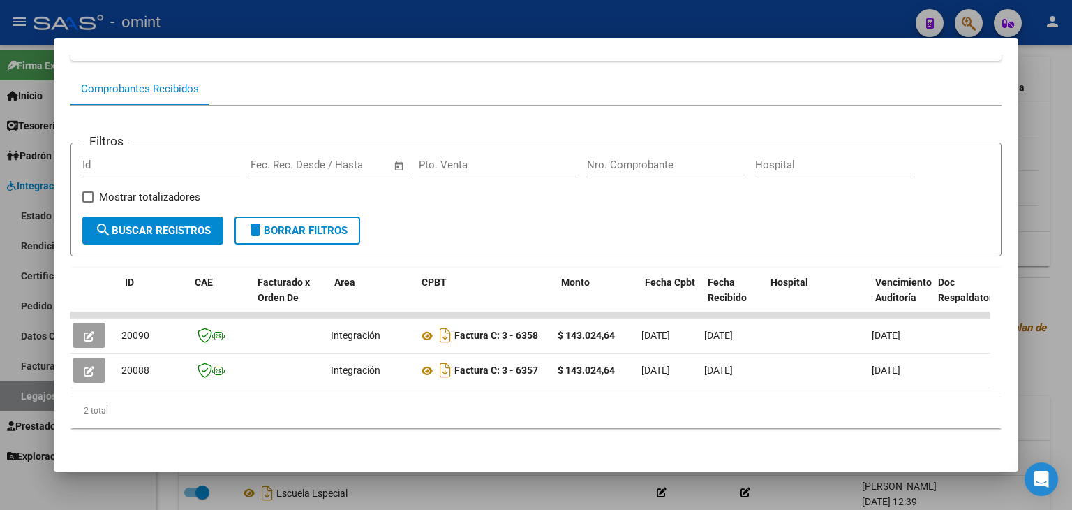
scroll to position [0, 0]
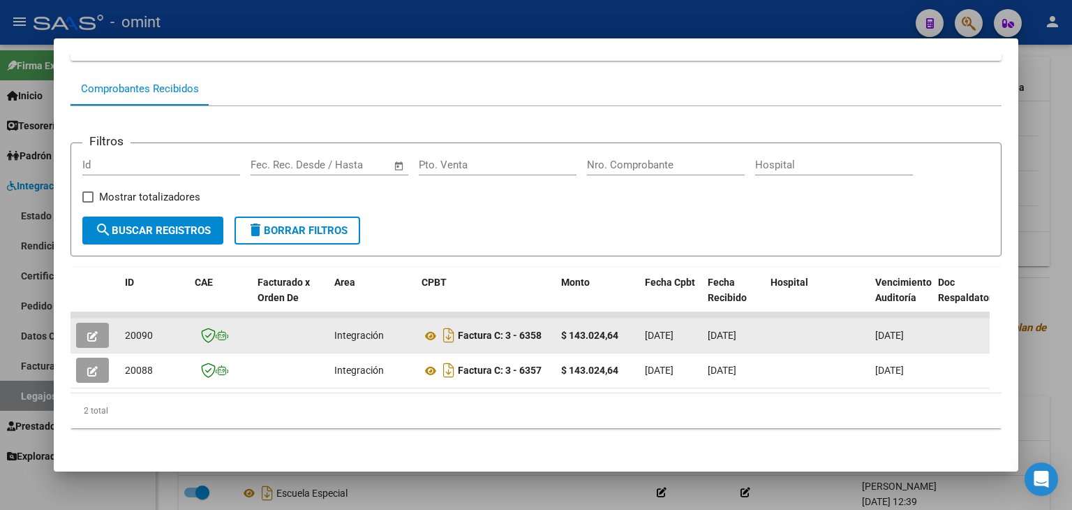
click at [142, 329] on span "20090" at bounding box center [139, 334] width 28 height 11
copy span "20090"
click at [92, 331] on icon "button" at bounding box center [92, 336] width 10 height 10
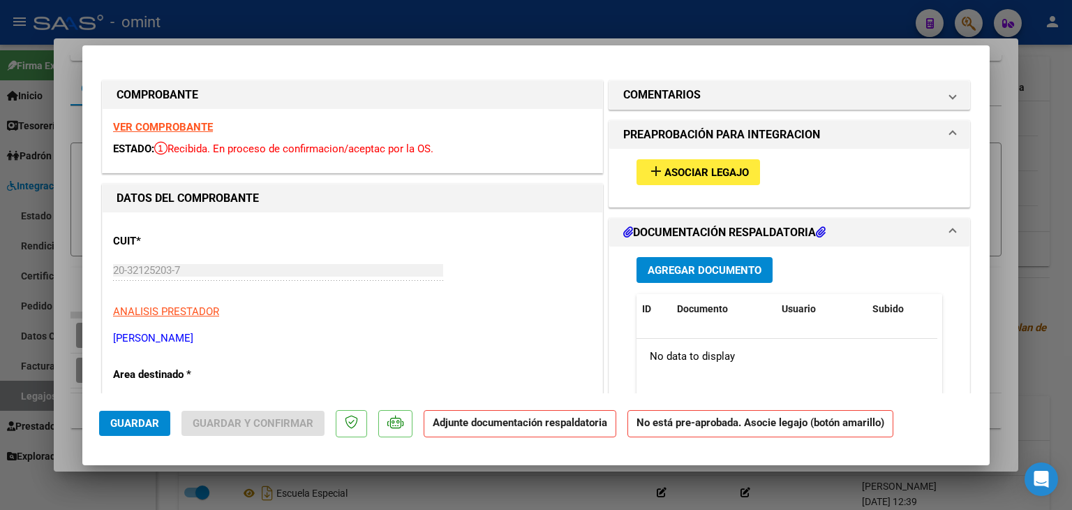
click at [665, 167] on span "Asociar Legajo" at bounding box center [707, 172] width 84 height 13
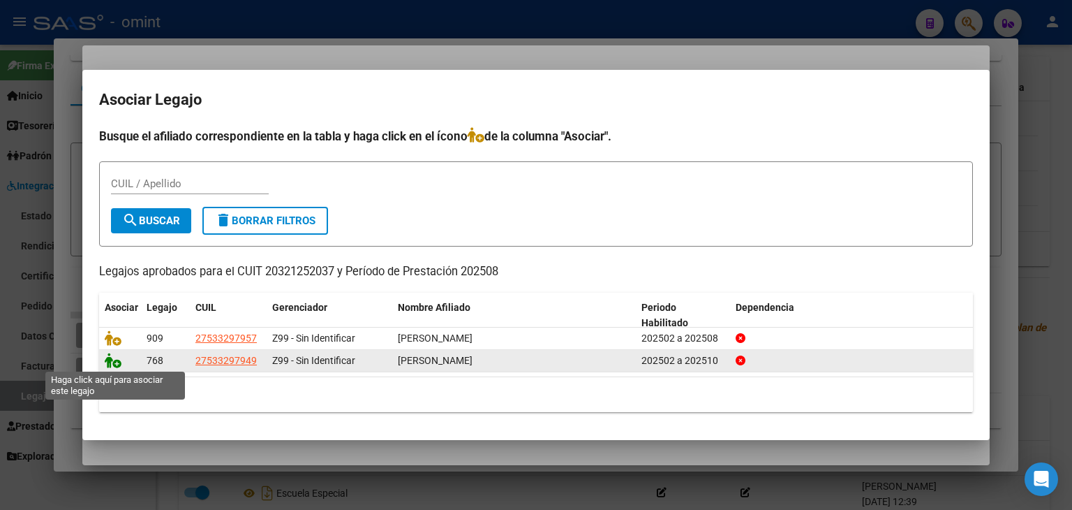
click at [114, 360] on icon at bounding box center [113, 360] width 17 height 15
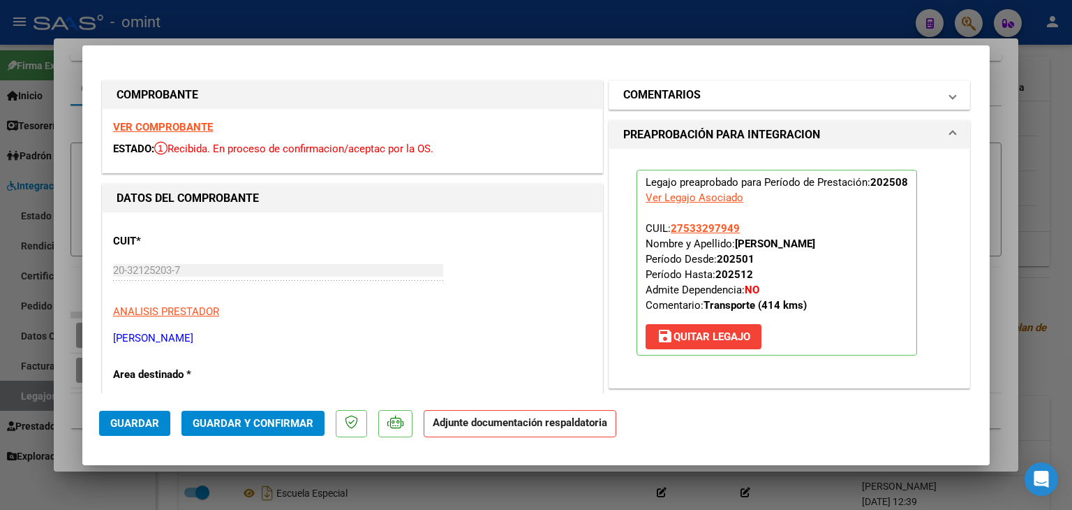
click at [676, 91] on h1 "COMENTARIOS" at bounding box center [661, 95] width 77 height 17
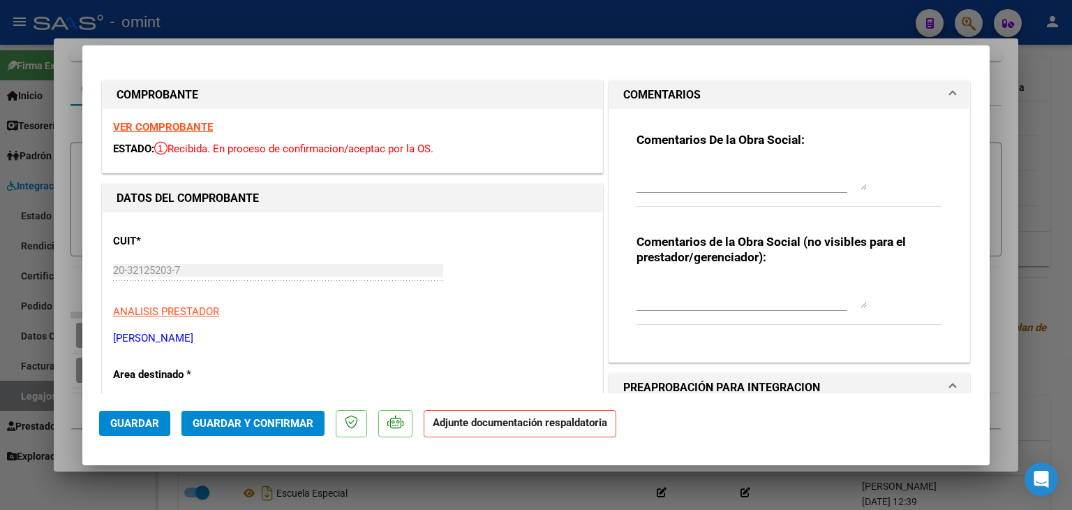
click at [692, 185] on textarea at bounding box center [752, 176] width 230 height 28
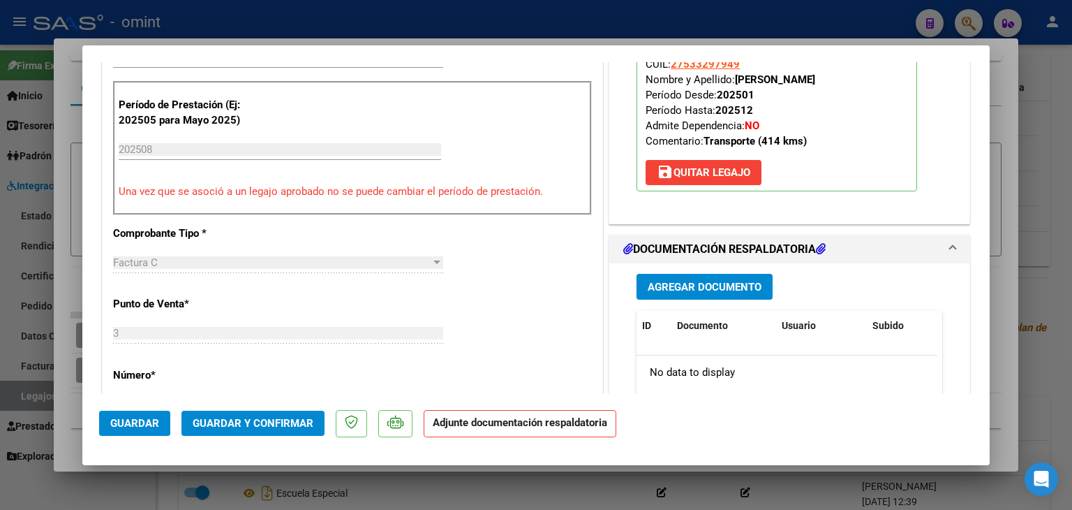
scroll to position [419, 0]
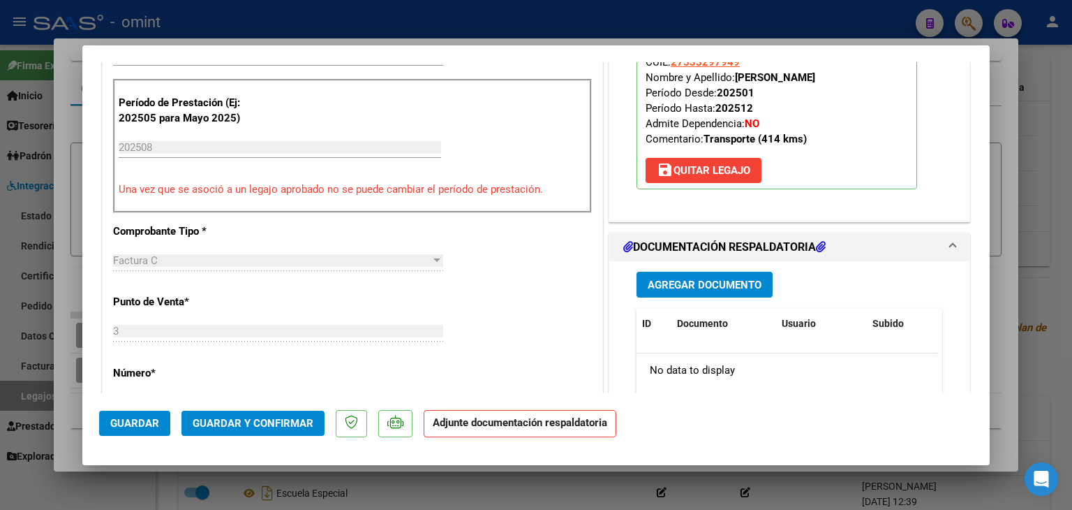
type textarea "[PERSON_NAME] adjuntar PLANILLA DE ASISTENCIA"
click at [133, 427] on span "Guardar" at bounding box center [134, 423] width 49 height 13
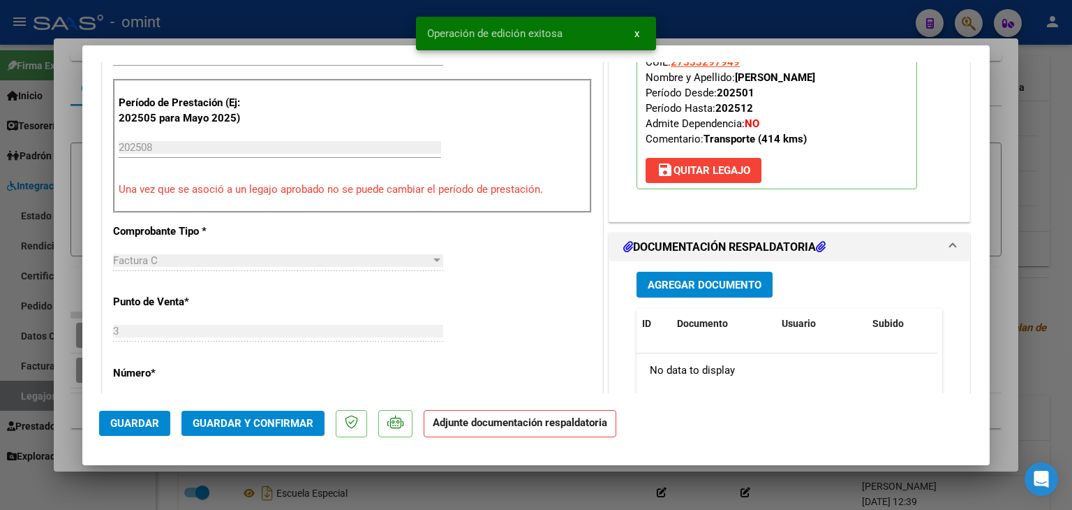
type input "$ 0,00"
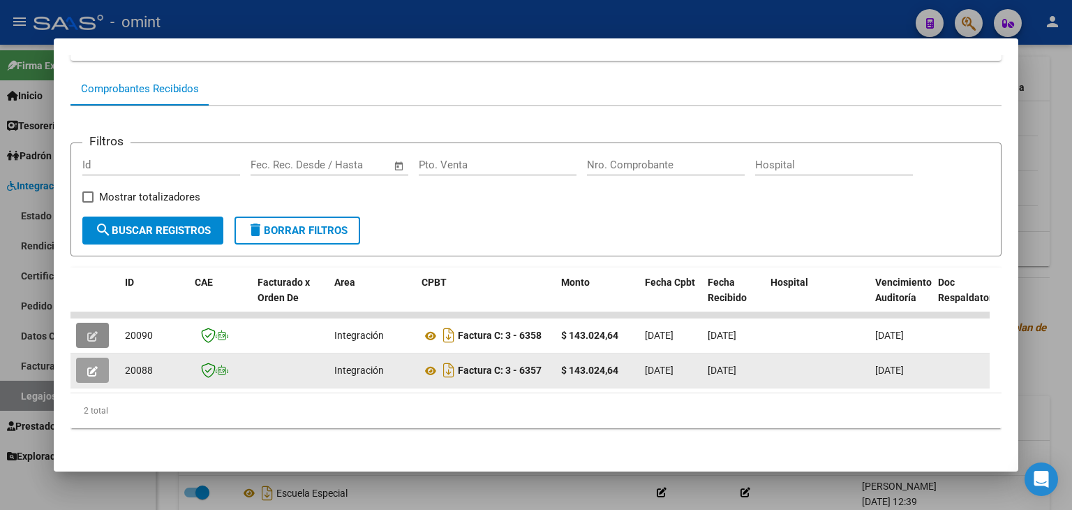
click at [89, 366] on icon "button" at bounding box center [92, 371] width 10 height 10
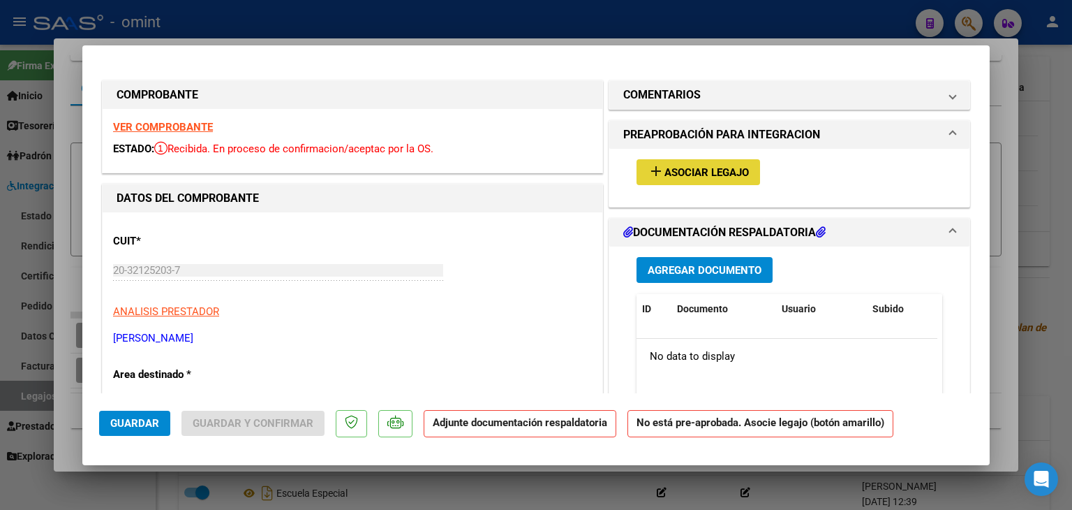
click at [679, 175] on span "Asociar Legajo" at bounding box center [707, 172] width 84 height 13
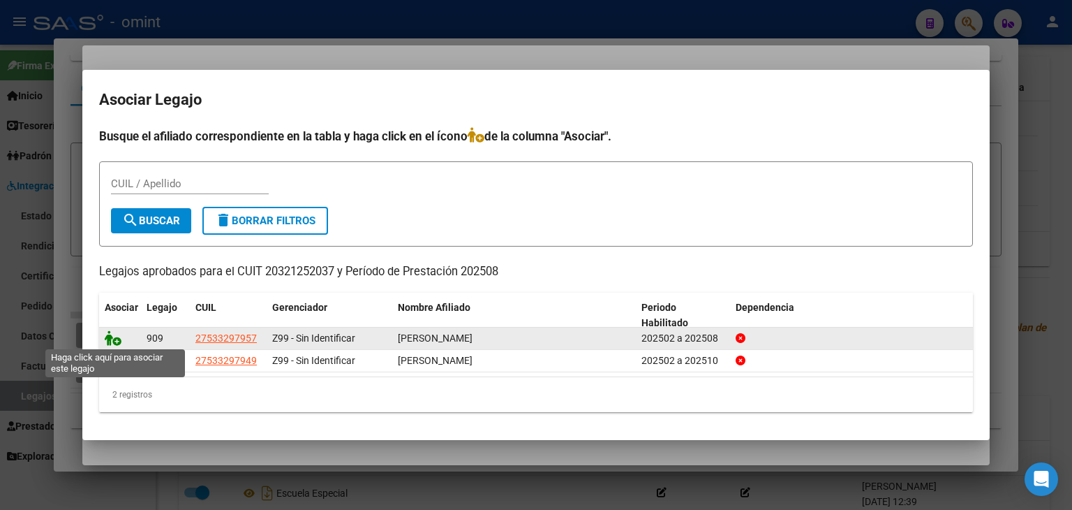
click at [112, 339] on icon at bounding box center [113, 337] width 17 height 15
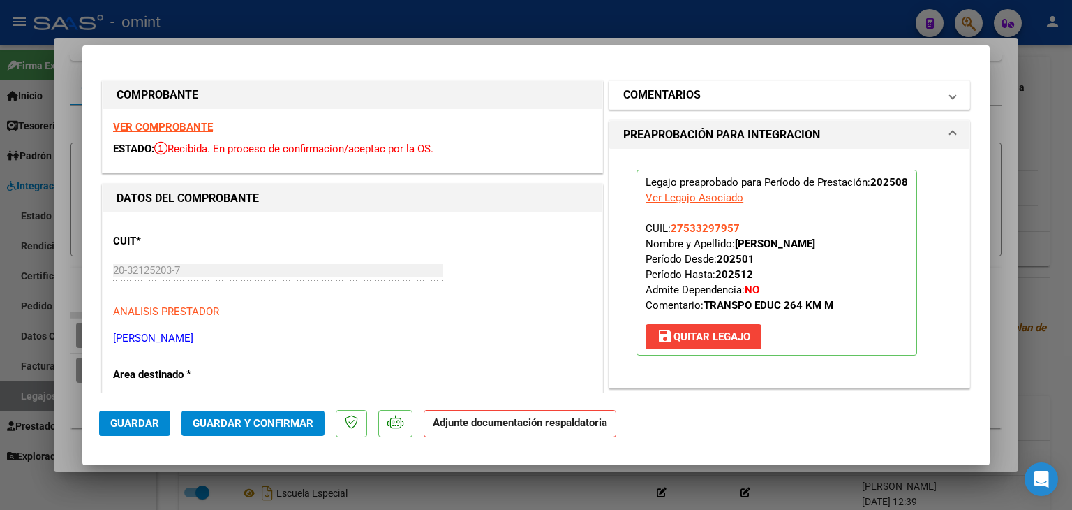
click at [667, 96] on h1 "COMENTARIOS" at bounding box center [661, 95] width 77 height 17
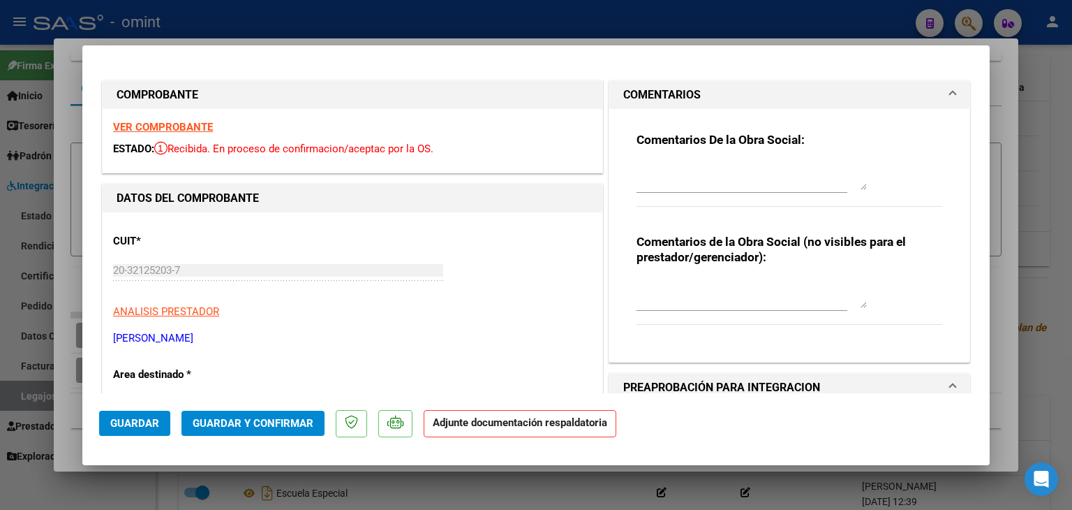
click at [667, 181] on textarea at bounding box center [752, 176] width 230 height 28
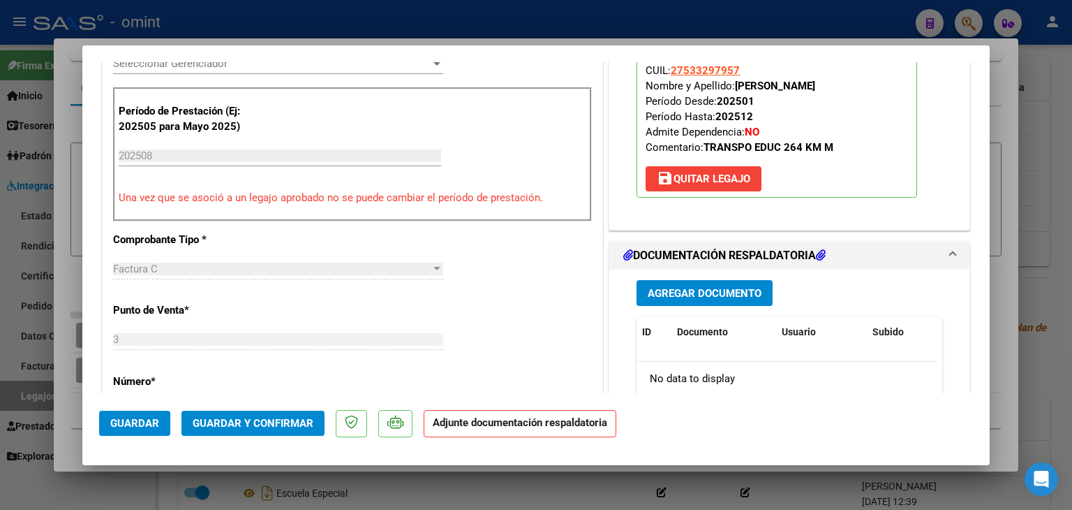
scroll to position [419, 0]
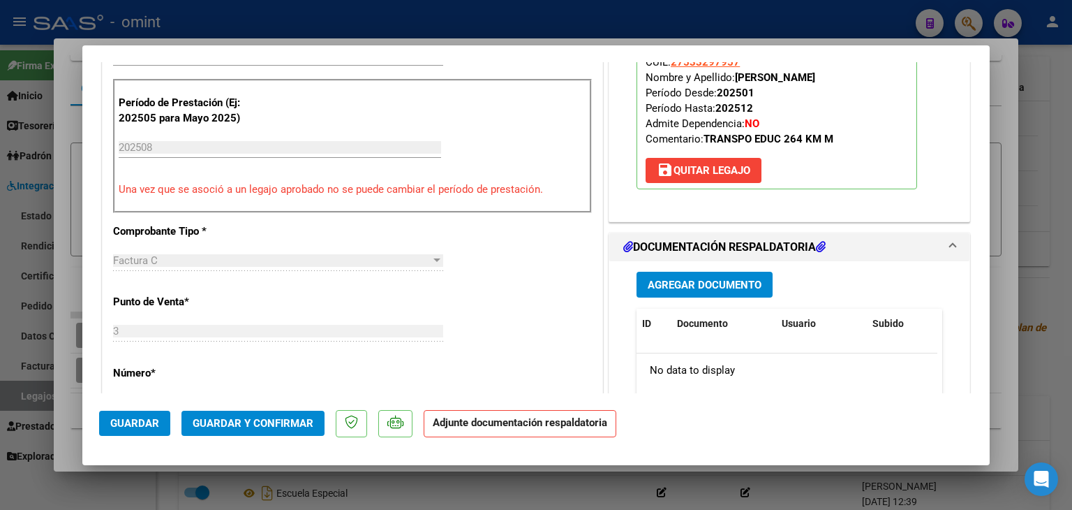
type textarea "[PERSON_NAME] planilla de asistencia"
click at [114, 420] on span "Guardar" at bounding box center [134, 423] width 49 height 13
type input "$ 0,00"
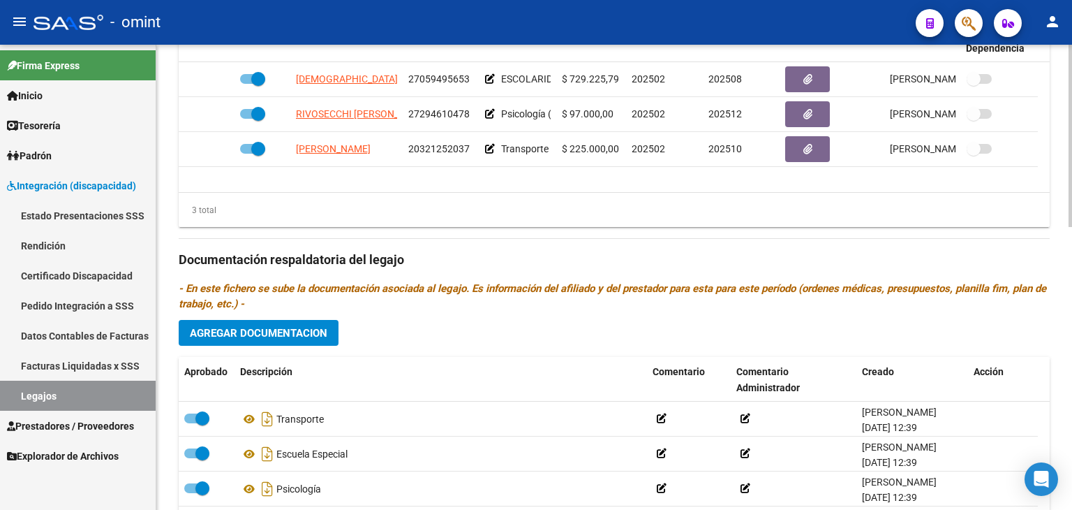
scroll to position [720, 0]
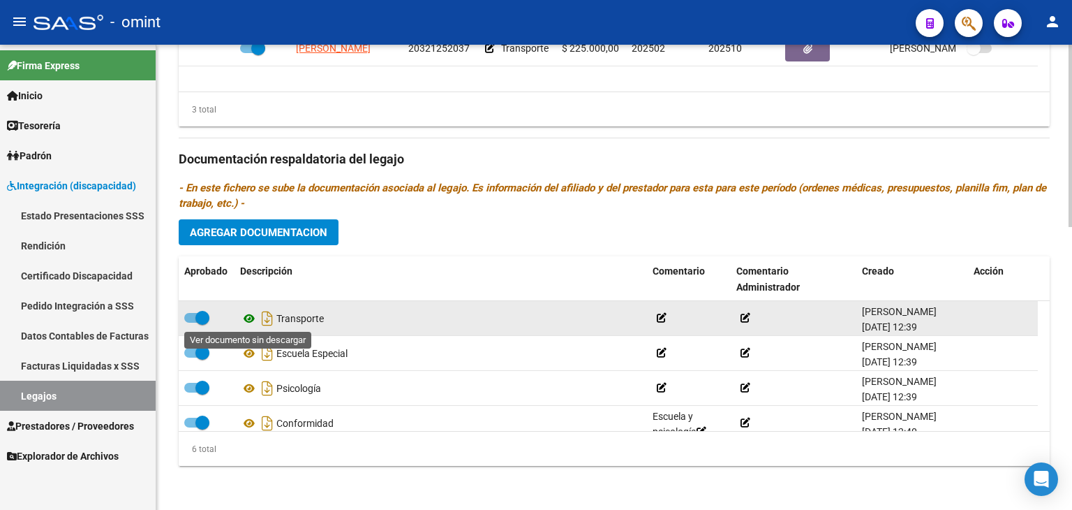
click at [249, 316] on icon at bounding box center [249, 318] width 18 height 17
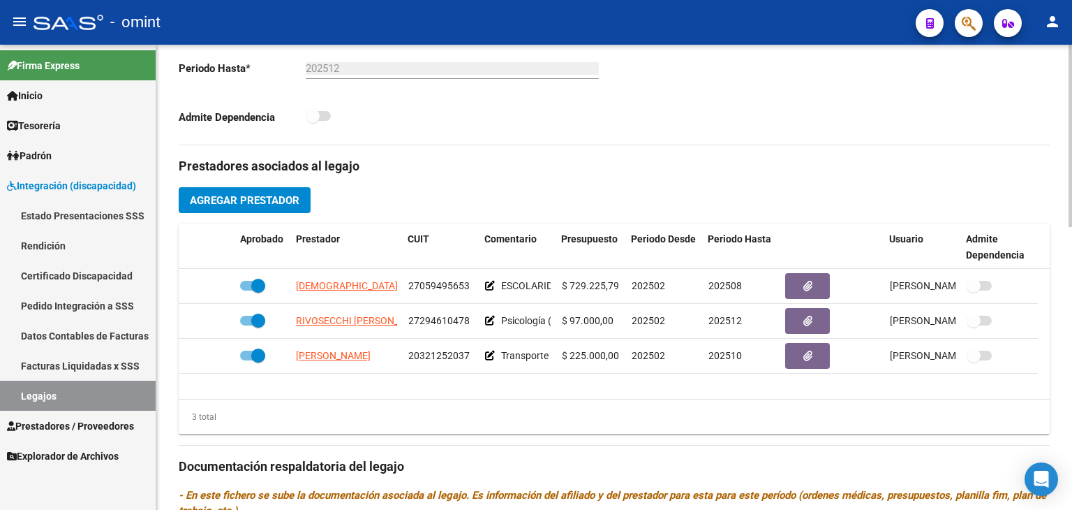
scroll to position [371, 0]
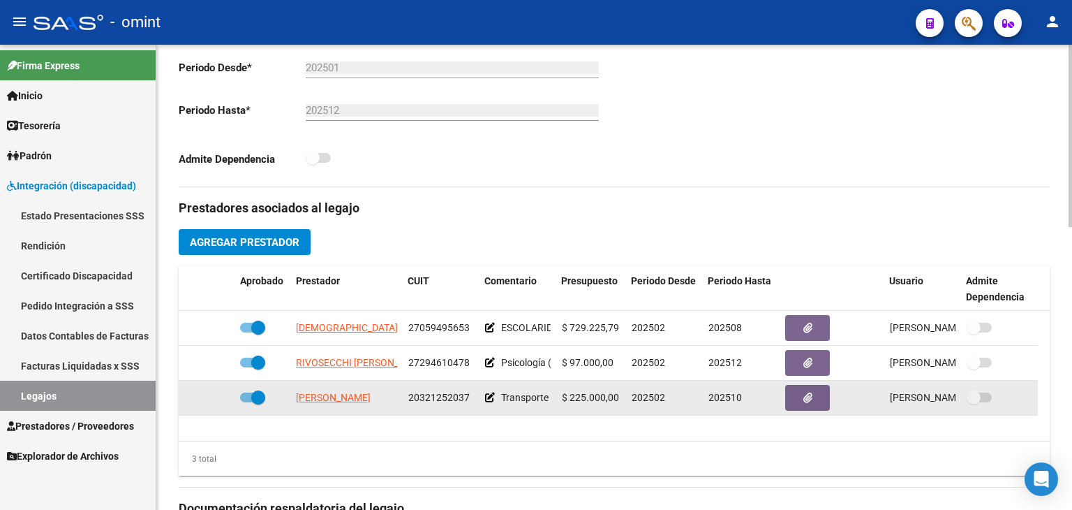
drag, startPoint x: 468, startPoint y: 397, endPoint x: 410, endPoint y: 395, distance: 58.7
click at [410, 395] on span "20321252037" at bounding box center [438, 397] width 61 height 11
copy span "20321252037"
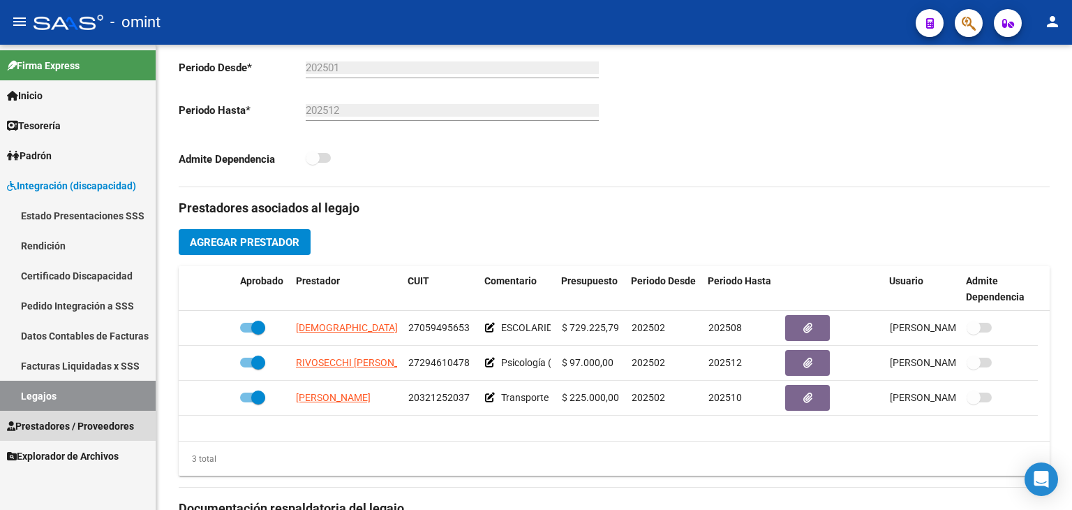
click at [54, 429] on span "Prestadores / Proveedores" at bounding box center [70, 425] width 127 height 15
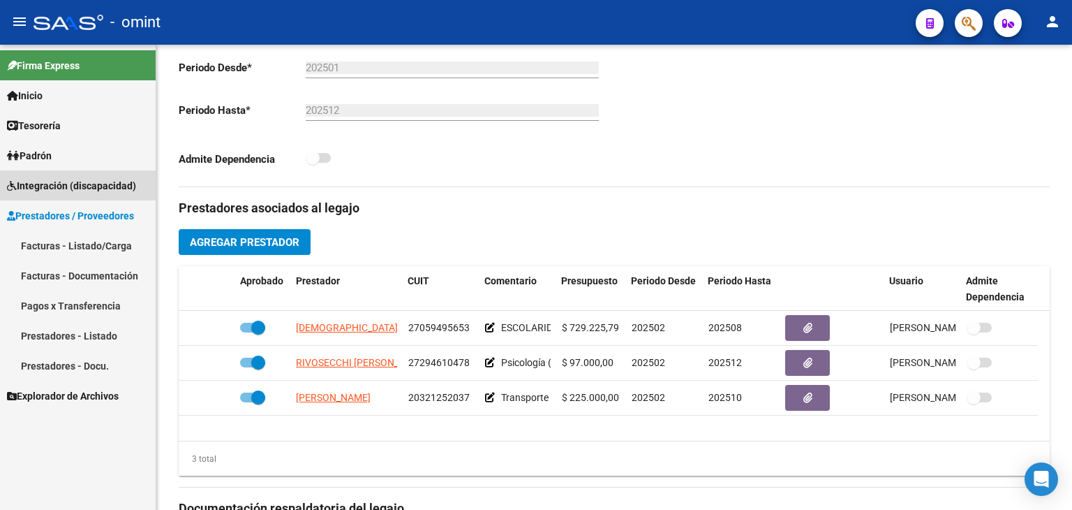
click at [49, 182] on span "Integración (discapacidad)" at bounding box center [71, 185] width 129 height 15
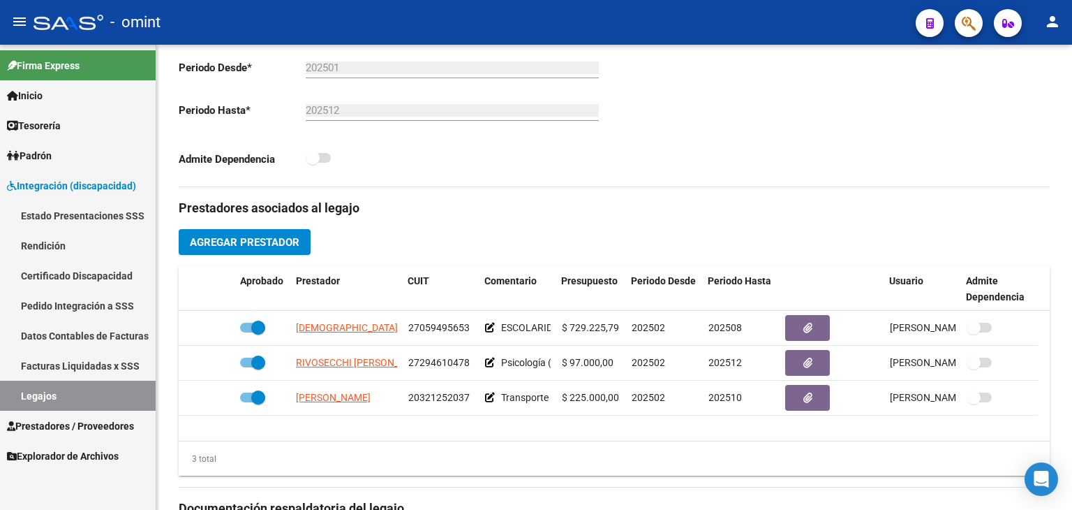
click at [48, 363] on link "Facturas Liquidadas x SSS" at bounding box center [78, 365] width 156 height 30
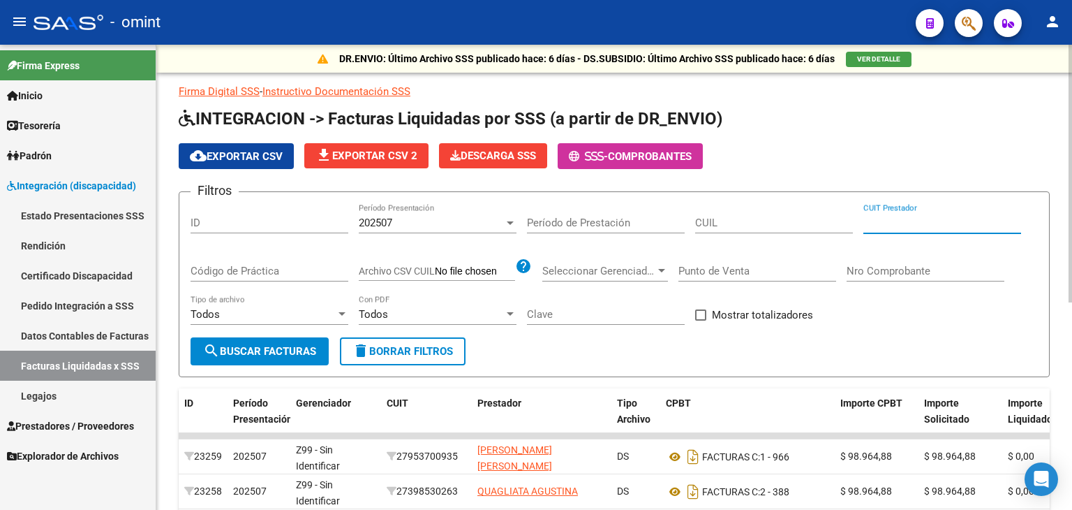
click at [882, 220] on input "CUIT Prestador" at bounding box center [943, 222] width 158 height 13
paste input "20-32125203-7"
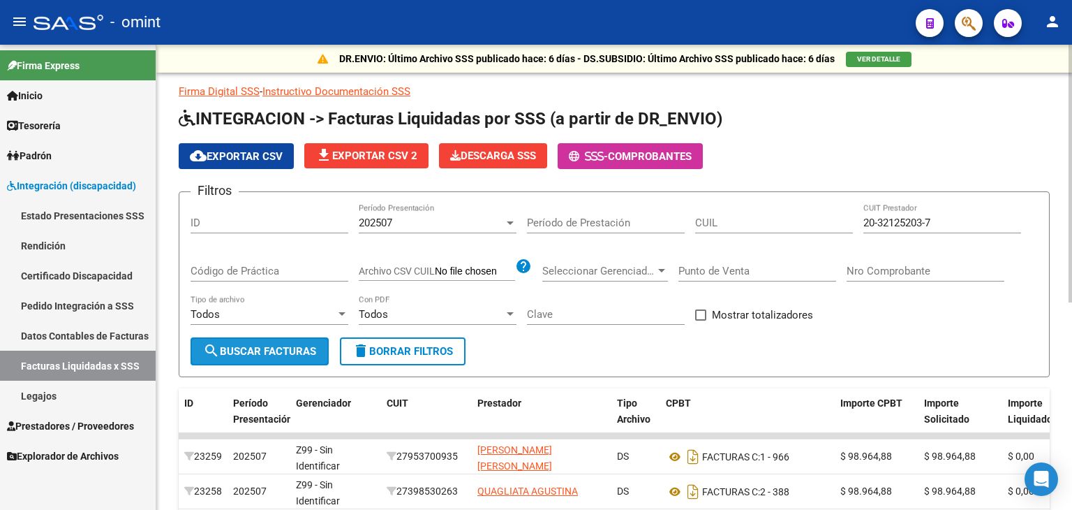
click at [296, 348] on span "search Buscar Facturas" at bounding box center [259, 351] width 113 height 13
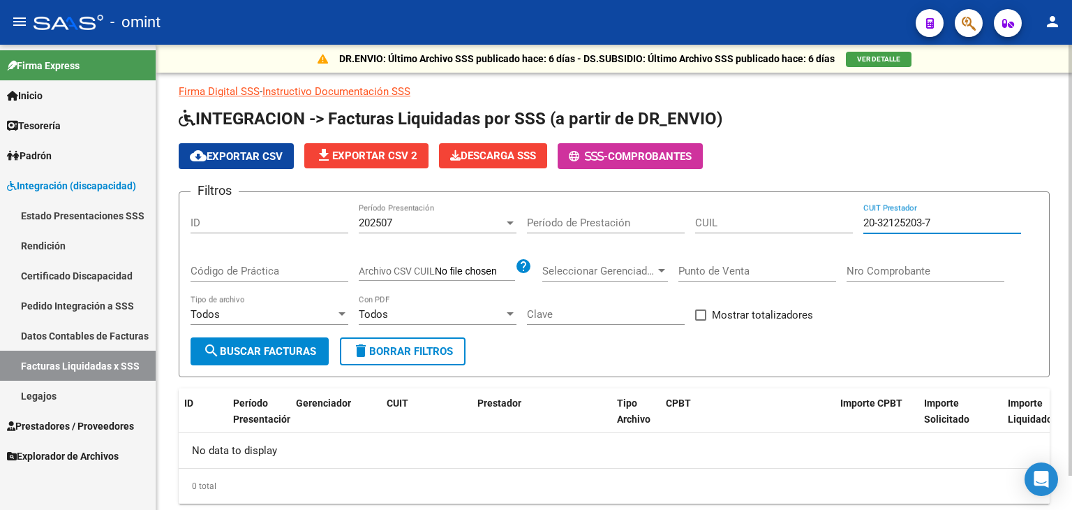
click at [930, 219] on input "20-32125203-7" at bounding box center [943, 222] width 158 height 13
type input "20-32125203-7"
drag, startPoint x: 243, startPoint y: 353, endPoint x: 329, endPoint y: 267, distance: 121.9
click at [244, 353] on span "search Buscar Facturas" at bounding box center [259, 351] width 113 height 13
click at [471, 225] on div "202507" at bounding box center [431, 222] width 145 height 13
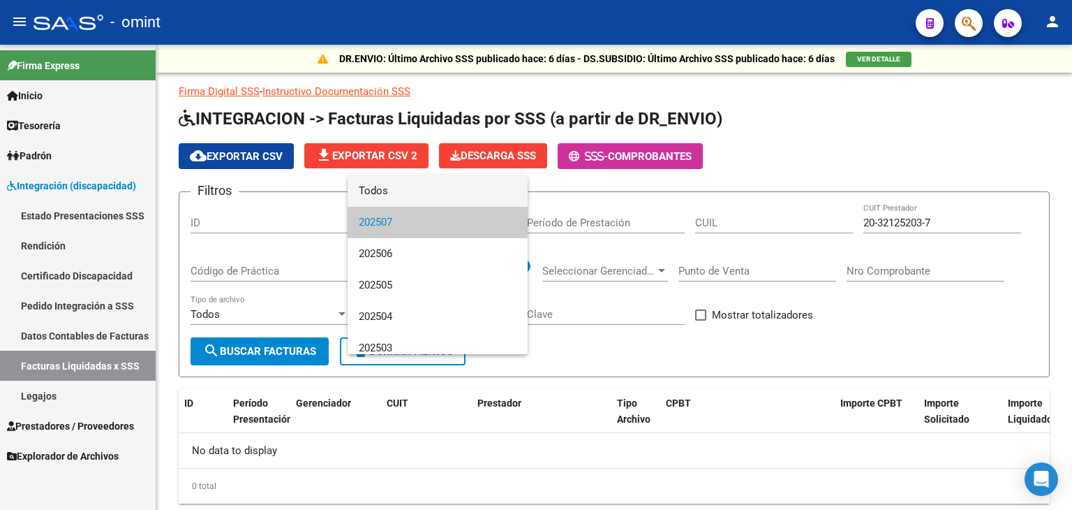
click at [423, 195] on span "Todos" at bounding box center [438, 190] width 158 height 31
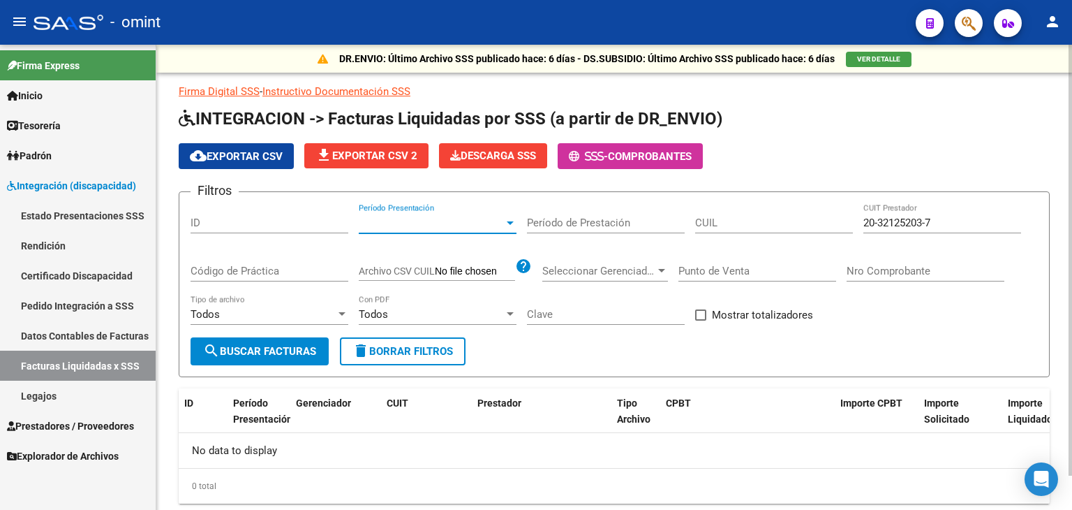
click at [312, 346] on span "search Buscar Facturas" at bounding box center [259, 351] width 113 height 13
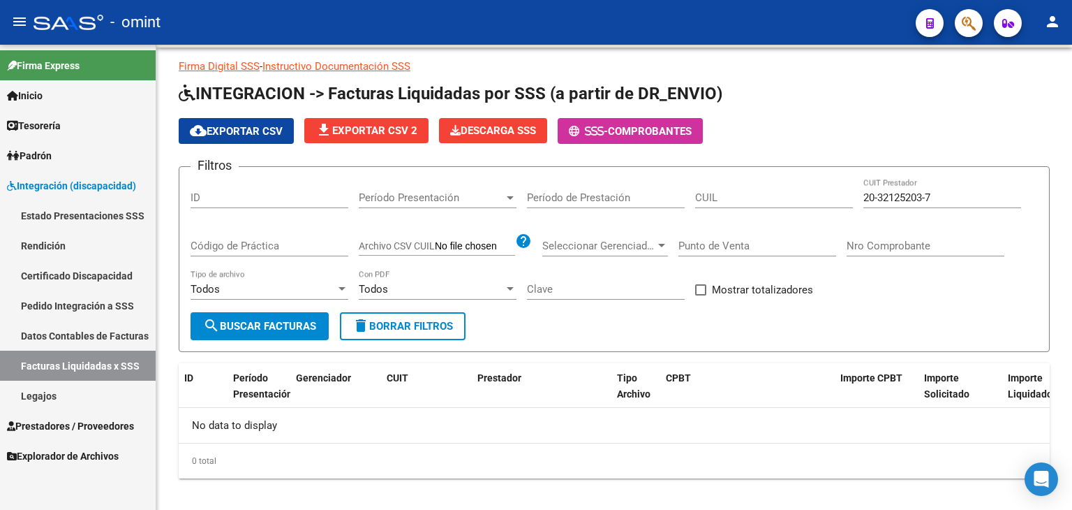
scroll to position [37, 0]
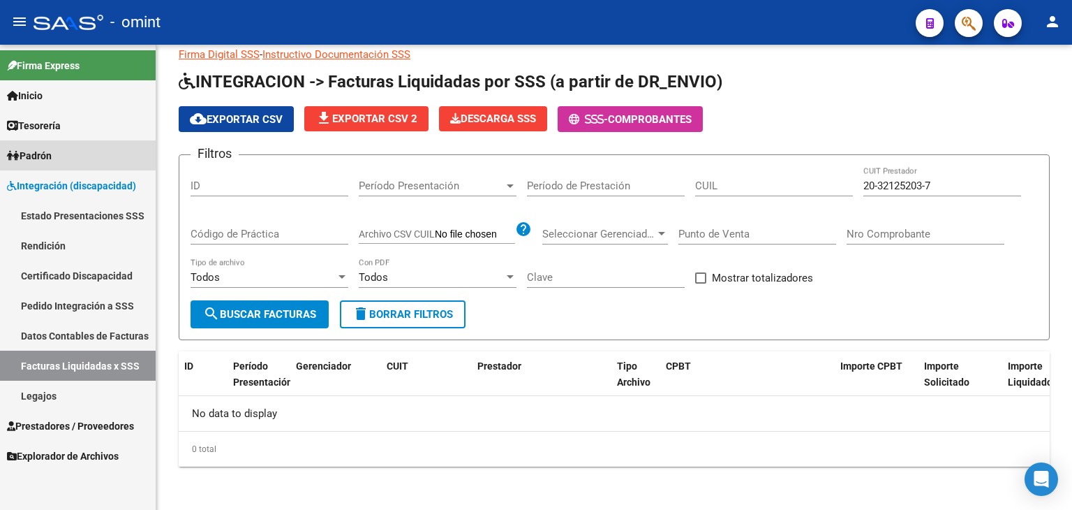
click at [39, 156] on span "Padrón" at bounding box center [29, 155] width 45 height 15
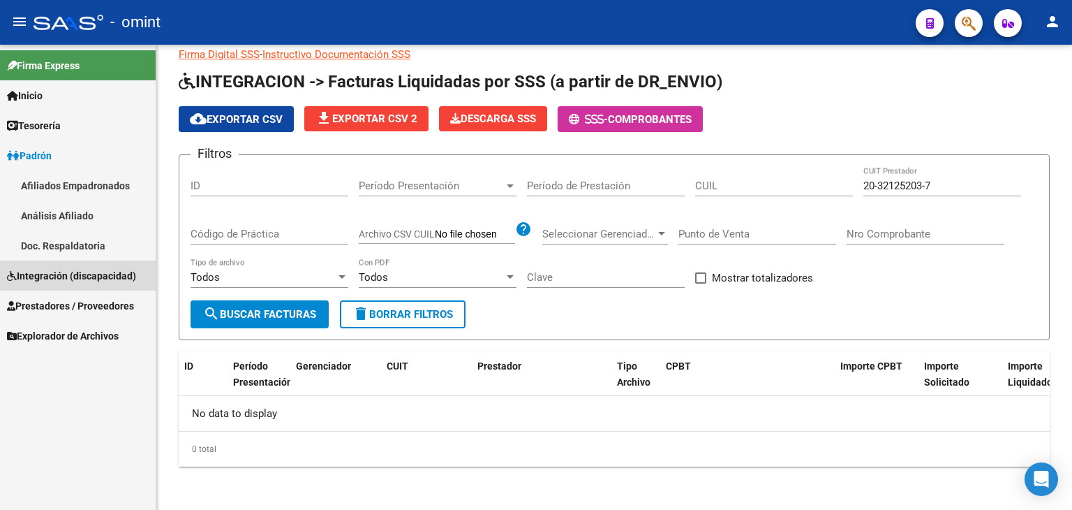
click at [53, 275] on span "Integración (discapacidad)" at bounding box center [71, 275] width 129 height 15
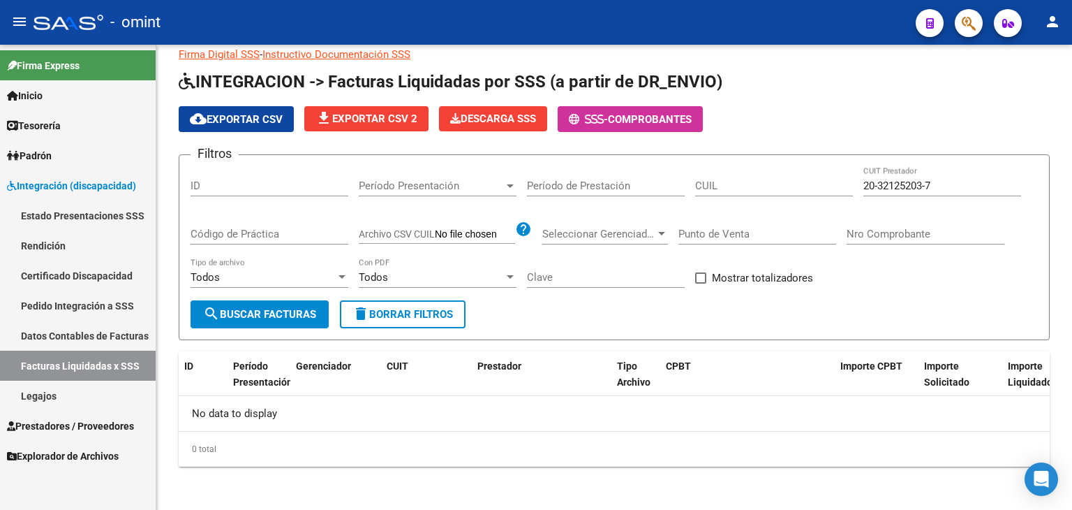
click at [38, 395] on link "Legajos" at bounding box center [78, 395] width 156 height 30
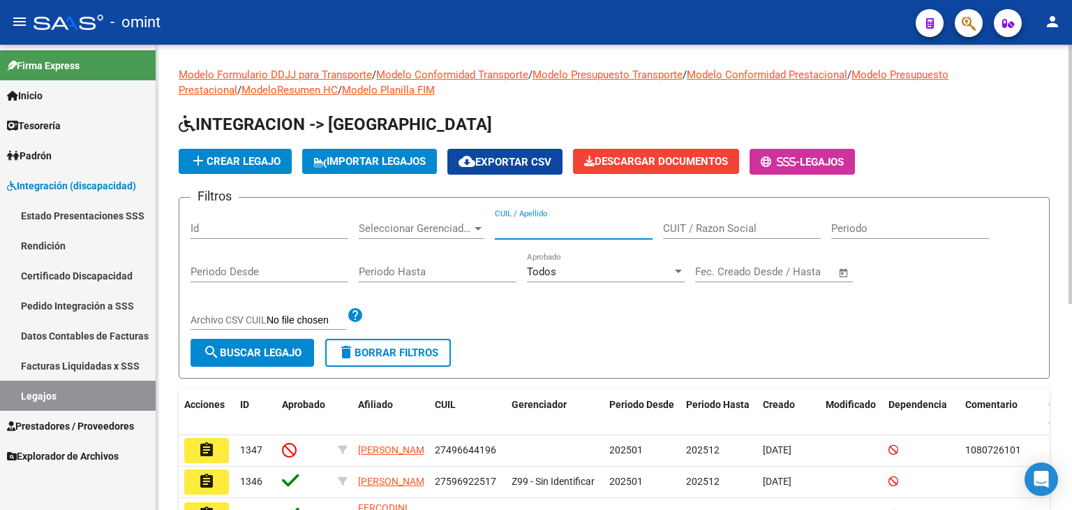
click at [553, 230] on input "CUIL / Apellido" at bounding box center [574, 228] width 158 height 13
paste input "27571086137"
type input "27571086137"
click at [299, 347] on span "search Buscar Legajo" at bounding box center [252, 352] width 98 height 13
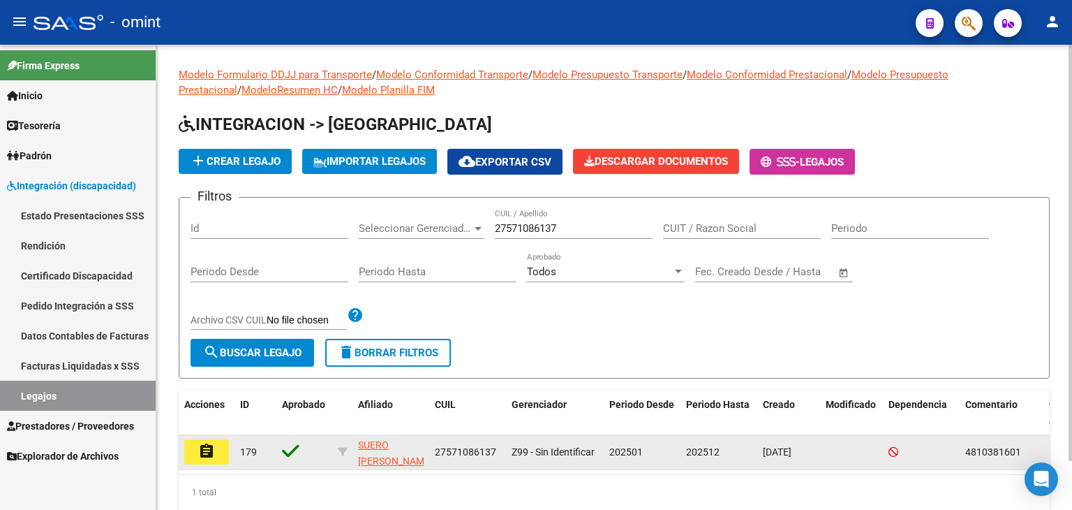
click at [209, 450] on mat-icon "assignment" at bounding box center [206, 451] width 17 height 17
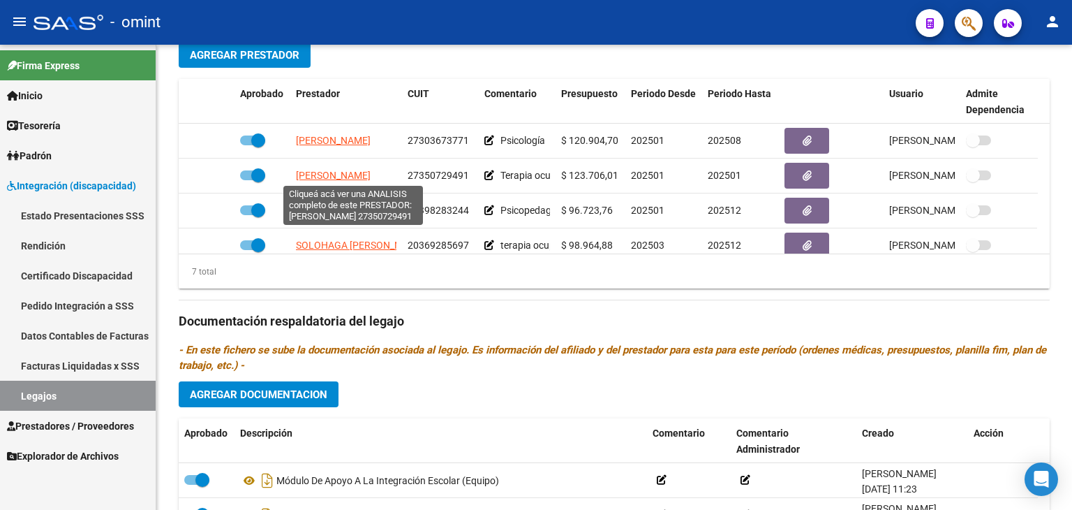
scroll to position [118, 0]
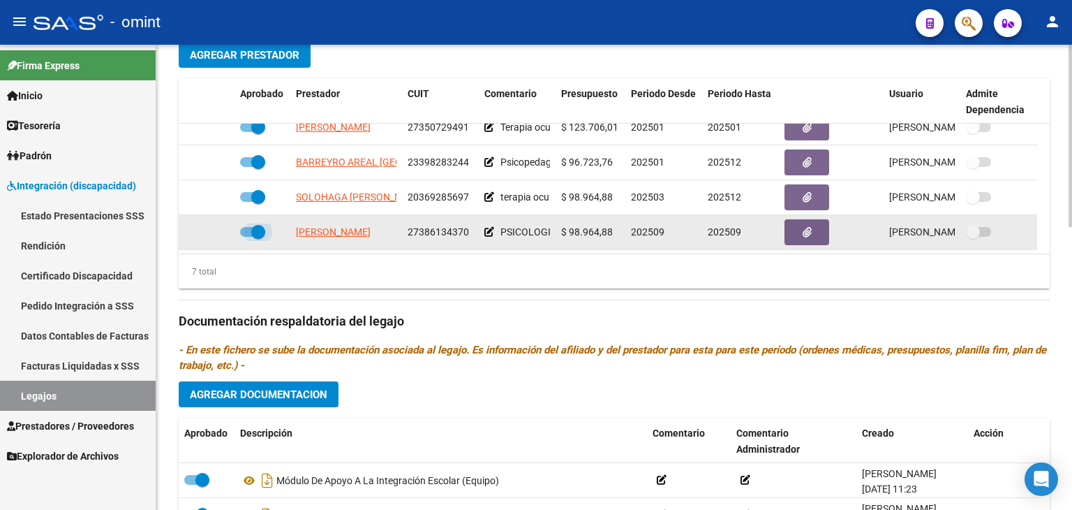
click at [257, 236] on span at bounding box center [258, 232] width 14 height 14
click at [247, 237] on input "checkbox" at bounding box center [246, 237] width 1 height 1
checkbox input "false"
click at [216, 232] on icon at bounding box center [214, 232] width 10 height 10
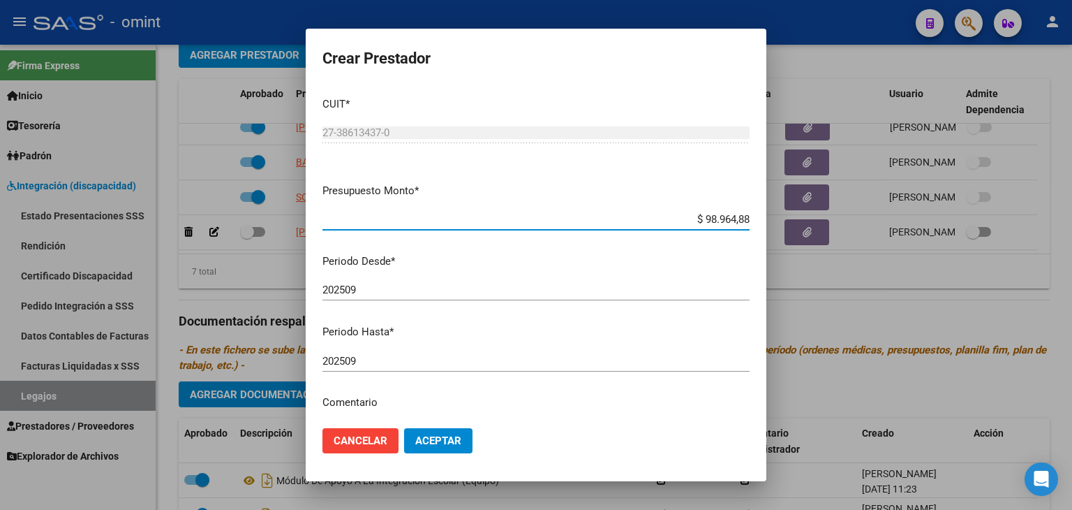
click at [392, 364] on input "202509" at bounding box center [536, 361] width 427 height 13
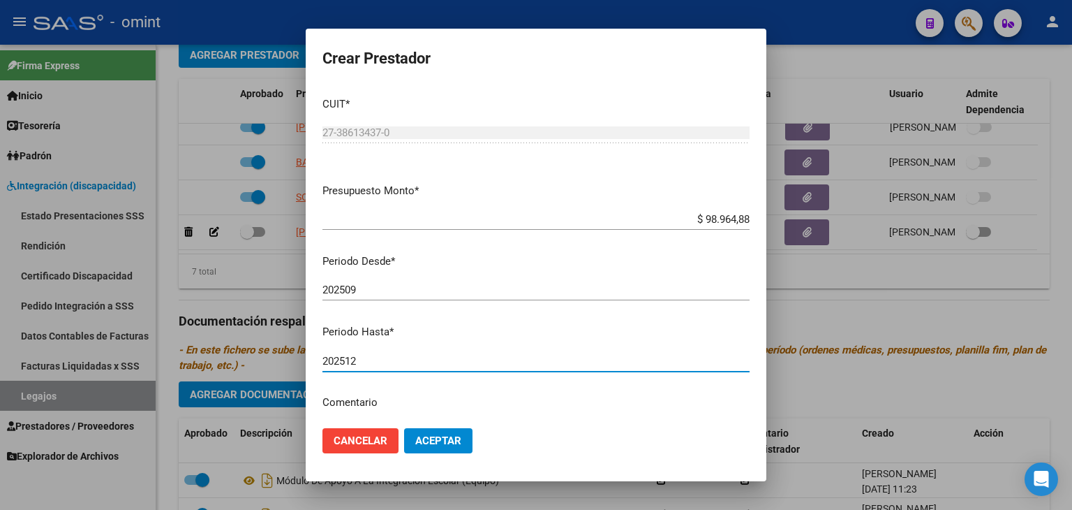
type input "202512"
click at [455, 443] on span "Aceptar" at bounding box center [438, 440] width 46 height 13
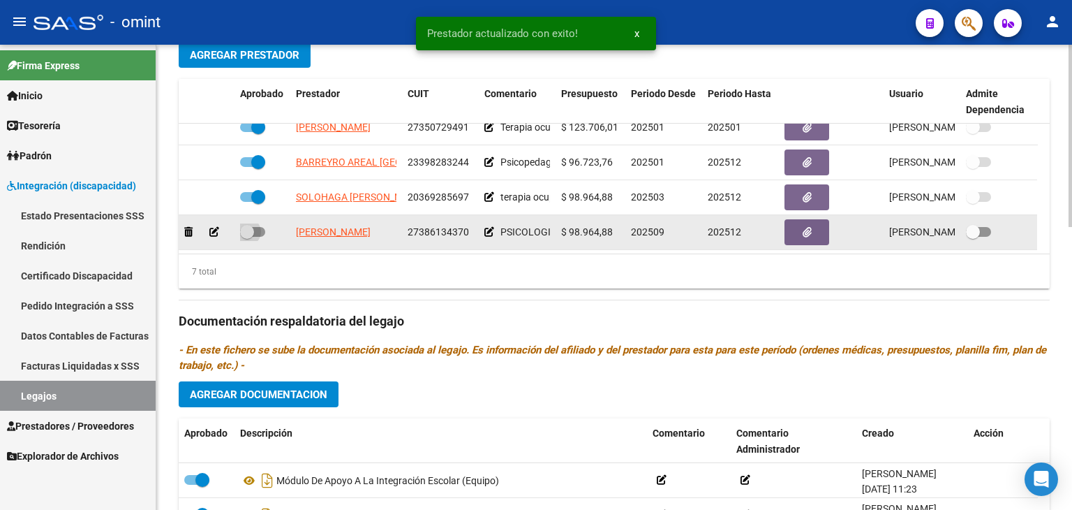
click at [246, 231] on span at bounding box center [247, 232] width 14 height 14
click at [246, 237] on input "checkbox" at bounding box center [246, 237] width 1 height 1
checkbox input "true"
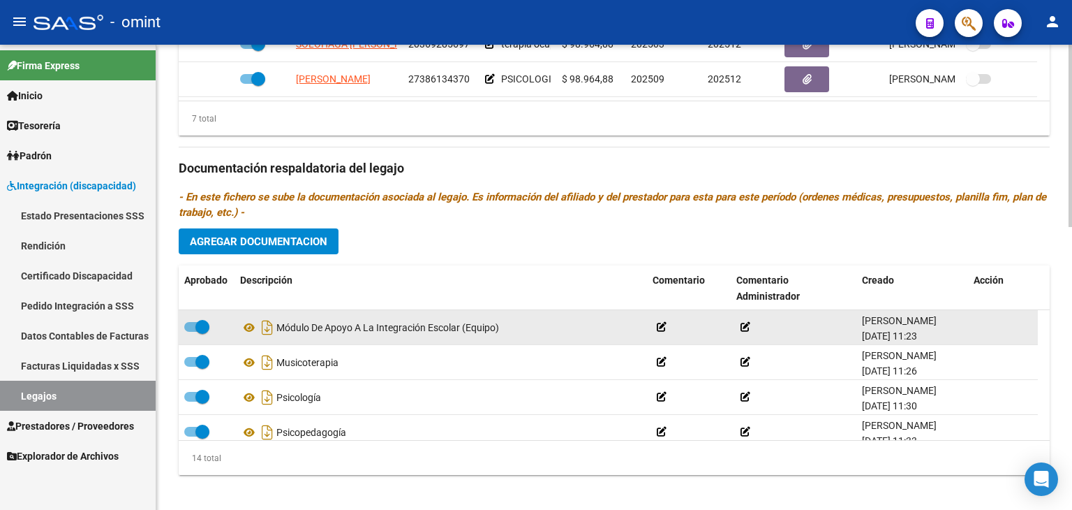
scroll to position [720, 0]
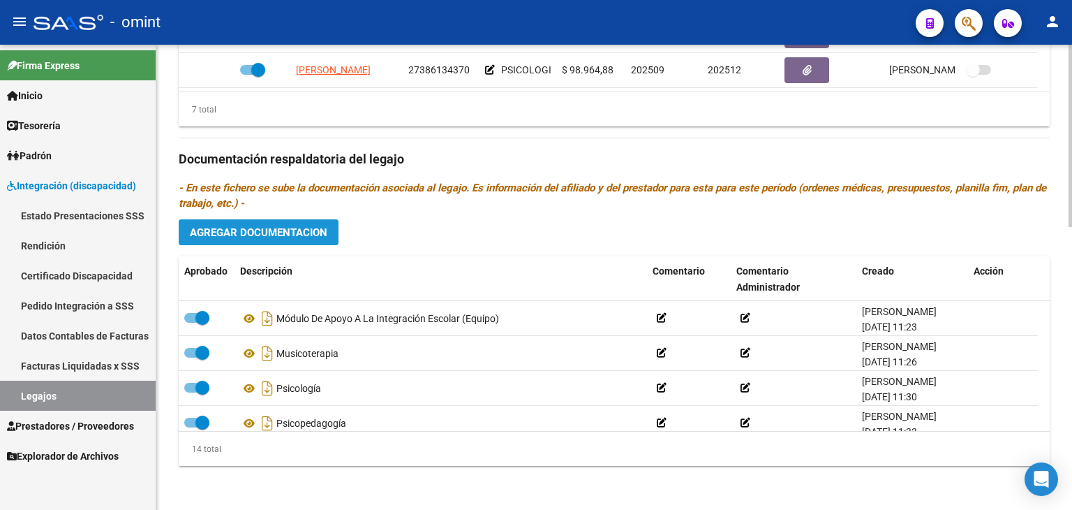
click at [322, 225] on span "Agregar Documentacion" at bounding box center [259, 231] width 138 height 13
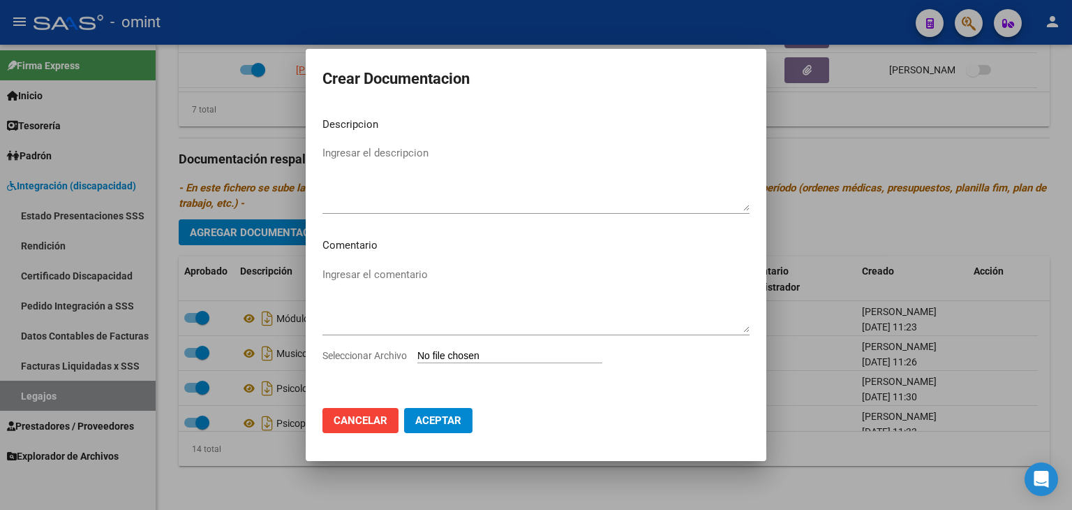
click at [514, 355] on input "Seleccionar Archivo" at bounding box center [509, 356] width 185 height 13
type input "C:\fakepath\Informe final [PERSON_NAME].pdf"
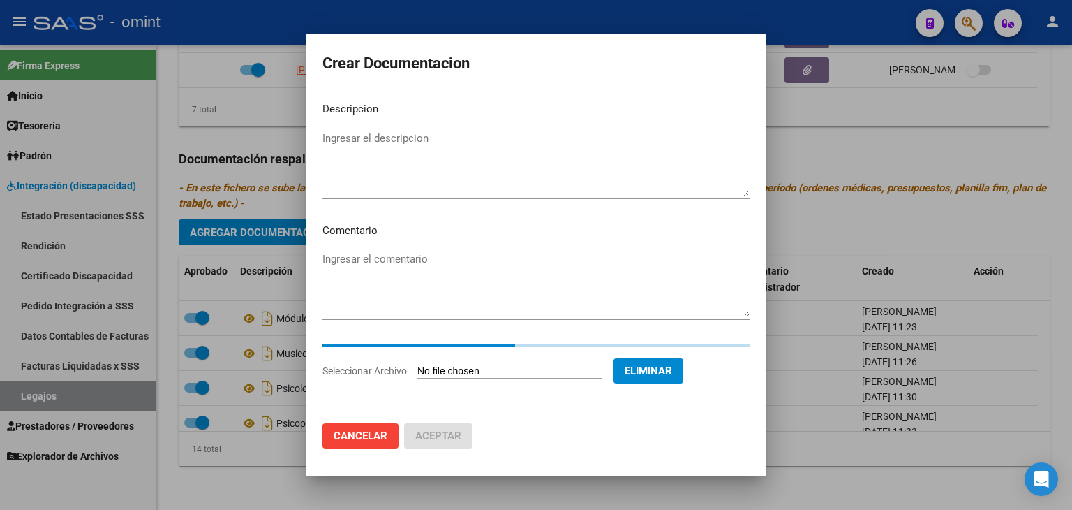
click at [397, 156] on textarea "Ingresar el descripcion" at bounding box center [536, 164] width 427 height 66
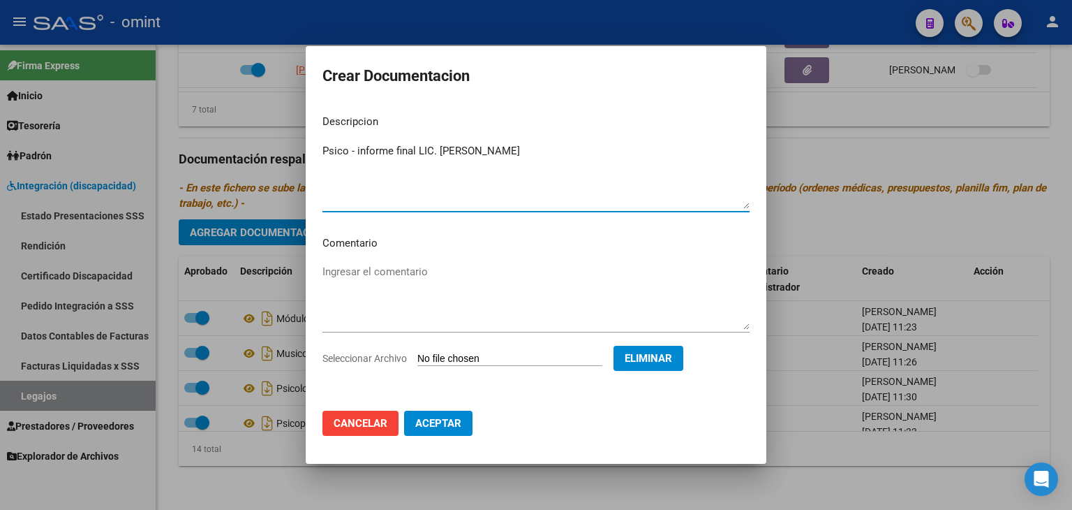
type textarea "Psico - informe final LIC. [PERSON_NAME]"
click at [436, 418] on span "Aceptar" at bounding box center [438, 423] width 46 height 13
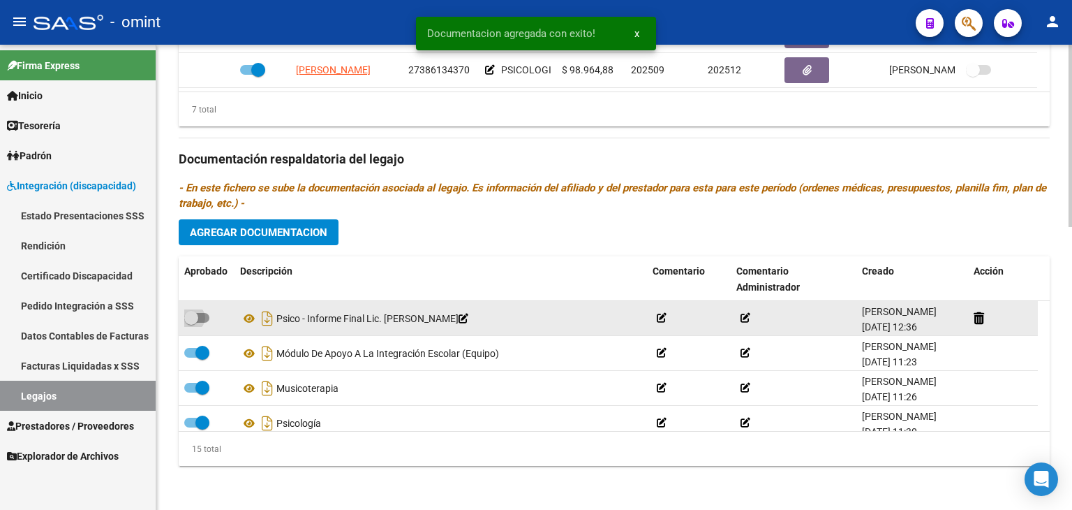
click at [201, 313] on span at bounding box center [196, 318] width 25 height 10
click at [191, 323] on input "checkbox" at bounding box center [191, 323] width 1 height 1
checkbox input "true"
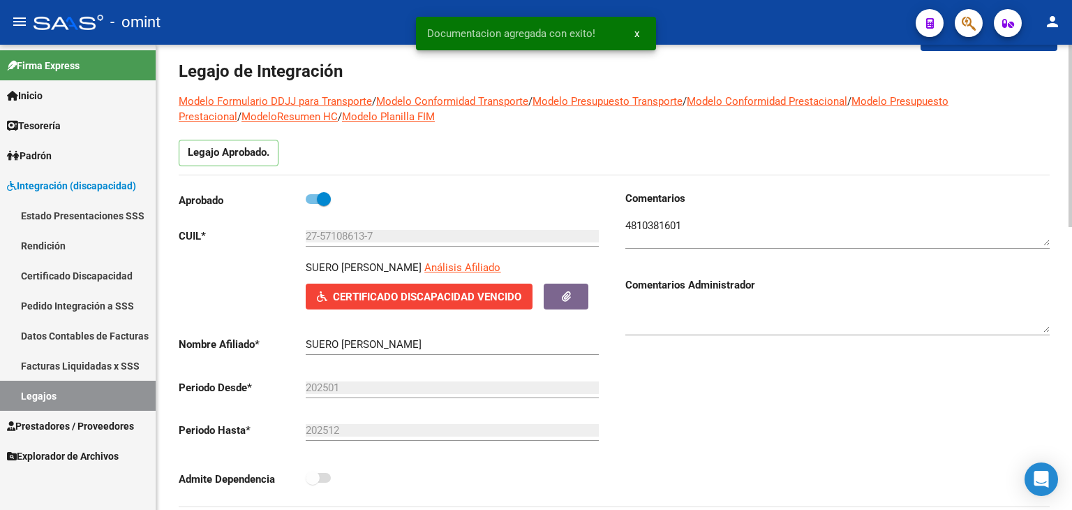
scroll to position [0, 0]
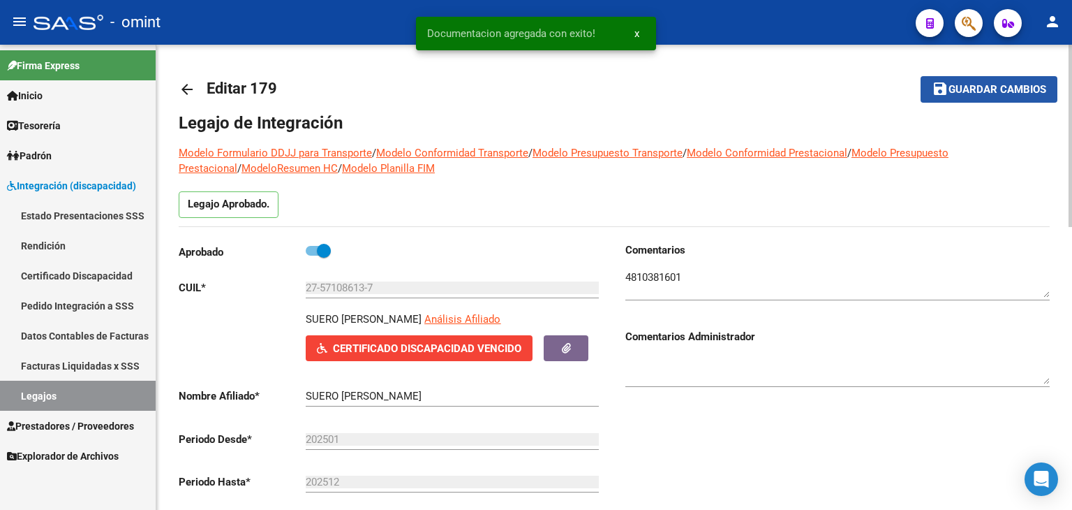
click at [995, 94] on span "Guardar cambios" at bounding box center [998, 90] width 98 height 13
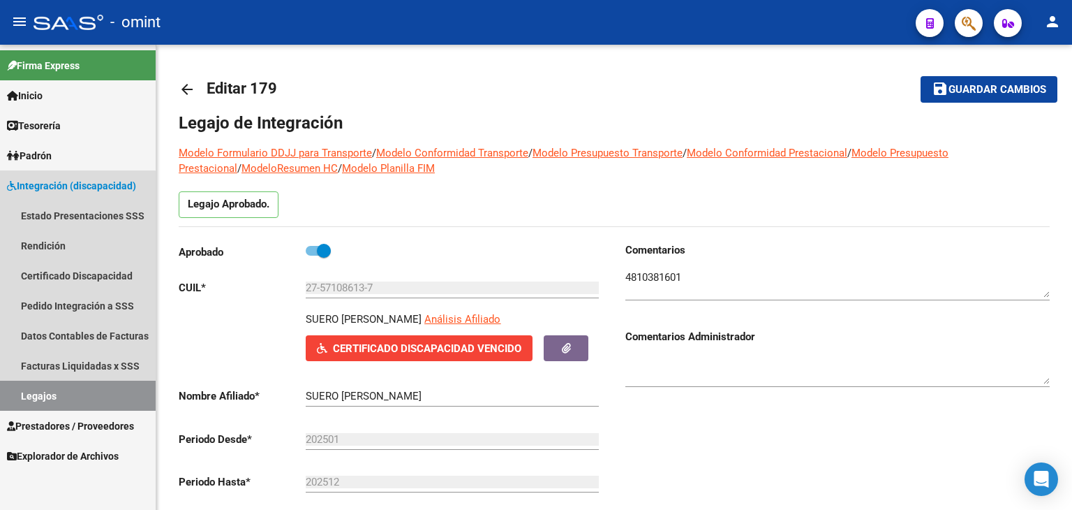
click at [47, 388] on link "Legajos" at bounding box center [78, 395] width 156 height 30
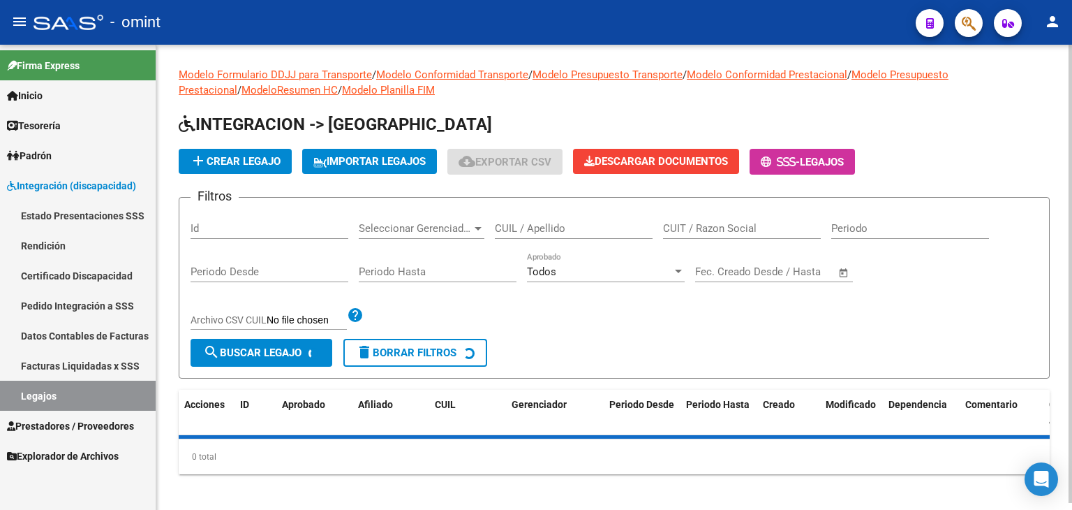
click at [531, 231] on input "CUIL / Apellido" at bounding box center [574, 228] width 158 height 13
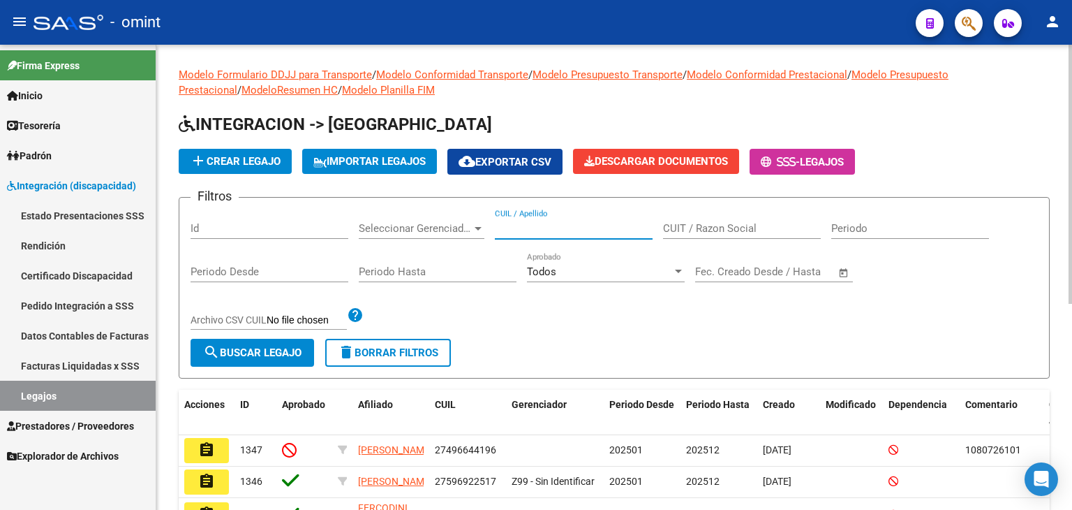
paste input "20577511943"
type input "20577511943"
click at [267, 347] on span "search Buscar Legajo" at bounding box center [252, 352] width 98 height 13
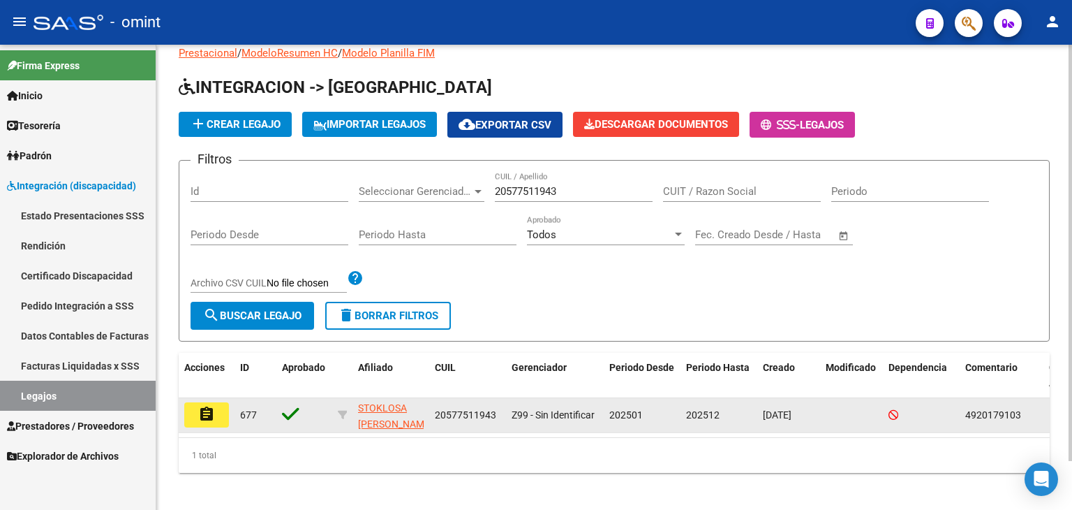
scroll to position [54, 0]
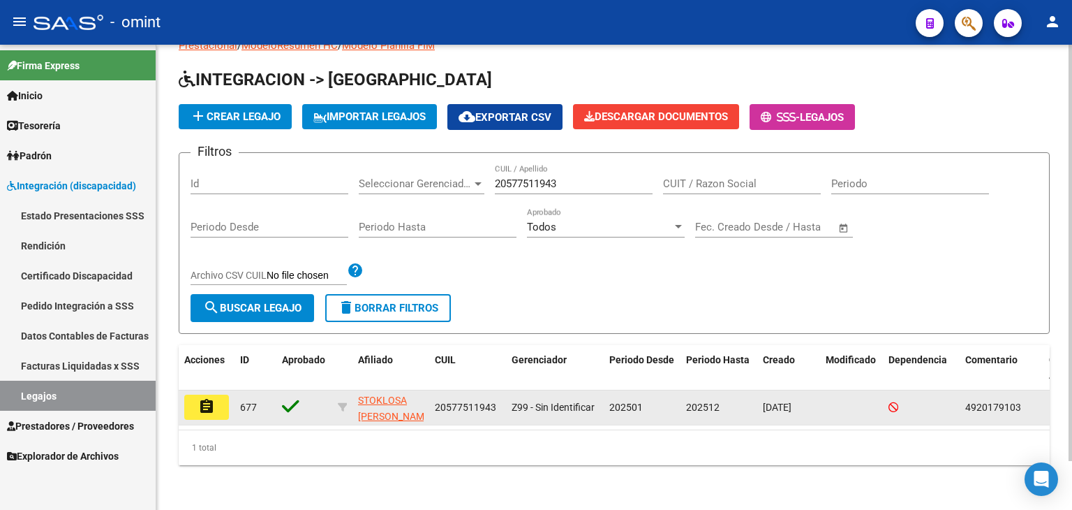
click at [202, 398] on mat-icon "assignment" at bounding box center [206, 406] width 17 height 17
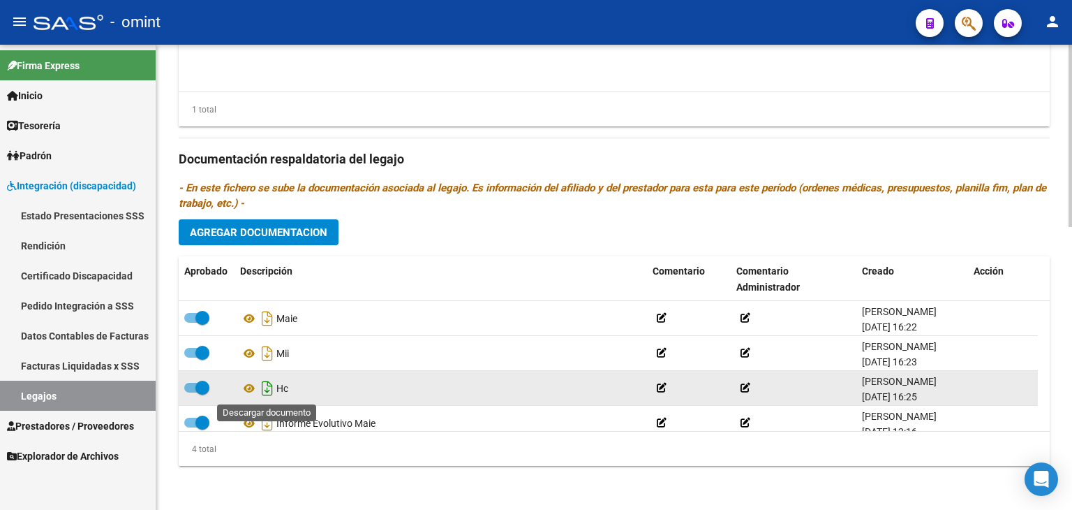
scroll to position [14, 0]
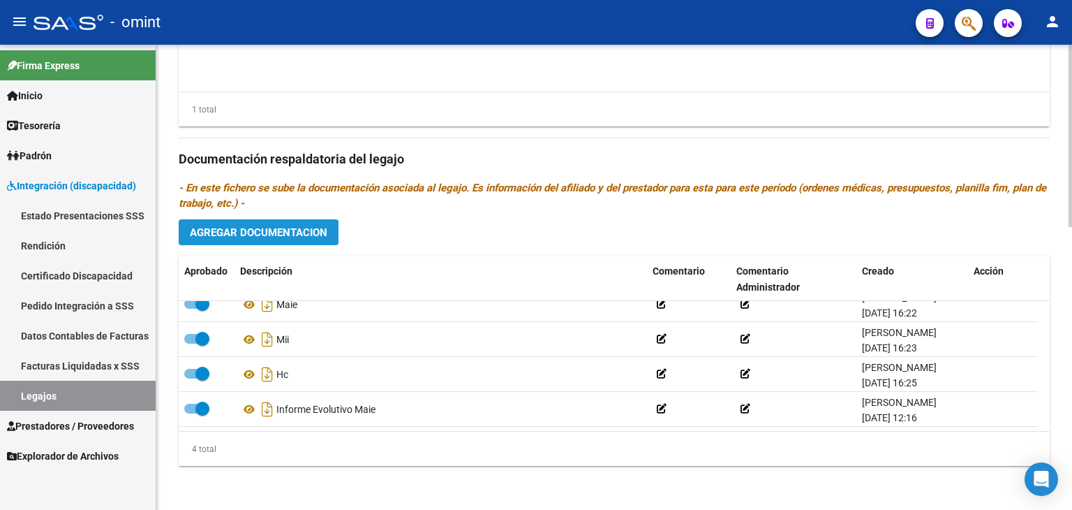
click at [257, 219] on button "Agregar Documentacion" at bounding box center [259, 232] width 160 height 26
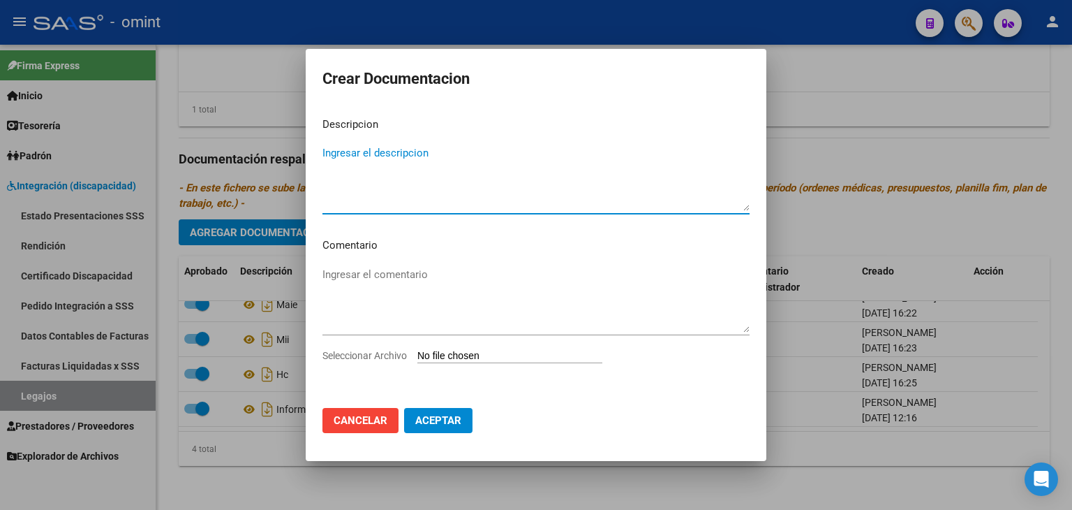
click at [442, 352] on input "Seleccionar Archivo" at bounding box center [509, 356] width 185 height 13
type input "C:\fakepath\MII.pdf"
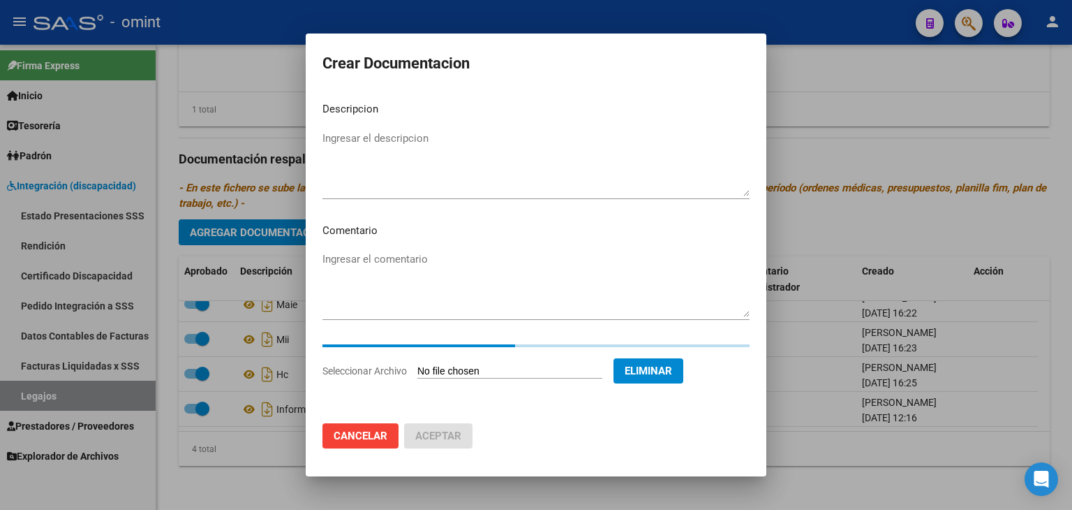
click at [382, 165] on textarea "Ingresar el descripcion" at bounding box center [536, 164] width 427 height 66
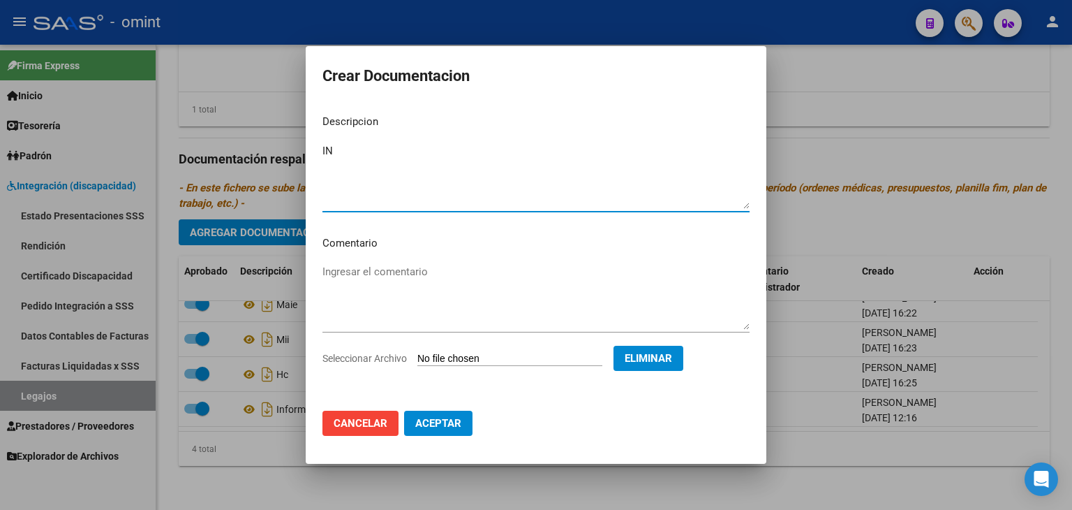
type textarea "I"
type textarea "MII INFORMES EVOLUTIVOS"
click at [447, 428] on span "Aceptar" at bounding box center [438, 423] width 46 height 13
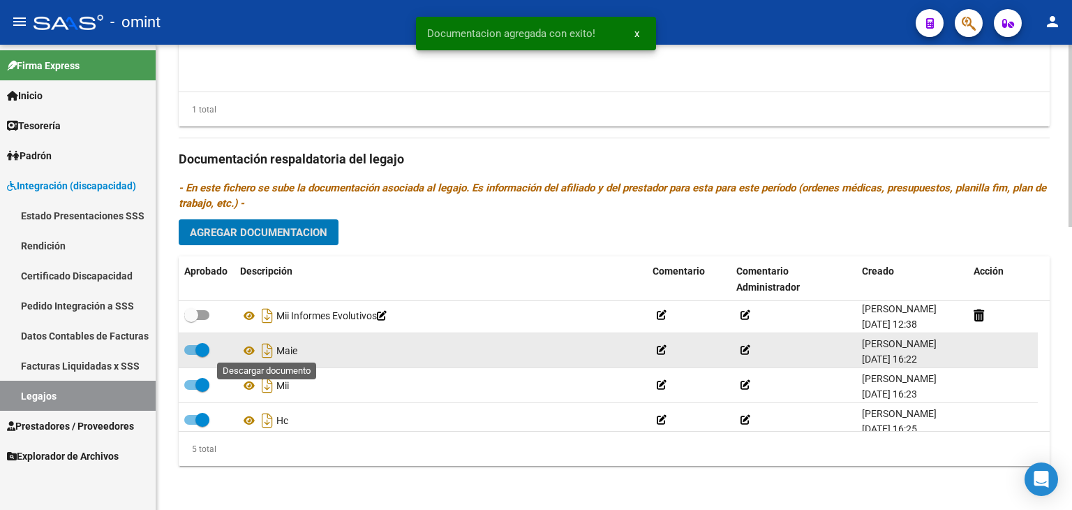
scroll to position [0, 0]
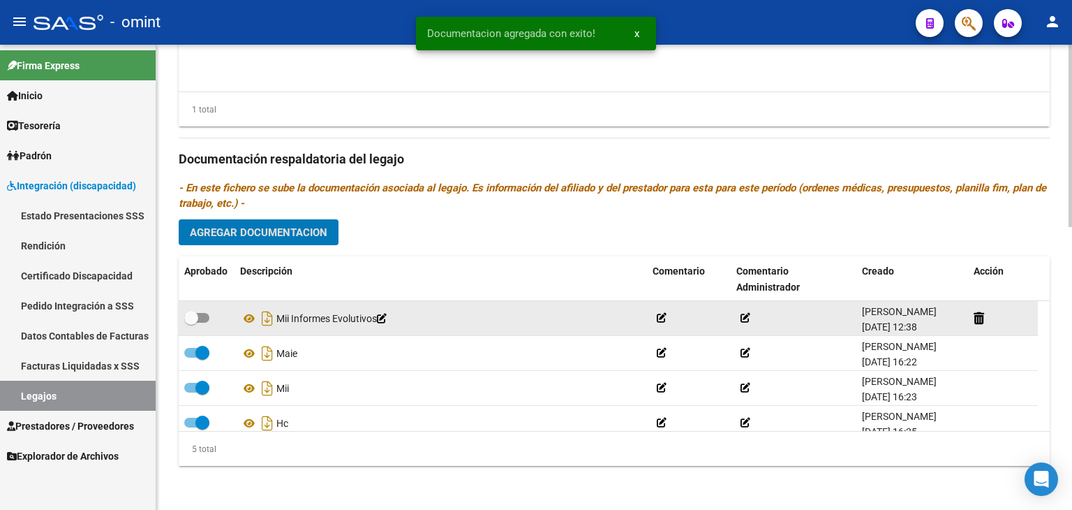
click at [199, 316] on span at bounding box center [196, 318] width 25 height 10
click at [191, 323] on input "checkbox" at bounding box center [191, 323] width 1 height 1
checkbox input "true"
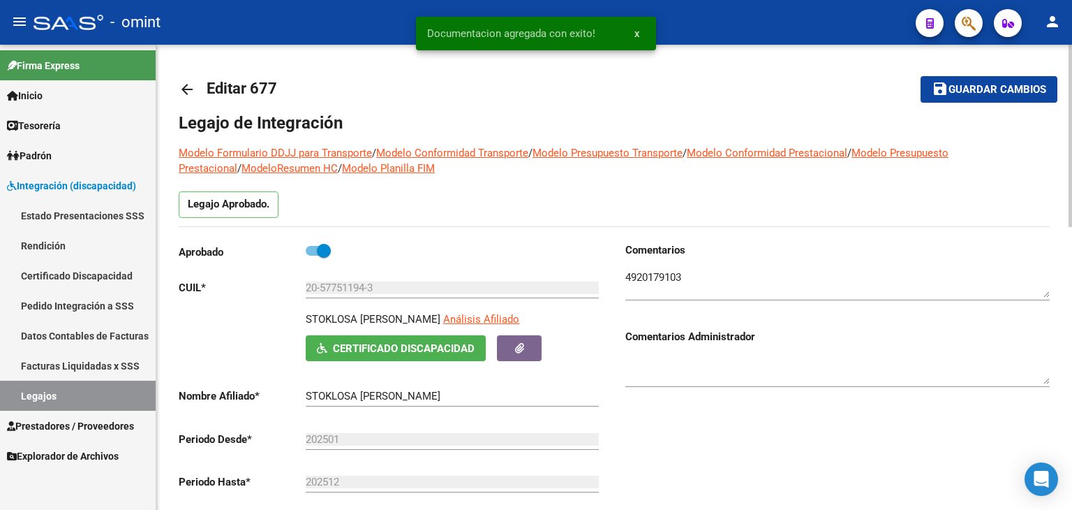
click at [1011, 79] on button "save Guardar cambios" at bounding box center [989, 89] width 137 height 26
